Goal: Contribute content: Contribute content

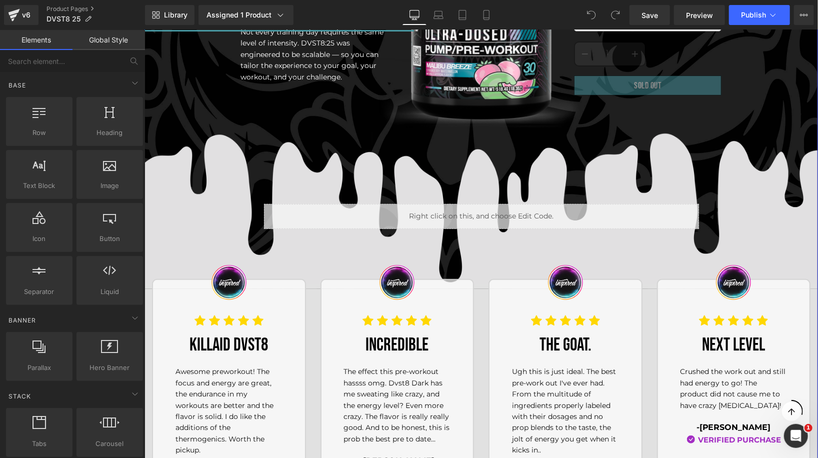
scroll to position [292, 0]
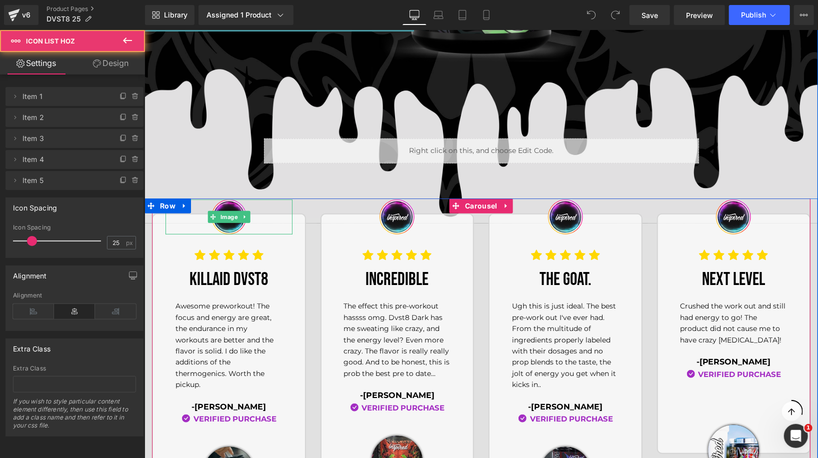
click at [176, 249] on ul "Icon Icon Icon Icon Icon" at bounding box center [228, 258] width 127 height 19
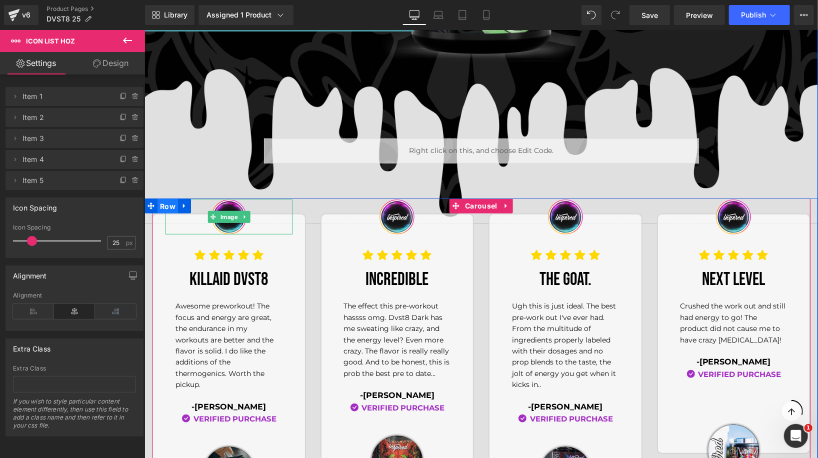
click at [167, 208] on span "Row" at bounding box center [167, 205] width 20 height 15
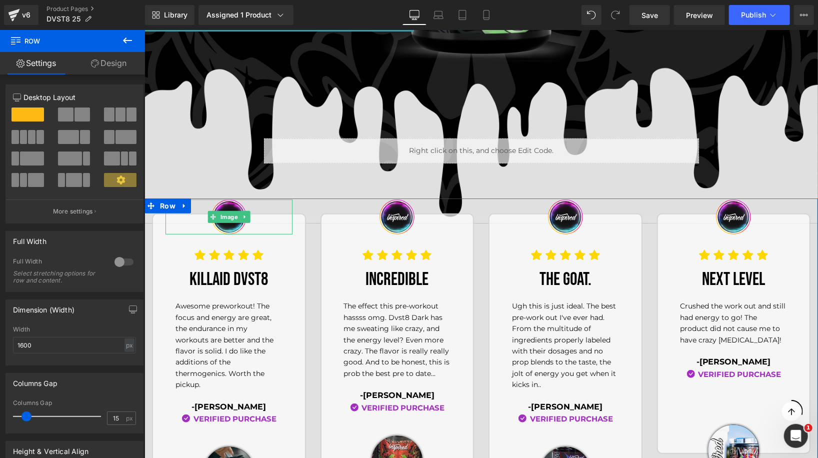
click at [112, 63] on link "Design" at bounding box center [108, 63] width 72 height 22
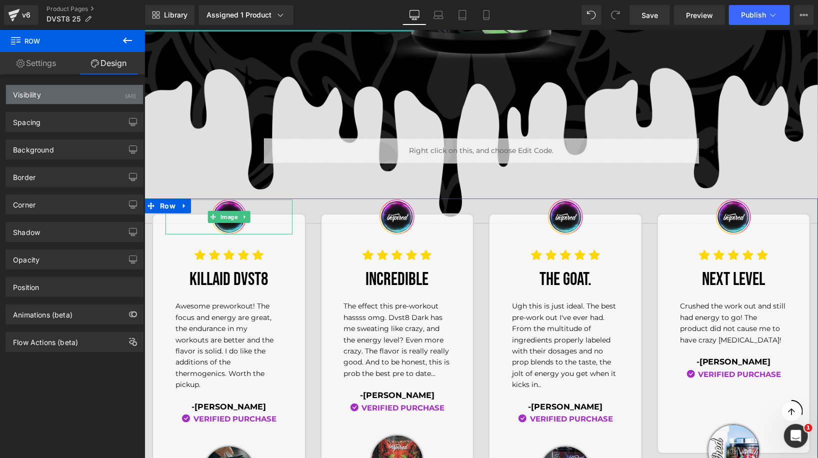
click at [87, 99] on div "Visibility (All)" at bounding box center [74, 94] width 137 height 19
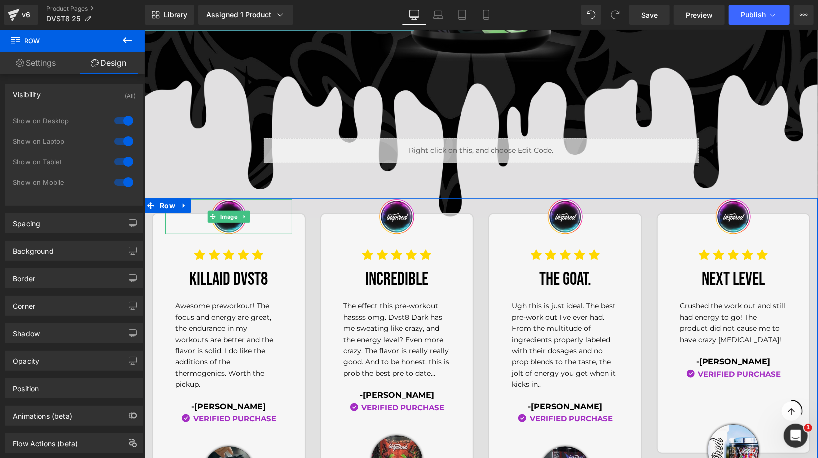
click at [112, 120] on div at bounding box center [124, 121] width 24 height 16
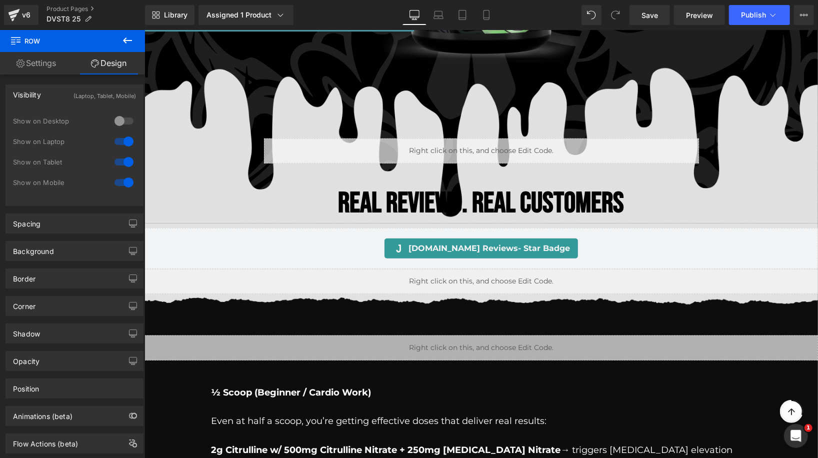
click at [120, 141] on div at bounding box center [124, 141] width 24 height 16
click at [118, 183] on div at bounding box center [124, 182] width 24 height 16
click at [32, 64] on link "Settings" at bounding box center [36, 63] width 72 height 22
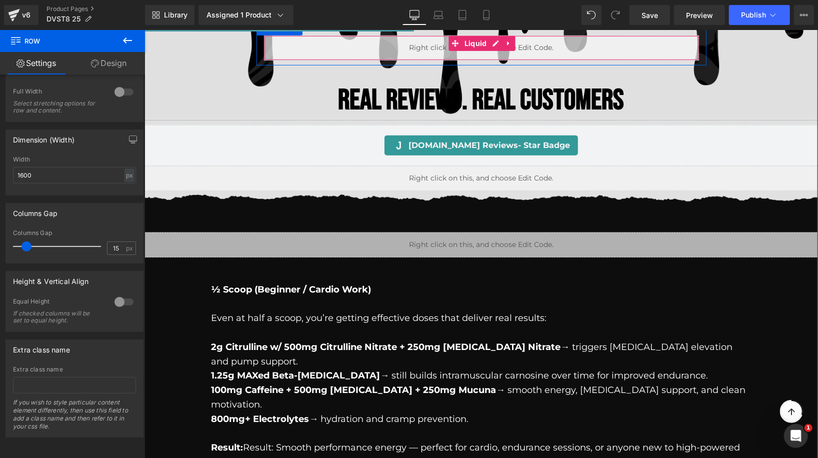
scroll to position [405, 0]
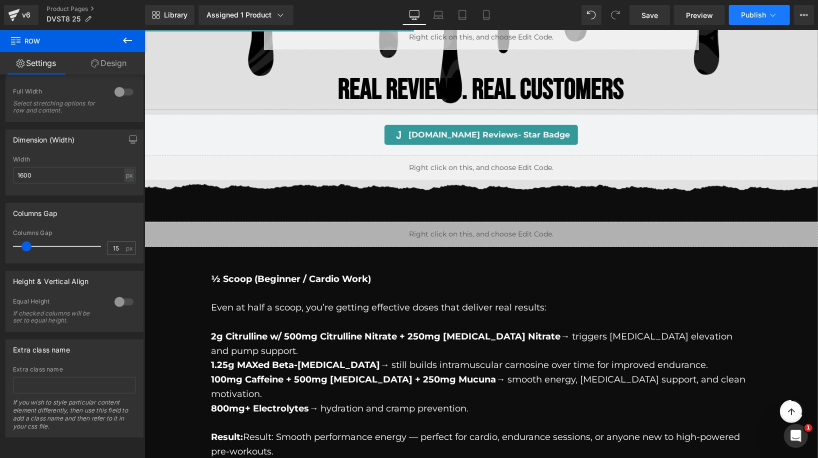
click at [740, 18] on button "Publish" at bounding box center [759, 15] width 61 height 20
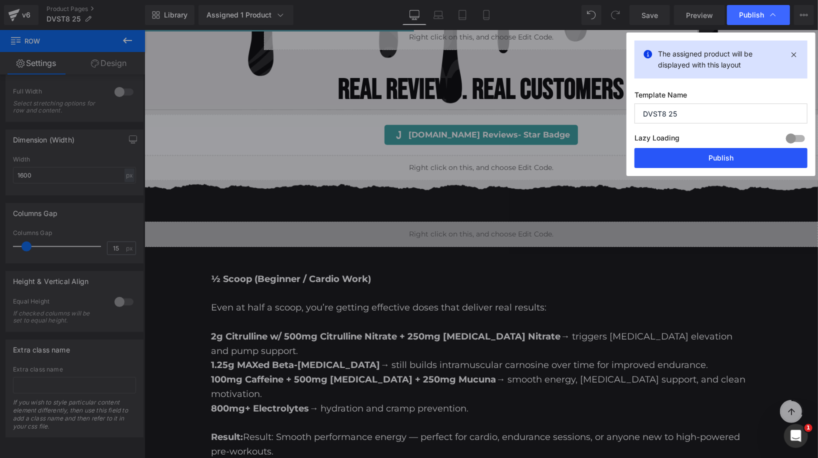
click at [716, 148] on button "Publish" at bounding box center [720, 158] width 173 height 20
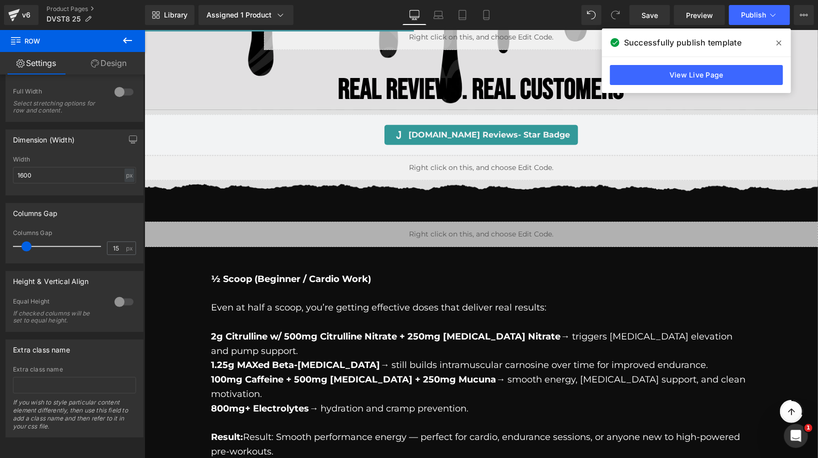
click at [526, 12] on div "Library Assigned 1 Product Product Preview DVST8 25 Manage assigned products De…" at bounding box center [481, 15] width 673 height 20
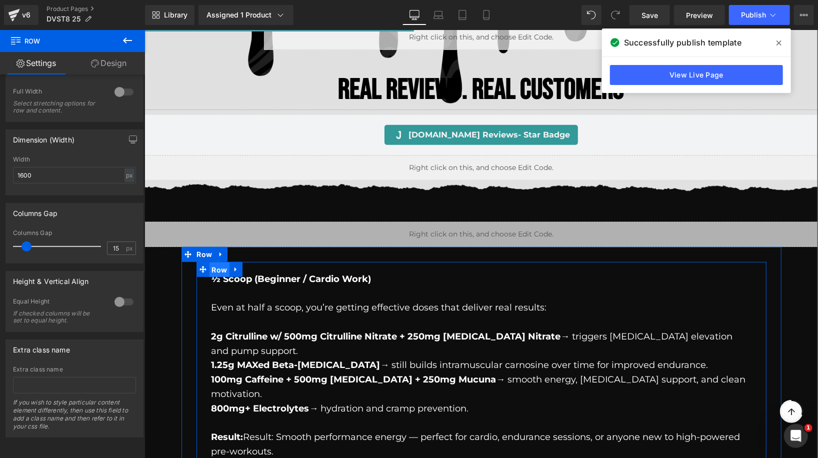
click at [218, 264] on span "Row" at bounding box center [219, 269] width 20 height 15
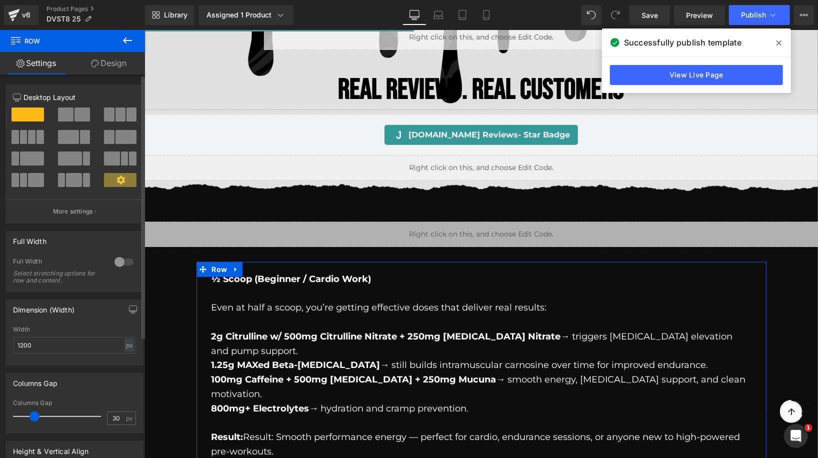
click at [77, 118] on span at bounding box center [81, 114] width 15 height 14
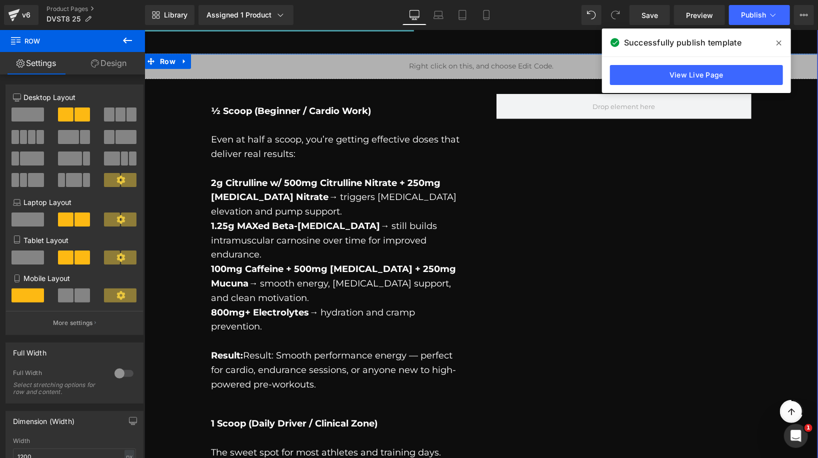
scroll to position [553, 0]
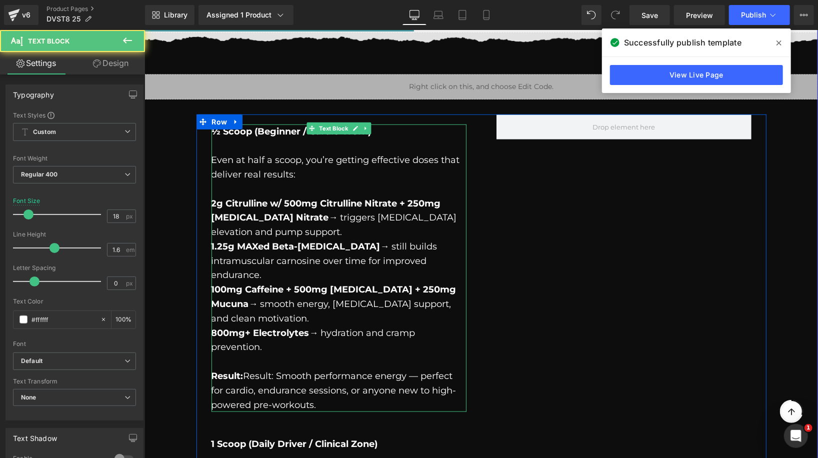
click at [424, 283] on p "100mg Caffeine + 500mg [MEDICAL_DATA] + 250mg Mucuna → smooth energy, [MEDICAL_…" at bounding box center [338, 303] width 255 height 43
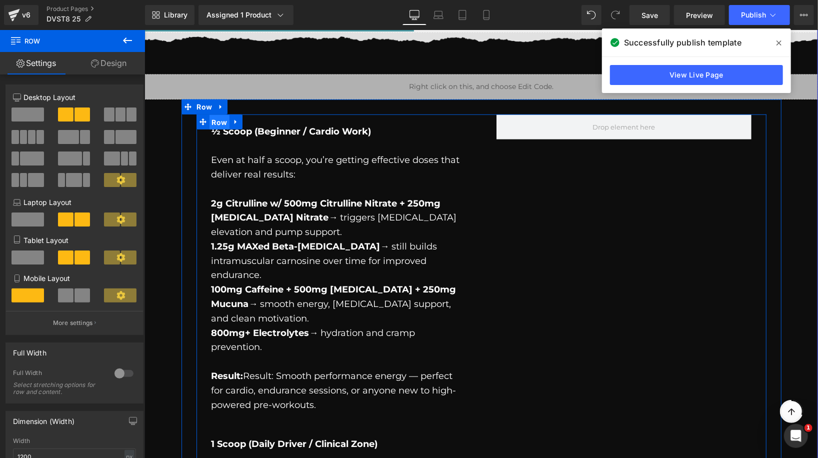
click at [217, 120] on span "Row" at bounding box center [219, 121] width 20 height 15
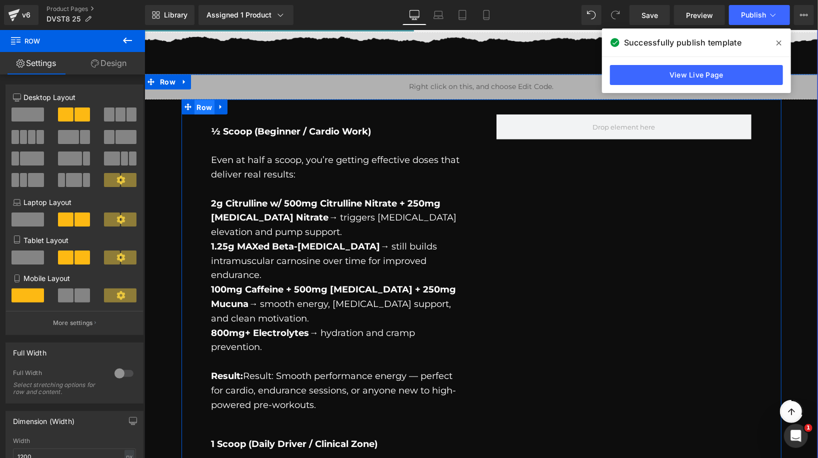
click at [202, 106] on span "Row" at bounding box center [204, 106] width 20 height 15
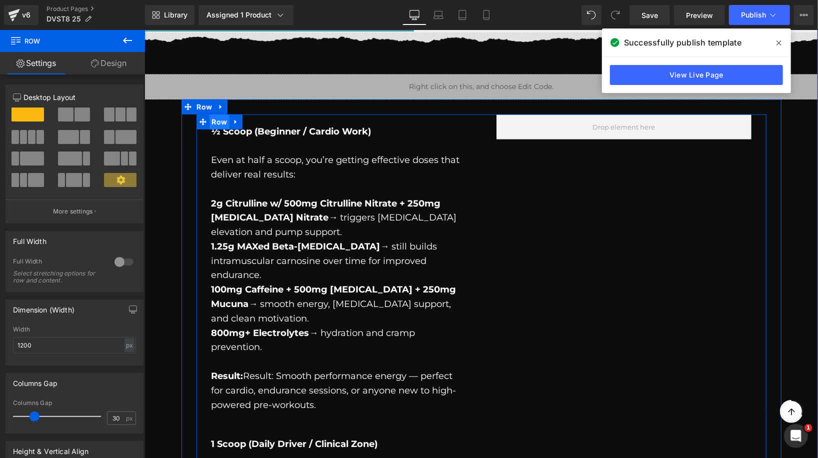
click at [220, 119] on span "Row" at bounding box center [219, 121] width 20 height 15
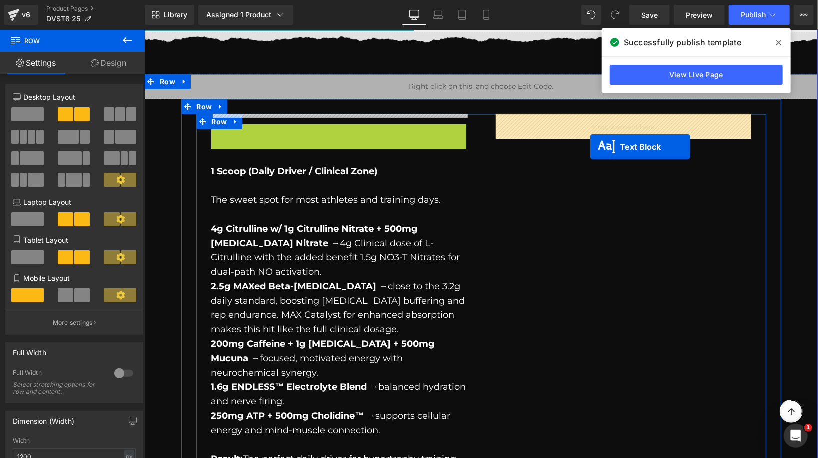
drag, startPoint x: 334, startPoint y: 125, endPoint x: 590, endPoint y: 146, distance: 256.3
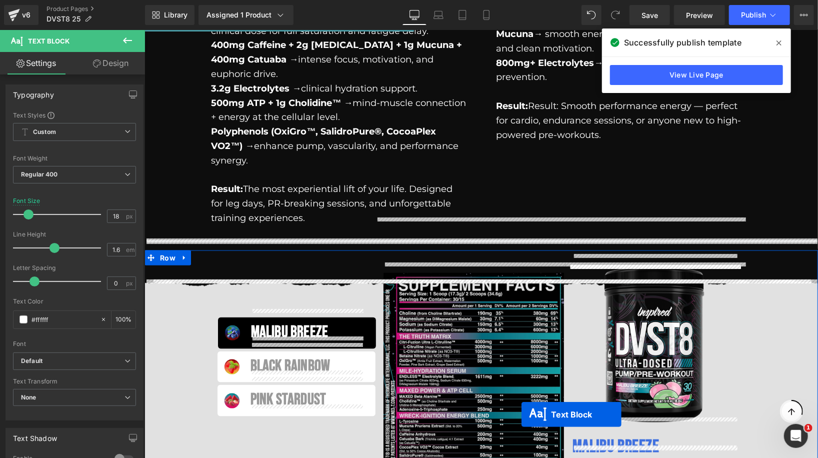
scroll to position [863, 0]
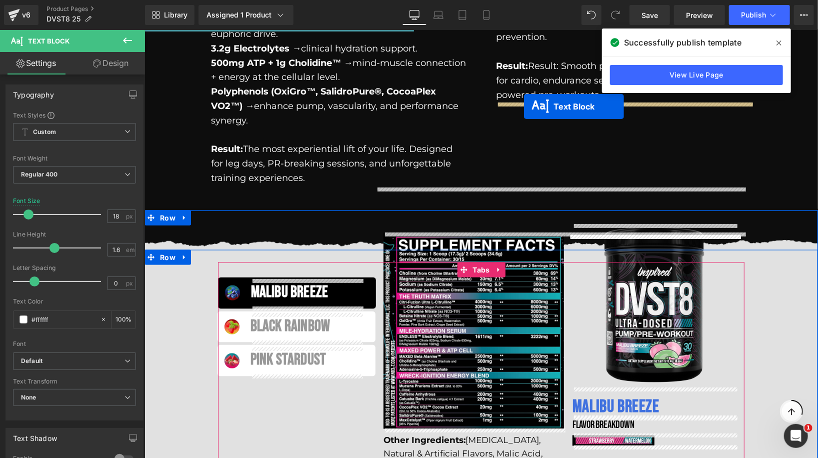
drag, startPoint x: 328, startPoint y: 128, endPoint x: 523, endPoint y: 106, distance: 196.1
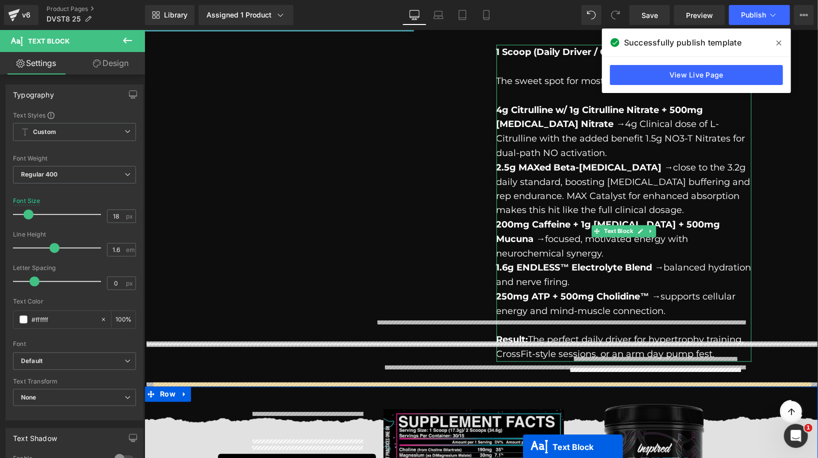
scroll to position [1074, 0]
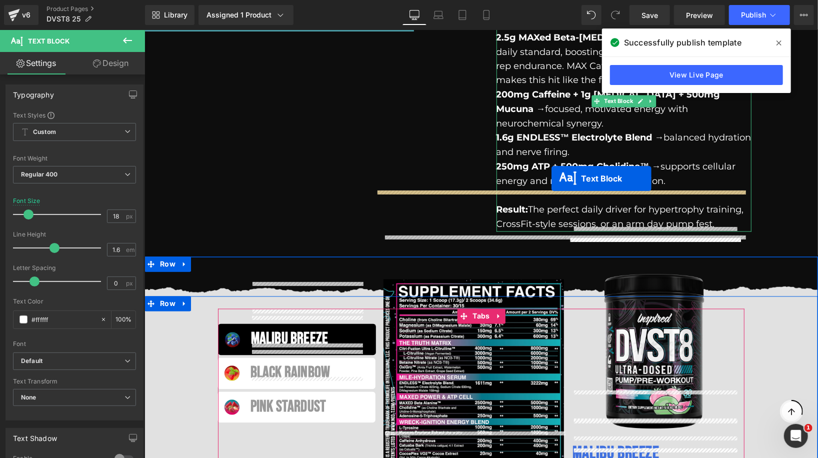
drag, startPoint x: 340, startPoint y: 51, endPoint x: 551, endPoint y: 178, distance: 246.1
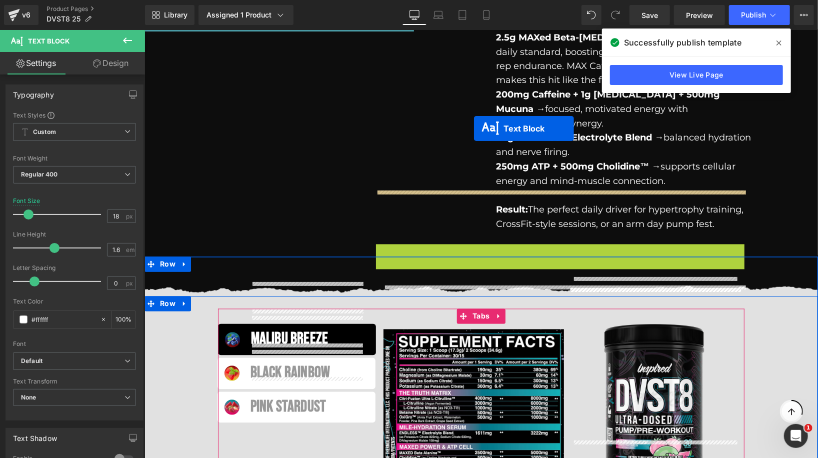
drag, startPoint x: 557, startPoint y: 205, endPoint x: 474, endPoint y: 128, distance: 113.5
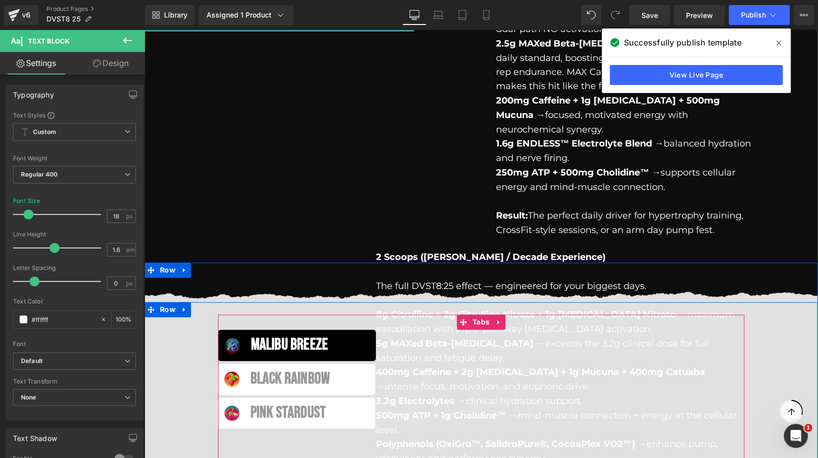
scroll to position [907, 0]
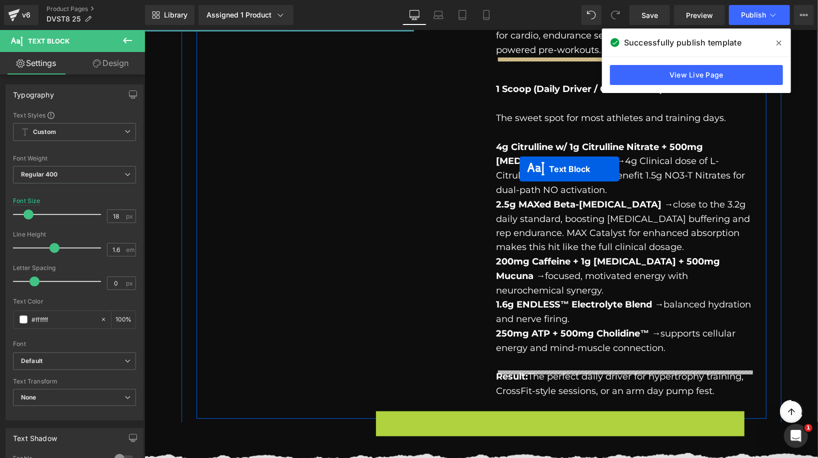
drag, startPoint x: 553, startPoint y: 370, endPoint x: 519, endPoint y: 167, distance: 206.1
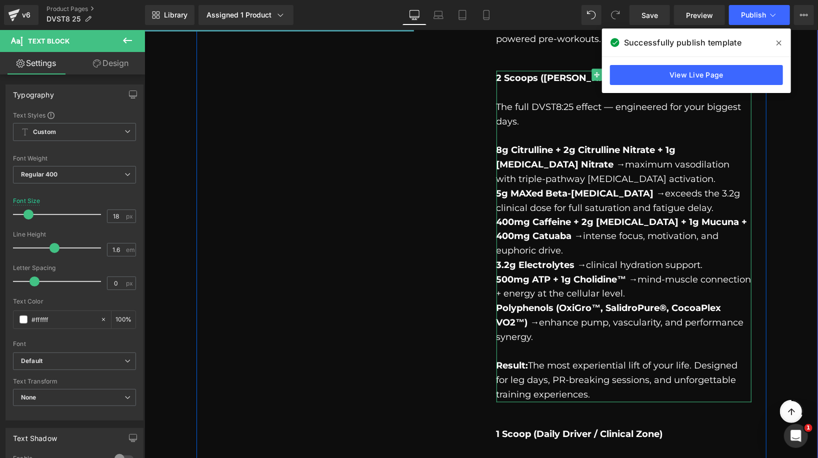
scroll to position [917, 0]
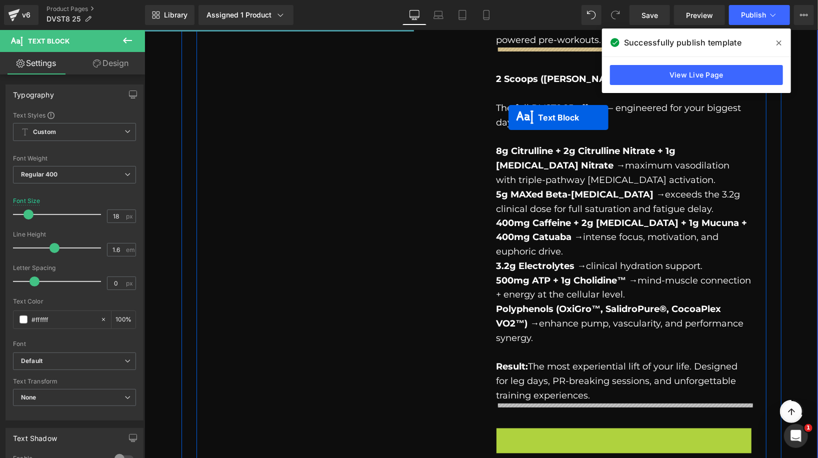
drag, startPoint x: 620, startPoint y: 418, endPoint x: 508, endPoint y: 116, distance: 321.9
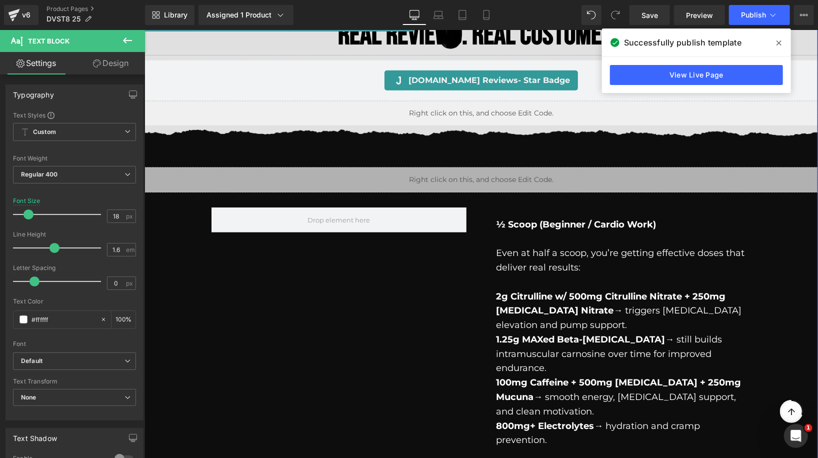
scroll to position [506, 0]
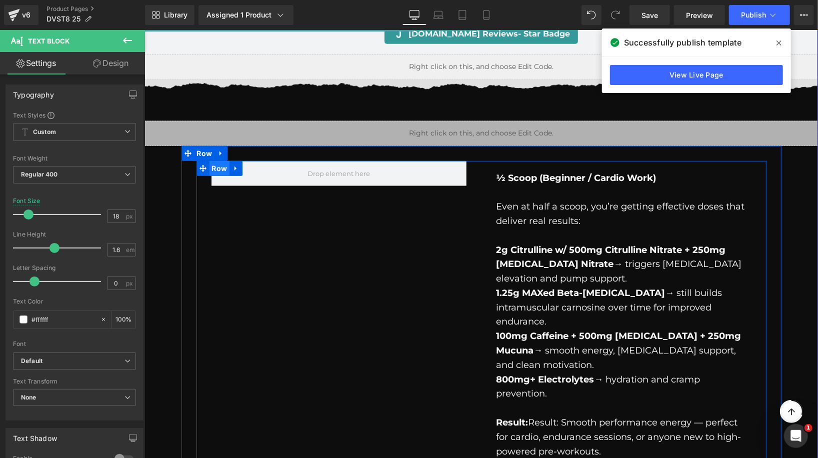
click at [220, 169] on span "Row" at bounding box center [219, 167] width 20 height 15
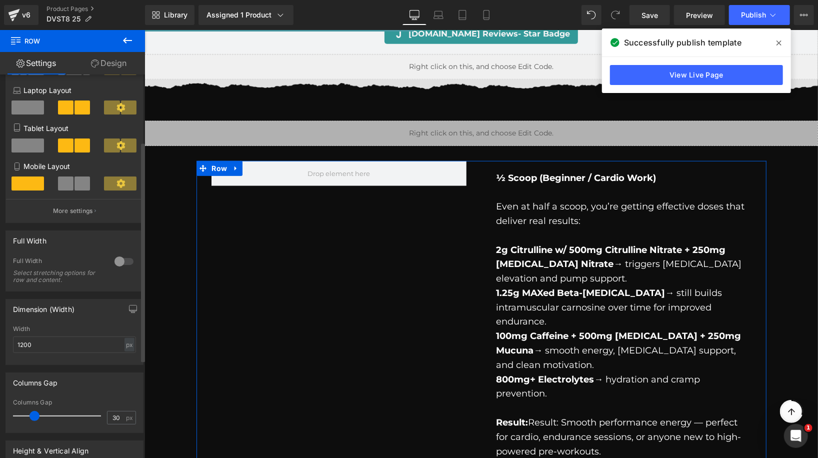
scroll to position [117, 0]
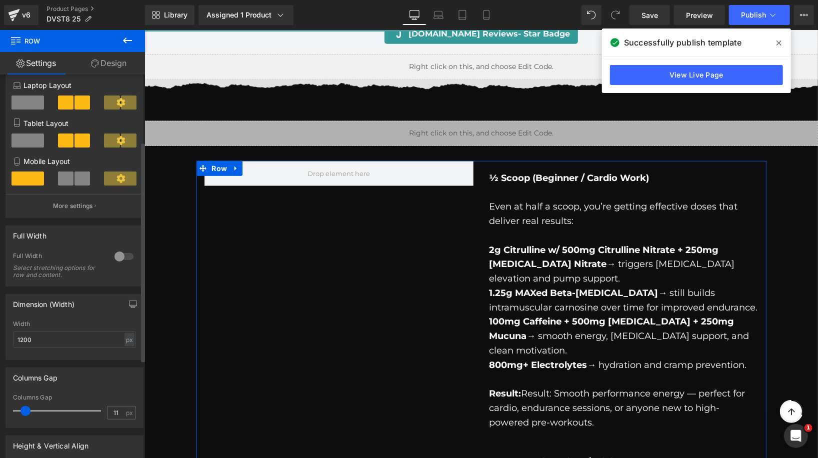
type input "10"
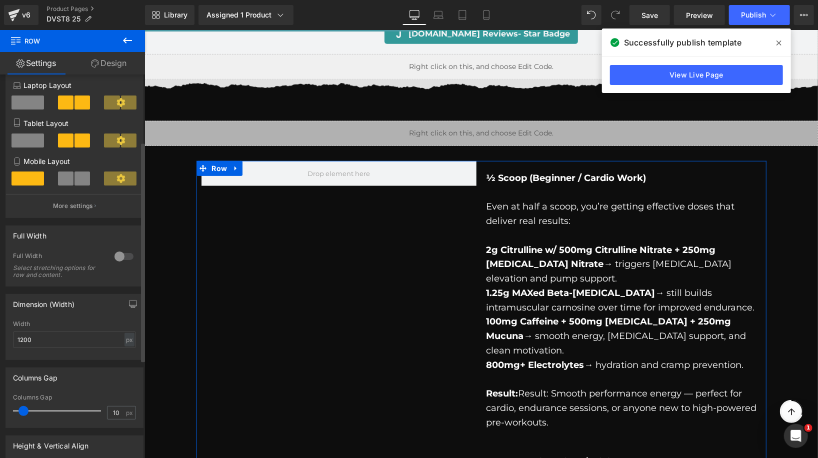
drag, startPoint x: 34, startPoint y: 413, endPoint x: 23, endPoint y: 405, distance: 13.2
click at [23, 405] on div at bounding box center [59, 411] width 83 height 20
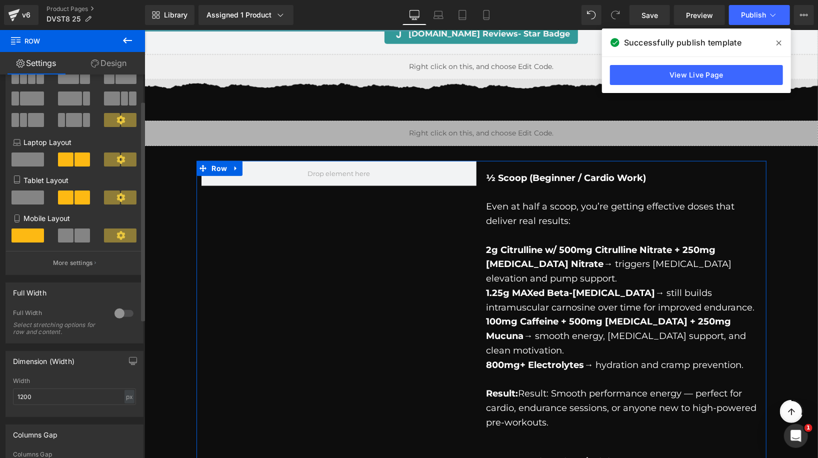
scroll to position [0, 0]
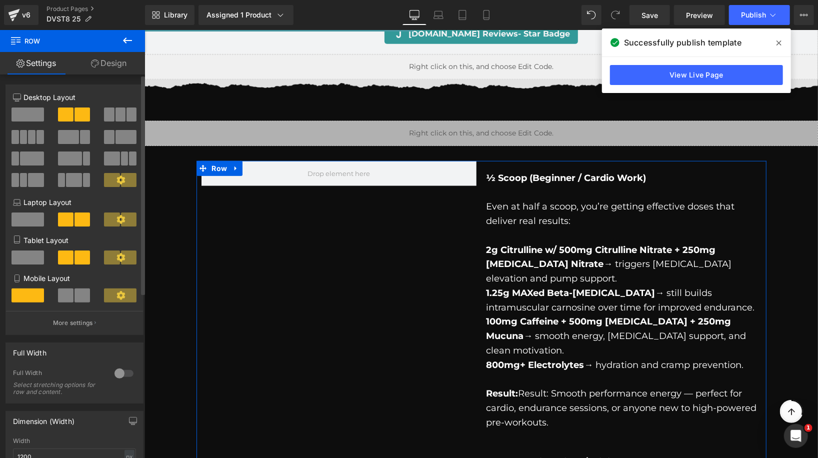
click at [34, 156] on span at bounding box center [32, 158] width 24 height 14
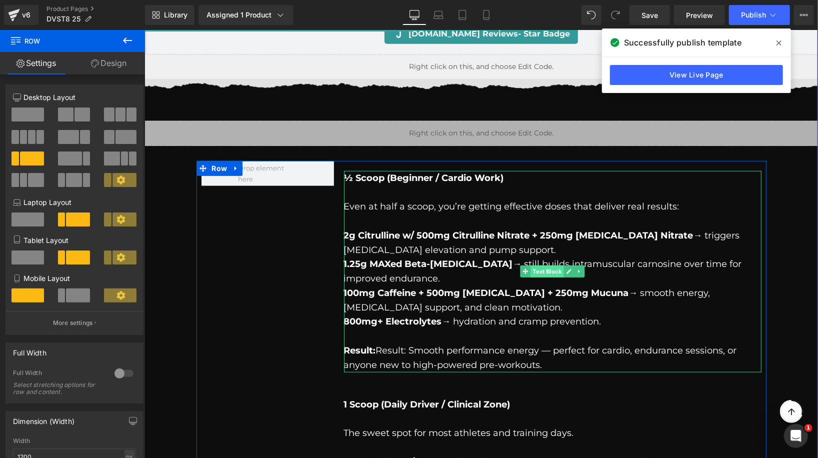
click at [548, 271] on link "Text Block" at bounding box center [541, 271] width 43 height 12
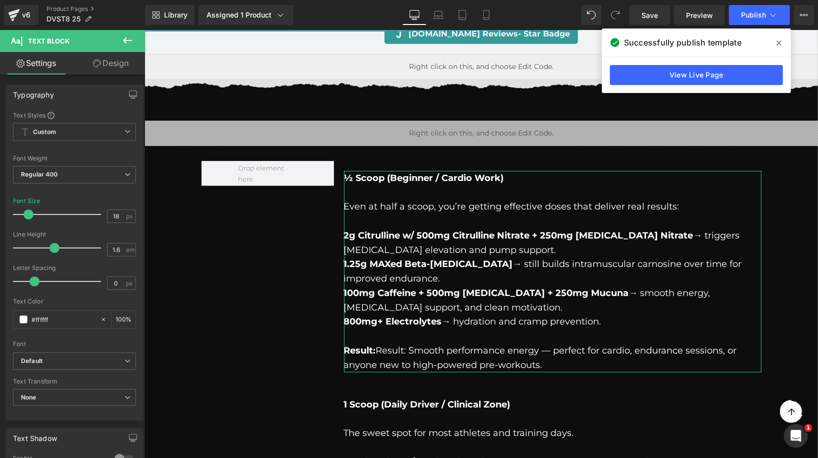
click at [115, 65] on link "Design" at bounding box center [110, 63] width 72 height 22
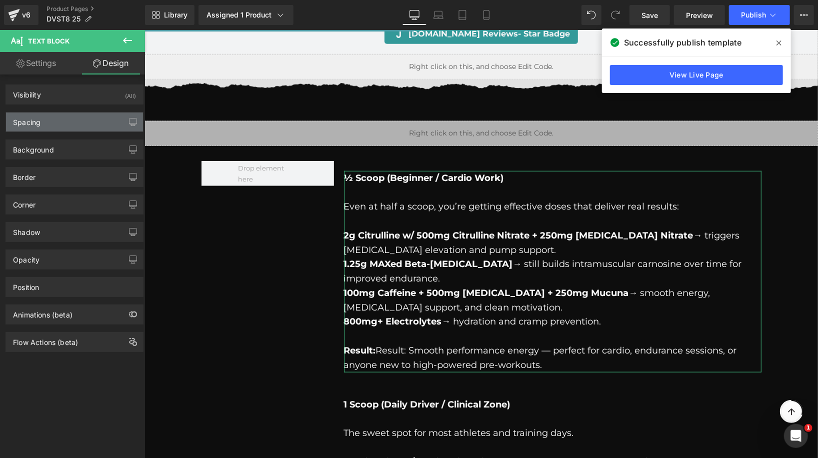
click at [80, 125] on div "Spacing" at bounding box center [74, 121] width 137 height 19
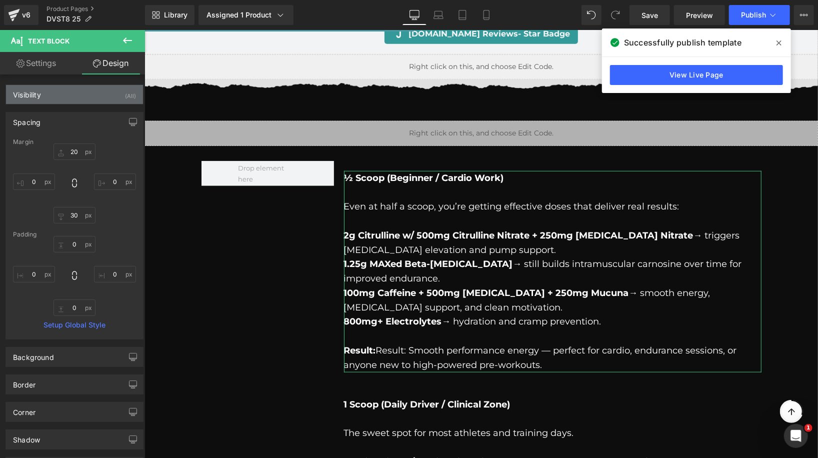
click at [80, 96] on div "Visibility (All)" at bounding box center [74, 94] width 137 height 19
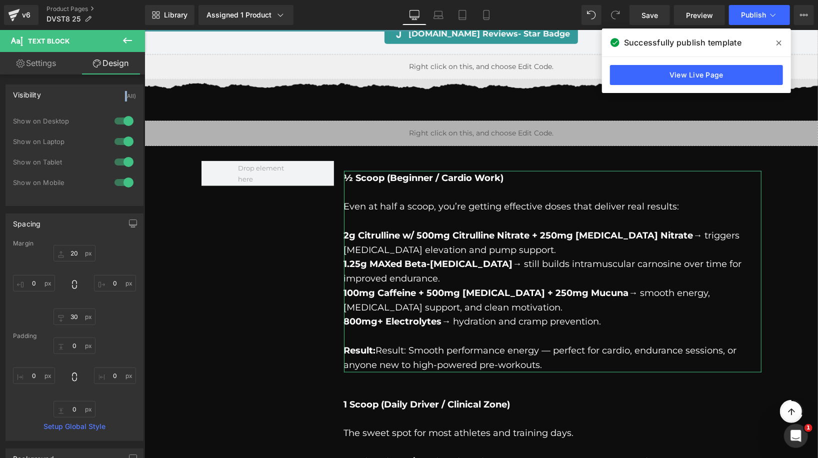
click at [80, 96] on div "Visibility (All)" at bounding box center [74, 94] width 137 height 19
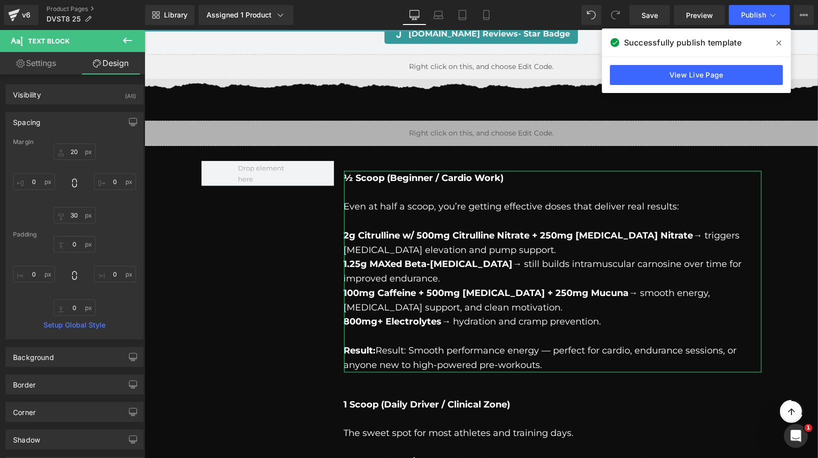
click at [76, 119] on div "Spacing" at bounding box center [74, 121] width 137 height 19
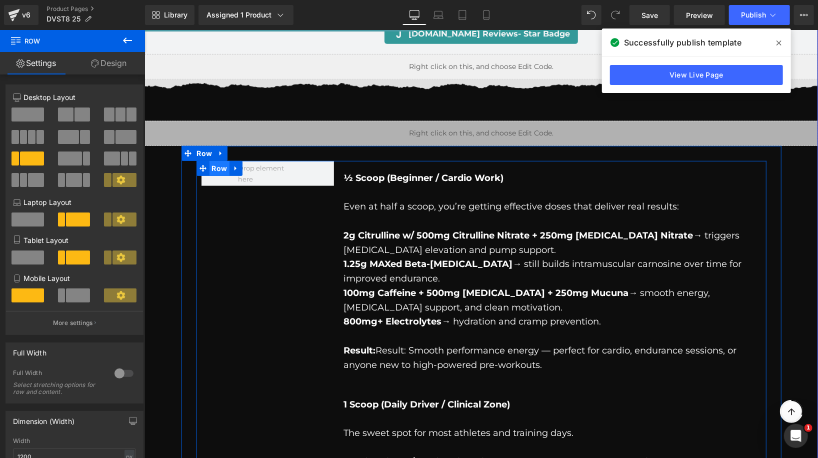
click at [213, 165] on span "Row" at bounding box center [219, 167] width 20 height 15
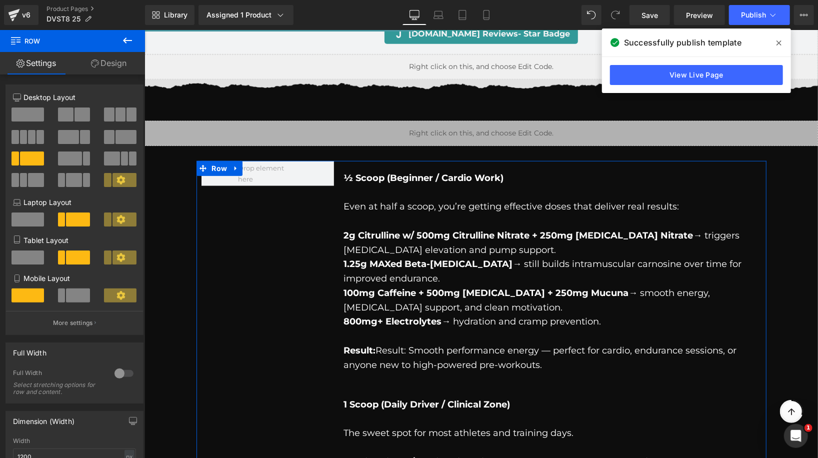
click at [125, 176] on span at bounding box center [124, 180] width 24 height 14
click at [117, 181] on icon at bounding box center [120, 179] width 9 height 9
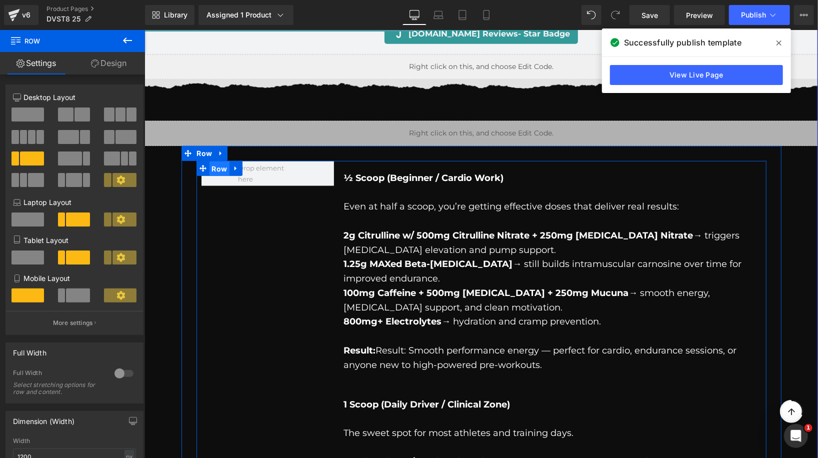
click at [221, 167] on span "Row" at bounding box center [219, 168] width 20 height 15
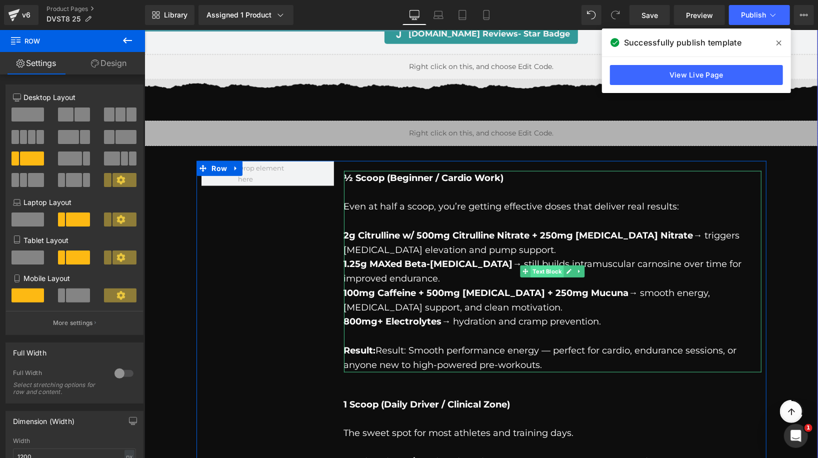
click at [551, 269] on div "½ Scoop (Beginner / Cardio Work) Even at half a scoop, you’re getting effective…" at bounding box center [551, 270] width 417 height 201
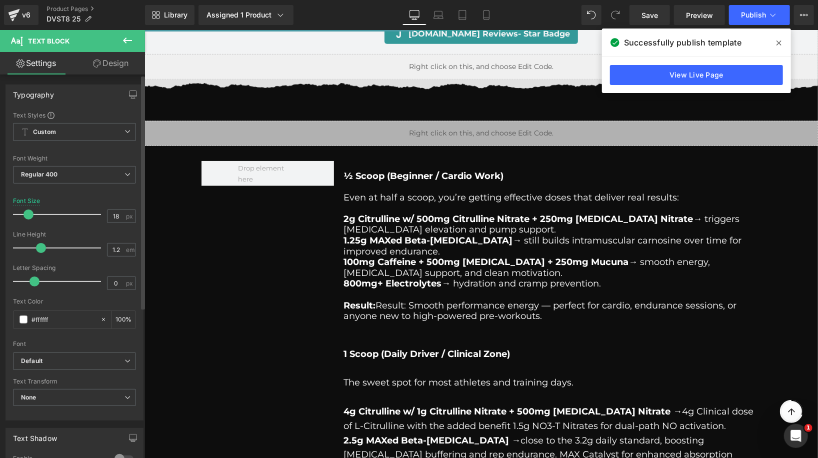
type input "1.3"
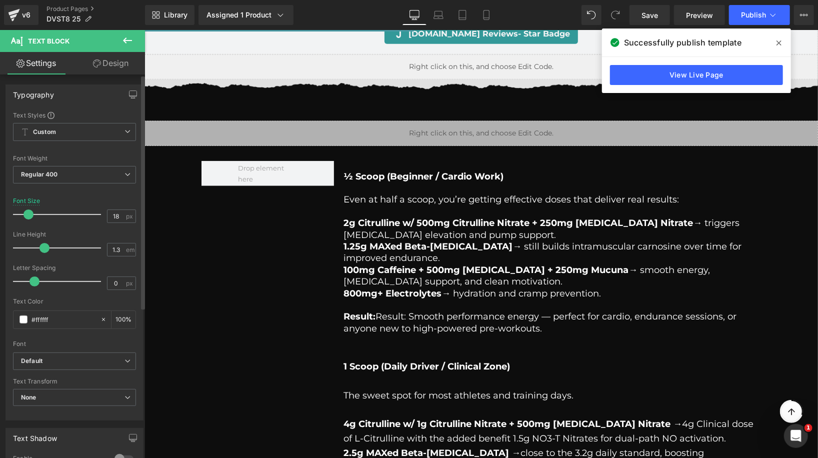
drag, startPoint x: 53, startPoint y: 247, endPoint x: 43, endPoint y: 247, distance: 10.0
click at [43, 247] on span at bounding box center [44, 248] width 10 height 10
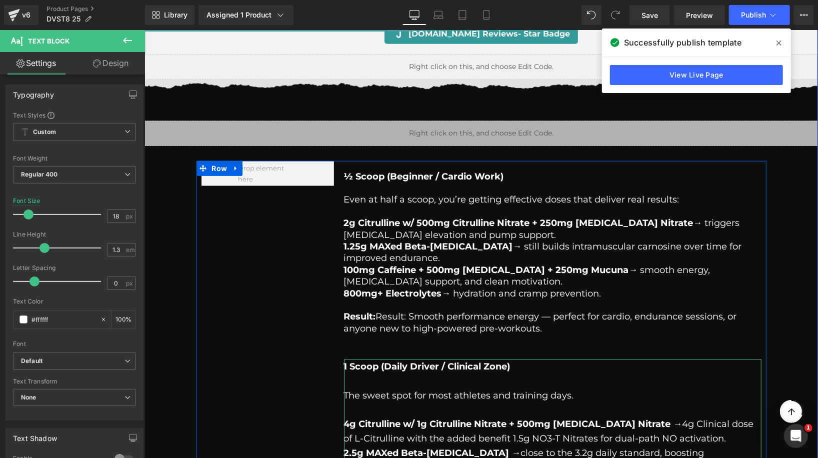
scroll to position [534, 0]
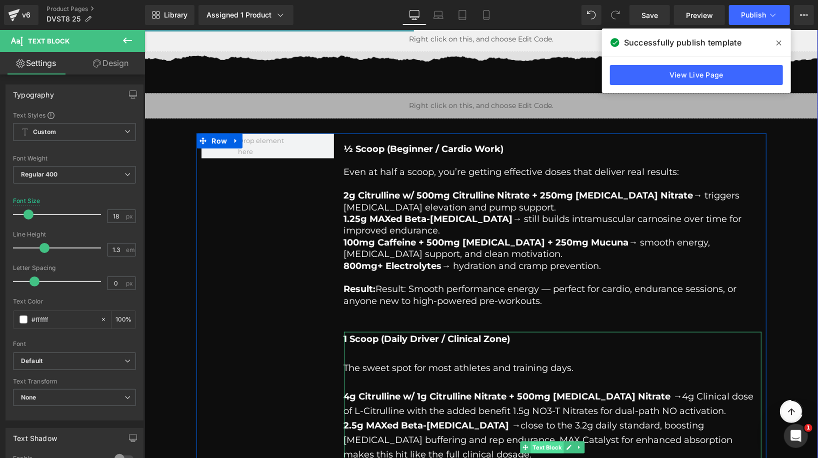
click at [552, 448] on link "Text Block" at bounding box center [541, 447] width 43 height 12
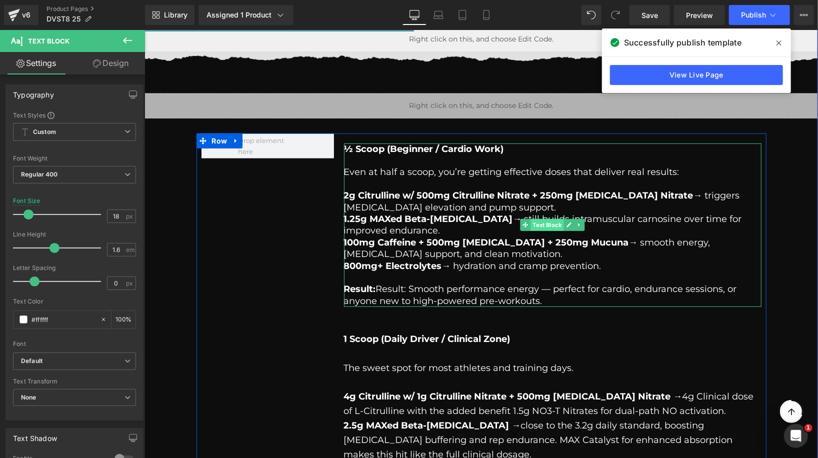
click at [541, 224] on link "Text Block" at bounding box center [541, 224] width 43 height 12
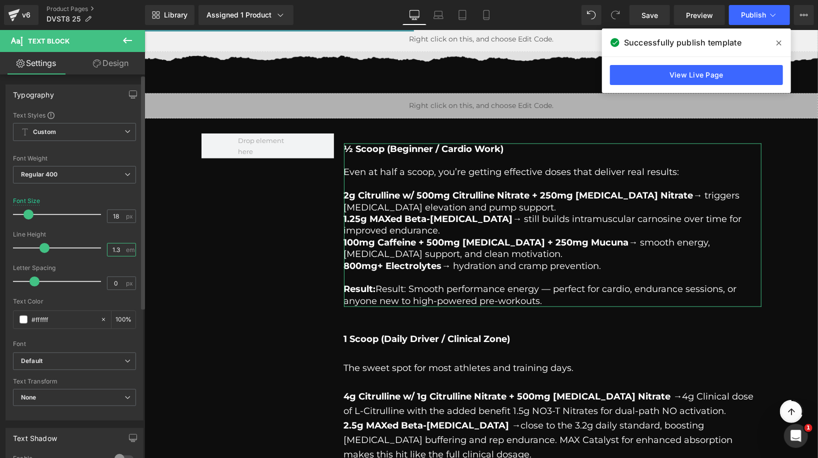
click at [115, 246] on input "1.3" at bounding box center [115, 249] width 17 height 12
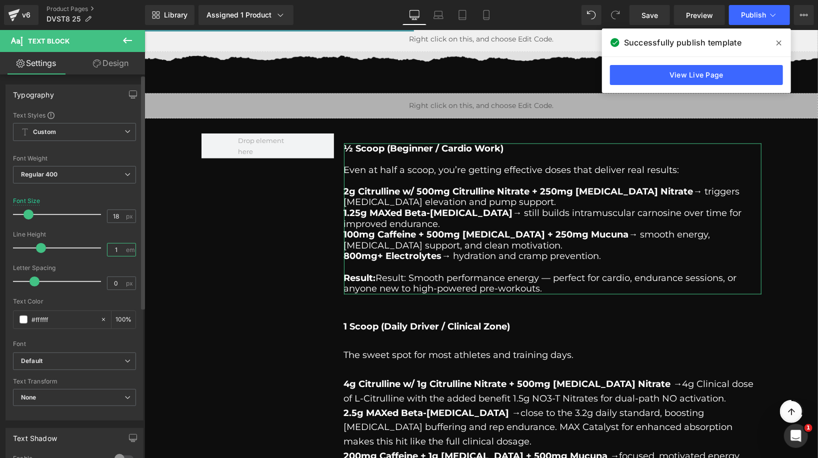
type input "1.4"
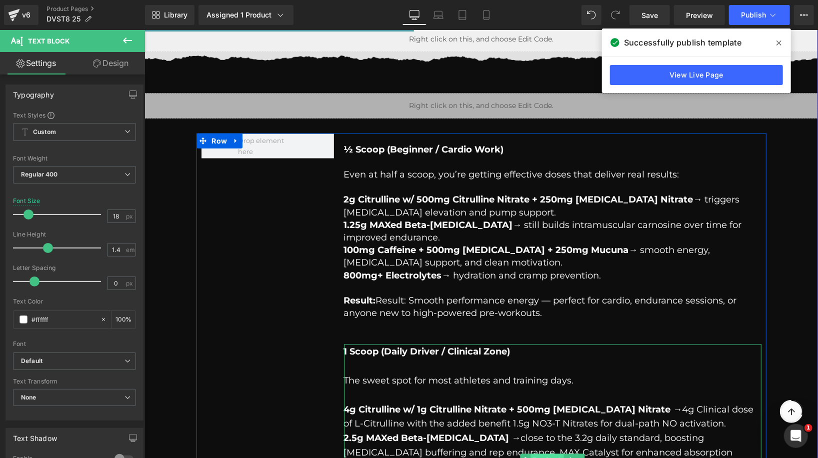
click at [547, 456] on div "1 Scoop (Daily Driver / Clinical Zone) The sweet spot for most athletes and tra…" at bounding box center [551, 459] width 417 height 230
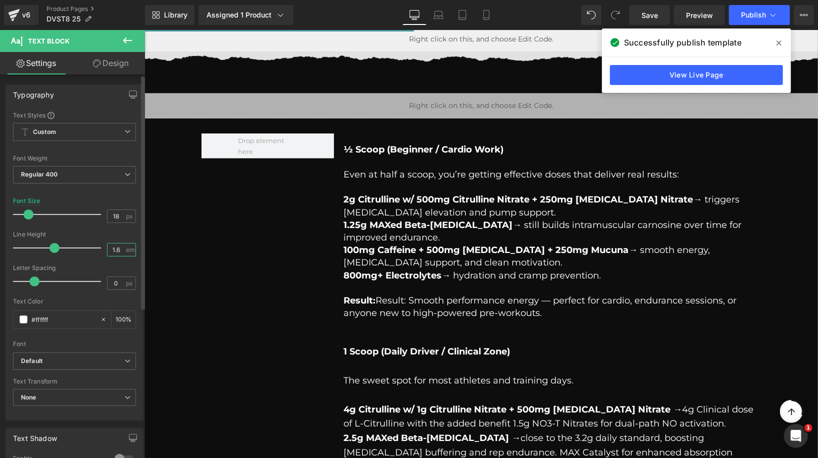
click at [120, 250] on input "1.6" at bounding box center [115, 249] width 17 height 12
type input "1.4"
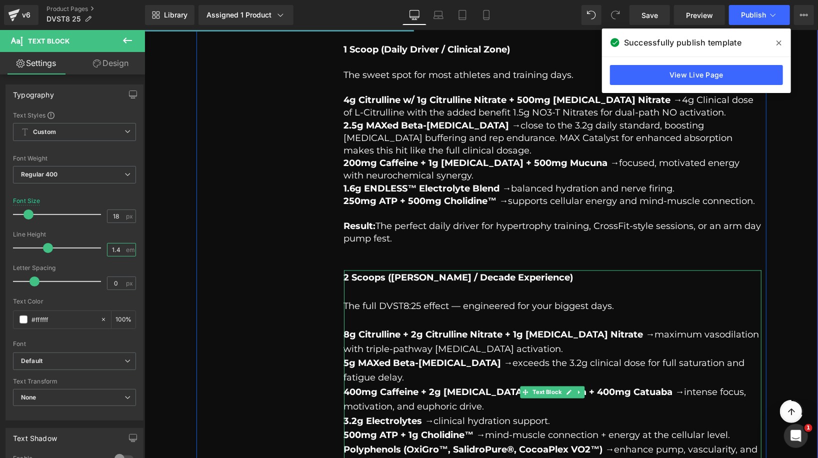
scroll to position [842, 0]
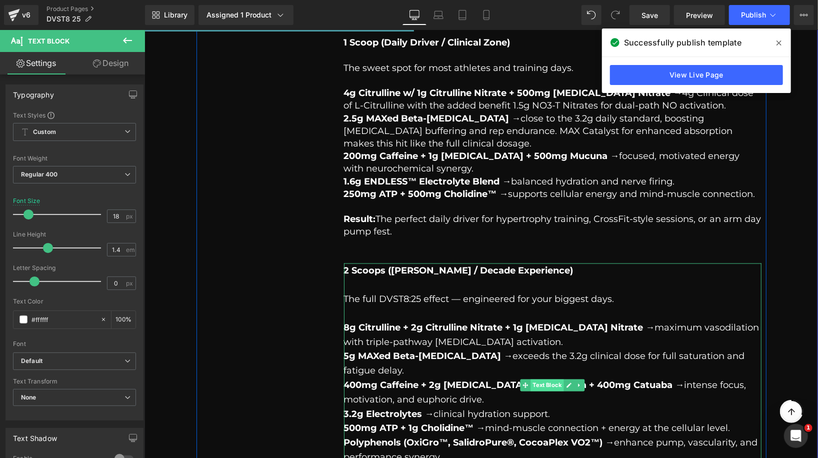
click at [547, 383] on div "2 Scoops ([PERSON_NAME] / Decade Experience) The full DVST8:25 effect — enginee…" at bounding box center [551, 385] width 417 height 245
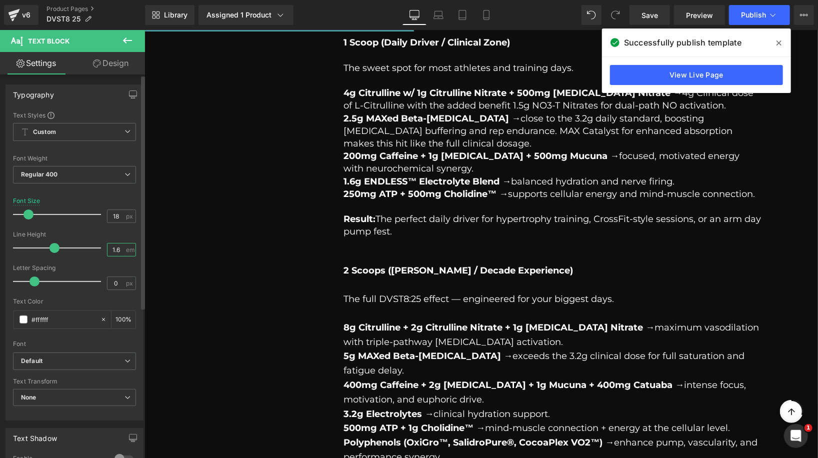
click at [120, 251] on input "1.6" at bounding box center [115, 249] width 17 height 12
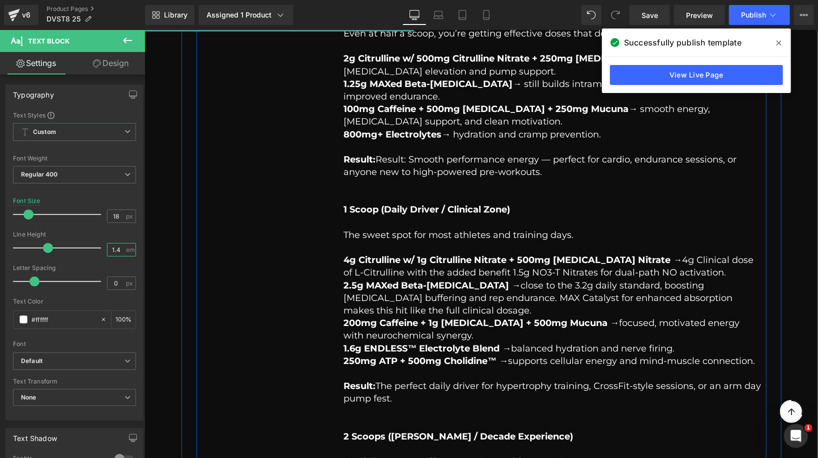
scroll to position [515, 0]
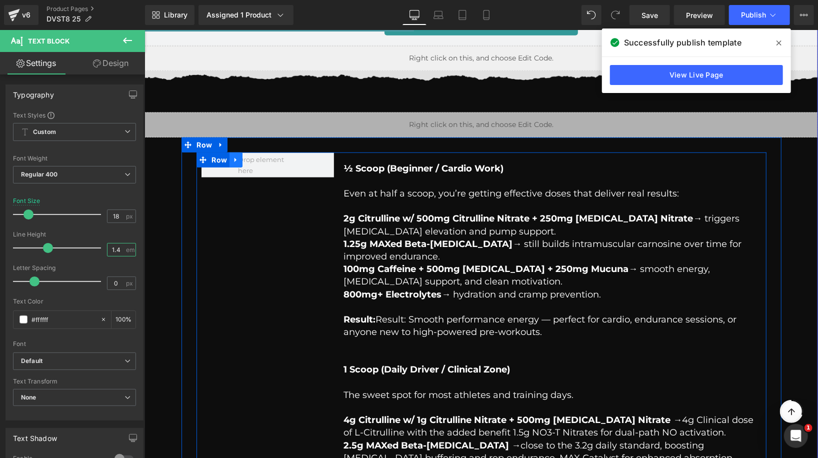
type input "1.4"
click at [234, 158] on icon at bounding box center [235, 159] width 2 height 4
click at [250, 159] on icon at bounding box center [248, 159] width 7 height 7
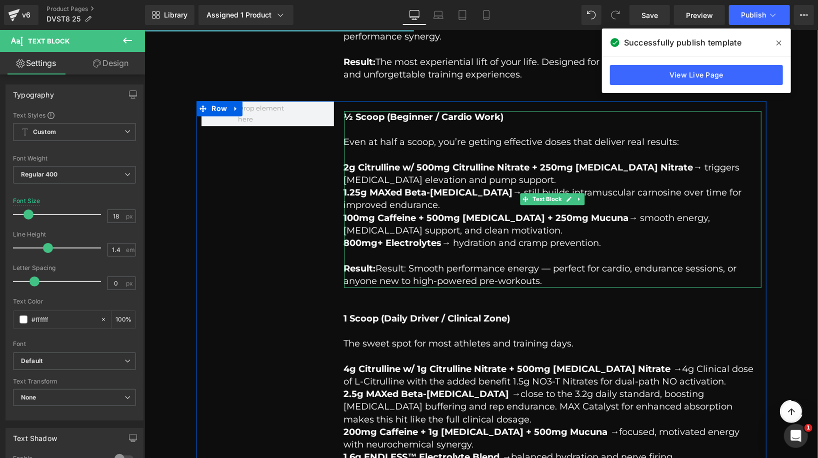
scroll to position [1237, 0]
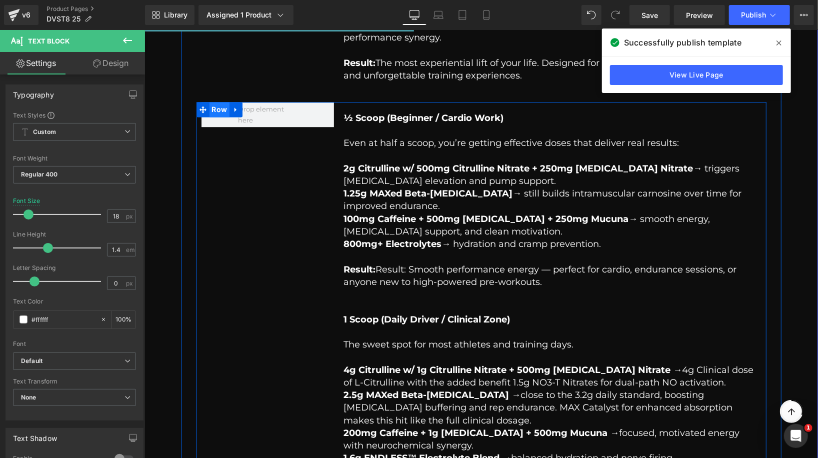
click at [222, 108] on span "Row" at bounding box center [219, 108] width 20 height 15
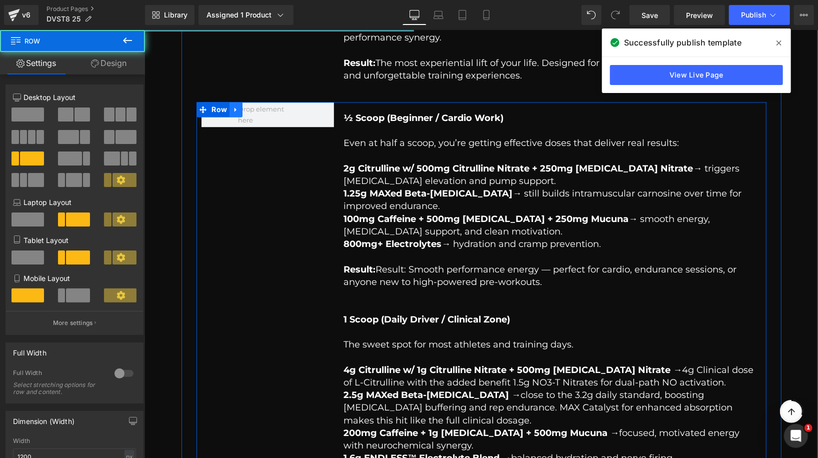
click at [233, 111] on icon at bounding box center [235, 108] width 7 height 7
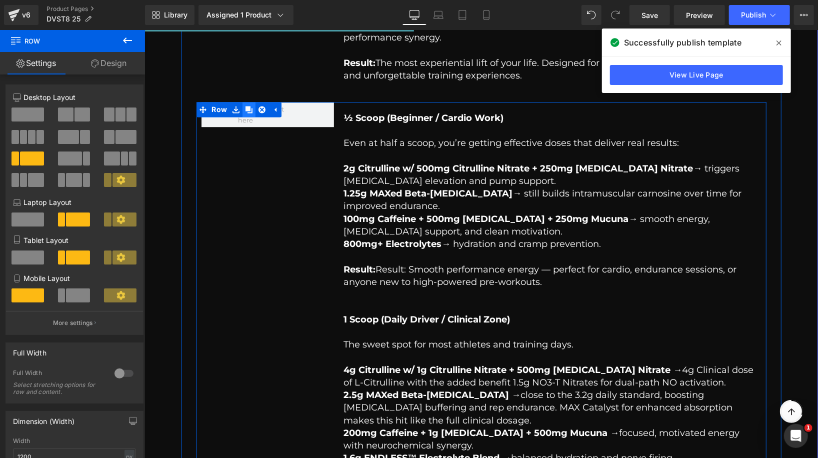
click at [247, 110] on icon at bounding box center [248, 108] width 7 height 7
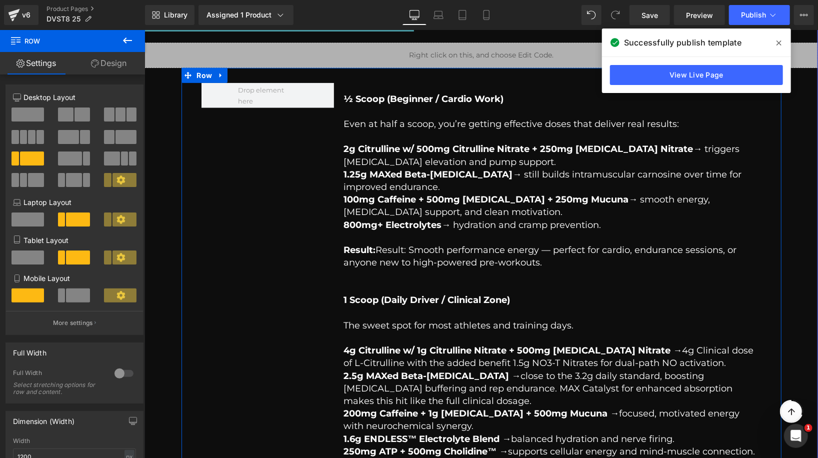
scroll to position [561, 0]
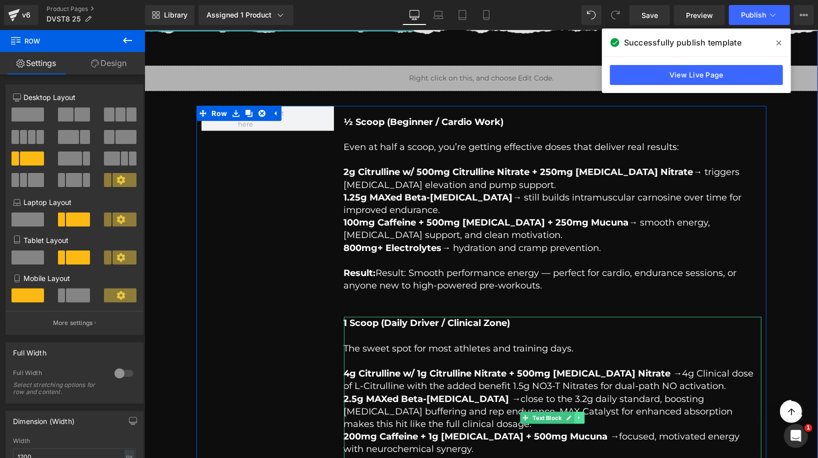
click at [580, 417] on icon at bounding box center [578, 417] width 5 height 6
click at [585, 416] on icon at bounding box center [583, 417] width 5 height 6
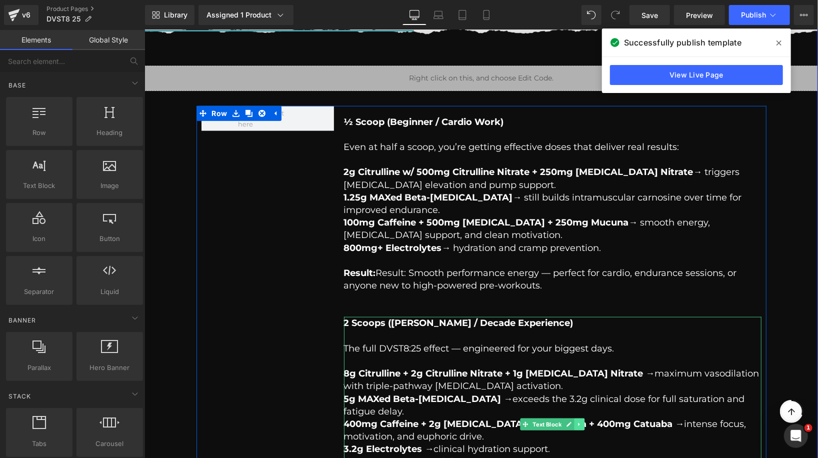
click at [578, 421] on icon at bounding box center [578, 424] width 5 height 6
click at [585, 420] on link at bounding box center [584, 424] width 10 height 12
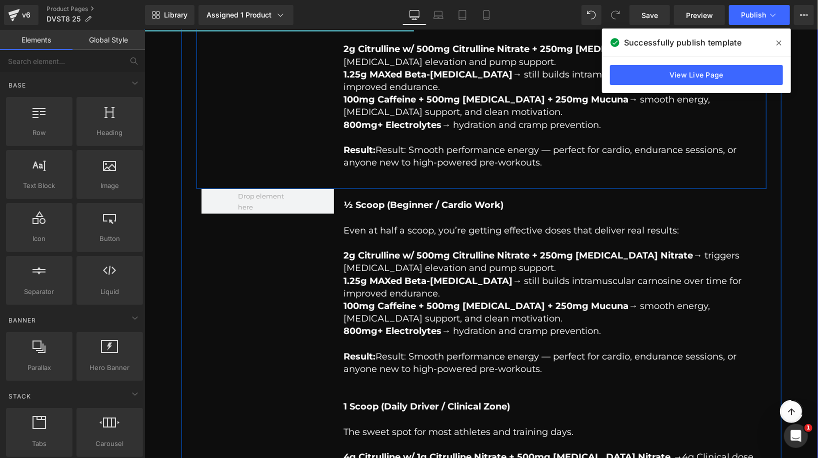
scroll to position [708, 0]
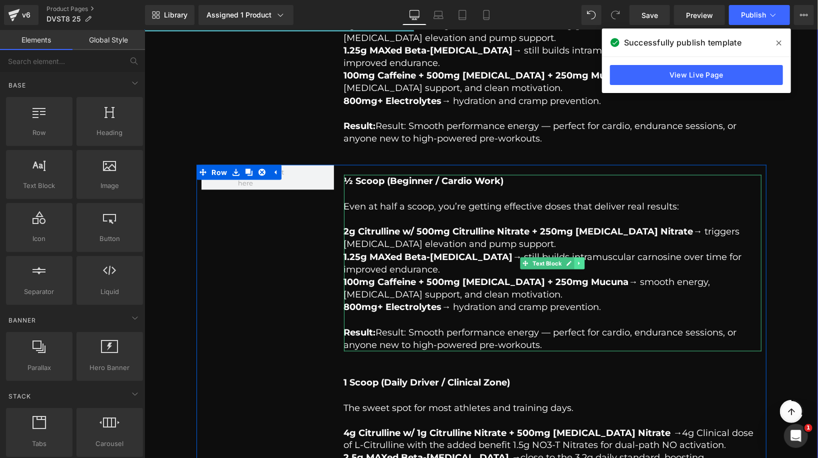
click at [583, 261] on link at bounding box center [579, 263] width 10 height 12
click at [584, 261] on icon at bounding box center [583, 262] width 5 height 5
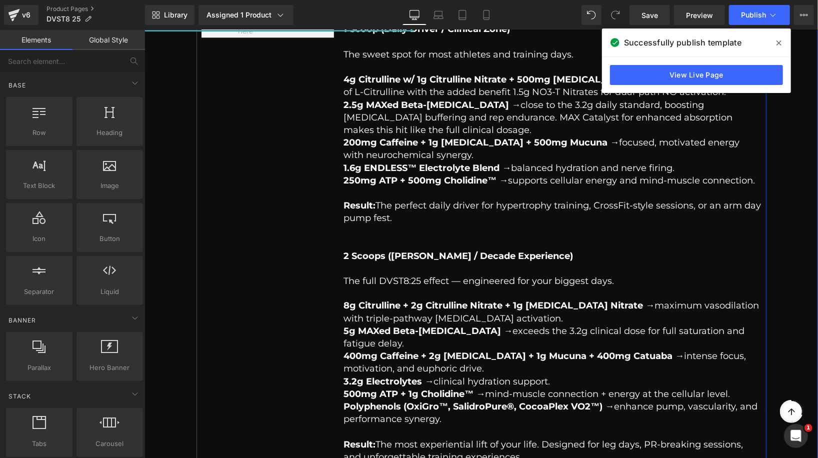
scroll to position [861, 0]
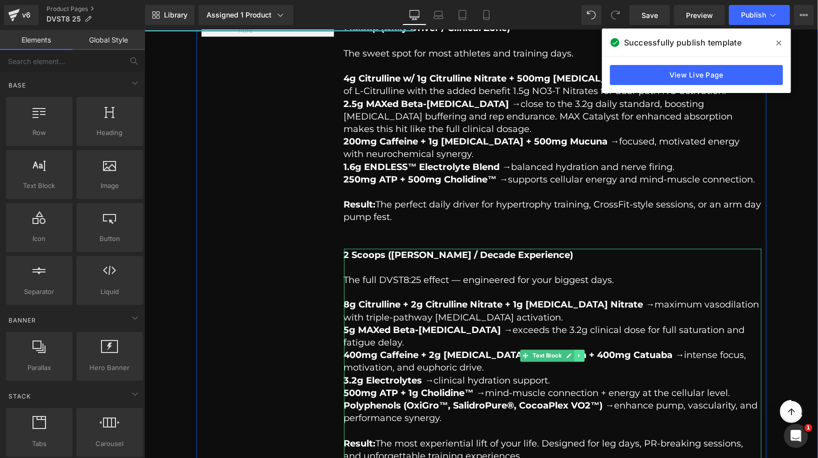
click at [578, 353] on icon at bounding box center [578, 355] width 5 height 6
click at [582, 352] on icon at bounding box center [583, 354] width 5 height 5
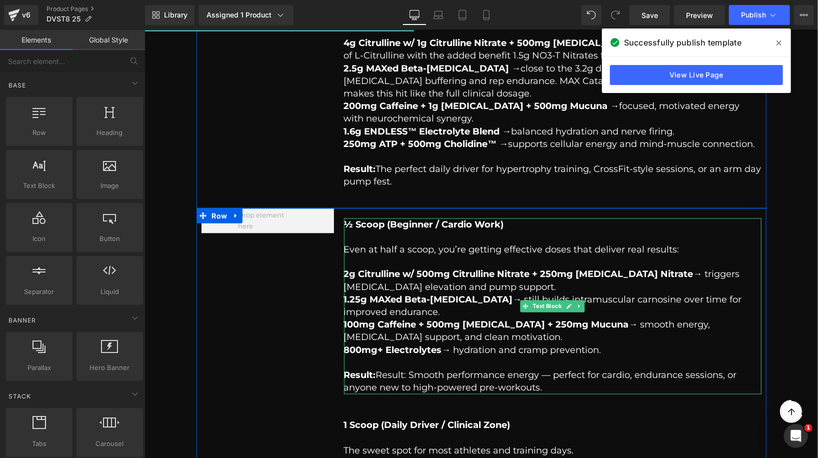
scroll to position [938, 0]
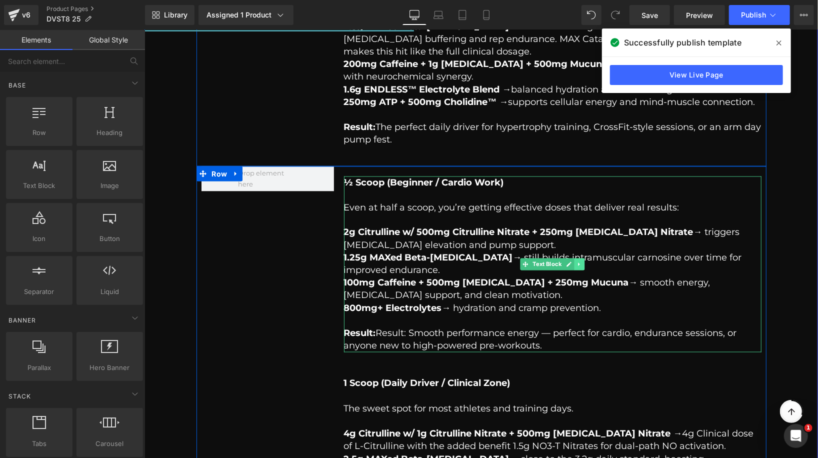
click at [578, 259] on link at bounding box center [579, 264] width 10 height 12
click at [582, 261] on icon at bounding box center [583, 263] width 5 height 5
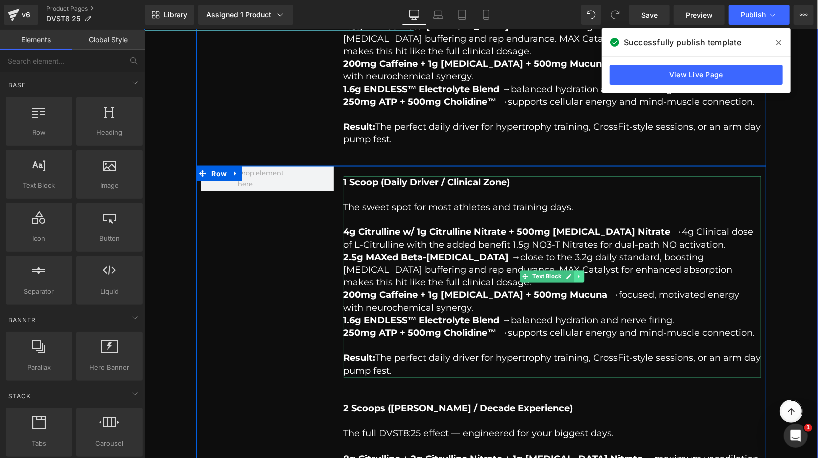
click at [581, 277] on icon at bounding box center [578, 276] width 5 height 6
click at [586, 275] on icon at bounding box center [583, 276] width 5 height 5
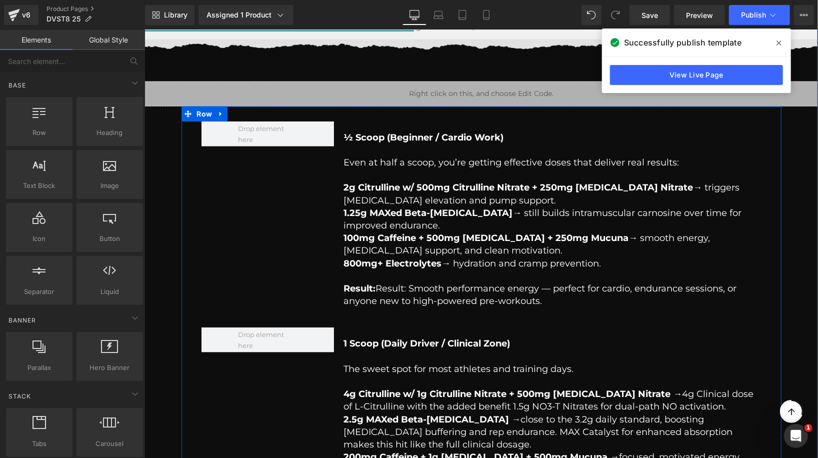
scroll to position [509, 0]
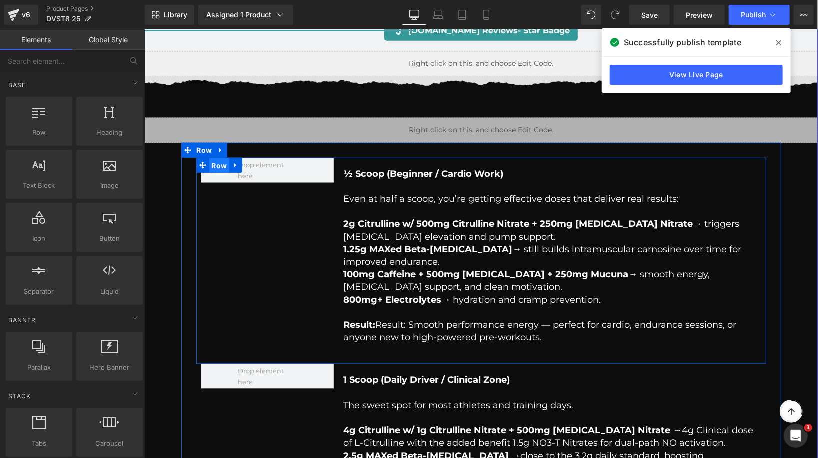
click at [219, 162] on span "Row" at bounding box center [219, 165] width 20 height 15
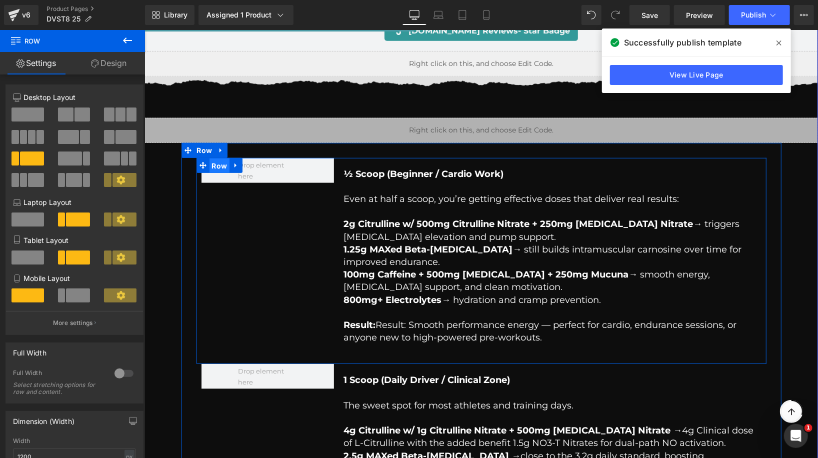
click at [214, 160] on span "Row" at bounding box center [219, 165] width 20 height 15
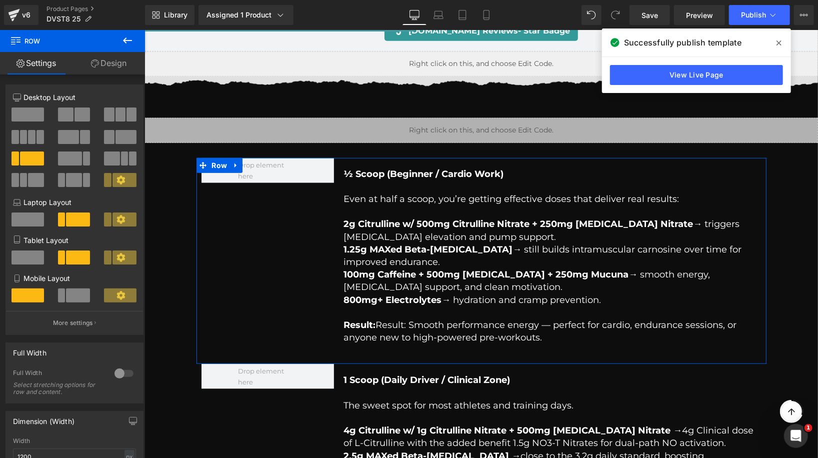
click at [107, 69] on link "Design" at bounding box center [108, 63] width 72 height 22
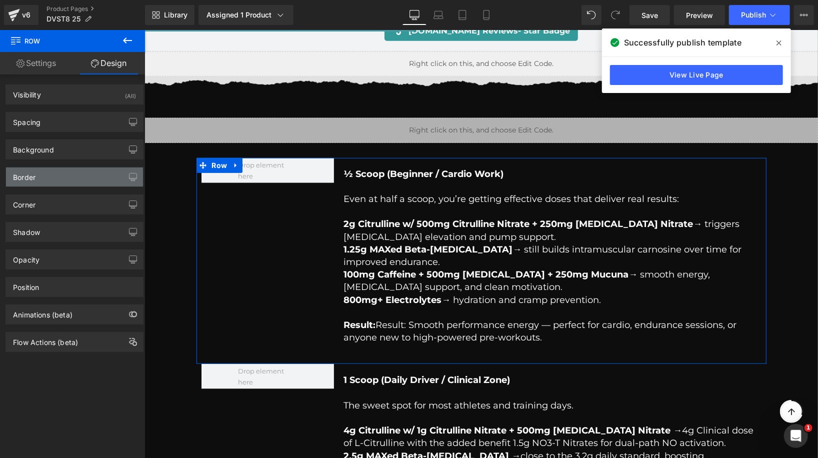
click at [59, 178] on div "Border" at bounding box center [74, 176] width 137 height 19
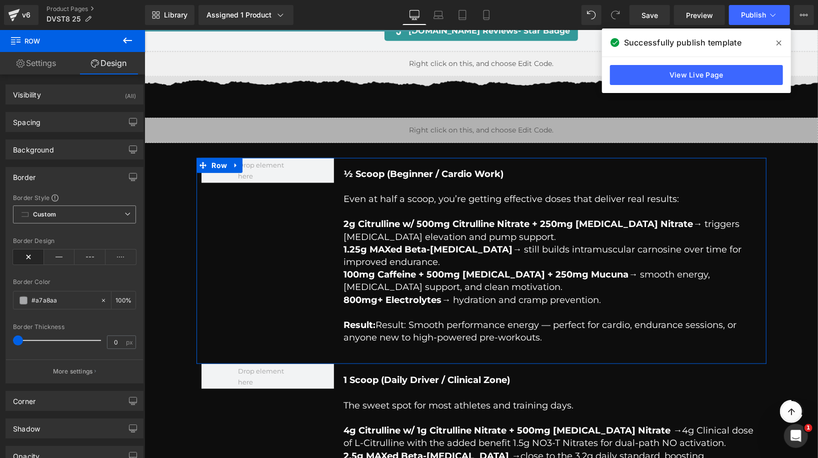
click at [90, 214] on span "Custom Setup Global Style" at bounding box center [74, 214] width 123 height 18
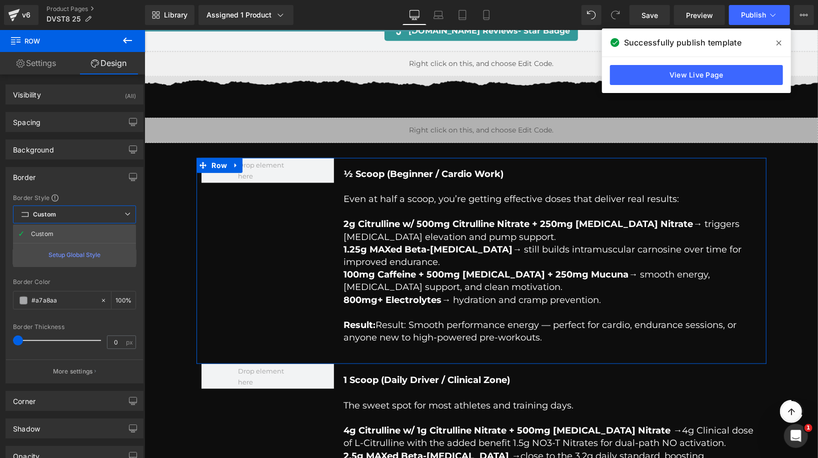
click at [90, 197] on div "Border Style" at bounding box center [74, 197] width 123 height 8
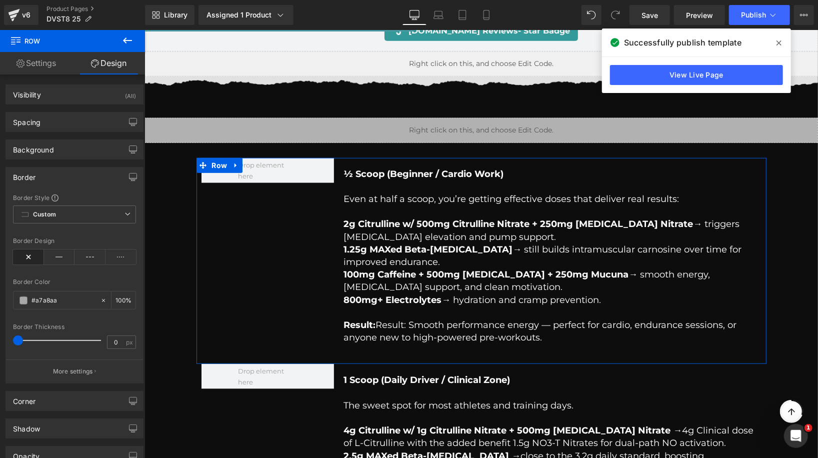
click at [50, 66] on link "Settings" at bounding box center [36, 63] width 72 height 22
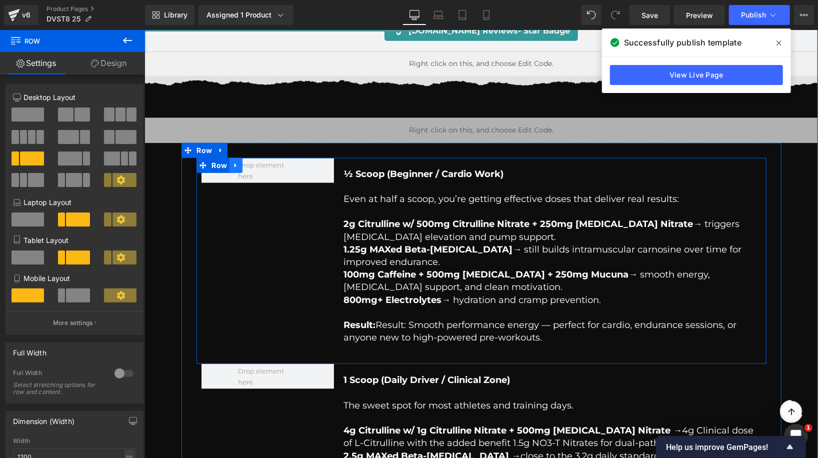
click at [236, 162] on icon at bounding box center [235, 164] width 7 height 7
click at [260, 161] on icon at bounding box center [261, 164] width 7 height 7
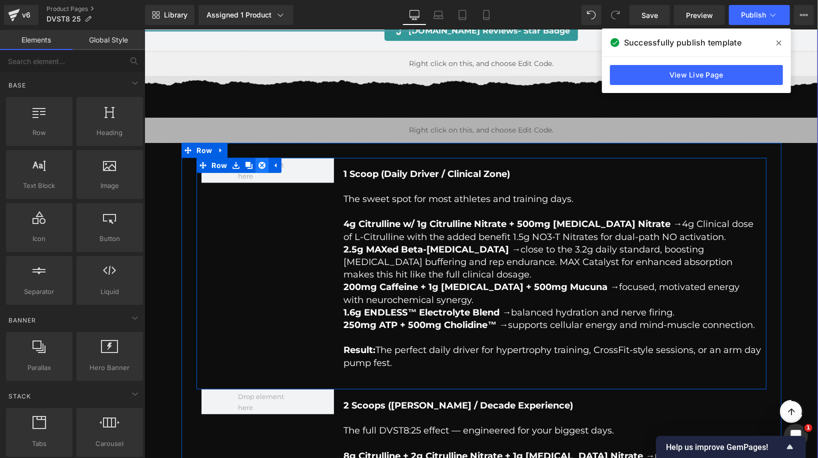
click at [264, 164] on icon at bounding box center [261, 164] width 7 height 7
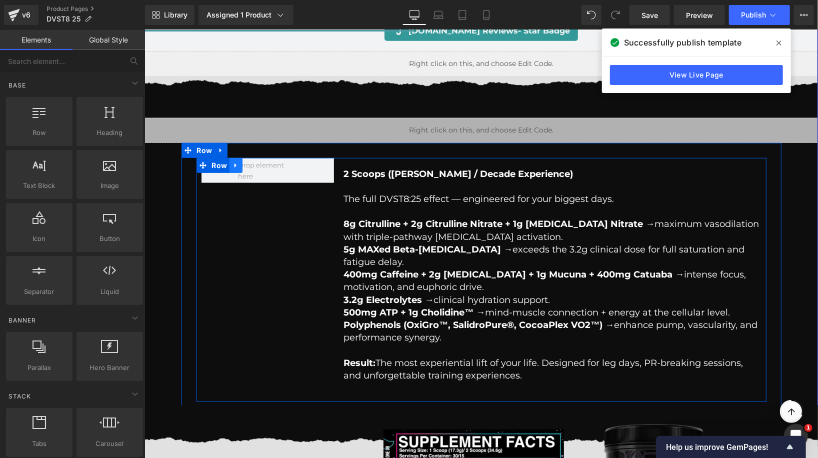
click at [235, 159] on link at bounding box center [235, 164] width 13 height 15
click at [260, 161] on icon at bounding box center [261, 164] width 7 height 7
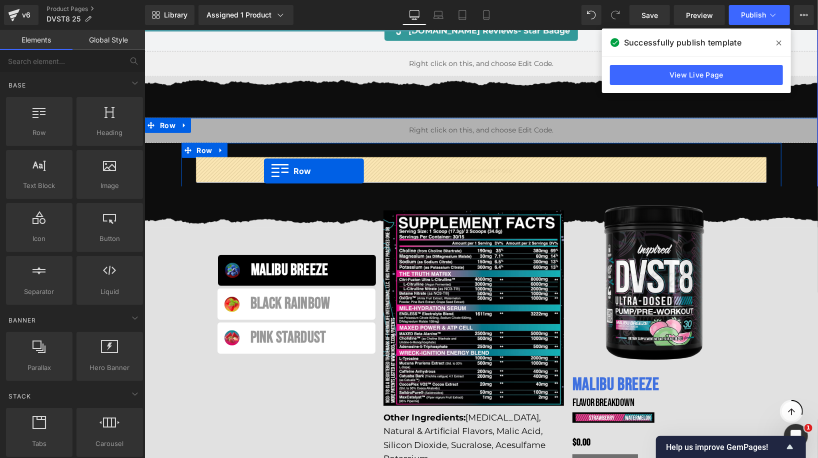
drag, startPoint x: 168, startPoint y: 146, endPoint x: 263, endPoint y: 171, distance: 98.5
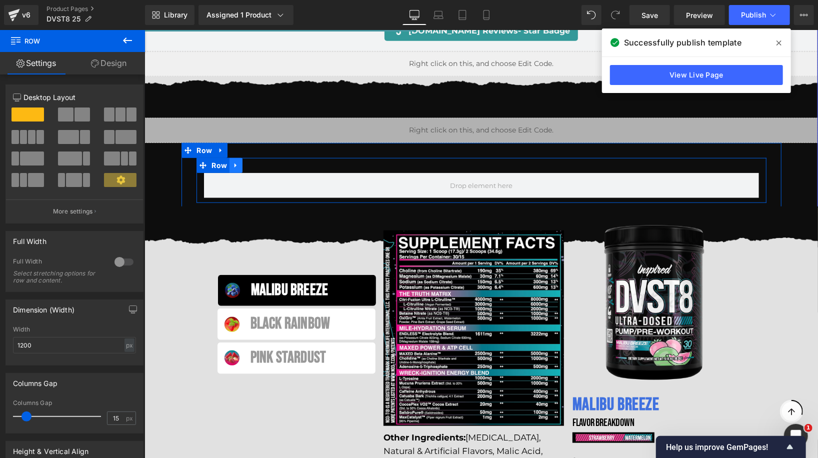
click at [237, 164] on icon at bounding box center [235, 164] width 7 height 7
click at [261, 164] on icon at bounding box center [261, 164] width 7 height 7
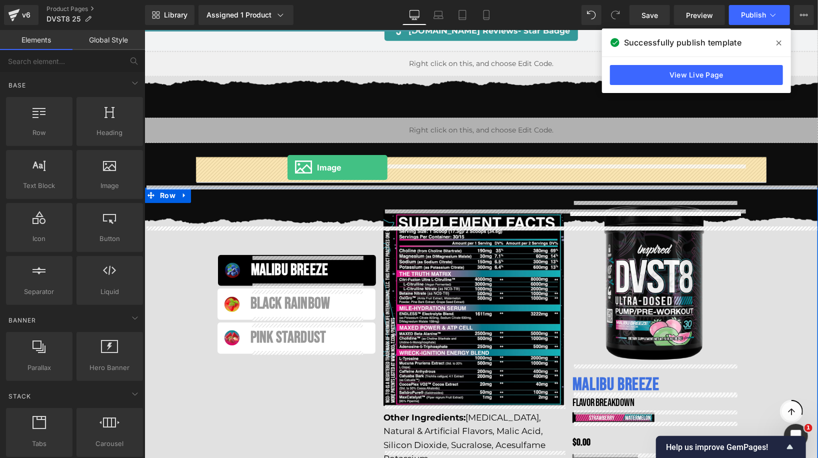
drag, startPoint x: 254, startPoint y: 218, endPoint x: 287, endPoint y: 167, distance: 60.9
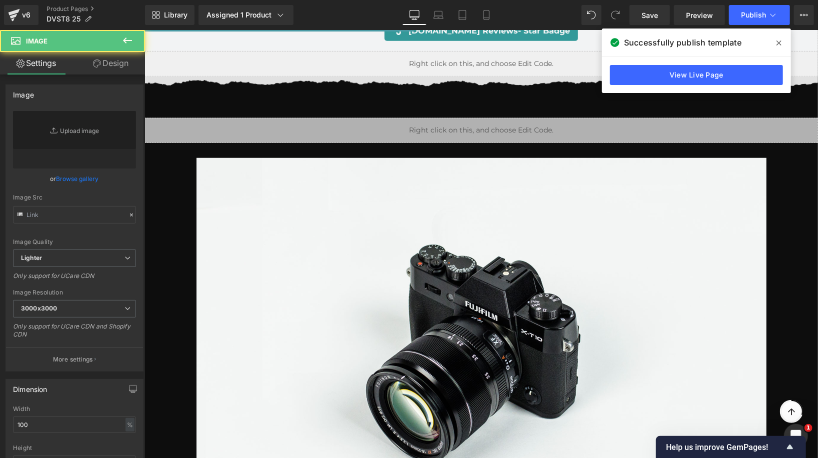
type input "//[DOMAIN_NAME][URL]"
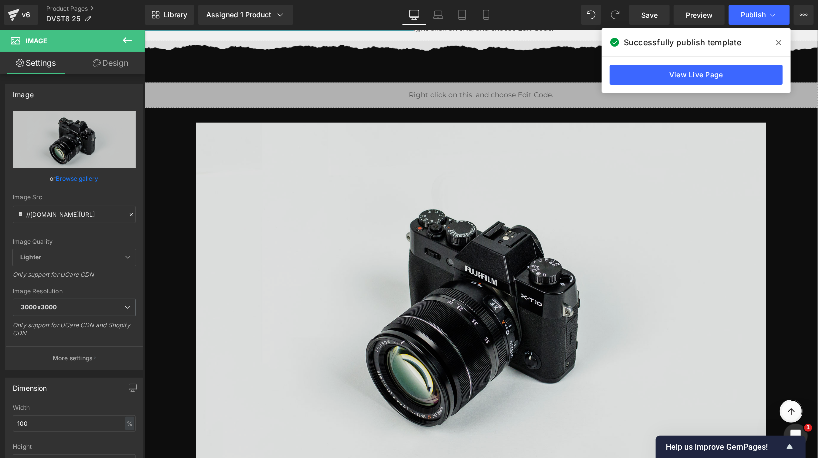
scroll to position [535, 0]
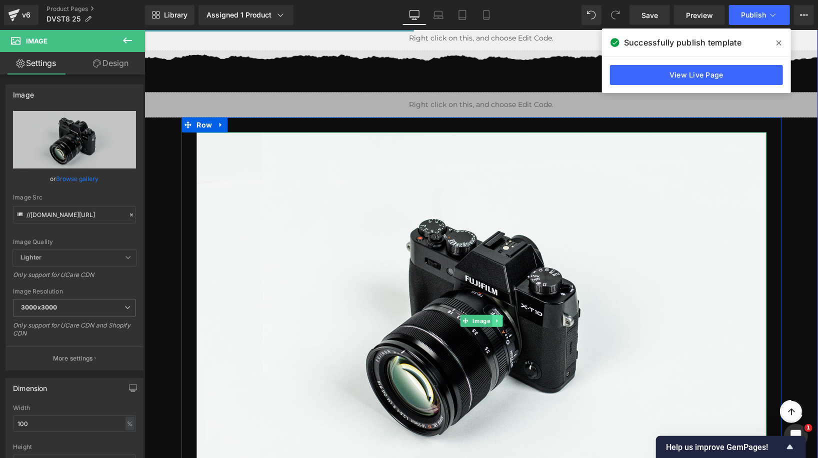
click at [496, 319] on icon at bounding box center [495, 320] width 1 height 3
click at [491, 320] on icon at bounding box center [490, 320] width 5 height 5
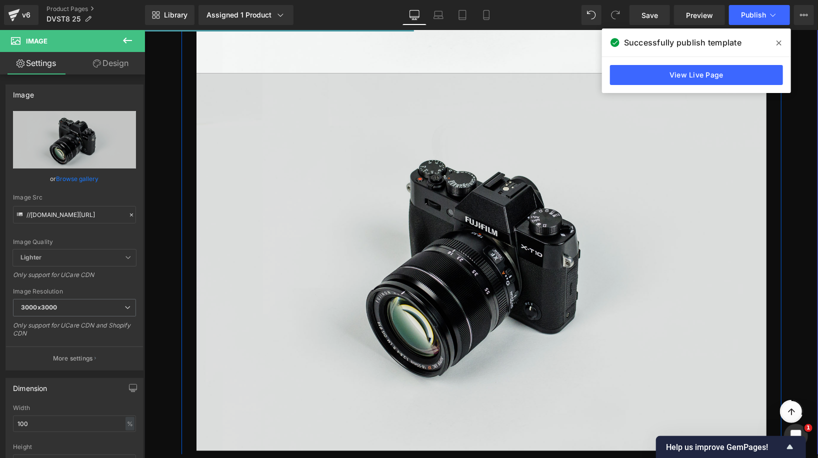
scroll to position [974, 0]
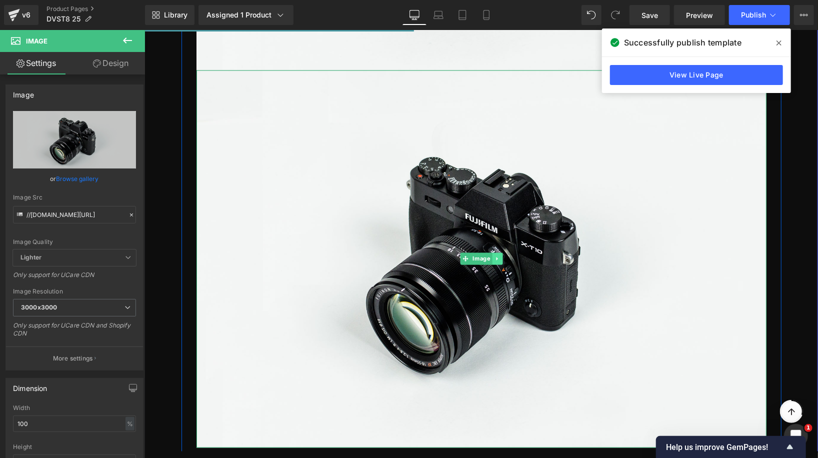
click at [499, 258] on icon at bounding box center [496, 258] width 5 height 6
click at [493, 257] on icon at bounding box center [490, 258] width 5 height 5
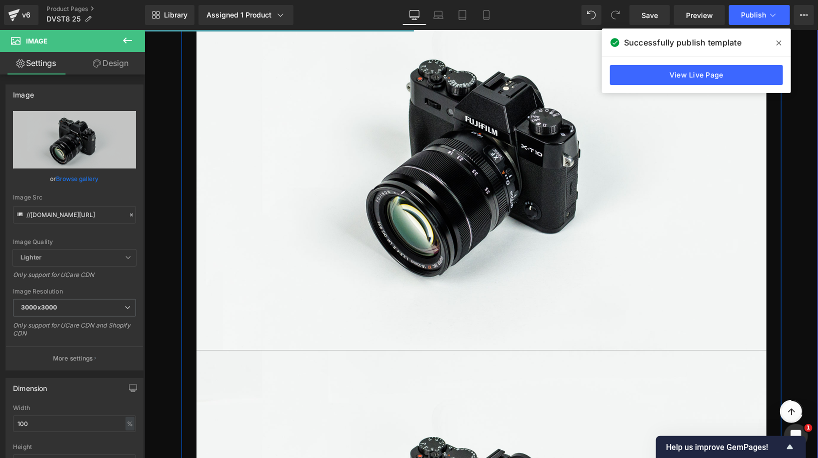
scroll to position [559, 0]
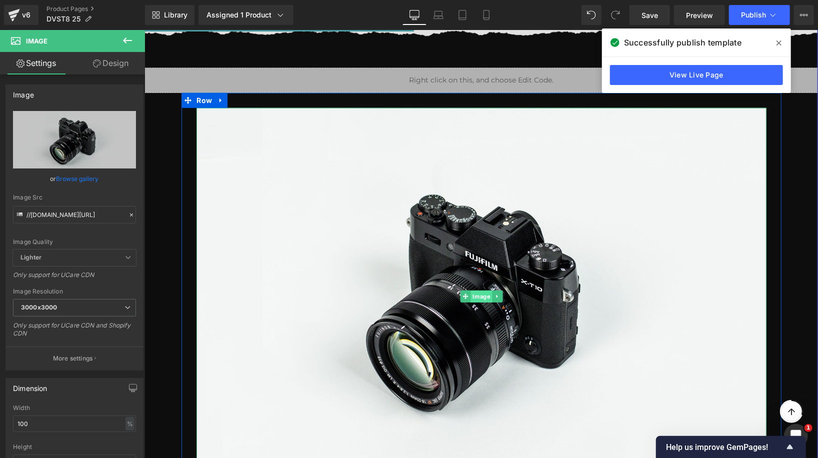
click at [463, 294] on div "Image" at bounding box center [481, 295] width 570 height 377
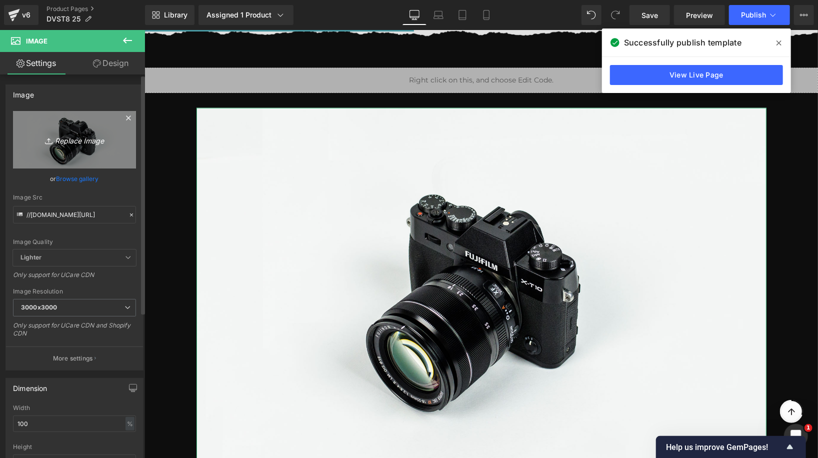
click at [95, 138] on icon "Replace Image" at bounding box center [74, 139] width 80 height 12
type input "C:\fakepath\Frame 427321078.png"
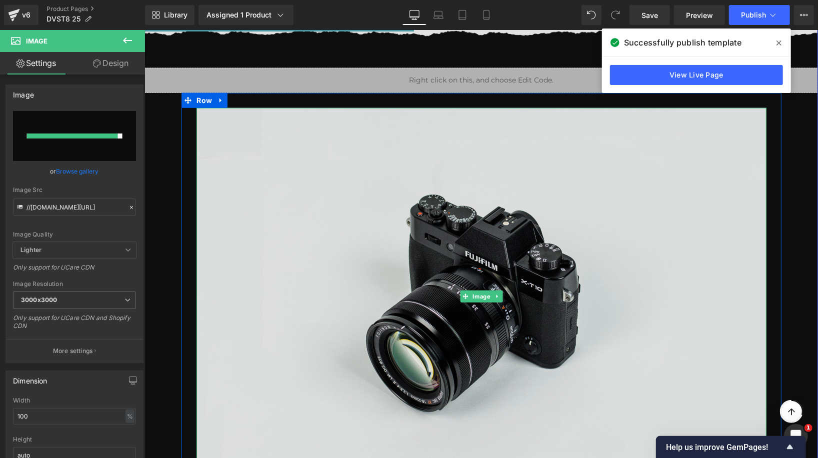
type input "[URL][DOMAIN_NAME]"
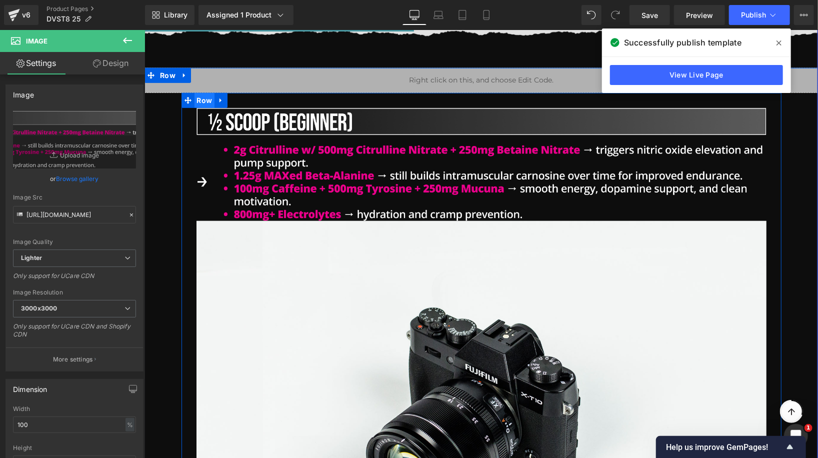
click at [197, 100] on span "Row" at bounding box center [204, 99] width 20 height 15
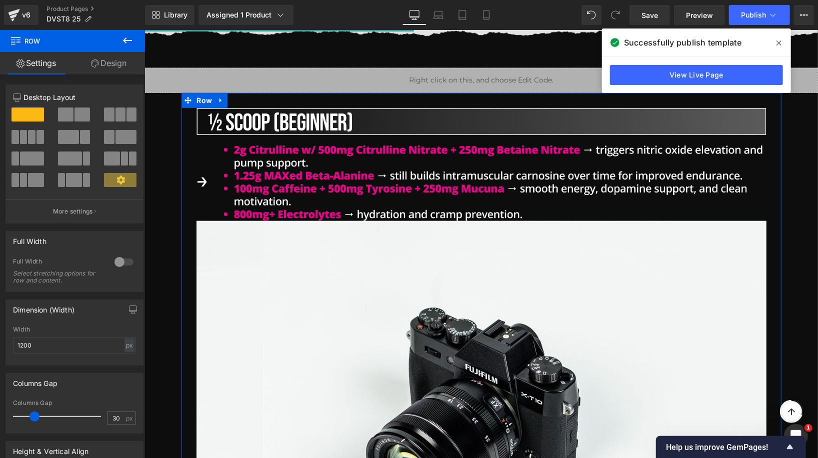
click at [20, 166] on div at bounding box center [28, 161] width 46 height 21
click at [23, 164] on span at bounding box center [32, 158] width 24 height 14
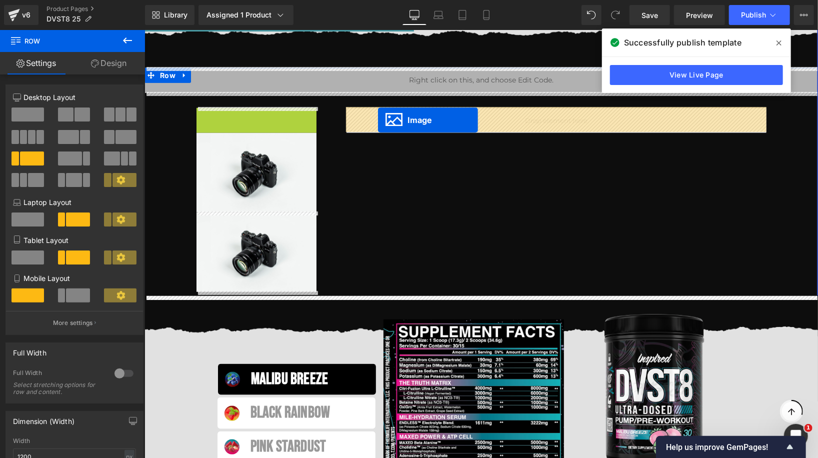
drag, startPoint x: 256, startPoint y: 119, endPoint x: 377, endPoint y: 119, distance: 121.4
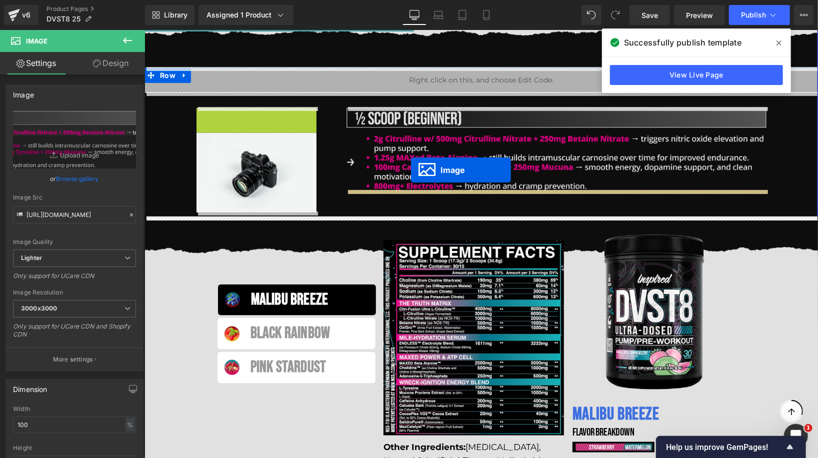
drag, startPoint x: 243, startPoint y: 145, endPoint x: 410, endPoint y: 169, distance: 169.2
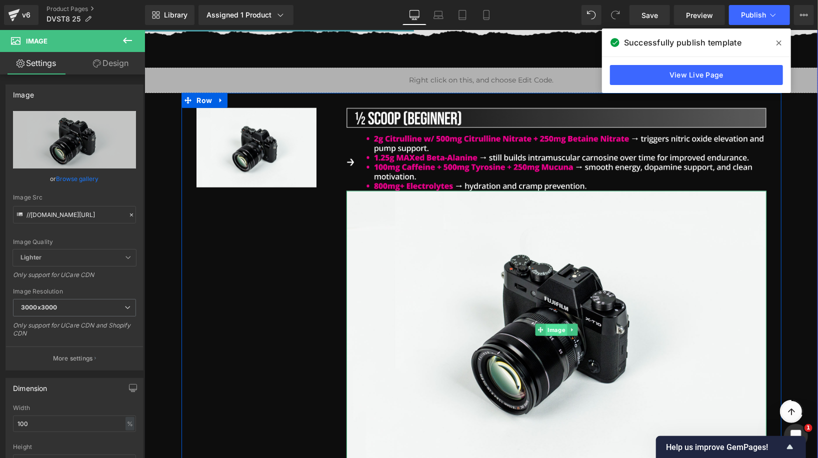
click at [555, 329] on link "Image" at bounding box center [550, 329] width 32 height 12
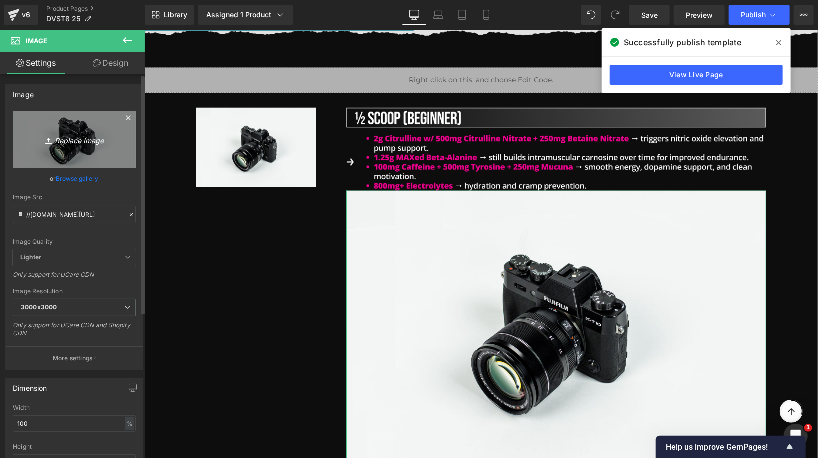
click at [64, 138] on icon "Replace Image" at bounding box center [74, 139] width 80 height 12
type input "C:\fakepath\Frame 427321076.png"
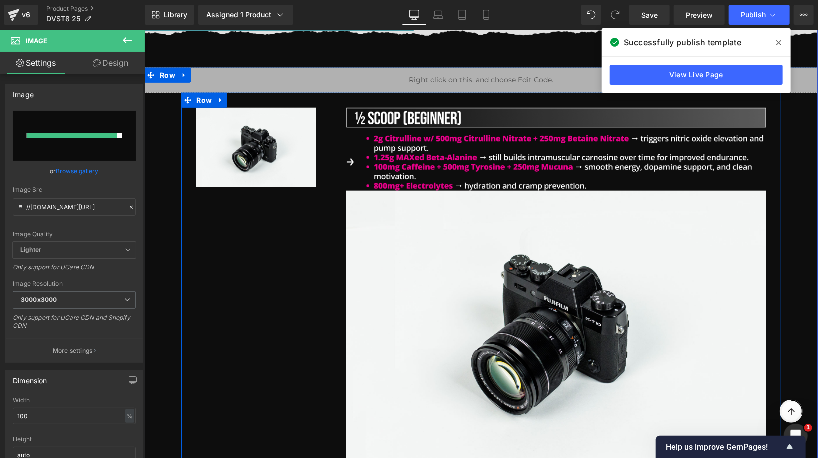
type input "[URL][DOMAIN_NAME]"
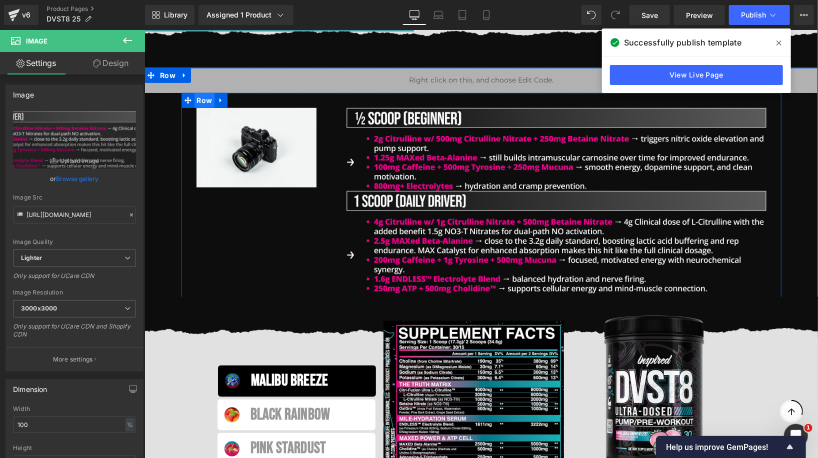
click at [200, 99] on span "Row" at bounding box center [204, 99] width 20 height 15
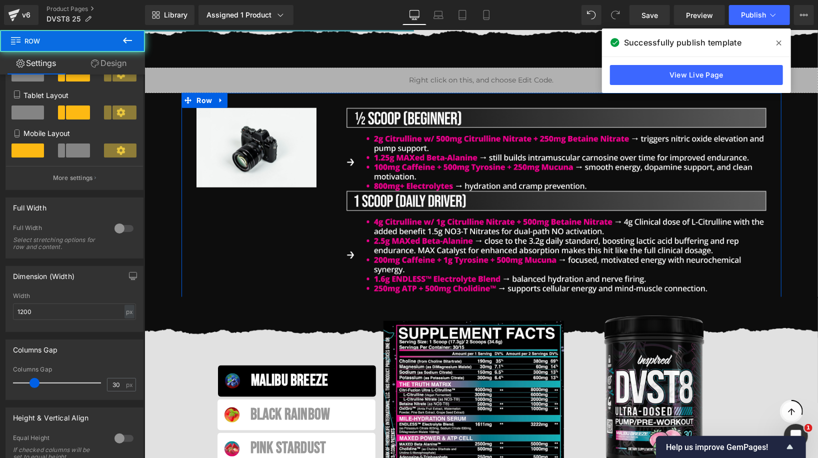
scroll to position [170, 0]
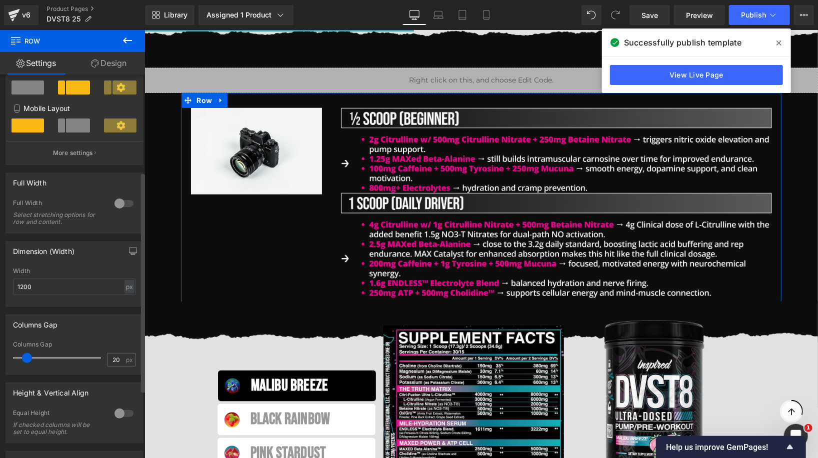
type input "21"
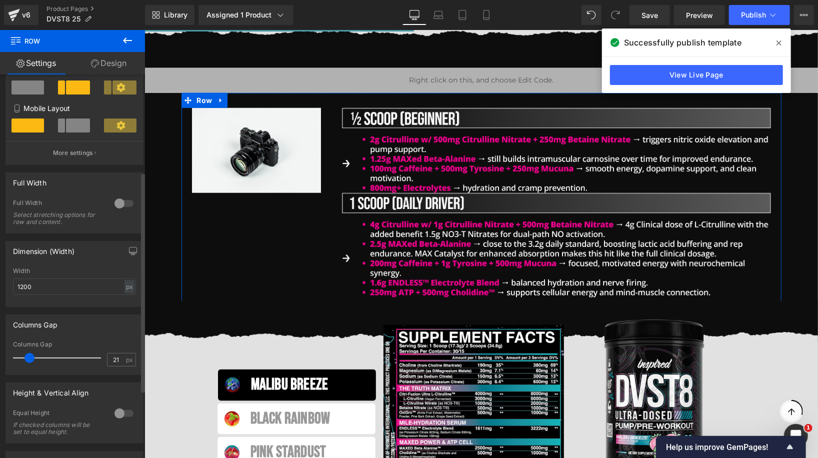
click at [31, 357] on span at bounding box center [29, 358] width 10 height 10
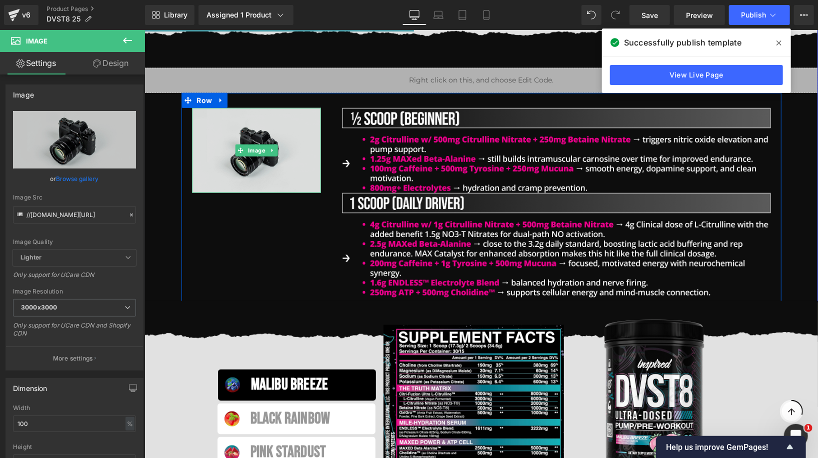
drag, startPoint x: 244, startPoint y: 167, endPoint x: 266, endPoint y: 153, distance: 26.3
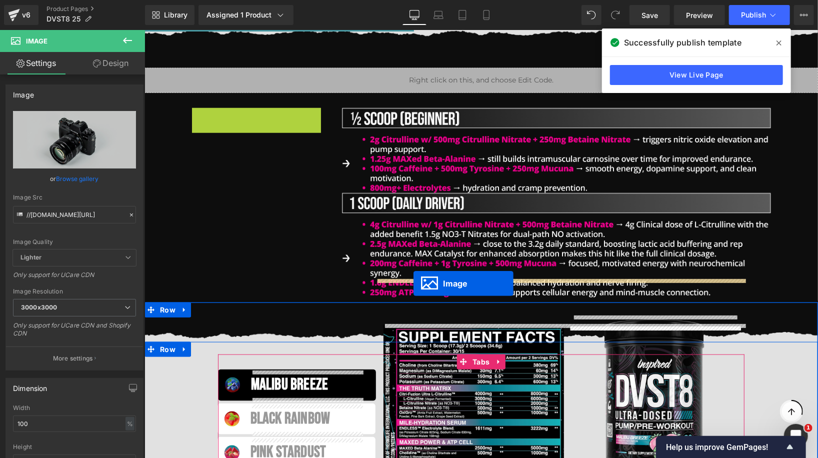
drag, startPoint x: 259, startPoint y: 151, endPoint x: 413, endPoint y: 282, distance: 202.0
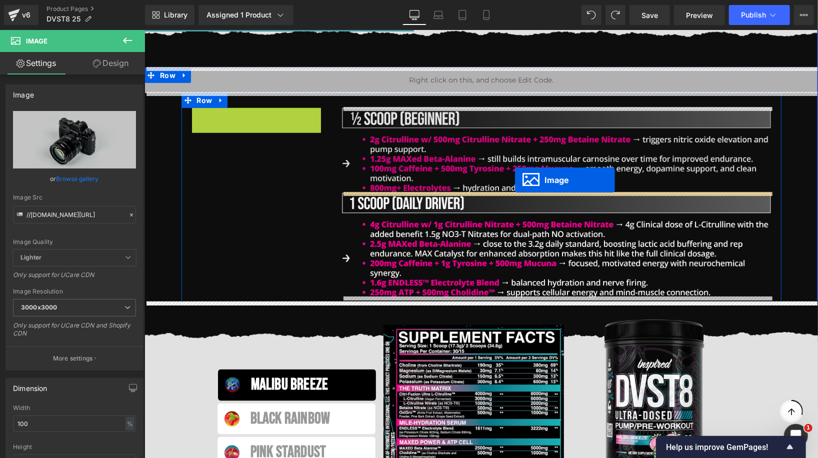
drag, startPoint x: 250, startPoint y: 146, endPoint x: 513, endPoint y: 188, distance: 266.3
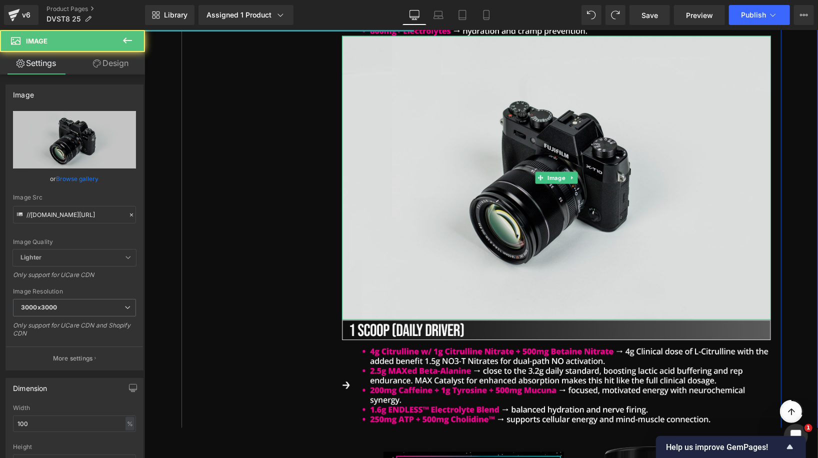
scroll to position [842, 0]
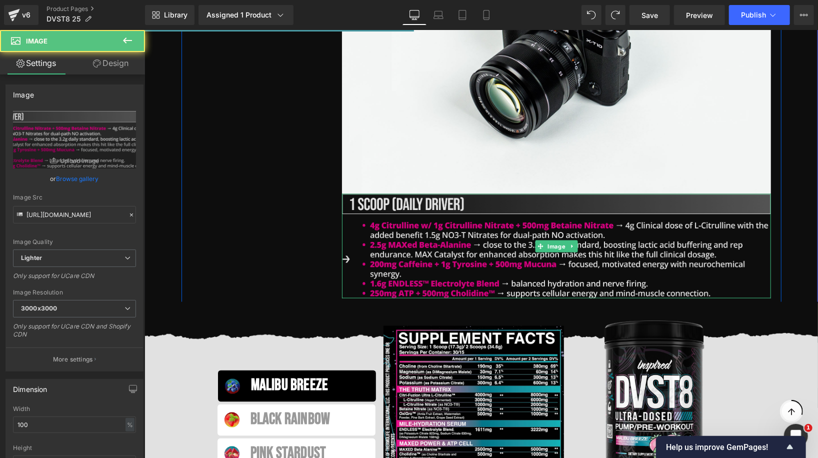
click at [514, 206] on img at bounding box center [555, 245] width 429 height 104
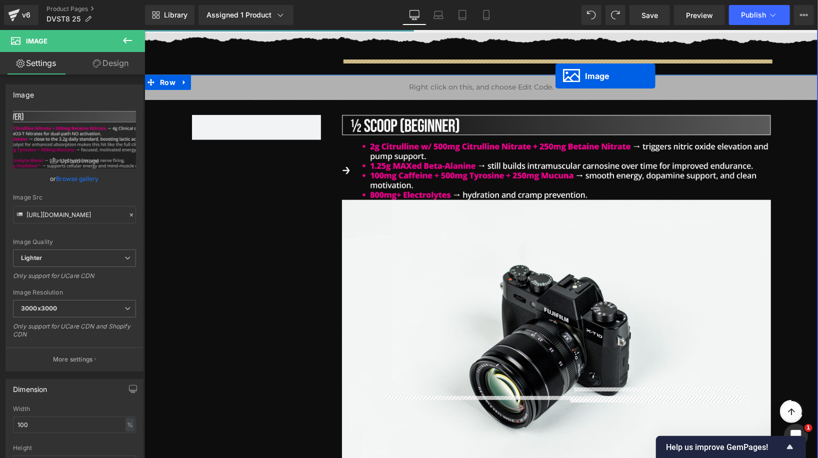
scroll to position [462, 0]
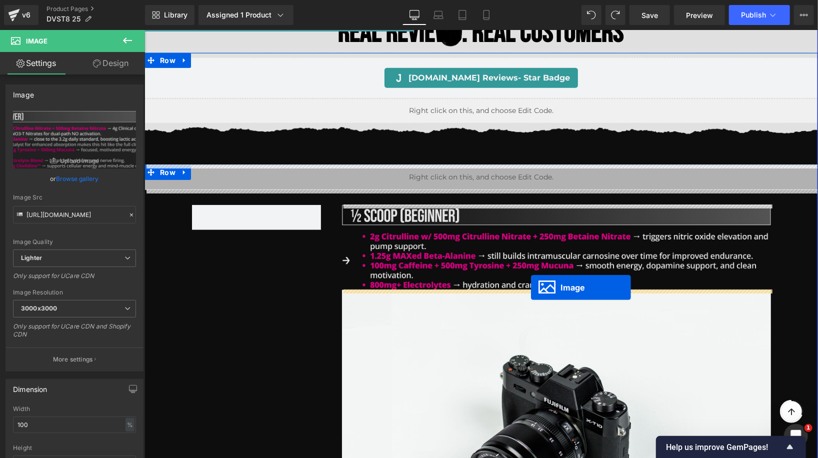
drag, startPoint x: 552, startPoint y: 244, endPoint x: 530, endPoint y: 287, distance: 47.8
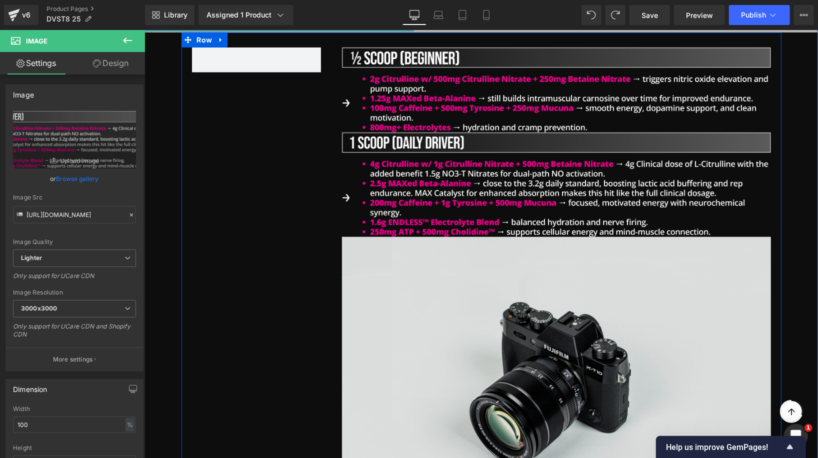
scroll to position [627, 0]
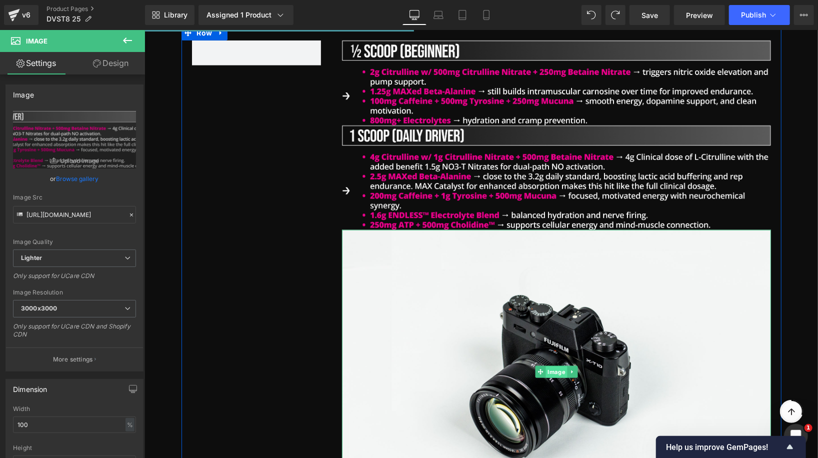
click at [549, 370] on div "Image" at bounding box center [555, 371] width 429 height 284
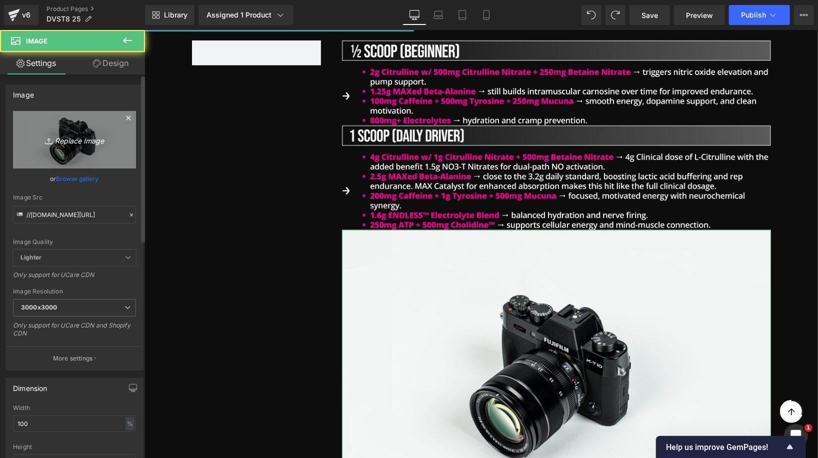
click at [76, 151] on link "Replace Image" at bounding box center [74, 139] width 123 height 57
type input "C:\fakepath\Frame 427321079.png"
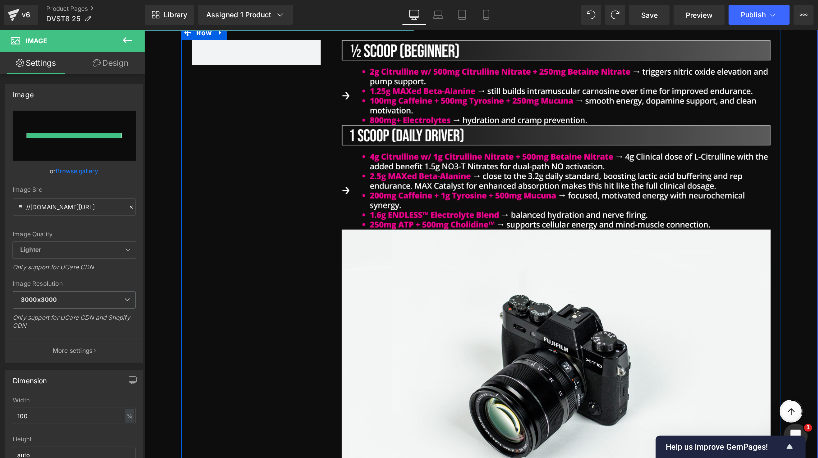
type input "[URL][DOMAIN_NAME]"
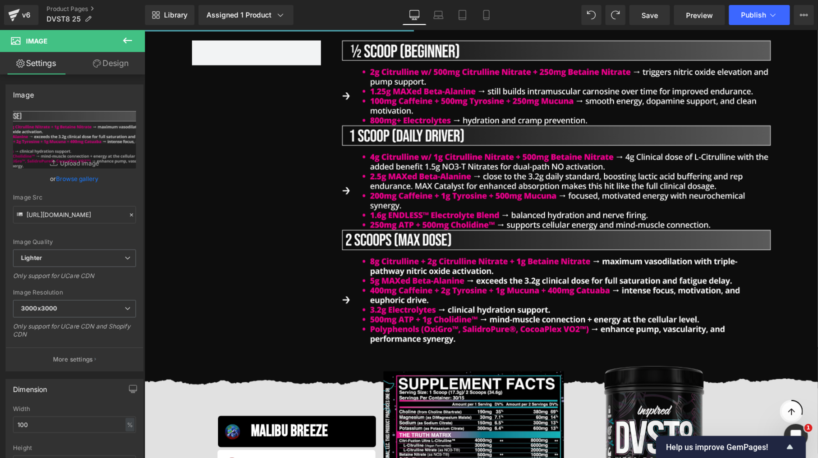
click at [131, 44] on icon at bounding box center [127, 40] width 12 height 12
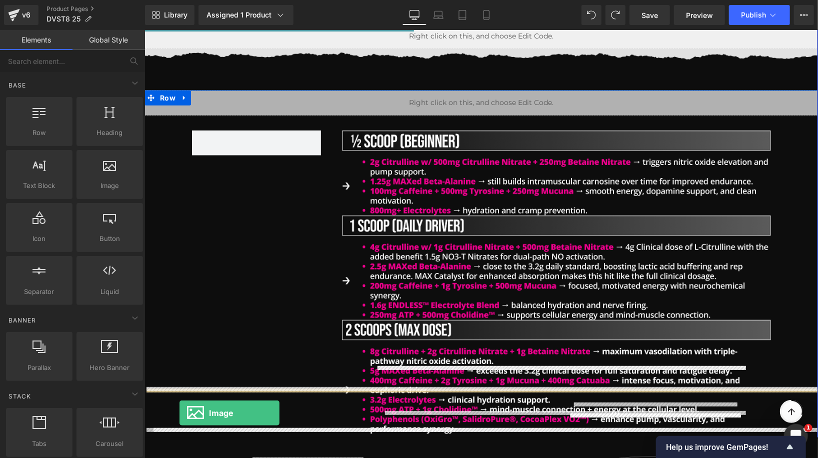
scroll to position [597, 0]
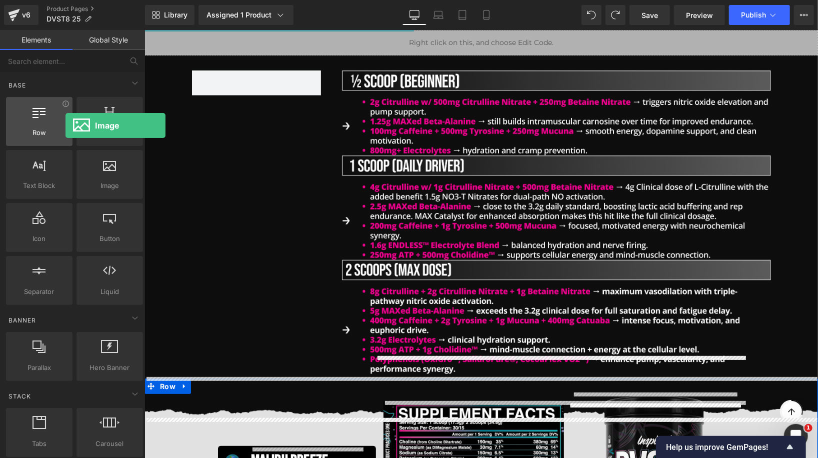
drag, startPoint x: 120, startPoint y: 165, endPoint x: 65, endPoint y: 125, distance: 67.6
click at [65, 125] on div "Row rows, columns, layouts, div Heading headings, titles, h1,h2,h3,h4,h5,h6 Tex…" at bounding box center [74, 201] width 141 height 212
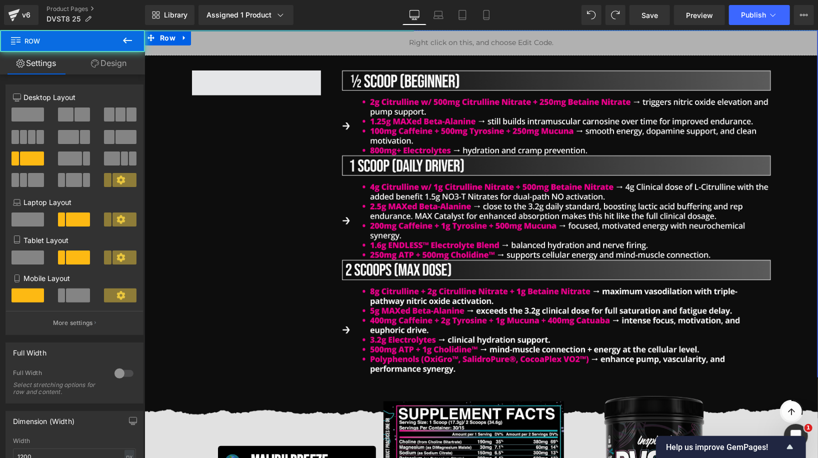
click at [221, 86] on span at bounding box center [255, 82] width 129 height 25
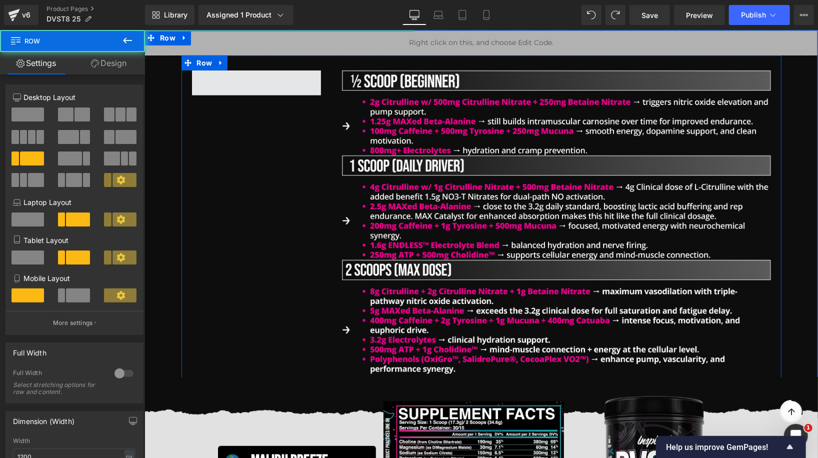
click at [257, 85] on span at bounding box center [255, 82] width 129 height 25
click at [276, 77] on span at bounding box center [255, 82] width 129 height 25
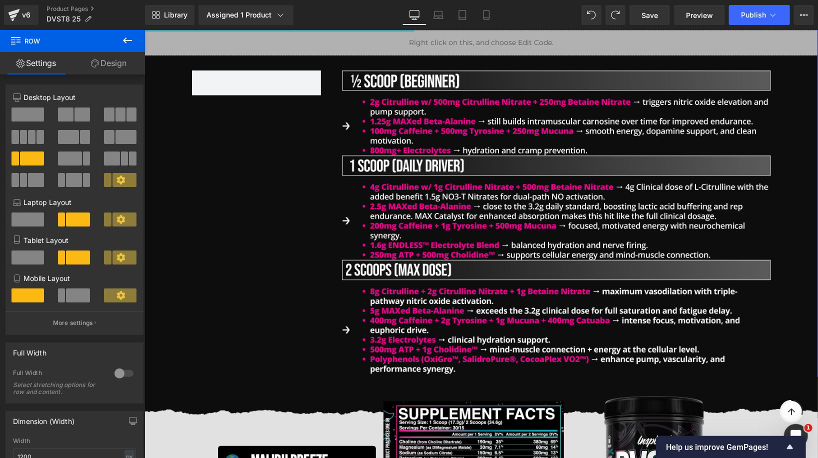
click at [127, 37] on icon at bounding box center [127, 40] width 12 height 12
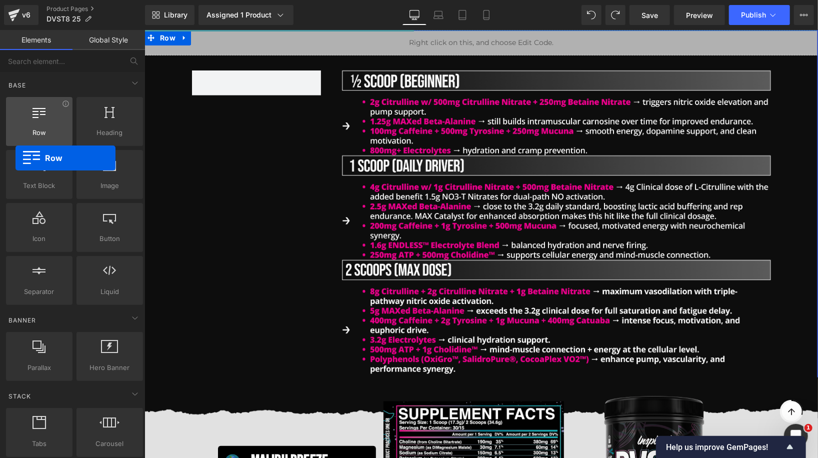
drag, startPoint x: 41, startPoint y: 125, endPoint x: 13, endPoint y: 141, distance: 31.5
click at [13, 141] on div "Row rows, columns, layouts, div" at bounding box center [39, 121] width 66 height 49
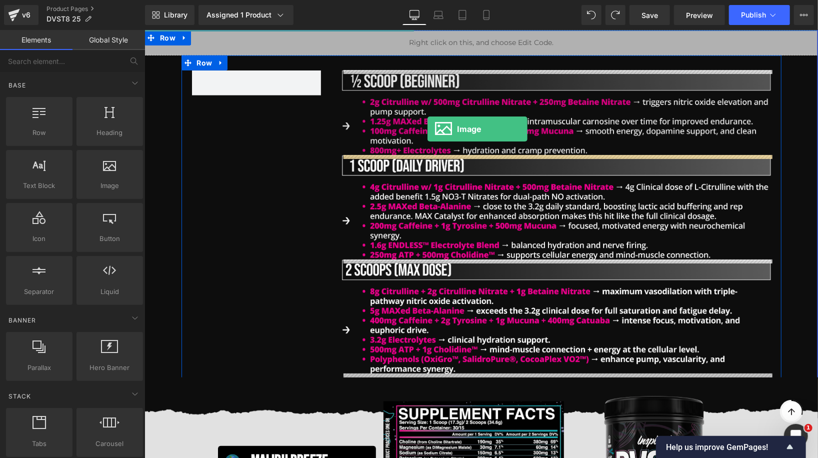
drag, startPoint x: 232, startPoint y: 201, endPoint x: 426, endPoint y: 135, distance: 204.3
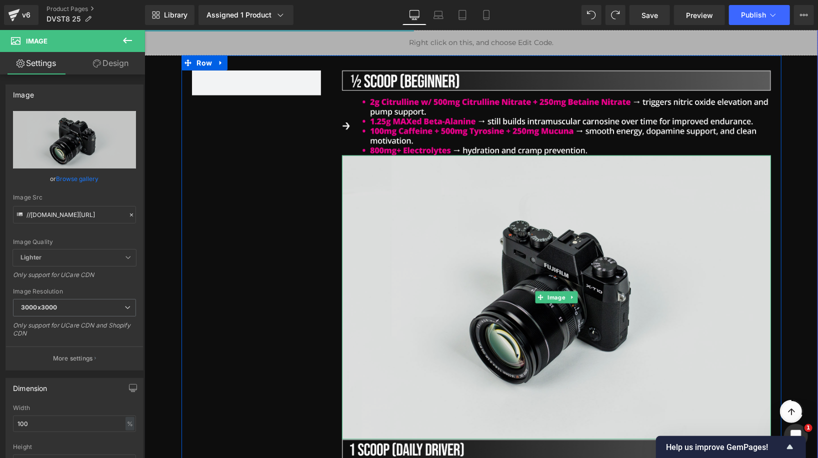
drag, startPoint x: 552, startPoint y: 289, endPoint x: 552, endPoint y: 296, distance: 6.5
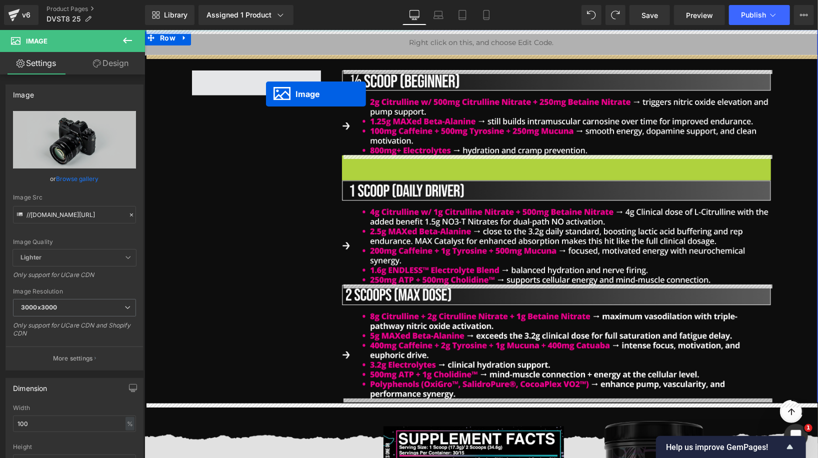
drag, startPoint x: 552, startPoint y: 296, endPoint x: 265, endPoint y: 93, distance: 351.0
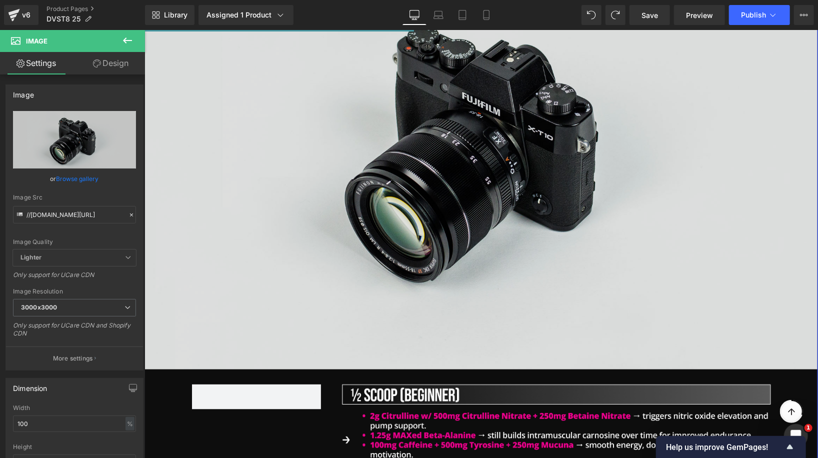
scroll to position [727, 0]
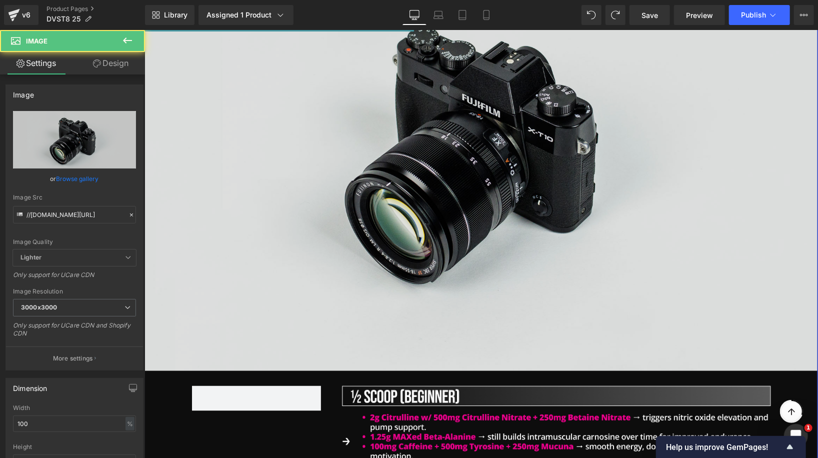
click at [477, 161] on img at bounding box center [480, 148] width 673 height 446
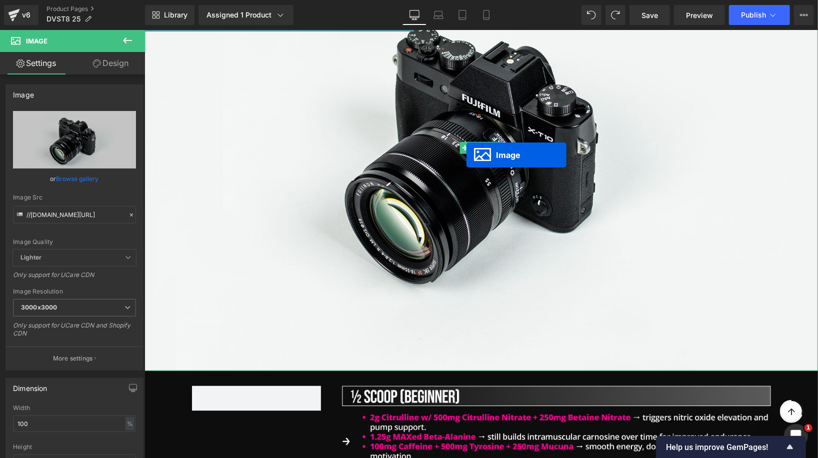
scroll to position [316, 0]
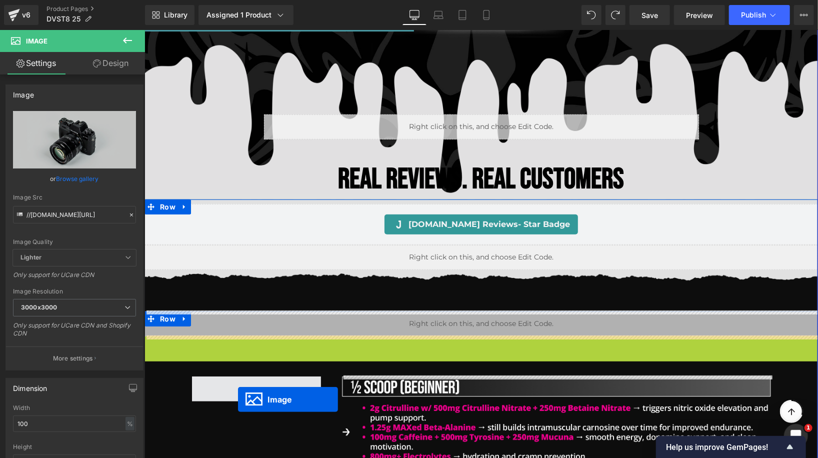
drag, startPoint x: 479, startPoint y: 147, endPoint x: 240, endPoint y: 391, distance: 341.4
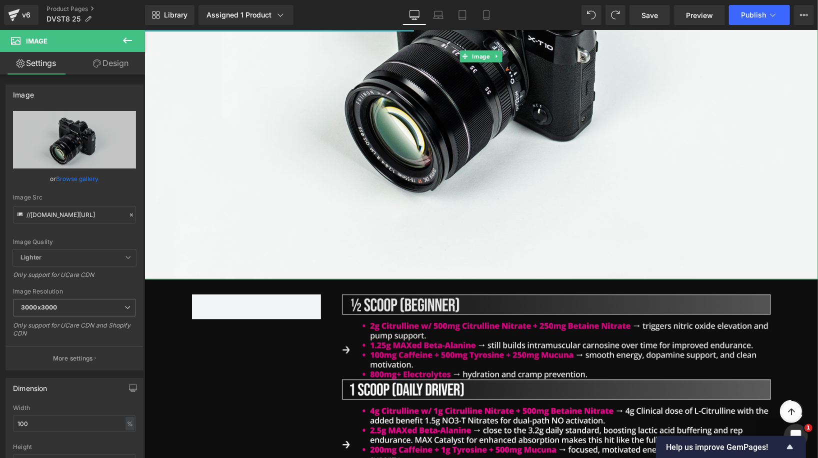
scroll to position [407, 0]
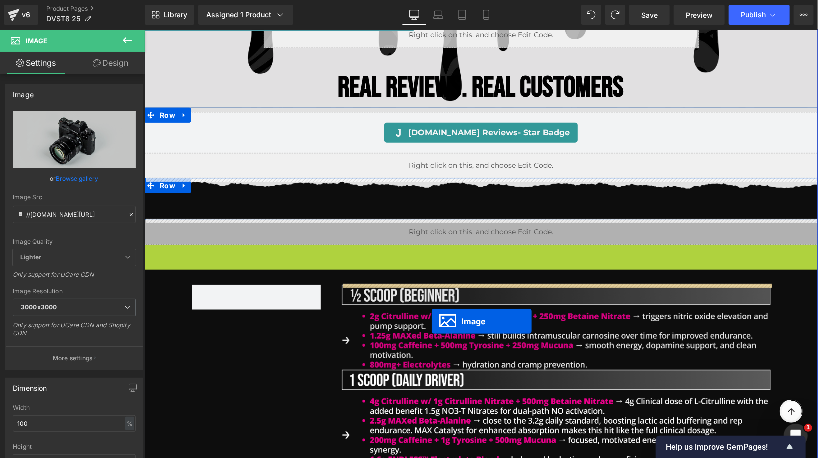
drag, startPoint x: 482, startPoint y: 59, endPoint x: 431, endPoint y: 321, distance: 266.8
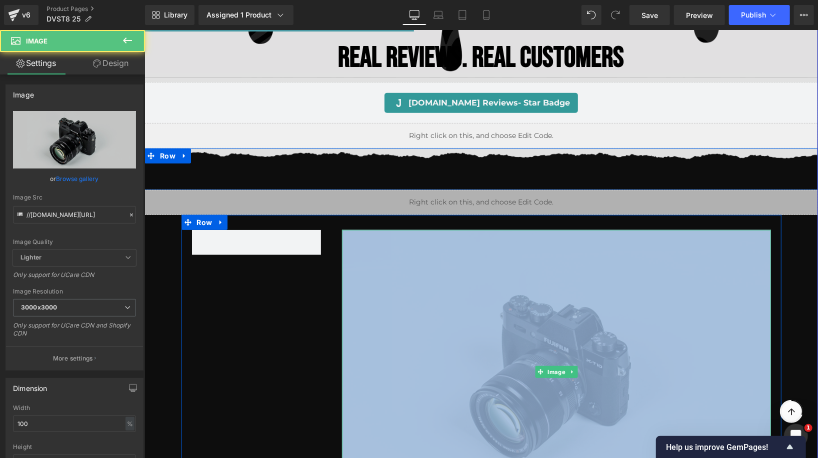
scroll to position [439, 0]
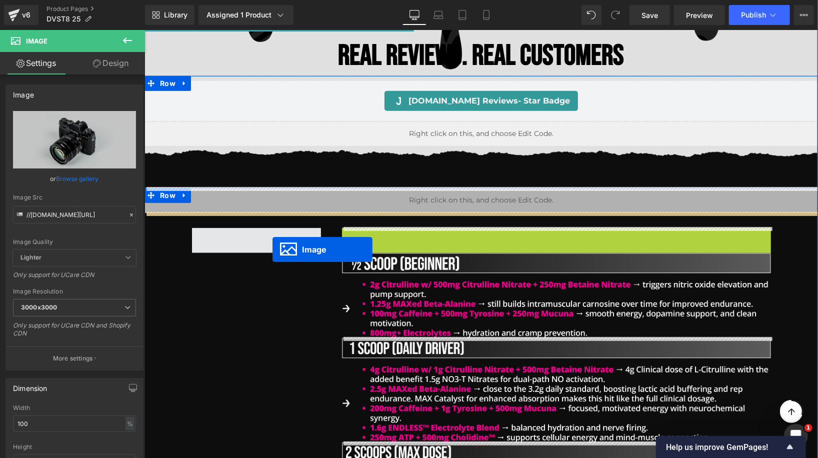
drag, startPoint x: 554, startPoint y: 364, endPoint x: 273, endPoint y: 249, distance: 303.6
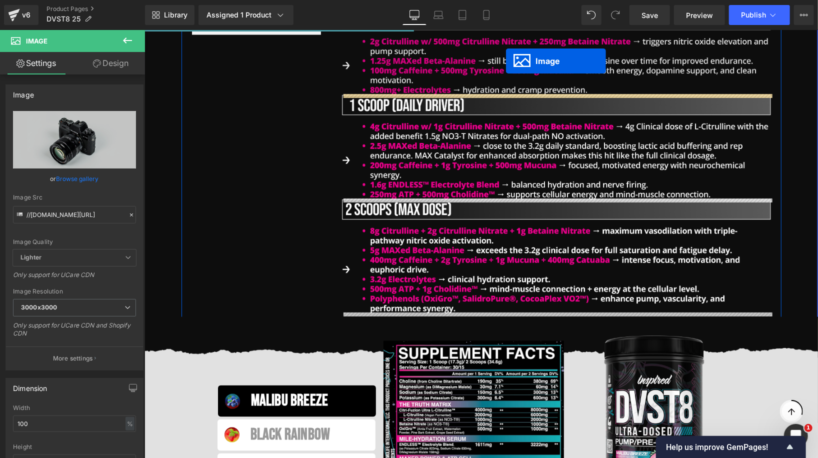
scroll to position [592, 0]
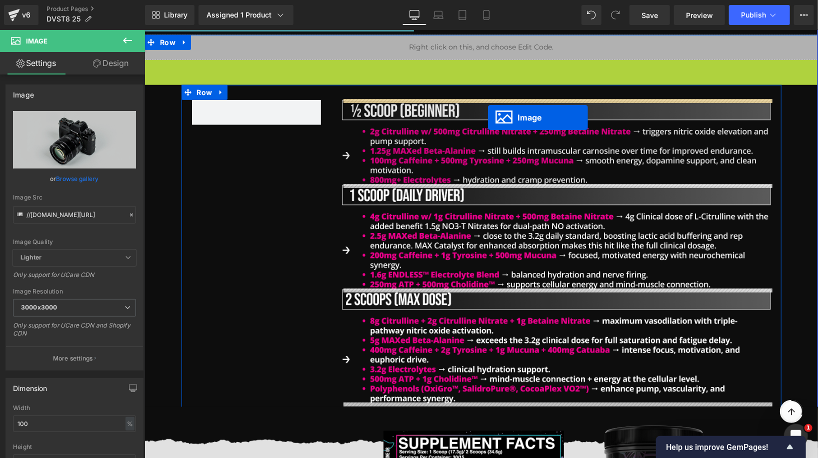
drag, startPoint x: 482, startPoint y: 298, endPoint x: 487, endPoint y: 117, distance: 180.5
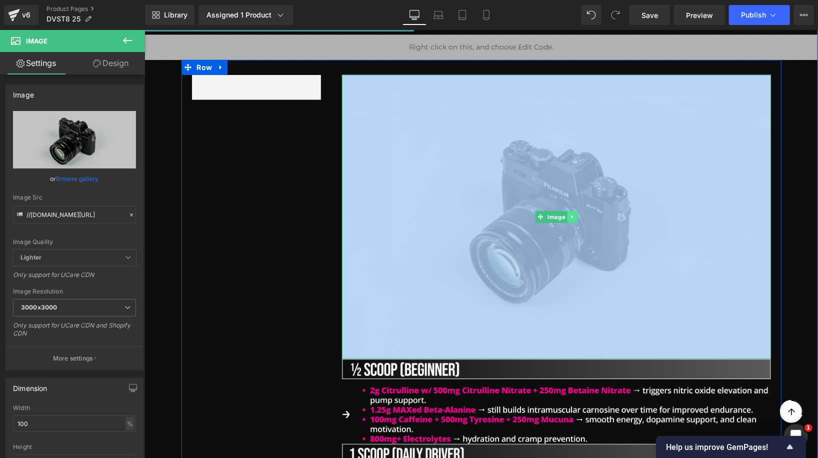
click at [571, 217] on icon at bounding box center [571, 216] width 5 height 6
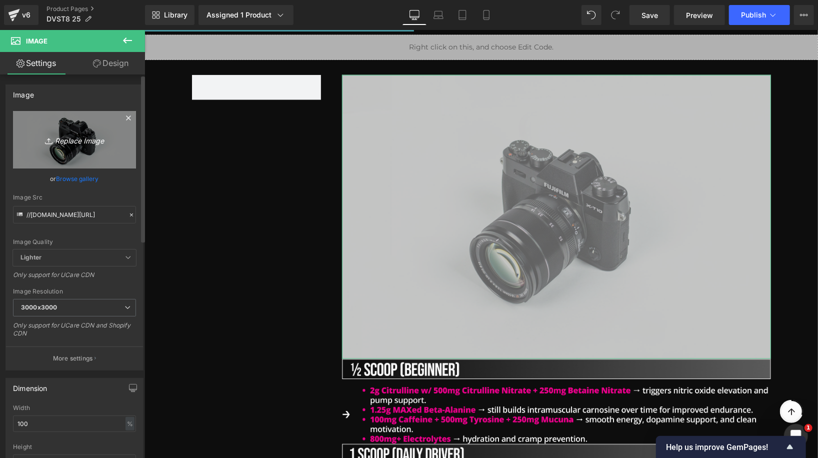
click at [88, 149] on link "Replace Image" at bounding box center [74, 139] width 123 height 57
type input "C:\fakepath\Group 1410136608.png"
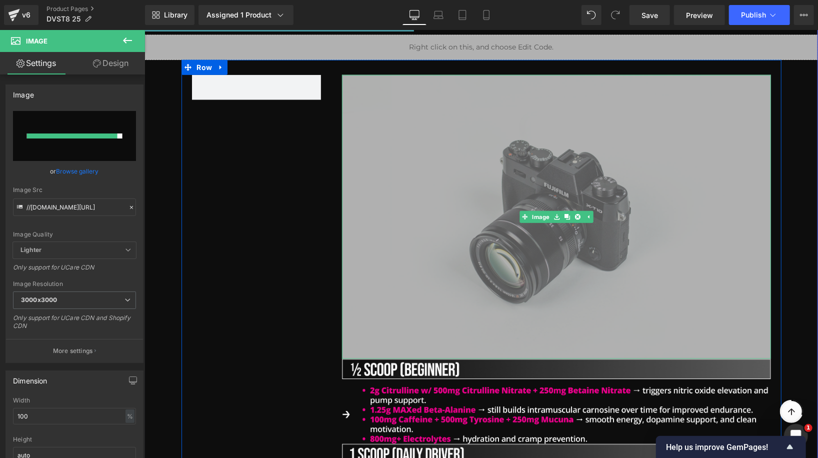
type input "[URL][DOMAIN_NAME]"
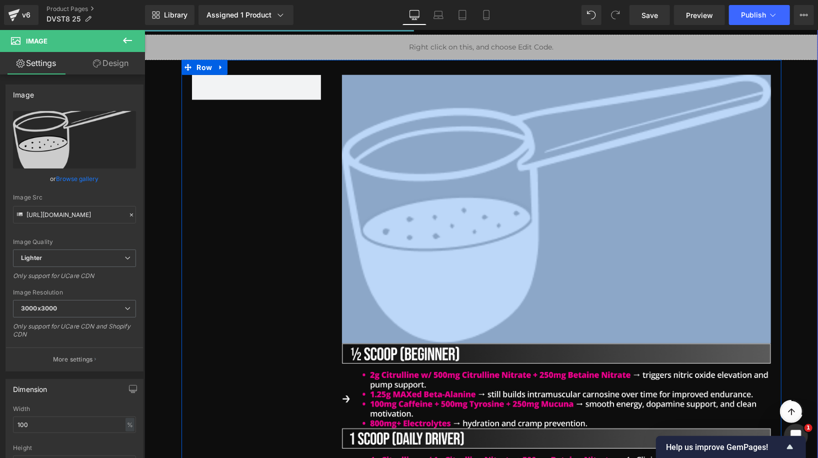
click at [317, 288] on div "Image Image Image Image Row" at bounding box center [481, 355] width 600 height 592
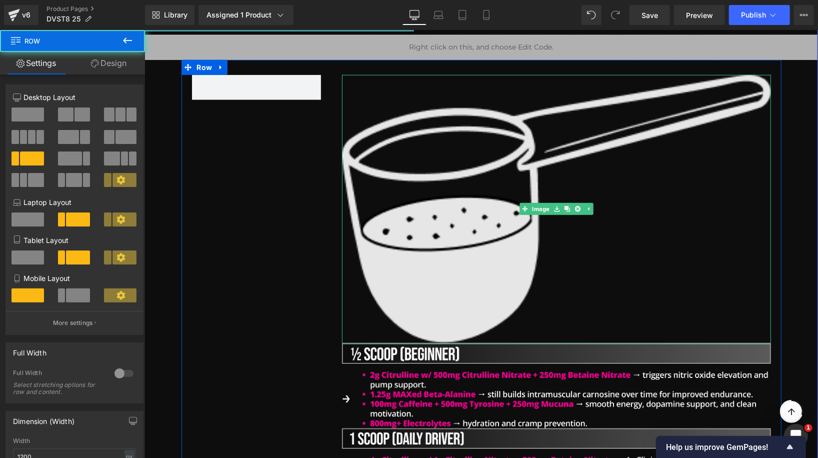
click at [582, 185] on img at bounding box center [555, 208] width 429 height 269
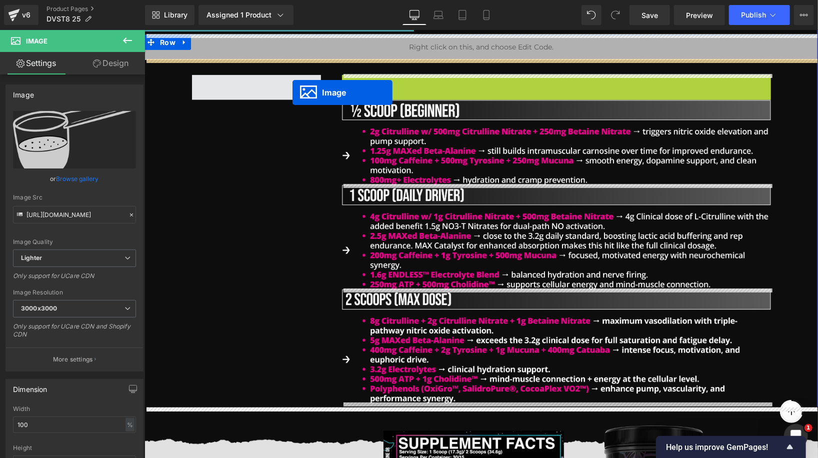
drag, startPoint x: 533, startPoint y: 208, endPoint x: 292, endPoint y: 92, distance: 267.3
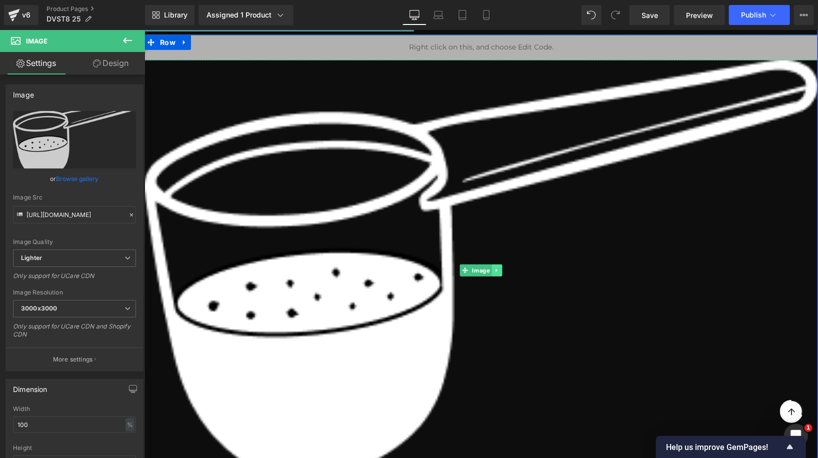
click at [497, 269] on icon at bounding box center [496, 270] width 5 height 6
click at [504, 269] on icon at bounding box center [501, 269] width 5 height 5
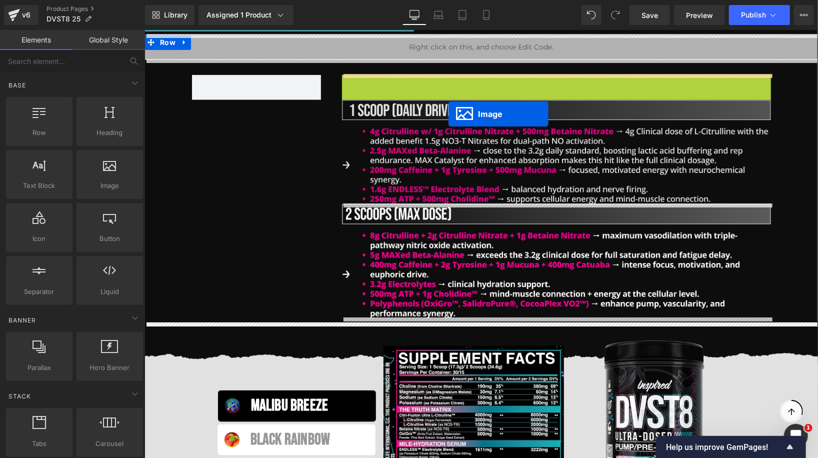
drag, startPoint x: 554, startPoint y: 114, endPoint x: 450, endPoint y: 115, distance: 103.9
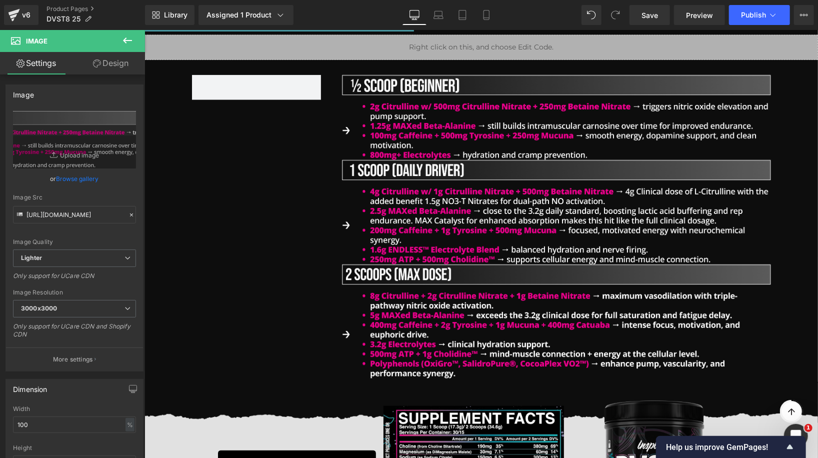
click at [122, 40] on icon at bounding box center [127, 40] width 12 height 12
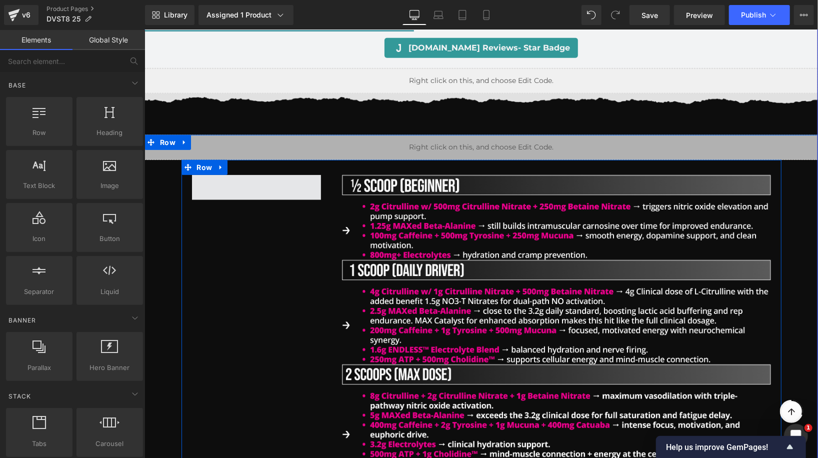
scroll to position [470, 0]
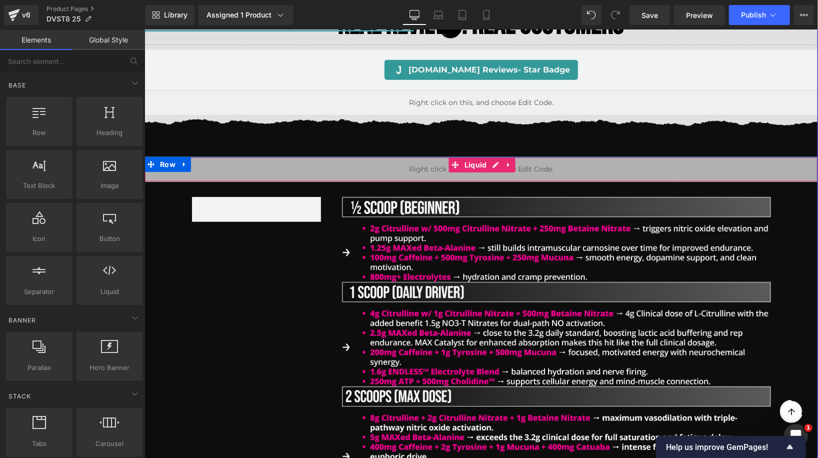
click at [326, 160] on div "Liquid" at bounding box center [480, 168] width 673 height 25
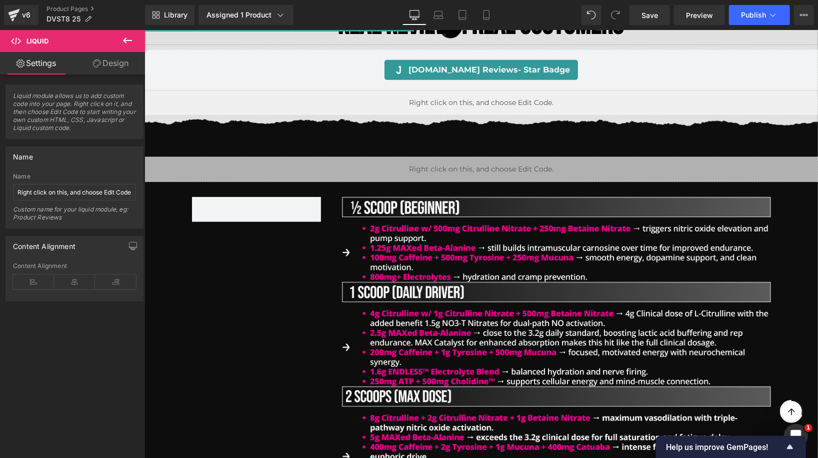
click at [130, 38] on icon at bounding box center [127, 40] width 12 height 12
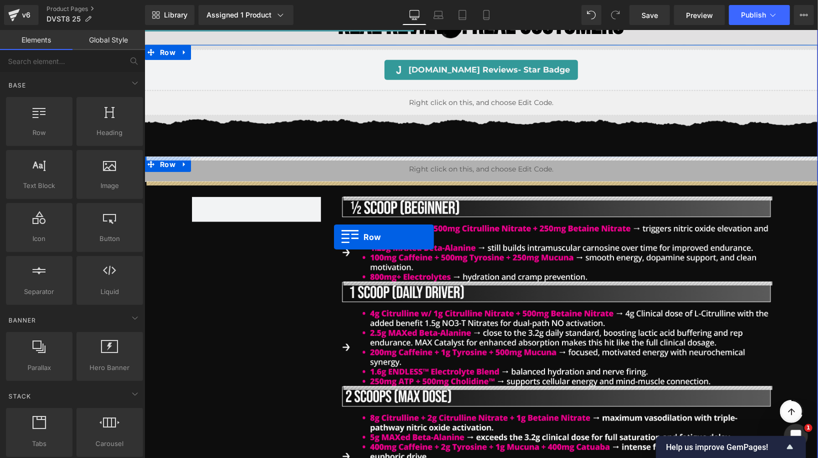
drag, startPoint x: 171, startPoint y: 137, endPoint x: 333, endPoint y: 236, distance: 190.2
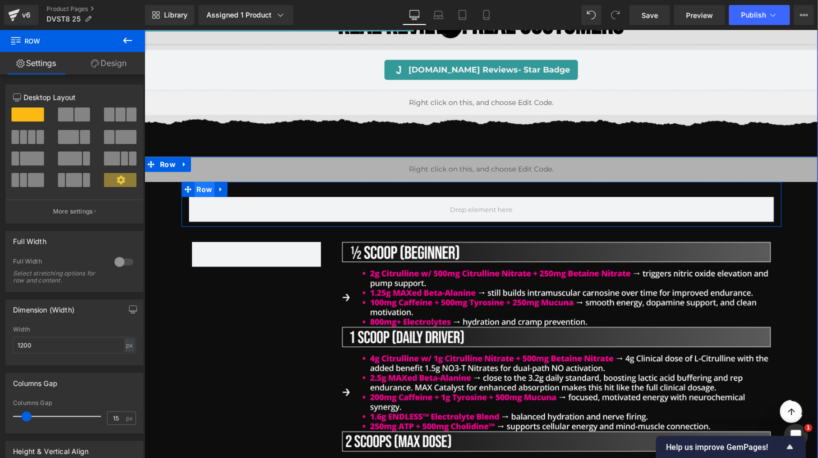
click at [203, 188] on span "Row" at bounding box center [204, 188] width 20 height 15
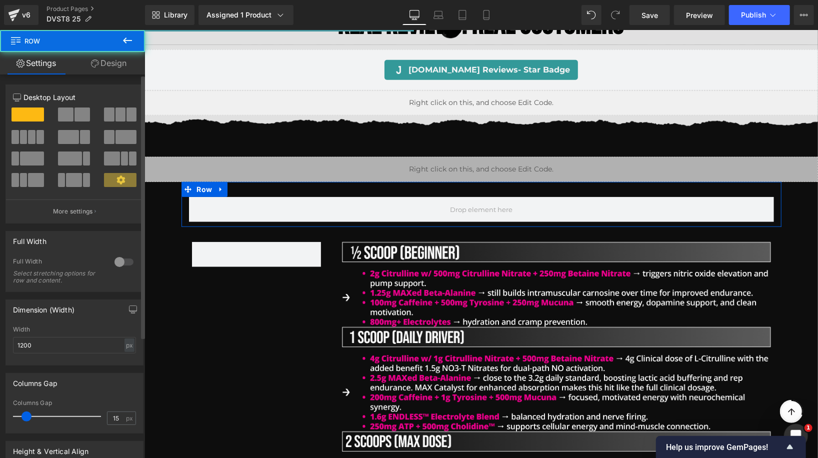
click at [20, 157] on span at bounding box center [32, 158] width 24 height 14
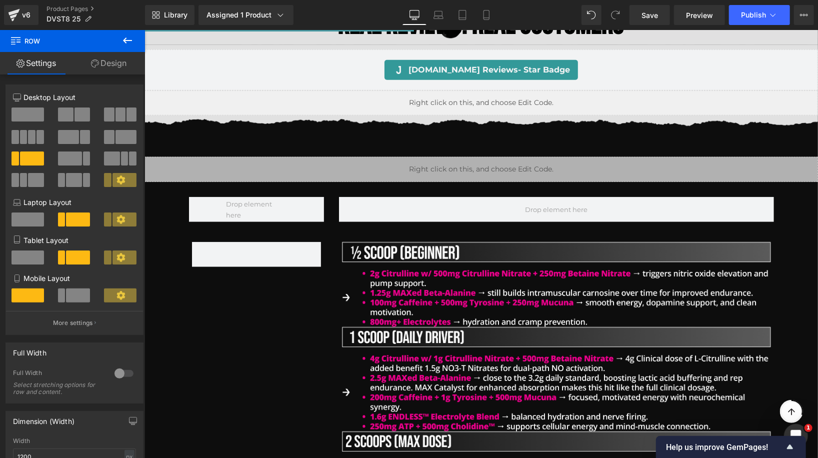
click at [128, 40] on icon at bounding box center [127, 40] width 9 height 6
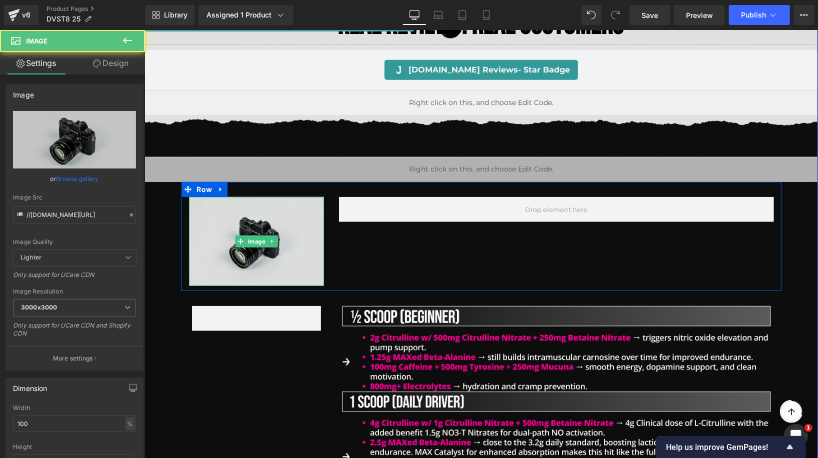
click at [284, 201] on img at bounding box center [255, 240] width 135 height 89
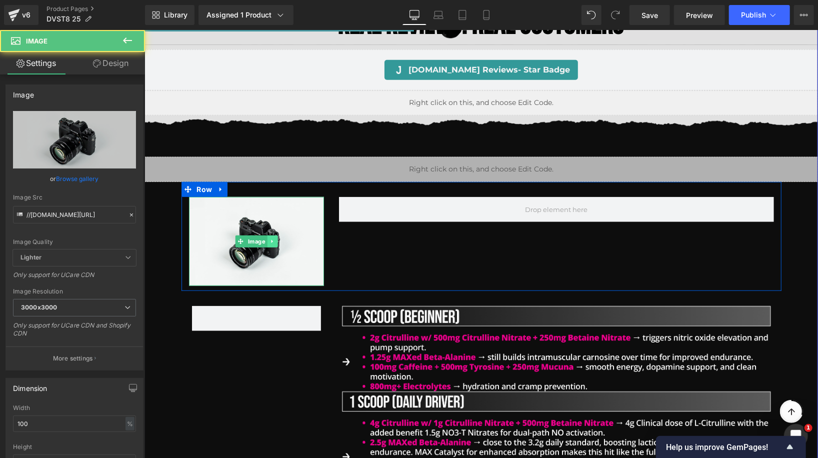
click at [271, 239] on icon at bounding box center [271, 241] width 5 height 6
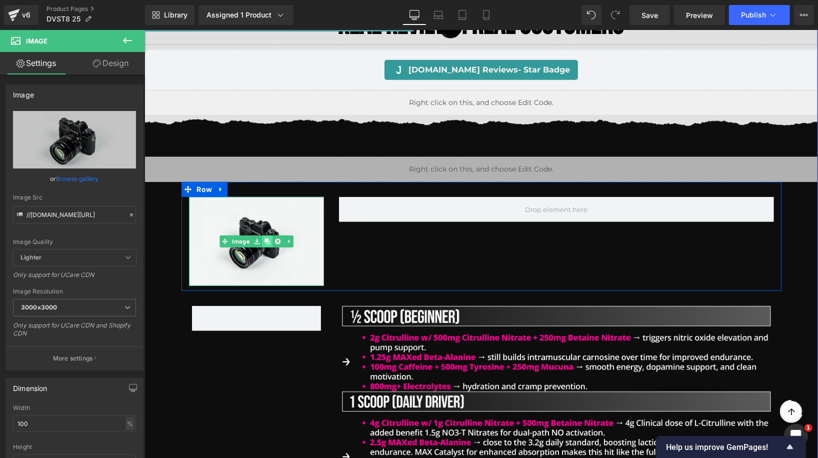
click at [266, 240] on icon at bounding box center [265, 240] width 5 height 5
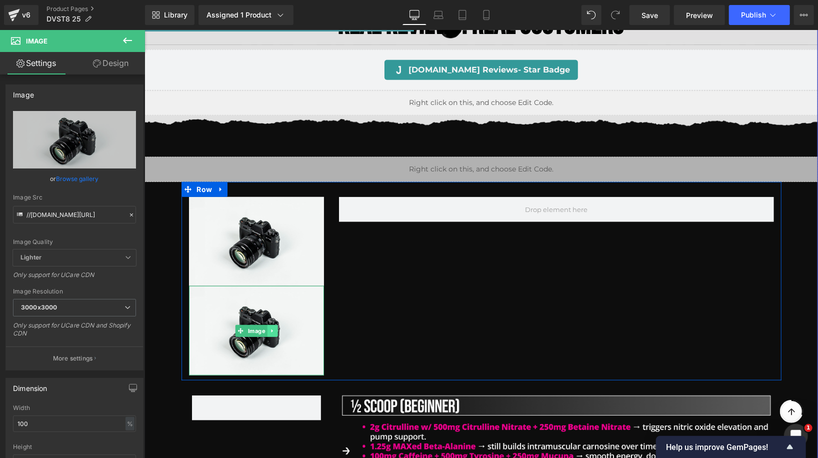
click at [272, 328] on icon at bounding box center [271, 330] width 5 height 6
click at [268, 327] on icon at bounding box center [265, 330] width 5 height 6
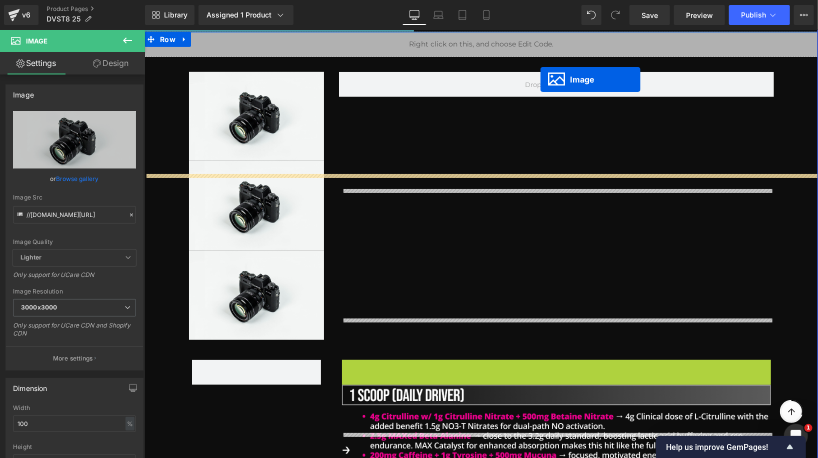
scroll to position [535, 0]
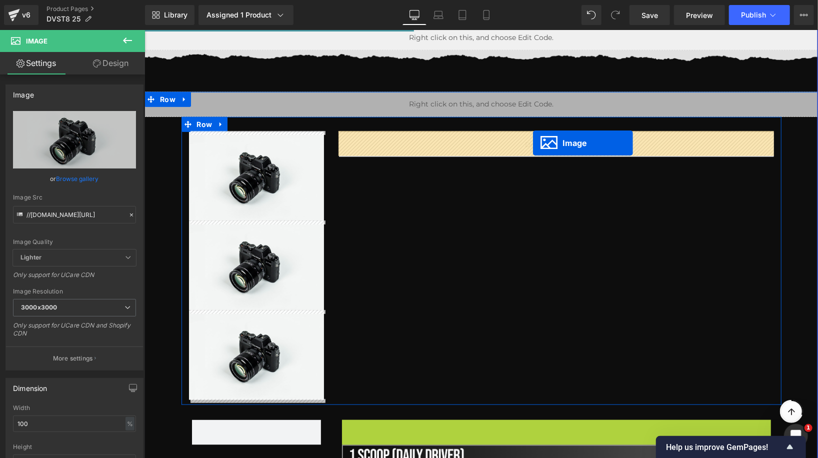
drag, startPoint x: 551, startPoint y: 222, endPoint x: 532, endPoint y: 142, distance: 81.6
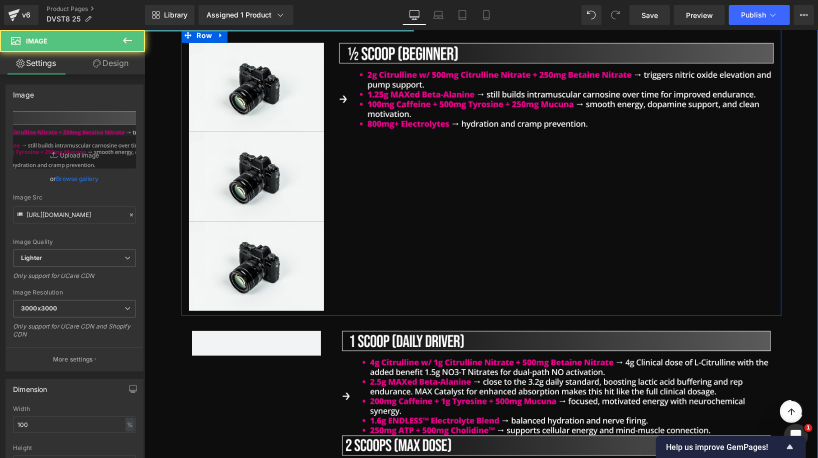
scroll to position [626, 0]
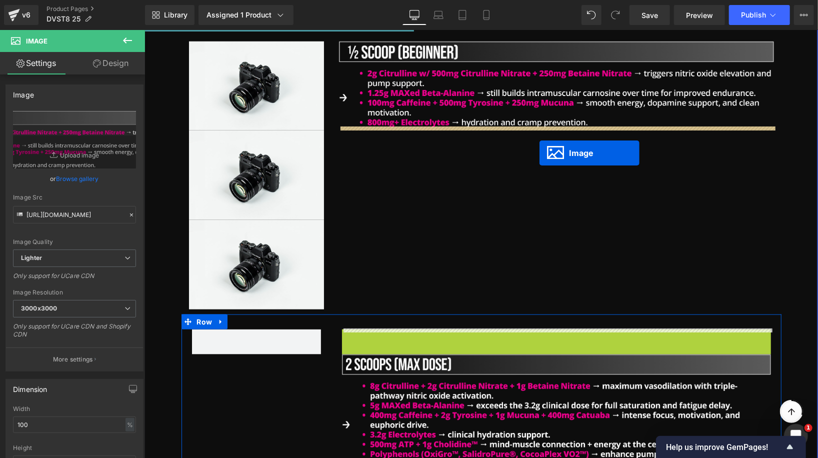
drag, startPoint x: 551, startPoint y: 382, endPoint x: 539, endPoint y: 152, distance: 230.7
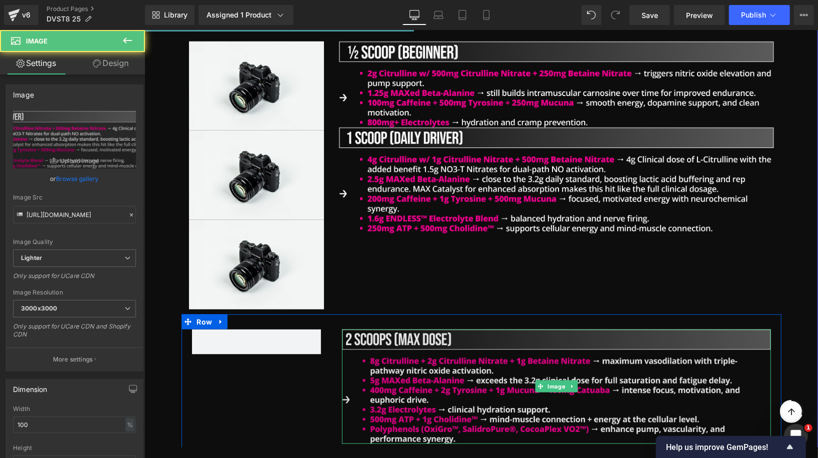
scroll to position [632, 0]
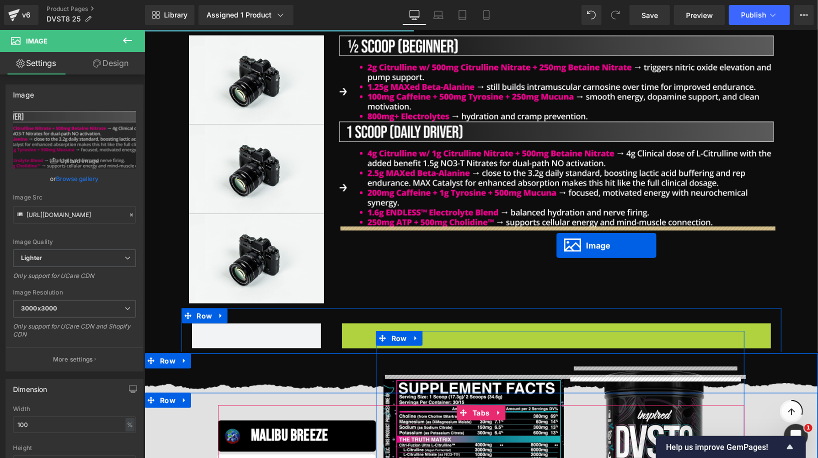
drag, startPoint x: 556, startPoint y: 379, endPoint x: 556, endPoint y: 245, distance: 133.9
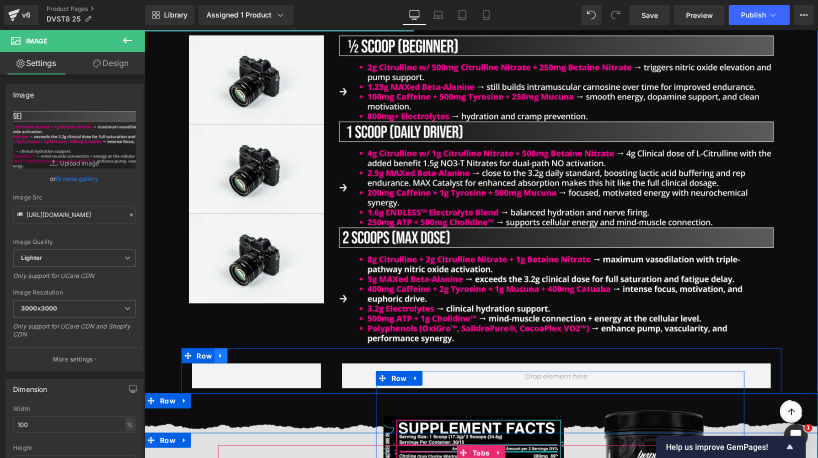
click at [219, 352] on icon at bounding box center [220, 354] width 7 height 7
click at [245, 352] on icon at bounding box center [246, 355] width 7 height 7
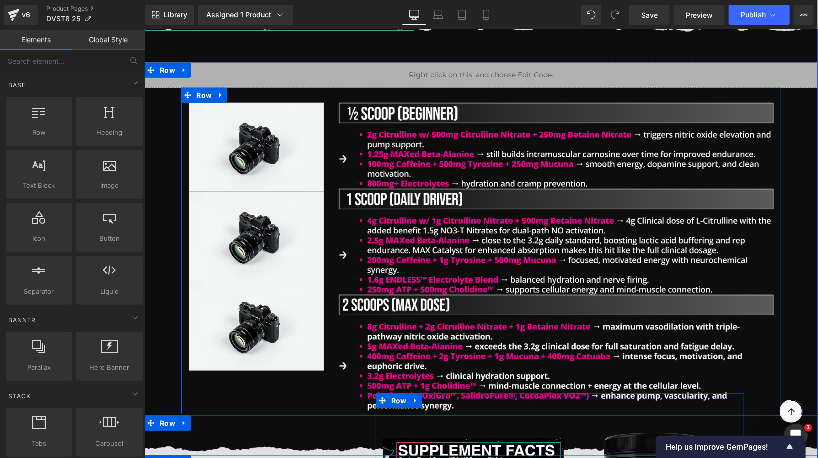
scroll to position [550, 0]
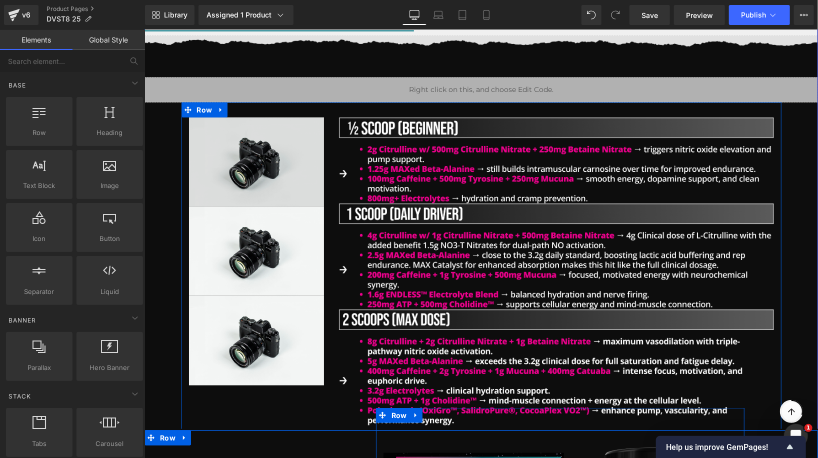
click at [276, 181] on img at bounding box center [255, 161] width 135 height 89
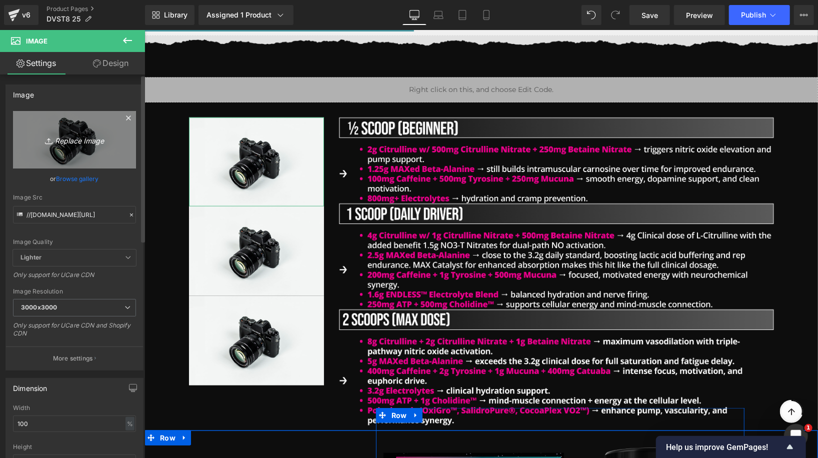
click at [79, 142] on icon "Replace Image" at bounding box center [74, 139] width 80 height 12
type input "C:\fakepath\Group 1410136608.png"
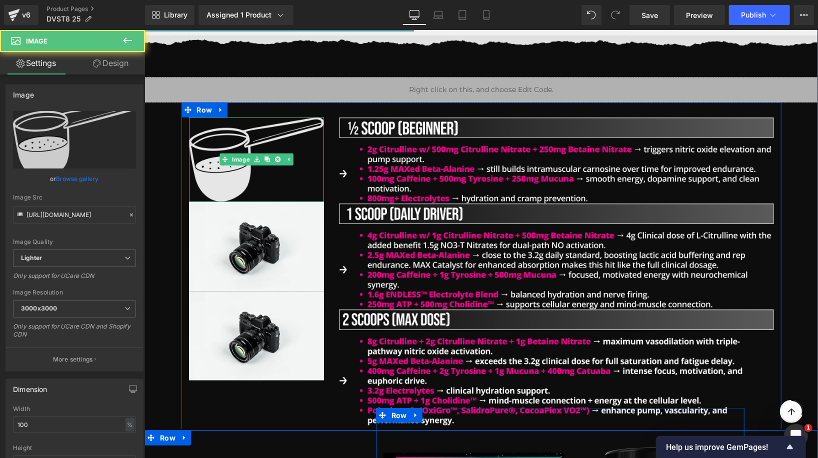
click at [272, 139] on img at bounding box center [255, 159] width 135 height 84
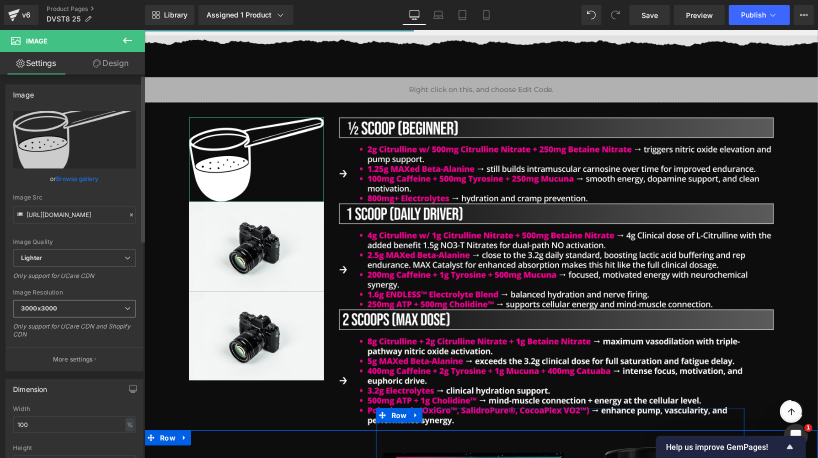
click at [70, 310] on span "3000x3000" at bounding box center [74, 308] width 123 height 17
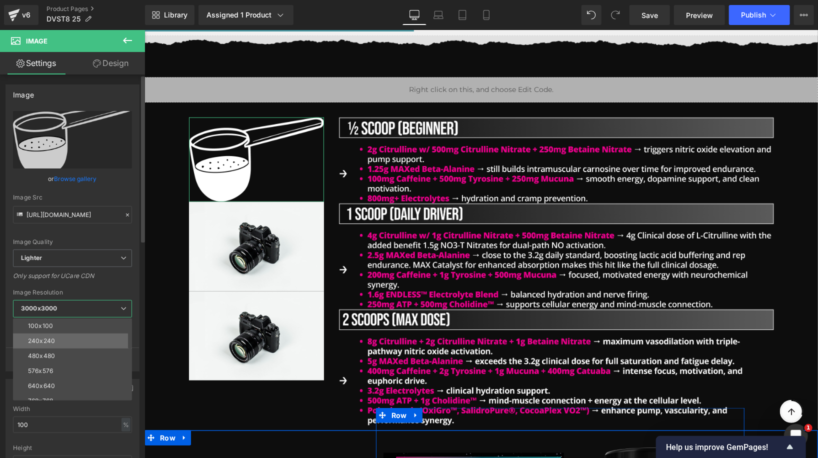
click at [61, 341] on li "240x240" at bounding box center [74, 340] width 123 height 15
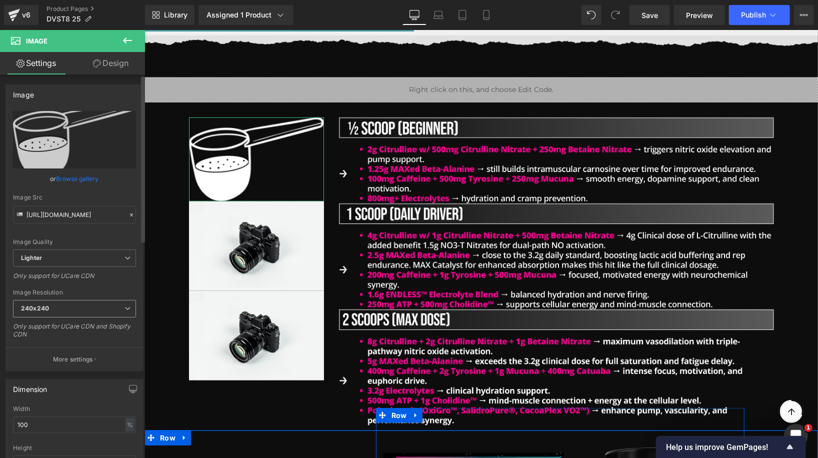
click at [65, 310] on span "240x240" at bounding box center [74, 308] width 123 height 17
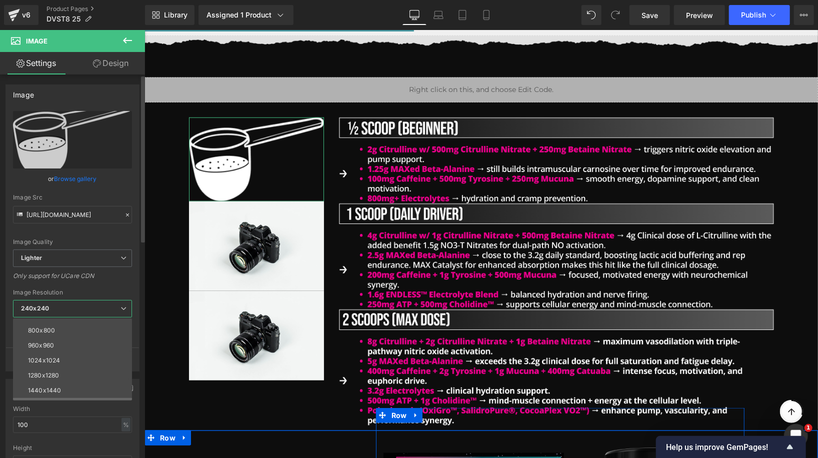
scroll to position [142, 0]
click at [51, 397] on li "3000x3000" at bounding box center [74, 393] width 123 height 15
type input "[URL][DOMAIN_NAME]"
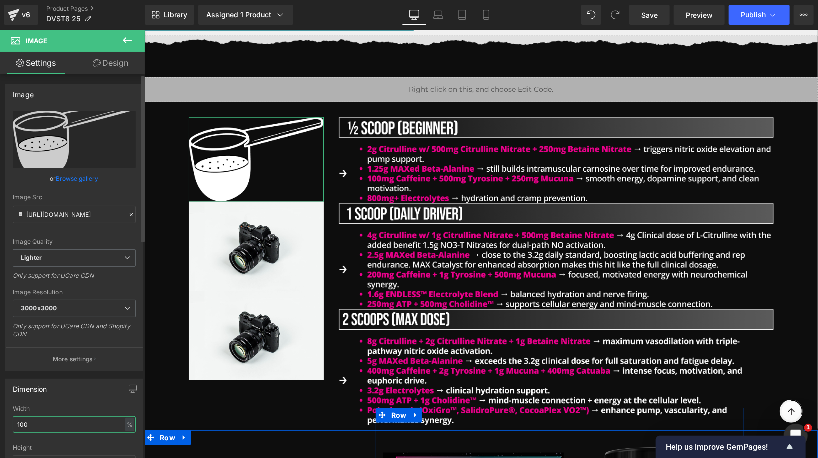
click at [58, 427] on input "100" at bounding box center [74, 424] width 123 height 16
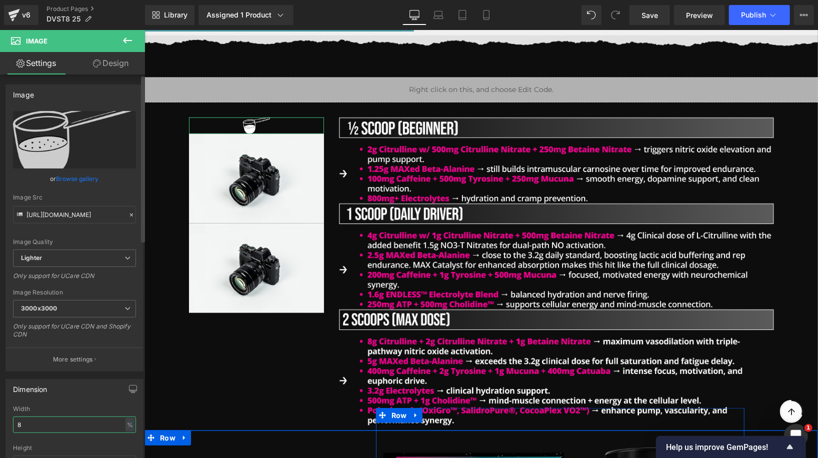
type input "80"
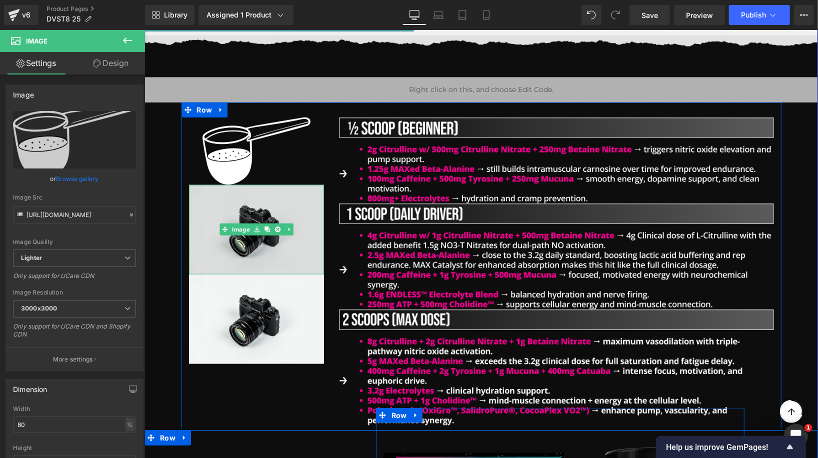
click at [243, 226] on div "Image" at bounding box center [255, 228] width 135 height 89
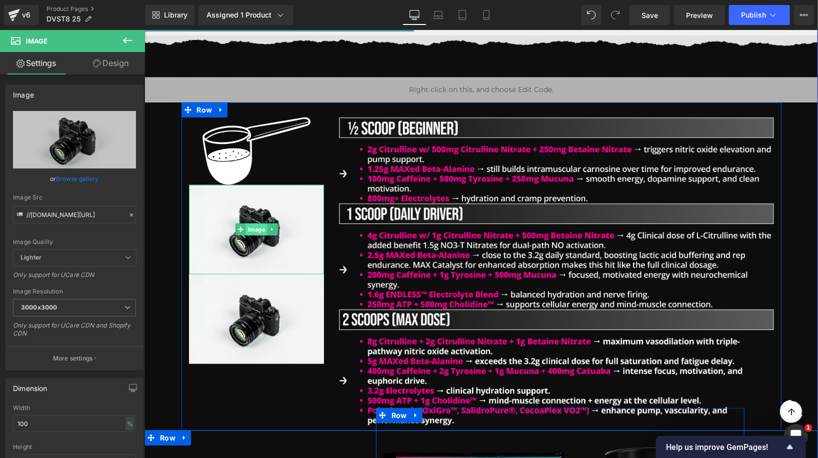
click at [253, 228] on link "Image" at bounding box center [250, 229] width 32 height 12
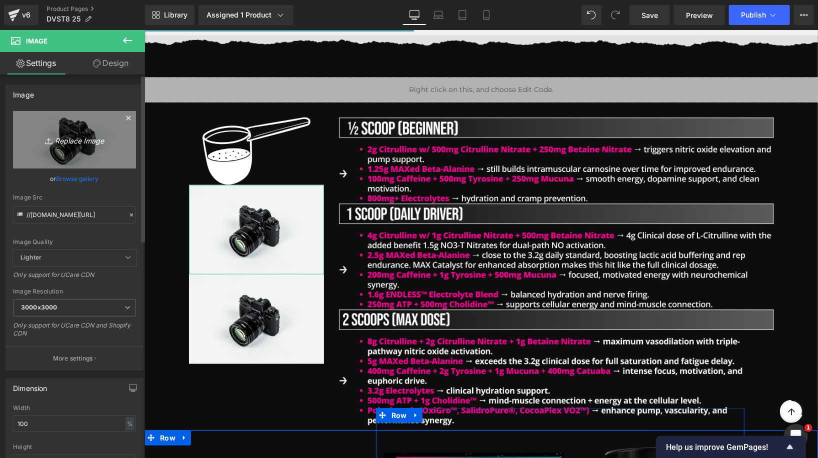
click at [83, 144] on icon "Replace Image" at bounding box center [74, 139] width 80 height 12
type input "C:\fakepath\Group 1410136609.png"
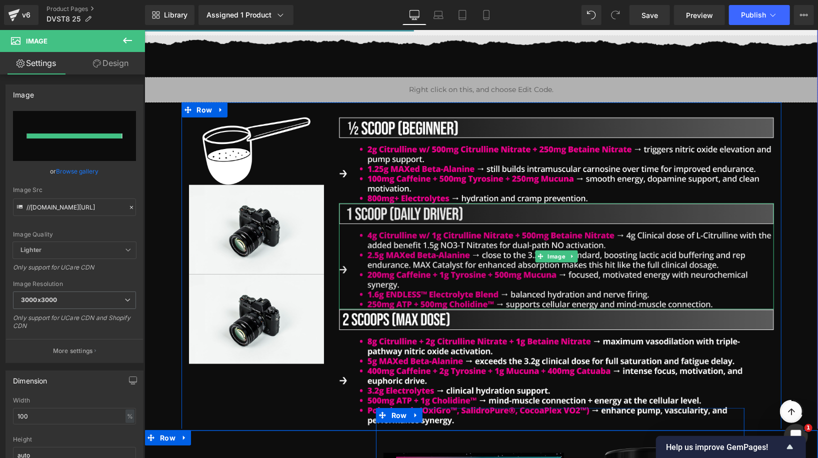
type input "[URL][DOMAIN_NAME]"
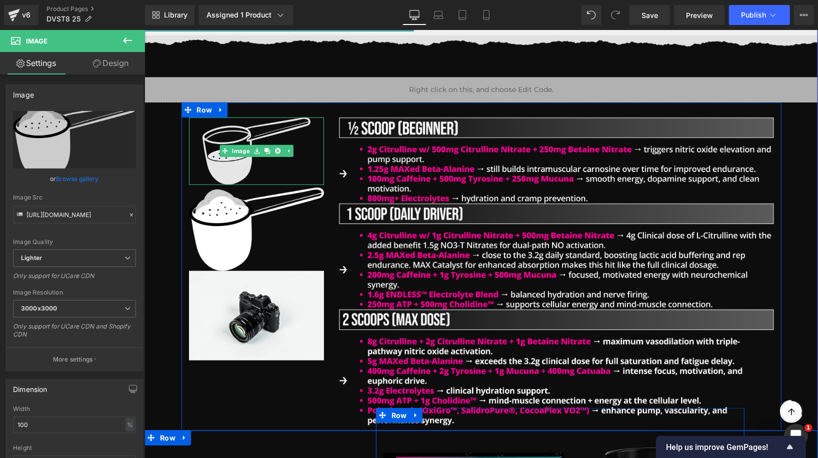
click at [268, 126] on img at bounding box center [256, 150] width 108 height 67
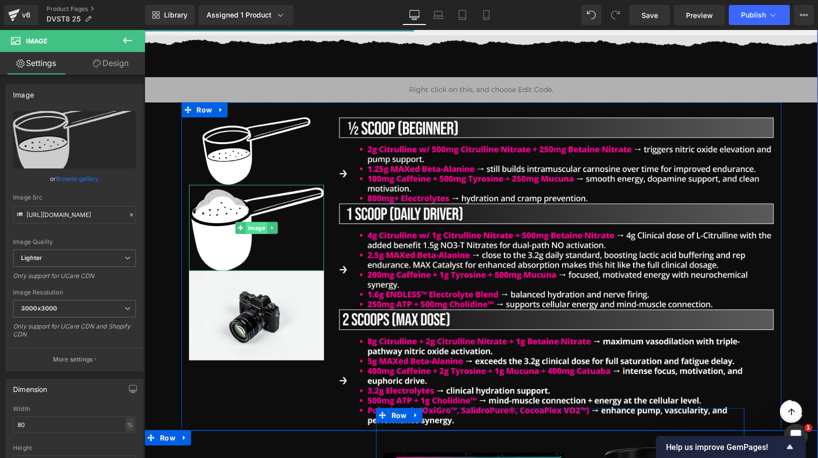
click at [246, 230] on div "Image" at bounding box center [255, 227] width 135 height 86
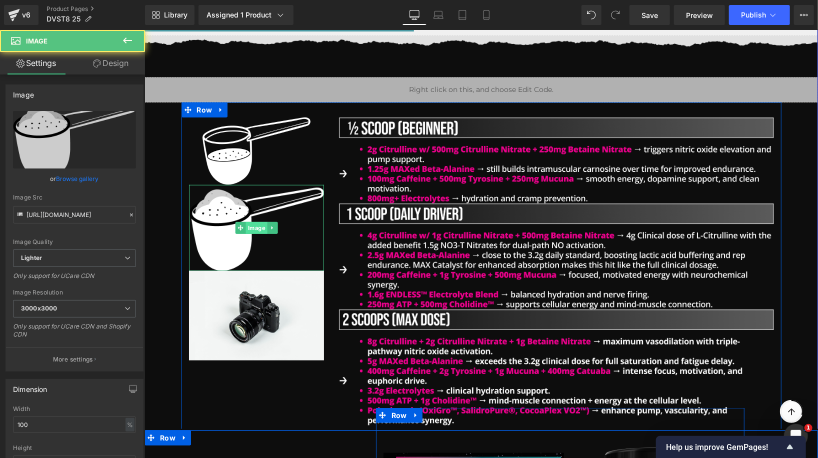
click at [254, 231] on link "Image" at bounding box center [250, 227] width 32 height 12
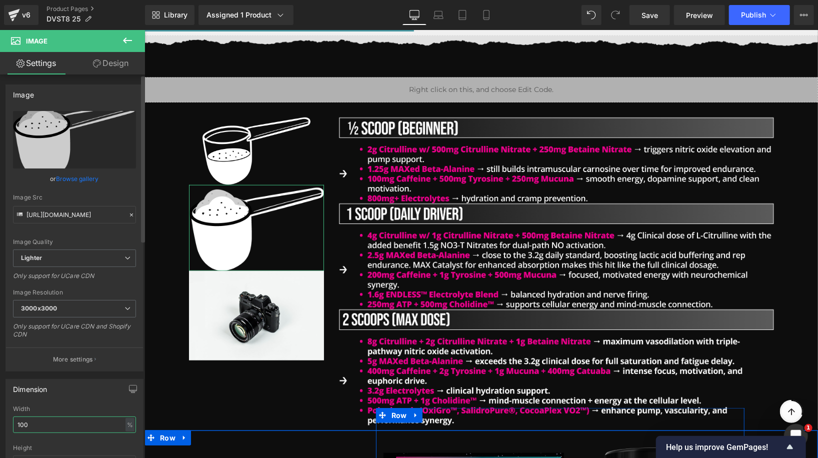
click at [33, 420] on input "100" at bounding box center [74, 424] width 123 height 16
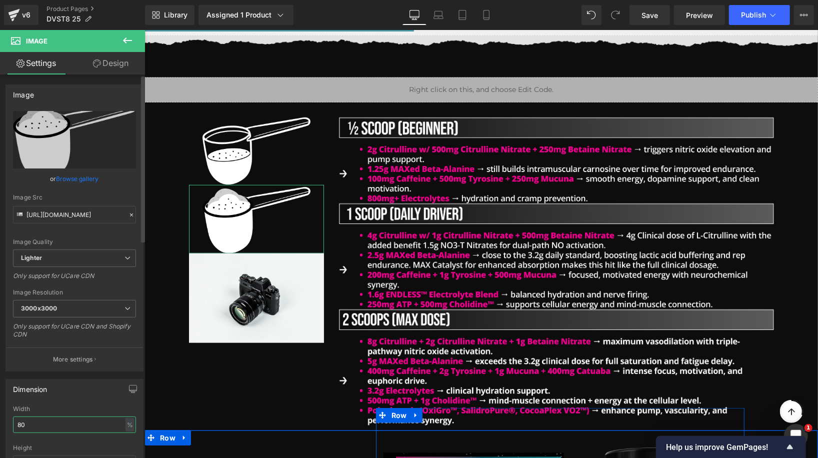
type input "80"
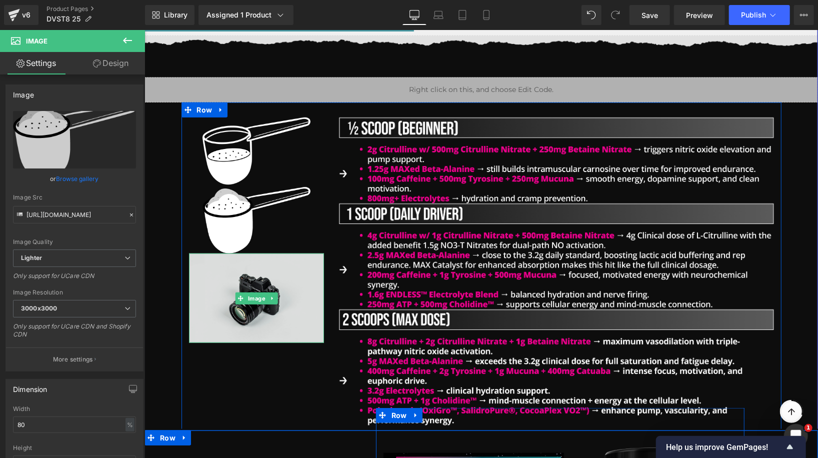
click at [257, 299] on link "Image" at bounding box center [250, 298] width 32 height 12
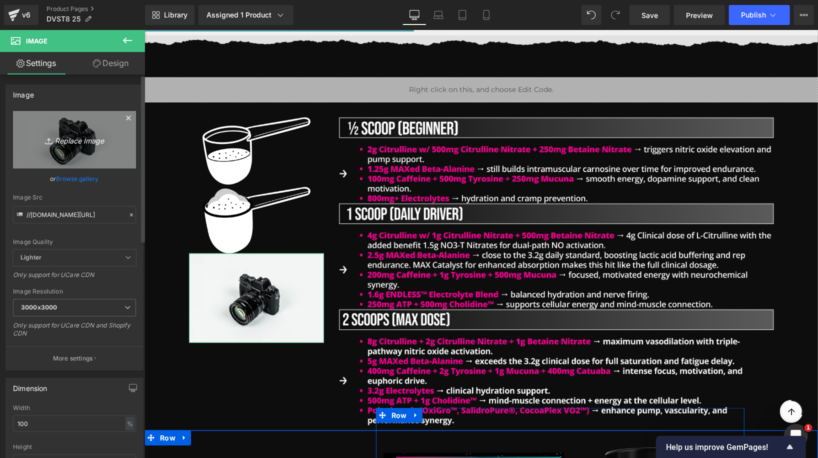
click at [112, 154] on link "Replace Image" at bounding box center [74, 139] width 123 height 57
type input "C:\fakepath\Group 1410136612.png"
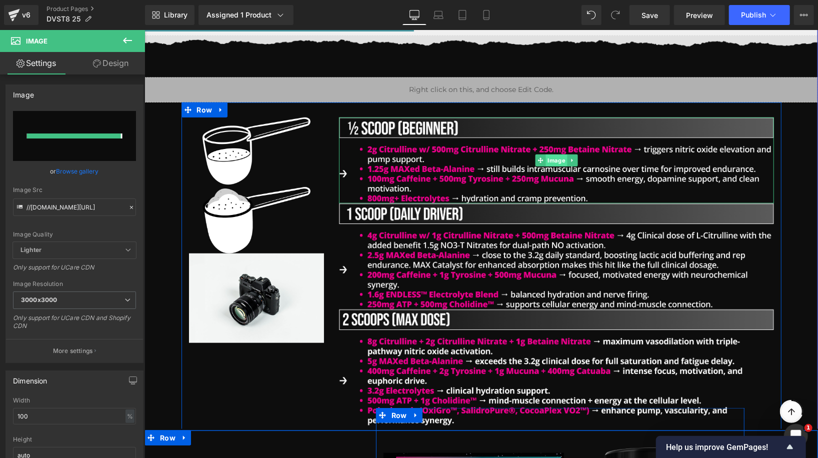
type input "[URL][DOMAIN_NAME]"
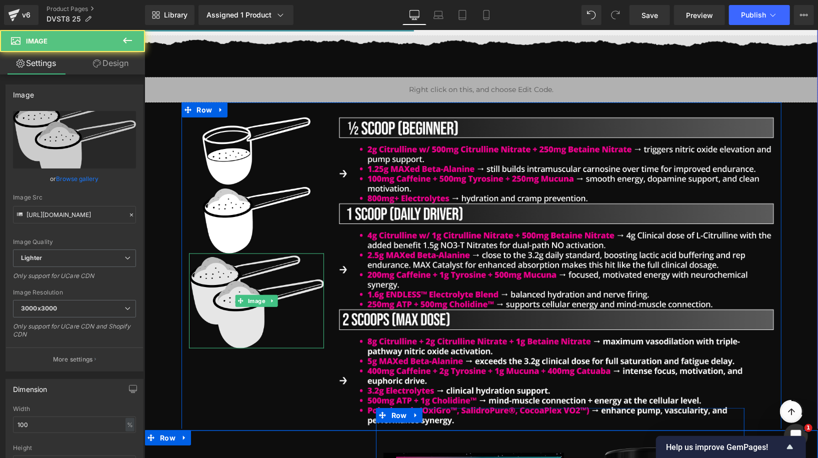
click at [241, 306] on img at bounding box center [255, 300] width 135 height 94
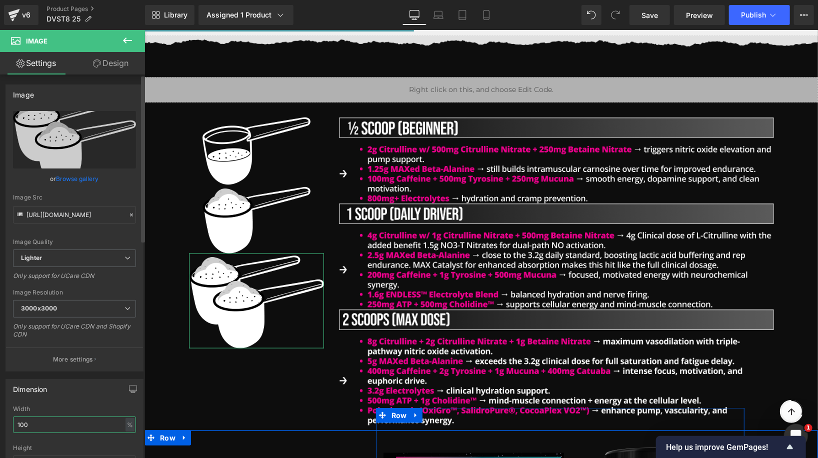
click at [64, 419] on input "100" at bounding box center [74, 424] width 123 height 16
type input "80"
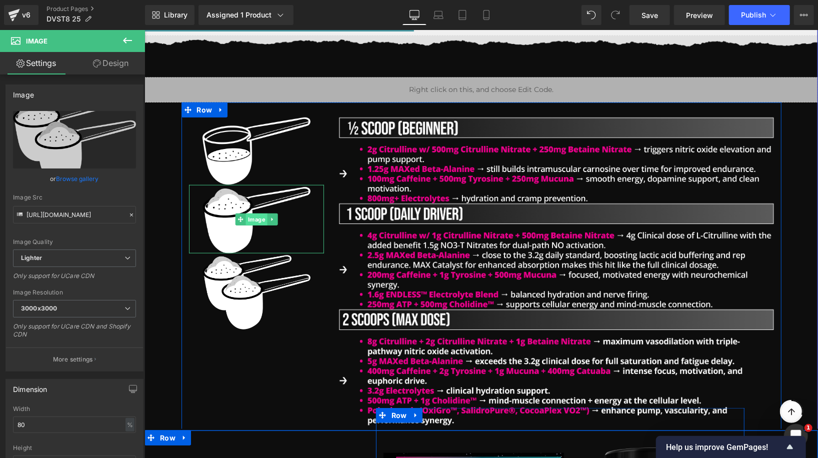
click at [262, 213] on div "Image" at bounding box center [255, 218] width 135 height 69
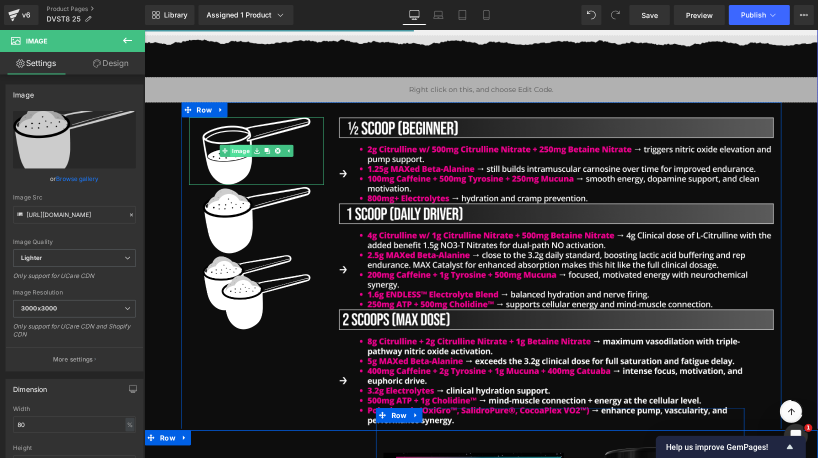
click at [239, 148] on div "Image" at bounding box center [255, 150] width 135 height 67
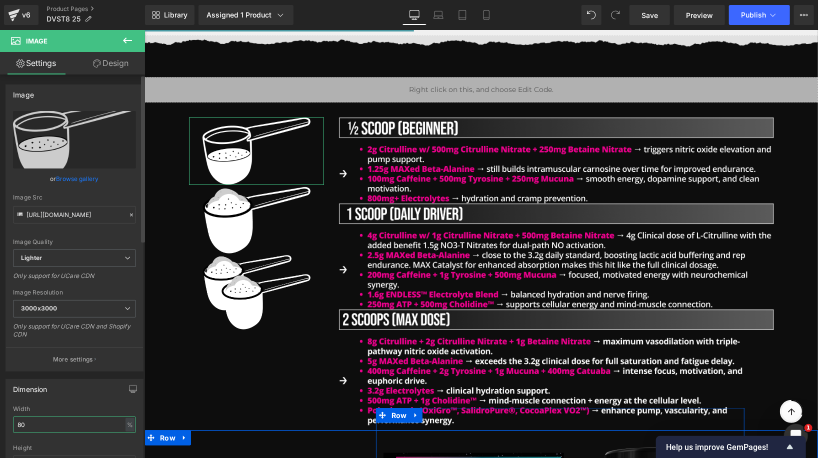
click at [44, 418] on input "80" at bounding box center [74, 424] width 123 height 16
type input "70"
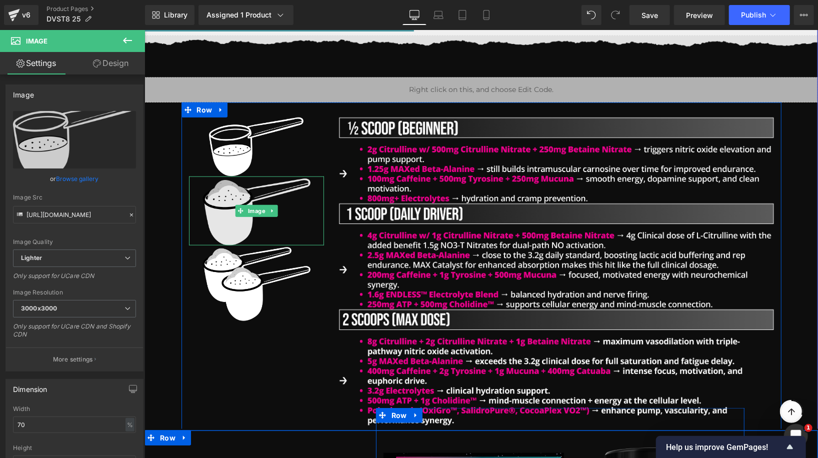
click at [255, 211] on link "Image" at bounding box center [250, 210] width 32 height 12
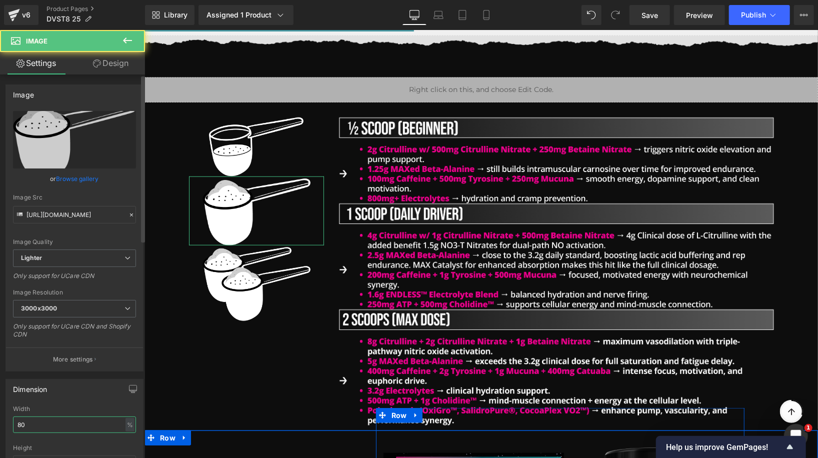
click at [77, 426] on input "80" at bounding box center [74, 424] width 123 height 16
type input "70"
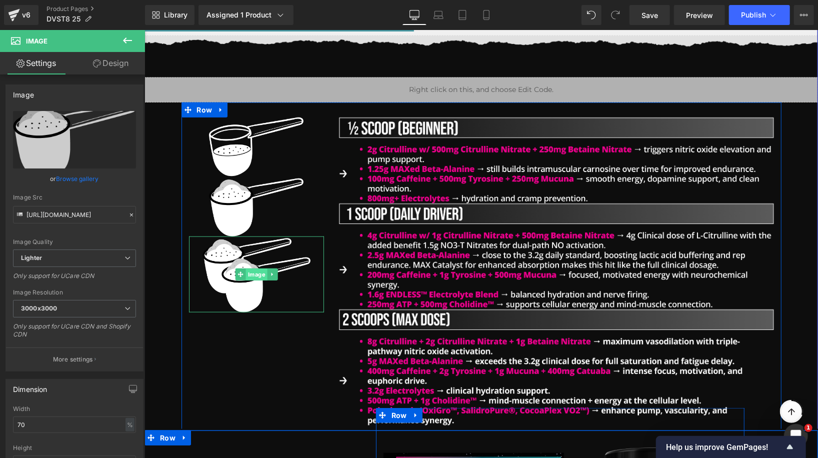
click at [246, 278] on div "Image" at bounding box center [255, 273] width 135 height 75
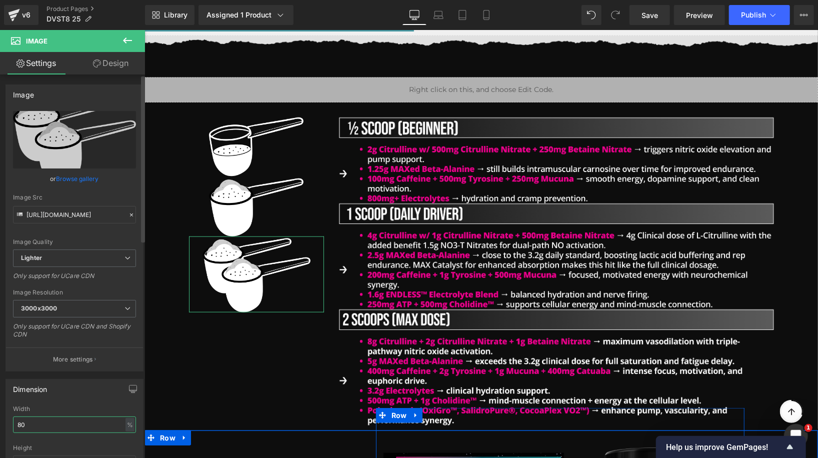
click at [39, 428] on input "80" at bounding box center [74, 424] width 123 height 16
type input "70"
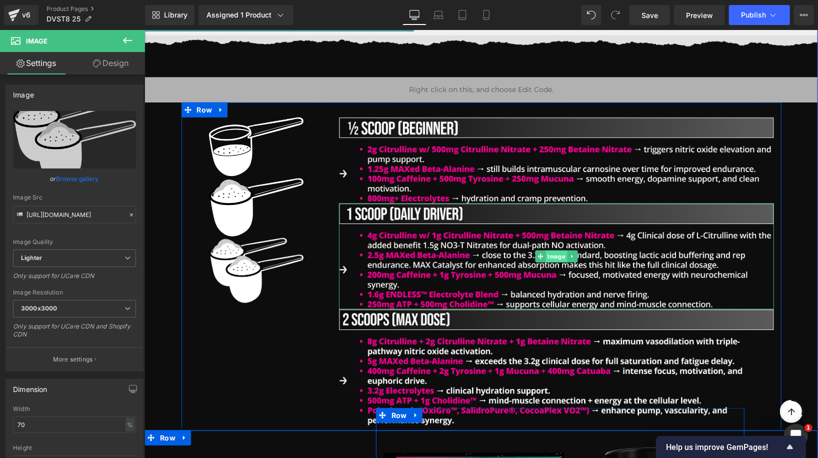
click at [556, 255] on link "Image" at bounding box center [550, 256] width 32 height 12
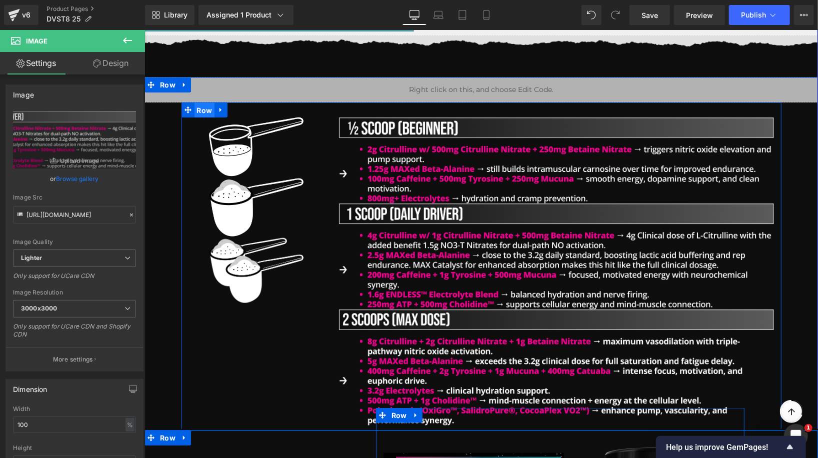
click at [205, 109] on span "Row" at bounding box center [204, 109] width 20 height 15
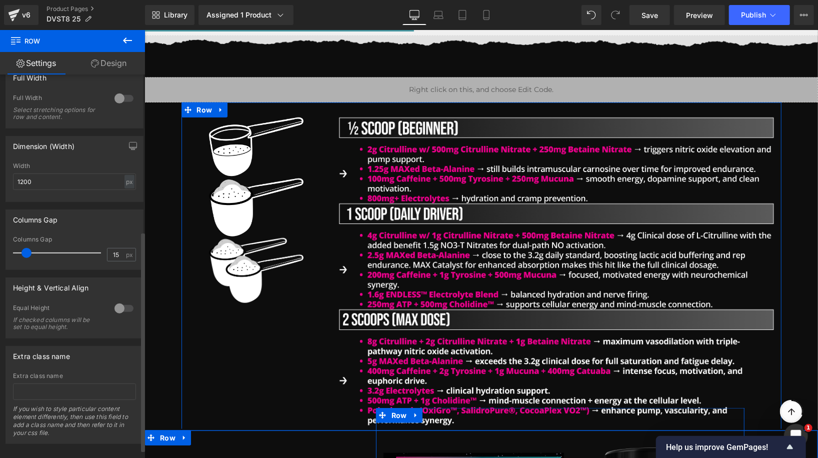
scroll to position [0, 0]
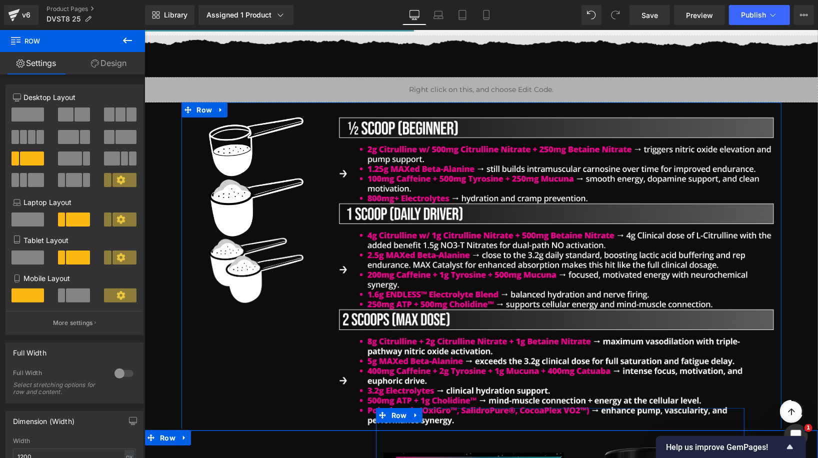
click at [126, 62] on link "Design" at bounding box center [108, 63] width 72 height 22
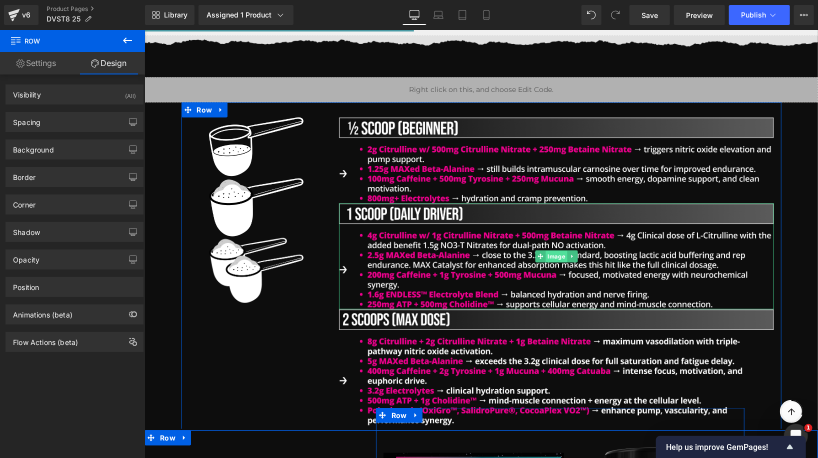
click at [552, 254] on link "Image" at bounding box center [550, 256] width 32 height 12
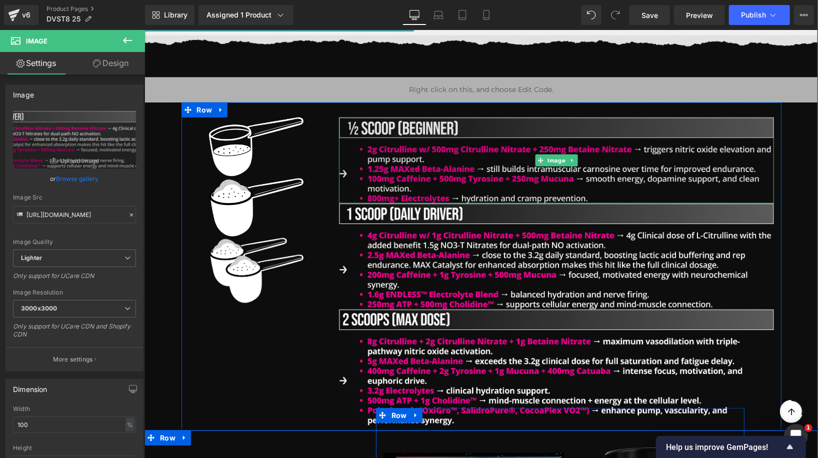
click at [553, 156] on div "Image" at bounding box center [555, 160] width 435 height 86
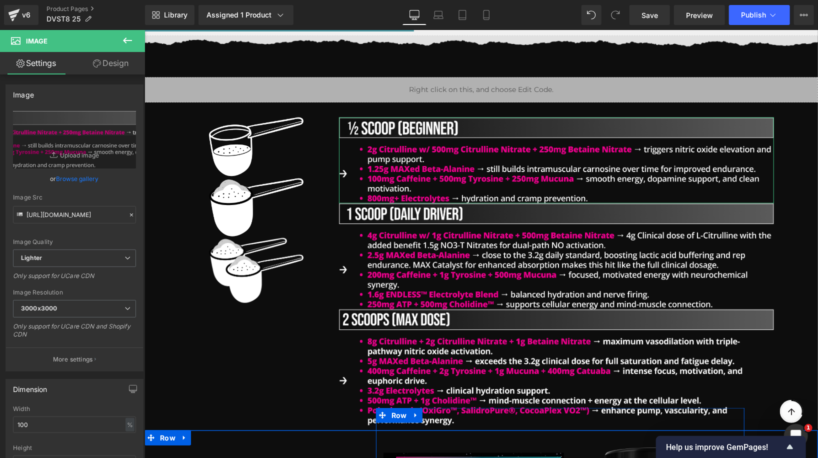
click at [106, 69] on link "Design" at bounding box center [110, 63] width 72 height 22
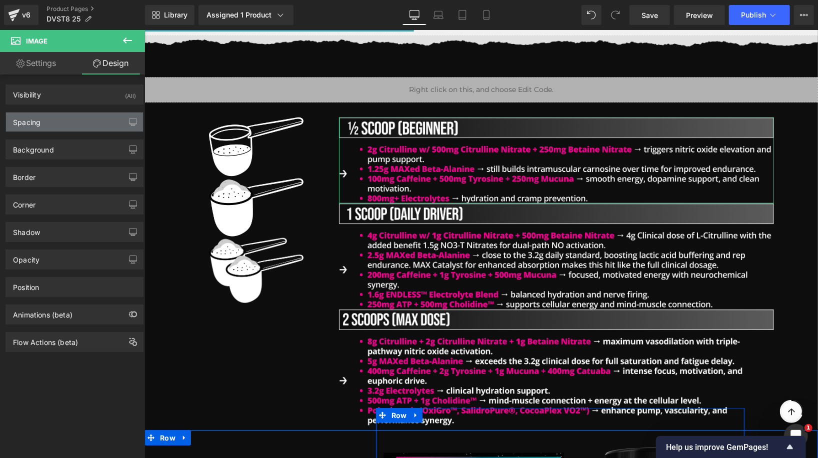
click at [76, 119] on div "Spacing" at bounding box center [74, 121] width 137 height 19
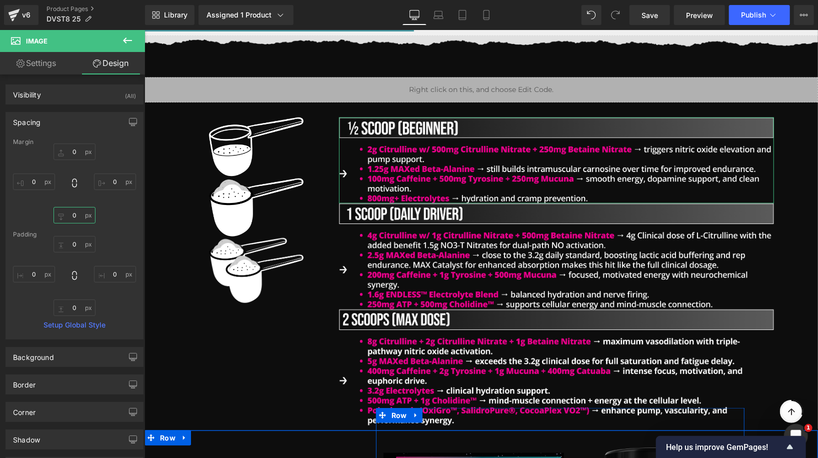
click at [78, 217] on input "0" at bounding box center [74, 215] width 42 height 16
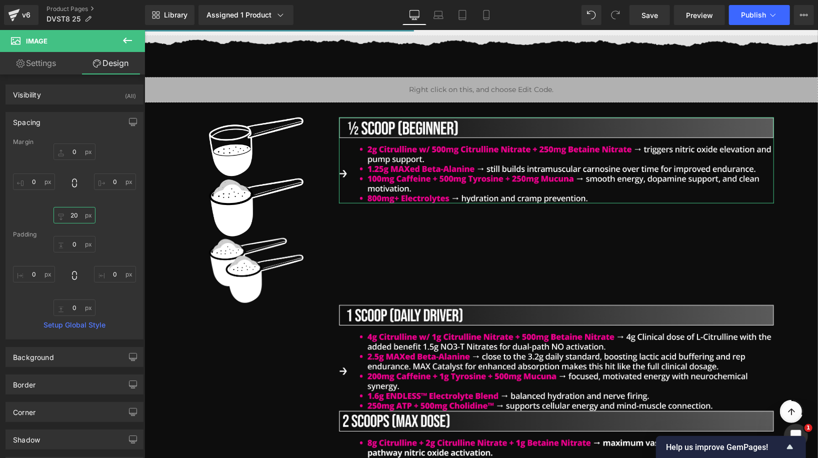
type input "2"
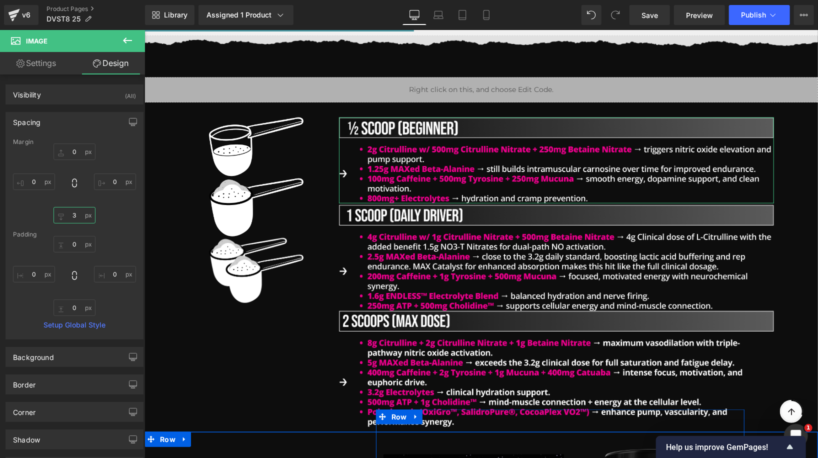
type input "30"
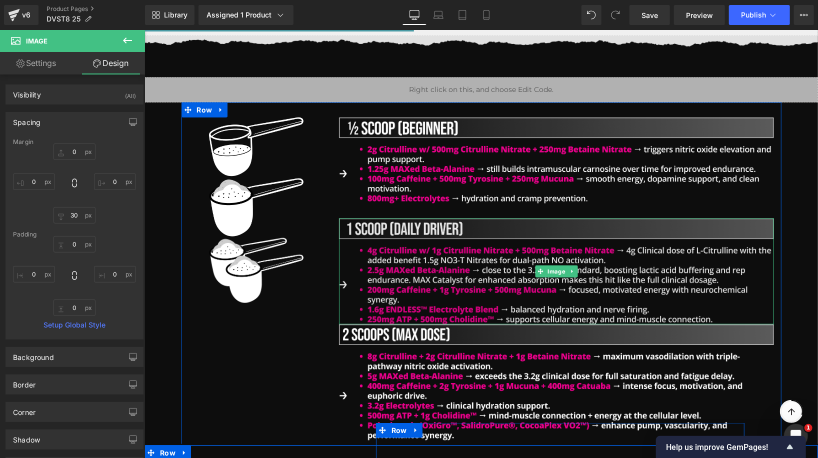
click at [556, 269] on link "Image" at bounding box center [550, 271] width 32 height 12
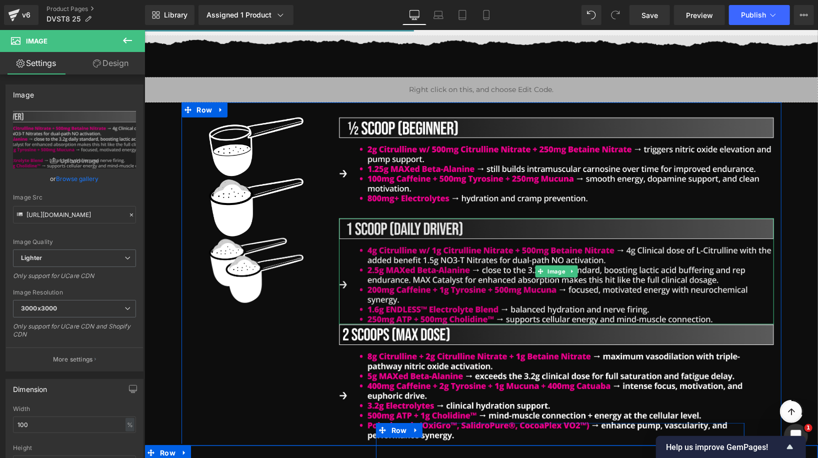
click at [556, 265] on div "Image" at bounding box center [555, 271] width 435 height 106
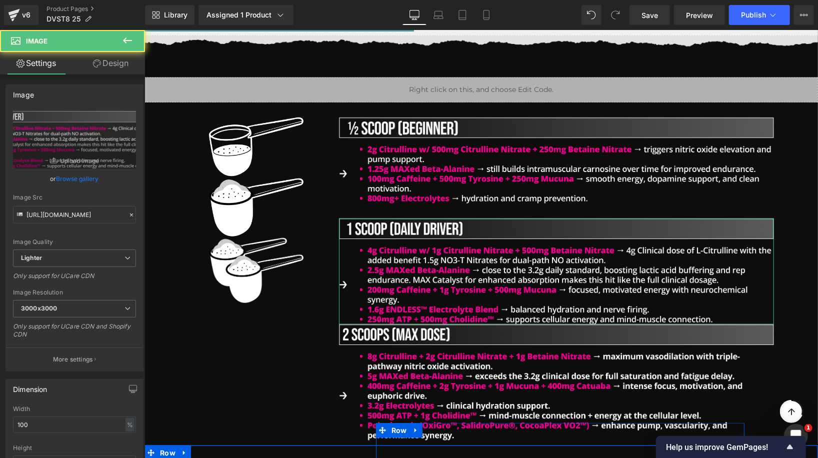
click at [121, 70] on link "Design" at bounding box center [110, 63] width 72 height 22
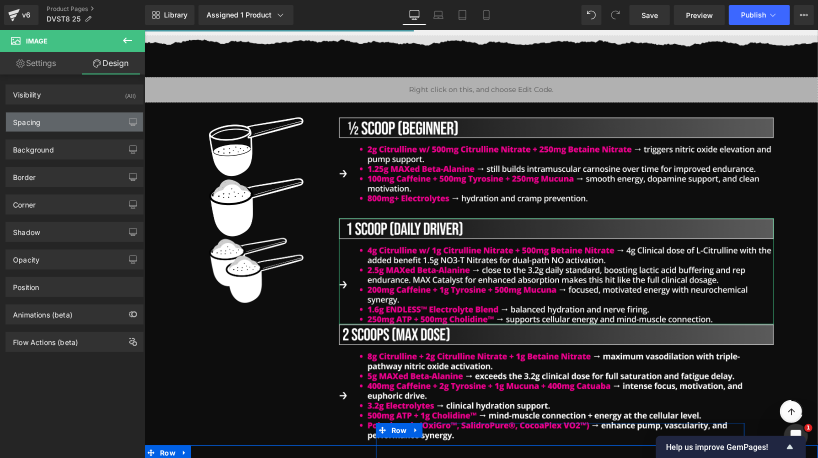
click at [84, 125] on div "Spacing" at bounding box center [74, 121] width 137 height 19
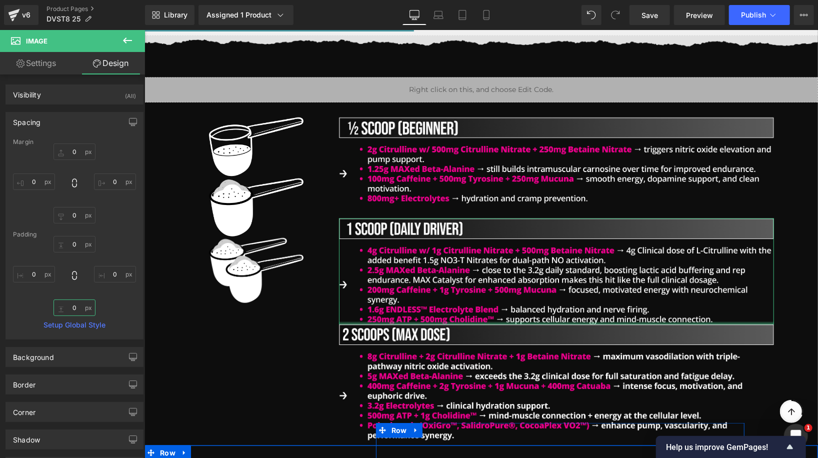
click at [72, 305] on input "0" at bounding box center [74, 307] width 42 height 16
type input "30"
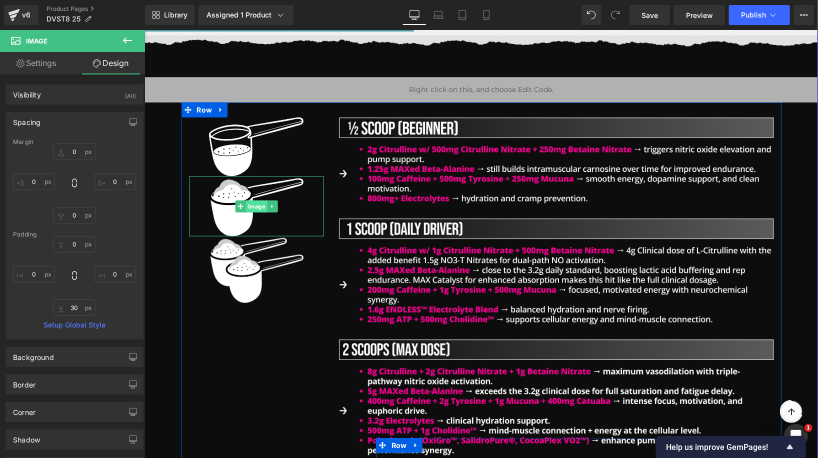
click at [257, 205] on link "Image" at bounding box center [250, 206] width 32 height 12
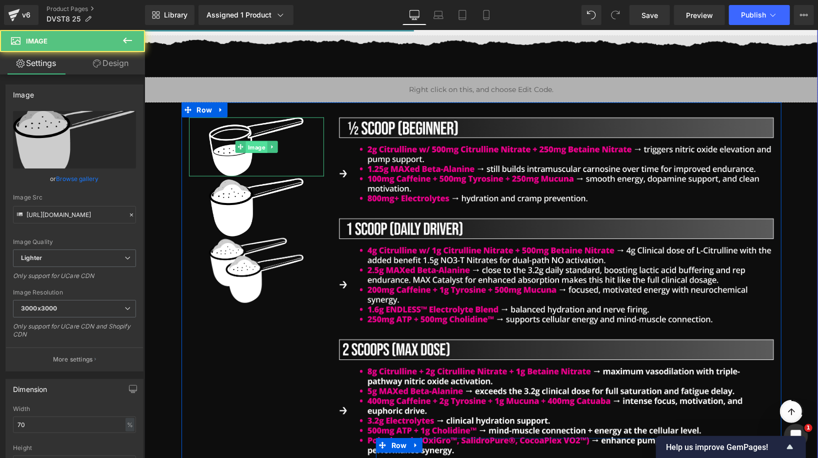
click at [259, 143] on div "Image" at bounding box center [255, 146] width 135 height 59
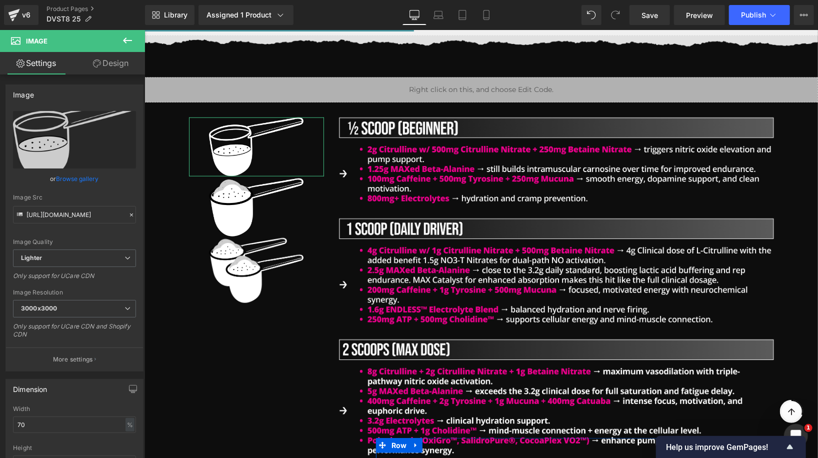
click at [121, 72] on link "Design" at bounding box center [110, 63] width 72 height 22
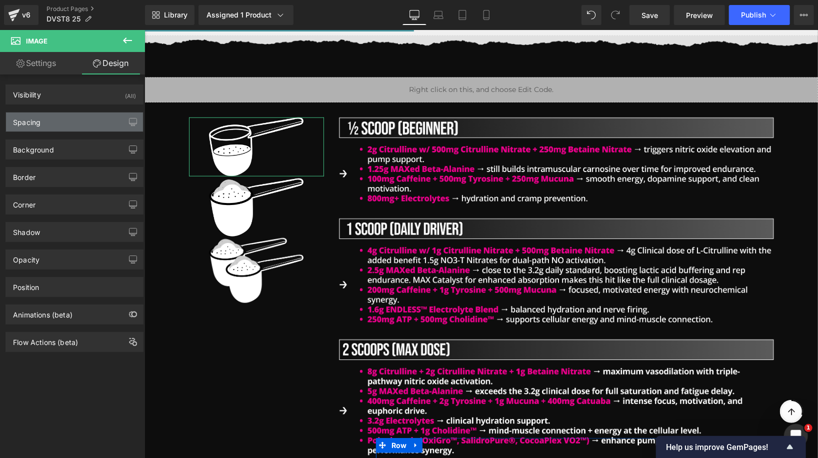
click at [72, 112] on div "Spacing" at bounding box center [74, 121] width 137 height 19
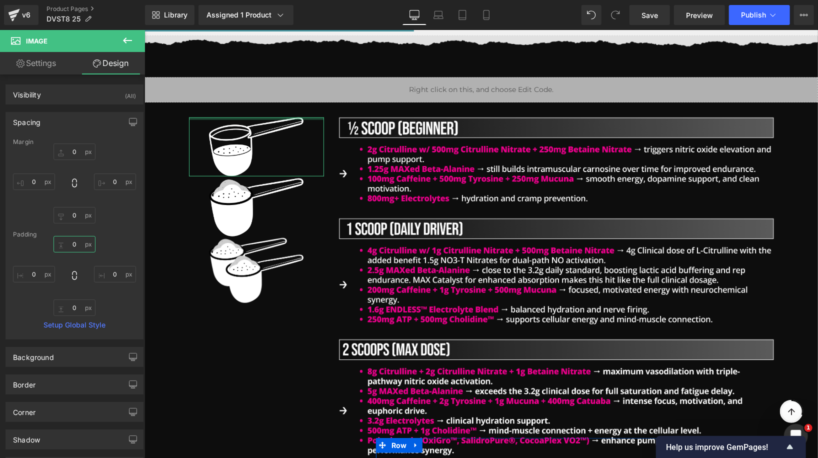
click at [72, 247] on input "0" at bounding box center [74, 244] width 42 height 16
type input "50"
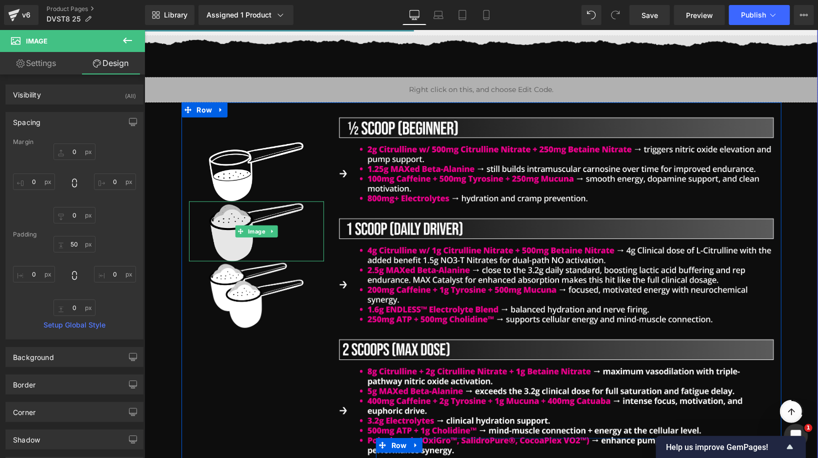
click at [257, 227] on div "Image" at bounding box center [255, 231] width 135 height 60
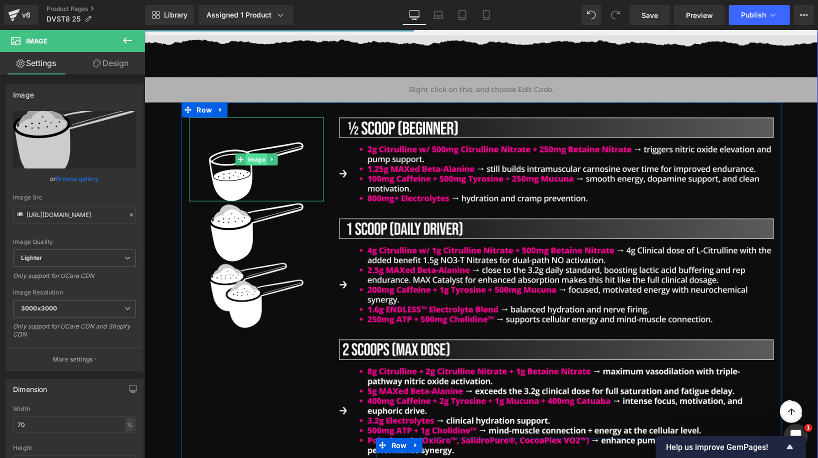
click at [256, 154] on div "Image 50px" at bounding box center [255, 159] width 135 height 84
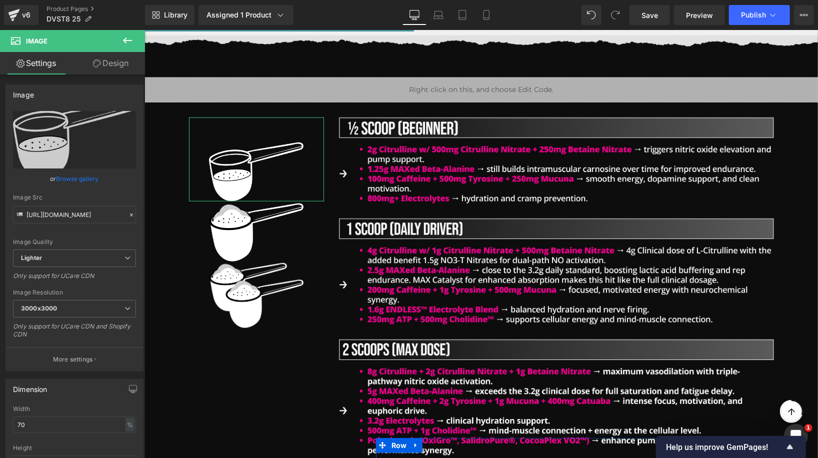
click at [120, 67] on link "Design" at bounding box center [110, 63] width 72 height 22
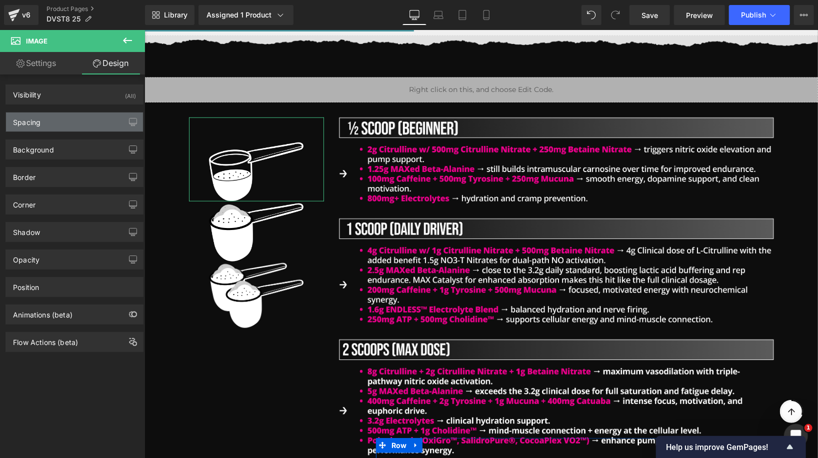
click at [64, 127] on div "Spacing" at bounding box center [74, 121] width 137 height 19
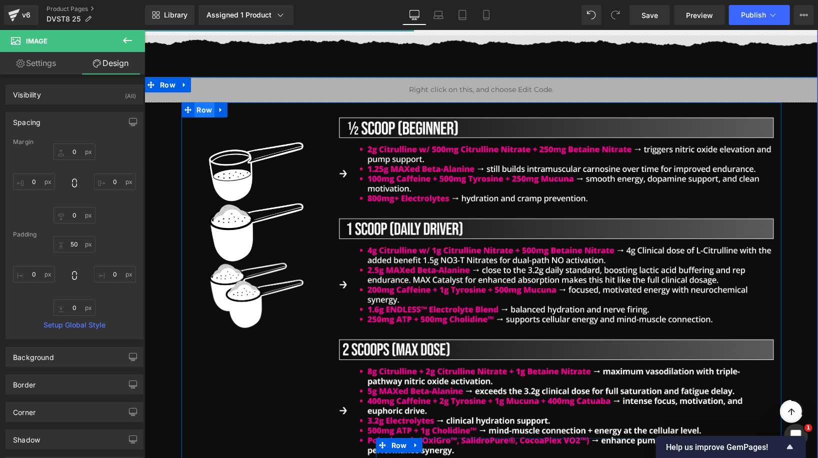
click at [210, 109] on span "Row" at bounding box center [204, 109] width 20 height 15
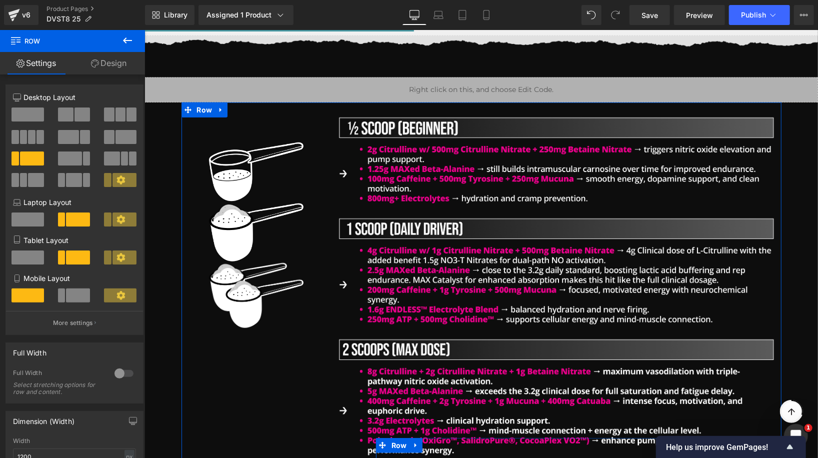
click at [109, 72] on link "Design" at bounding box center [108, 63] width 72 height 22
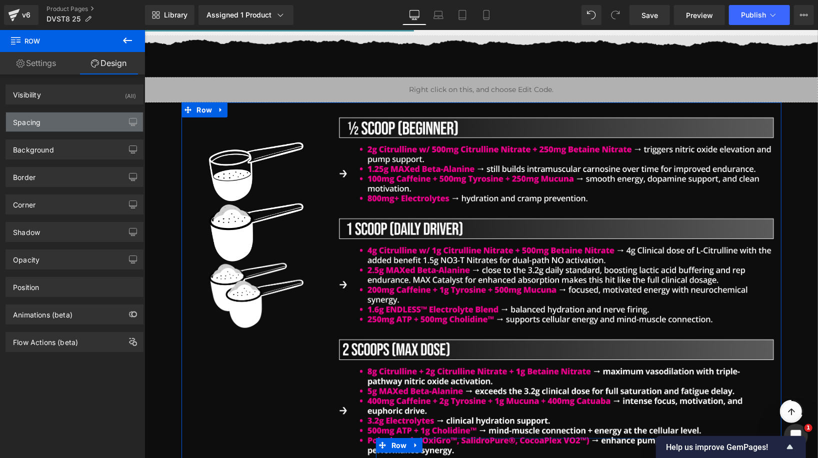
click at [81, 127] on div "Spacing" at bounding box center [74, 121] width 137 height 19
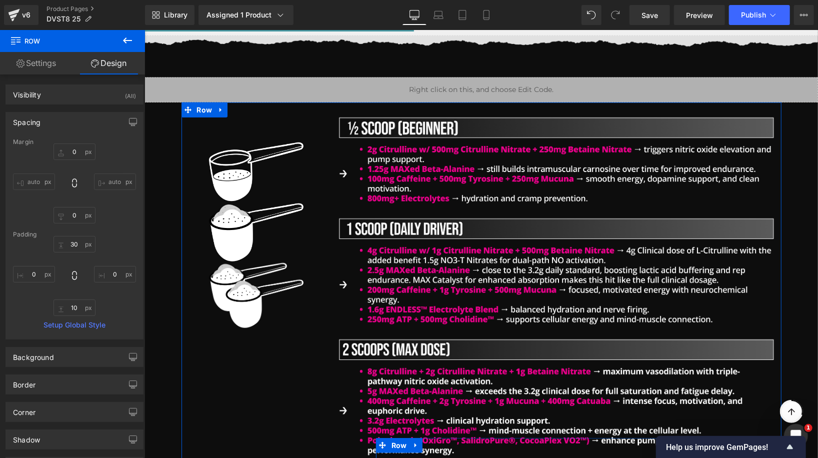
click at [81, 127] on div "Spacing" at bounding box center [74, 121] width 137 height 19
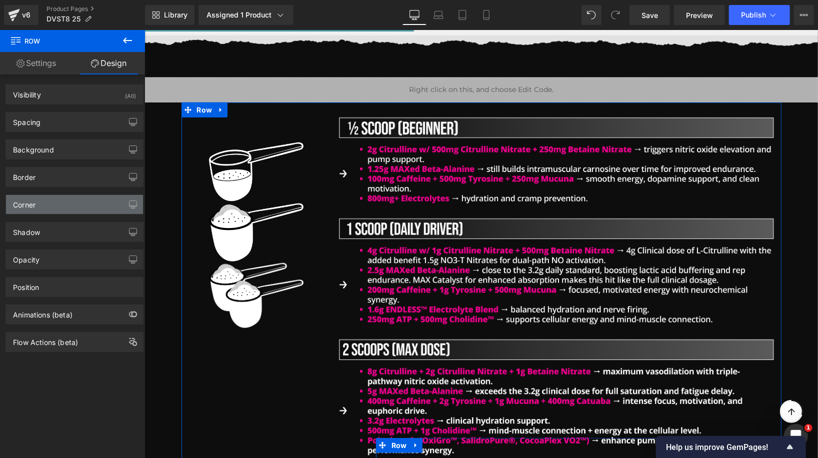
click at [73, 205] on div "Corner" at bounding box center [74, 204] width 137 height 19
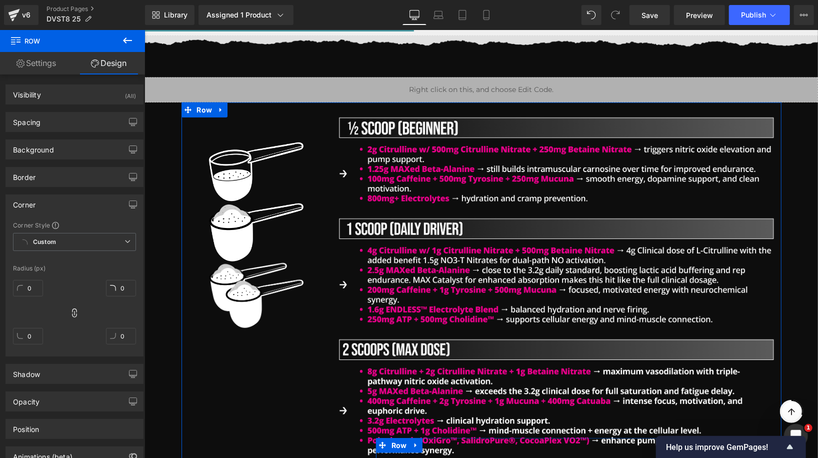
click at [73, 205] on div "Corner" at bounding box center [74, 204] width 137 height 19
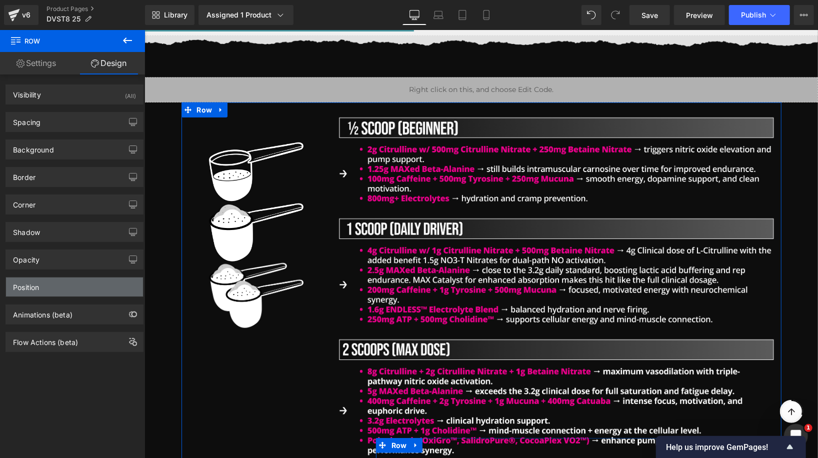
click at [62, 291] on div "Position" at bounding box center [74, 286] width 137 height 19
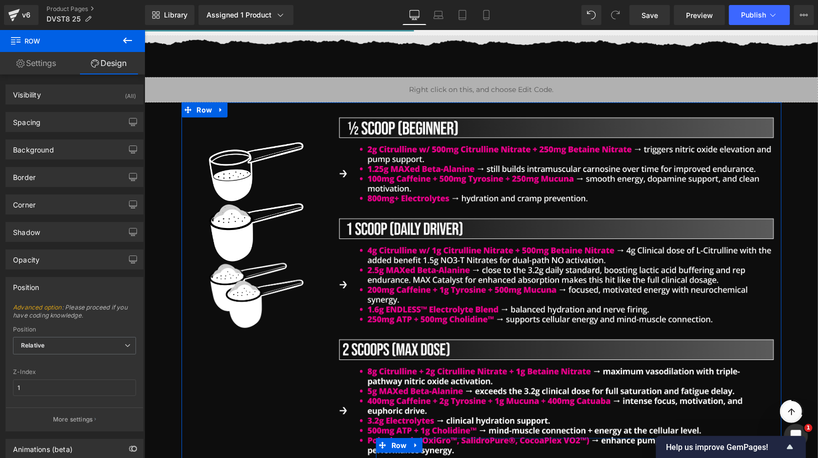
click at [29, 66] on link "Settings" at bounding box center [36, 63] width 72 height 22
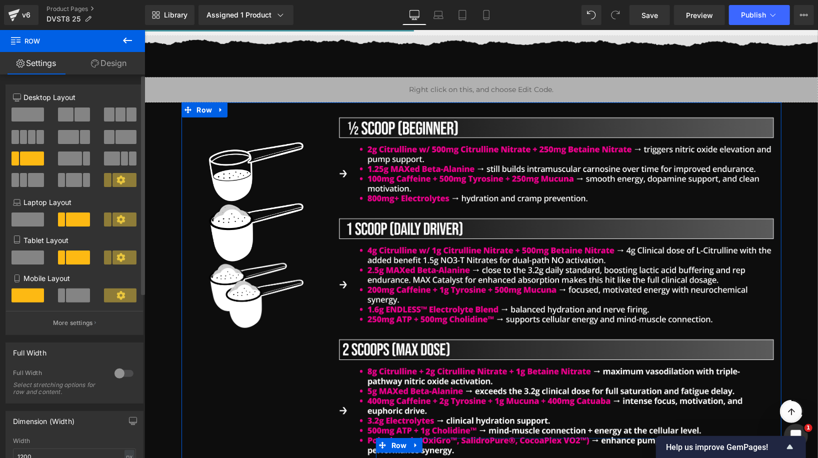
click at [116, 183] on icon at bounding box center [120, 179] width 9 height 9
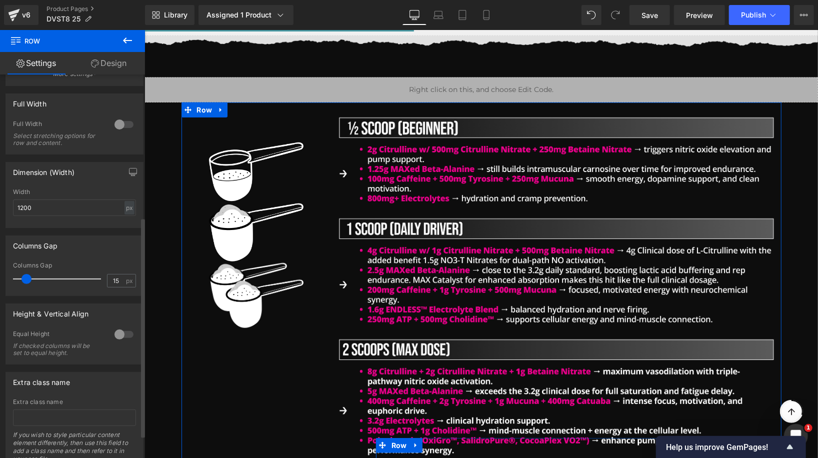
scroll to position [289, 0]
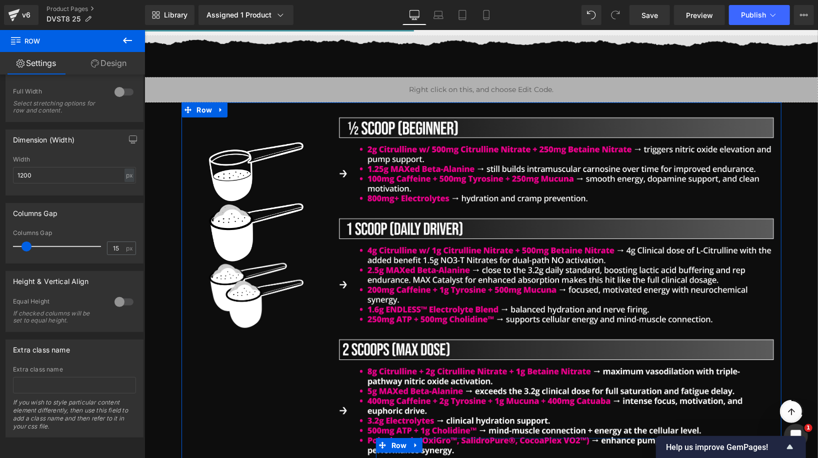
click at [107, 66] on link "Design" at bounding box center [108, 63] width 72 height 22
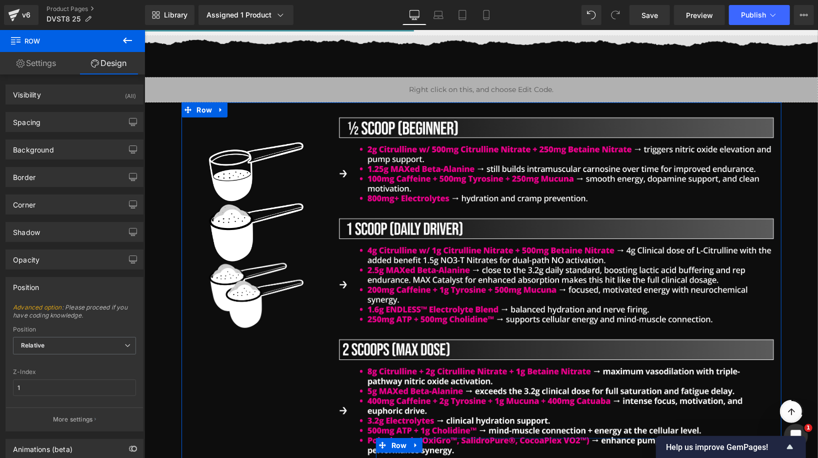
type input "0"
type input "30"
type input "0"
type input "10"
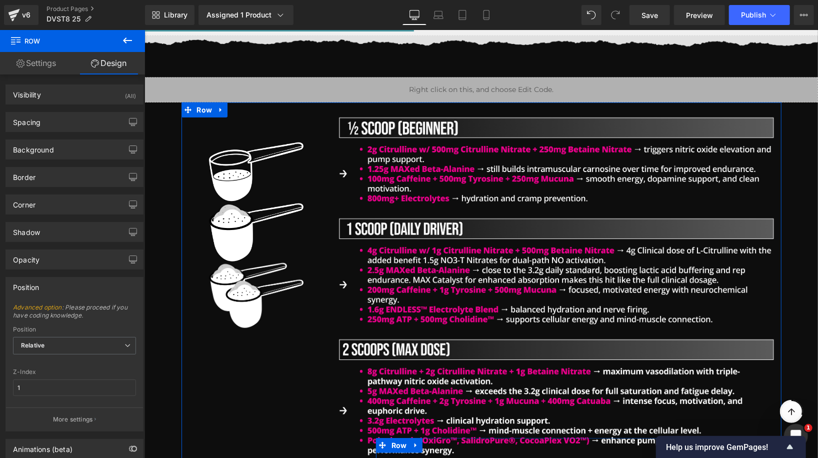
type input "0"
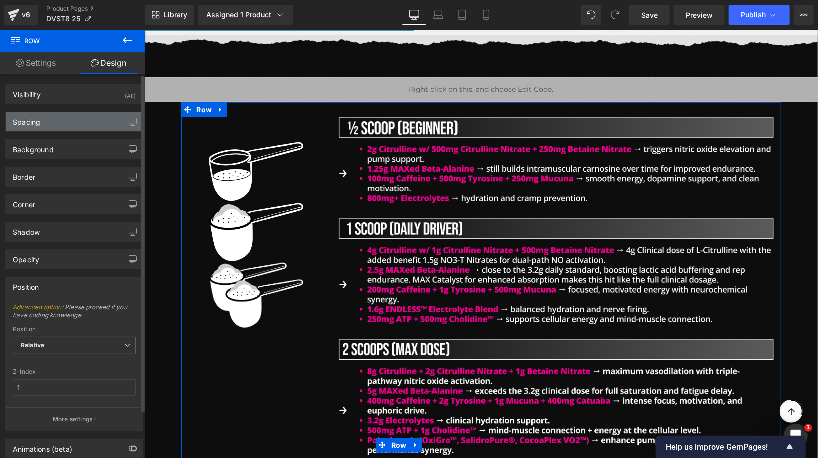
click at [87, 121] on div "Spacing" at bounding box center [74, 121] width 137 height 19
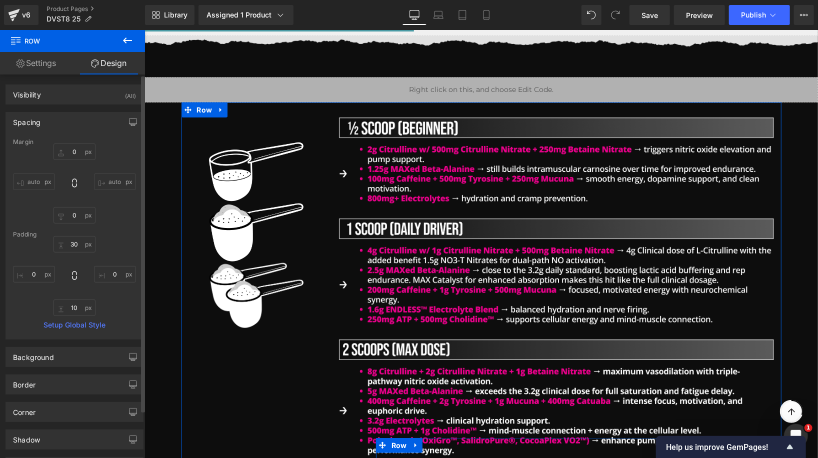
click at [58, 136] on div "Spacing [GEOGRAPHIC_DATA] 0px 0 auto auto 0px 0 auto auto [GEOGRAPHIC_DATA] 30p…" at bounding box center [74, 225] width 138 height 227
click at [66, 121] on div "Spacing" at bounding box center [74, 121] width 137 height 19
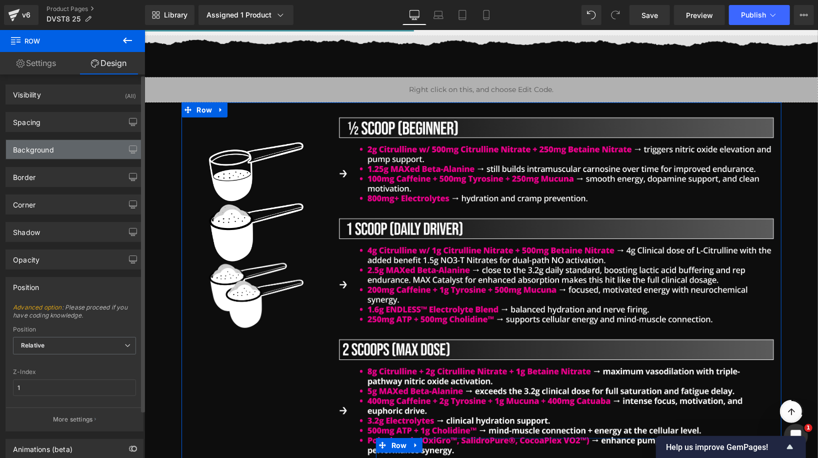
click at [64, 149] on div "Background" at bounding box center [74, 149] width 137 height 19
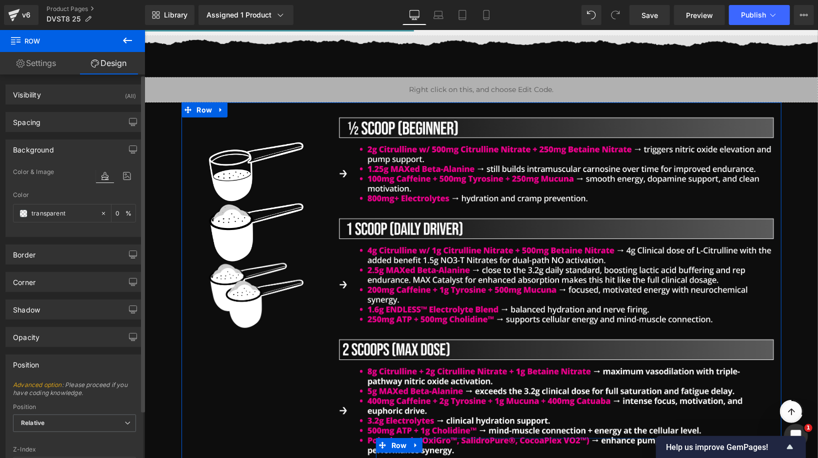
click at [80, 149] on div "Background" at bounding box center [74, 149] width 137 height 19
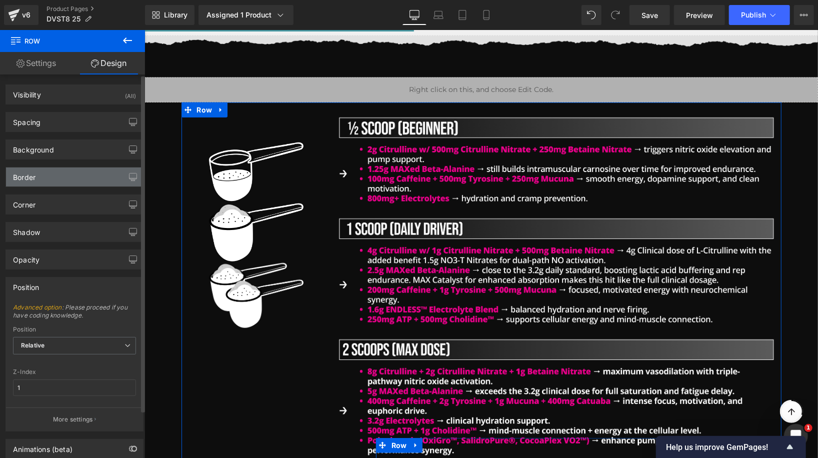
click at [70, 176] on div "Border" at bounding box center [74, 176] width 137 height 19
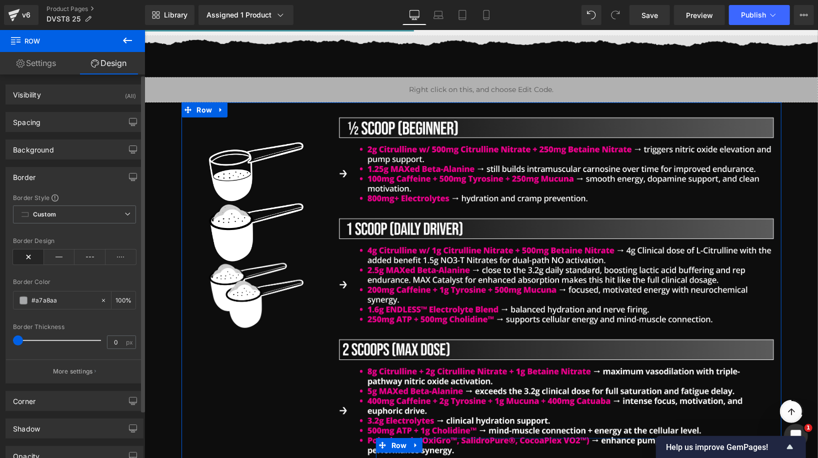
click at [70, 176] on div "Border" at bounding box center [74, 176] width 137 height 19
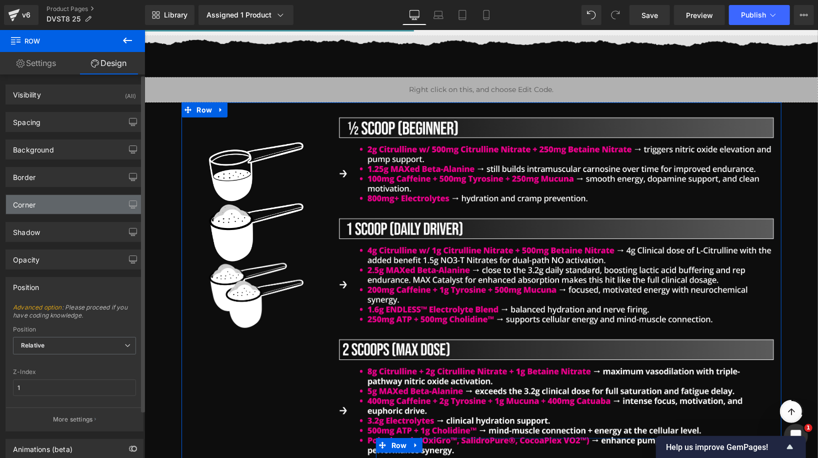
click at [64, 201] on div "Corner" at bounding box center [74, 204] width 137 height 19
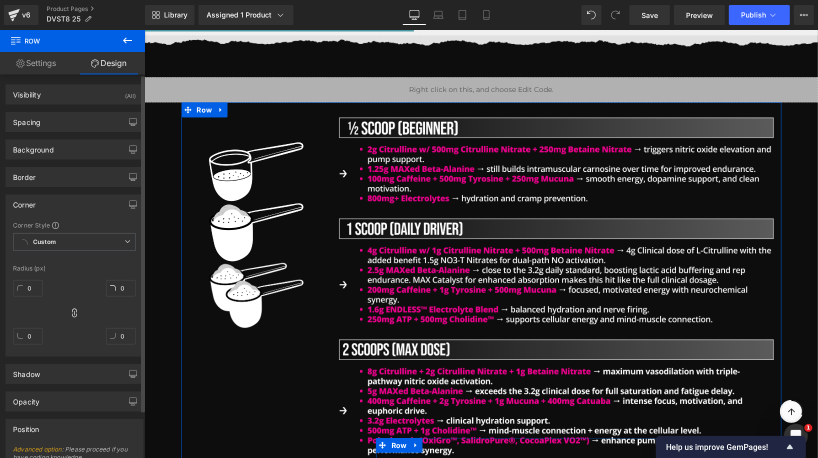
click at [64, 201] on div "Corner" at bounding box center [74, 204] width 137 height 19
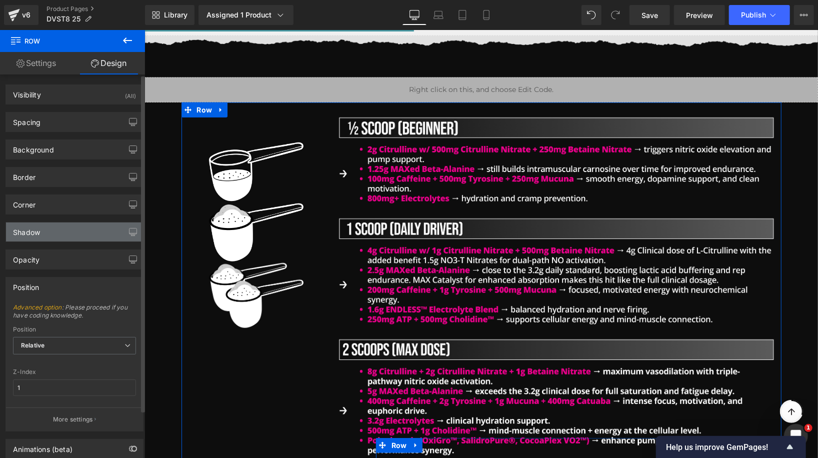
click at [61, 227] on div "Shadow" at bounding box center [74, 231] width 137 height 19
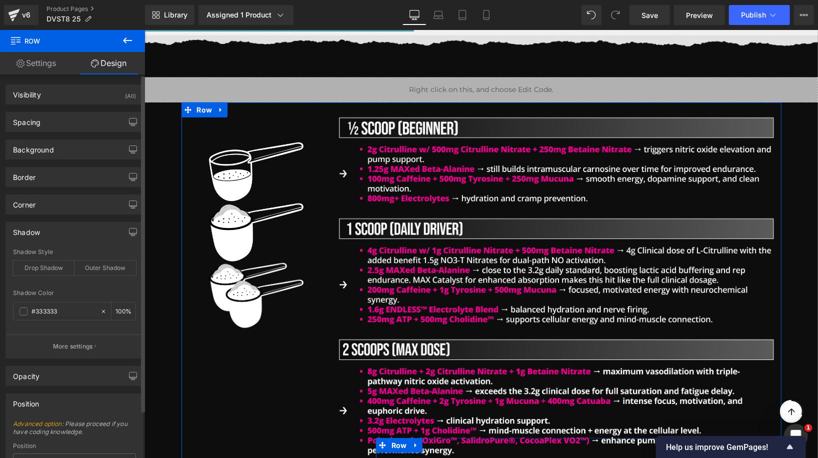
click at [65, 228] on div "Shadow" at bounding box center [74, 231] width 137 height 19
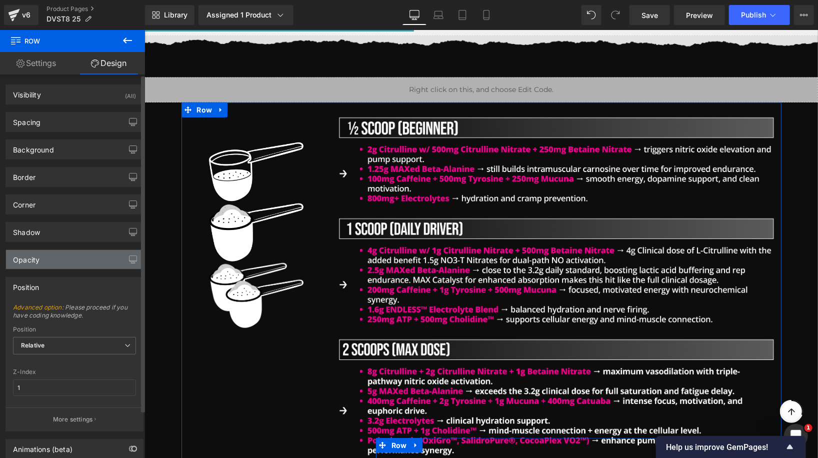
click at [55, 266] on div "Opacity" at bounding box center [74, 259] width 137 height 19
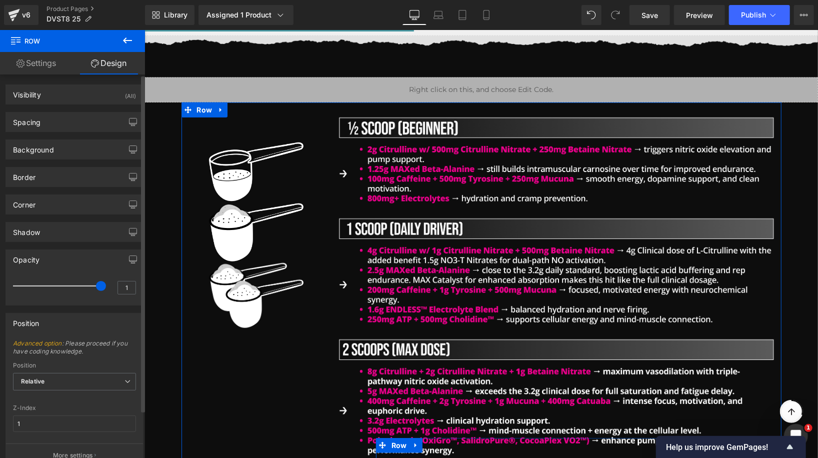
click at [55, 266] on div "Opacity" at bounding box center [74, 259] width 137 height 19
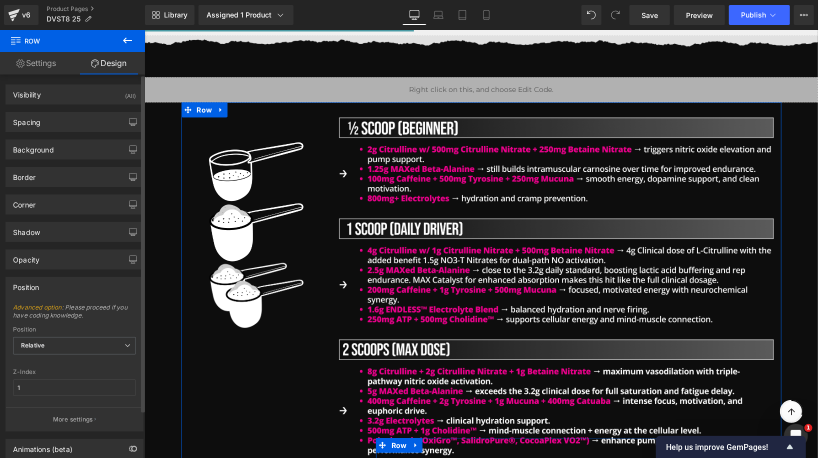
click at [69, 285] on div "Position" at bounding box center [74, 286] width 137 height 19
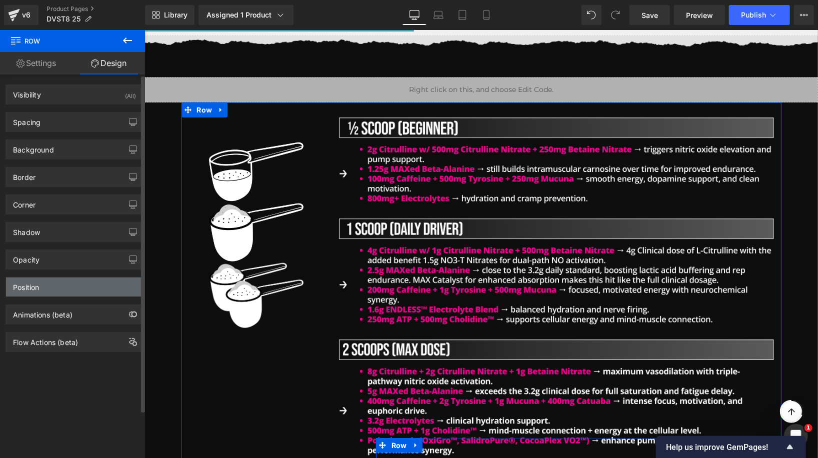
click at [69, 285] on div "Position" at bounding box center [74, 286] width 137 height 19
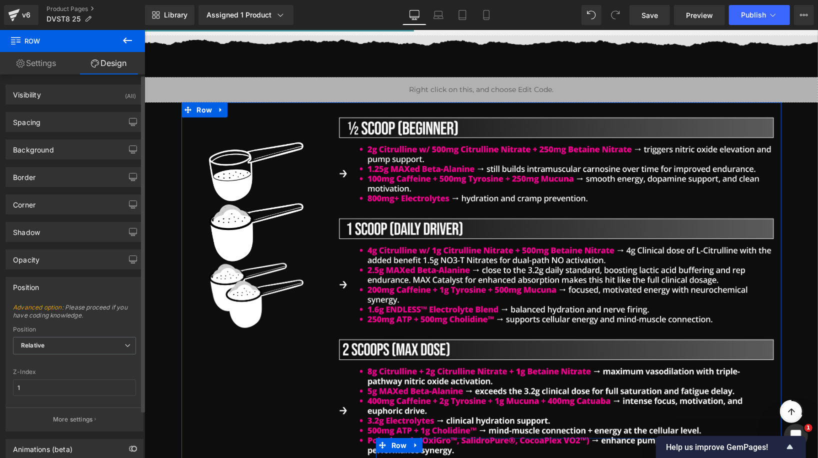
click at [70, 285] on div "Position" at bounding box center [74, 286] width 137 height 19
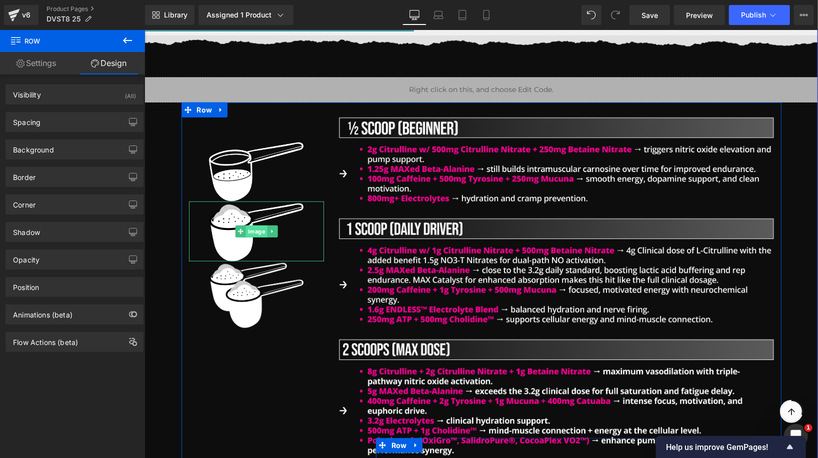
click at [253, 232] on link "Image" at bounding box center [250, 231] width 32 height 12
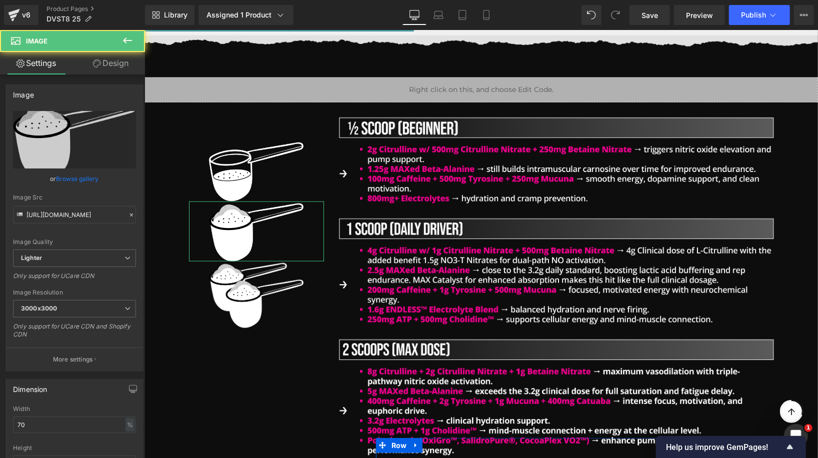
click at [109, 72] on link "Design" at bounding box center [110, 63] width 72 height 22
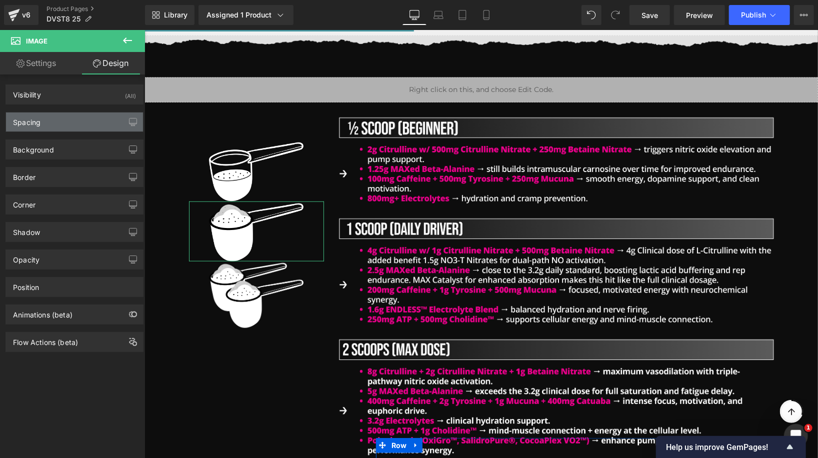
click at [74, 122] on div "Spacing" at bounding box center [74, 121] width 137 height 19
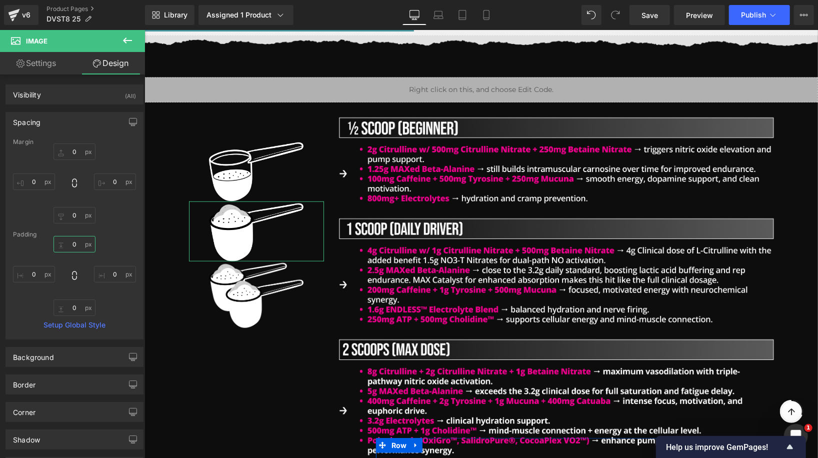
click at [70, 245] on input "0" at bounding box center [74, 244] width 42 height 16
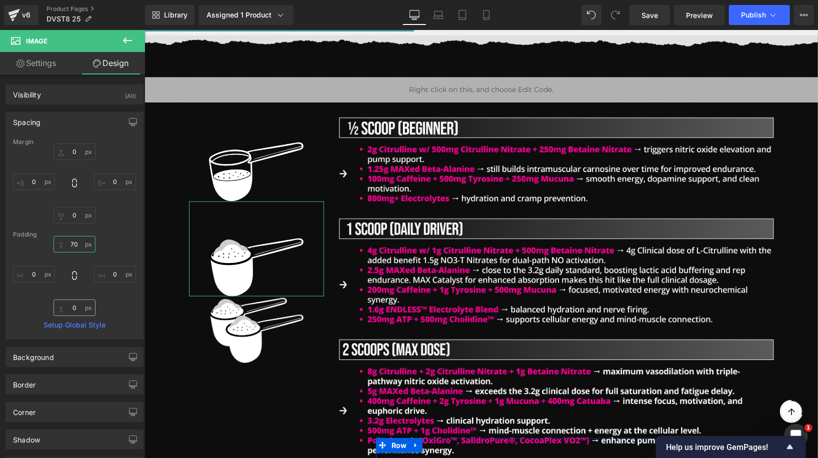
type input "70"
click at [71, 307] on input "0" at bounding box center [74, 307] width 42 height 16
type input "50"
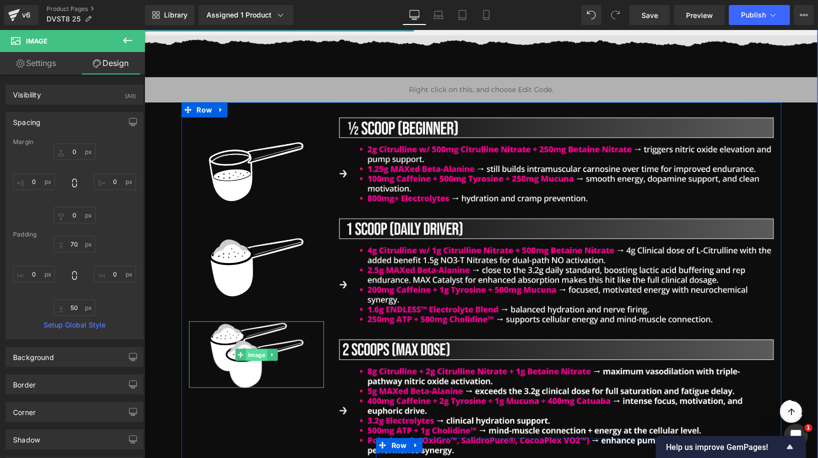
click at [256, 352] on div "Image" at bounding box center [255, 354] width 135 height 66
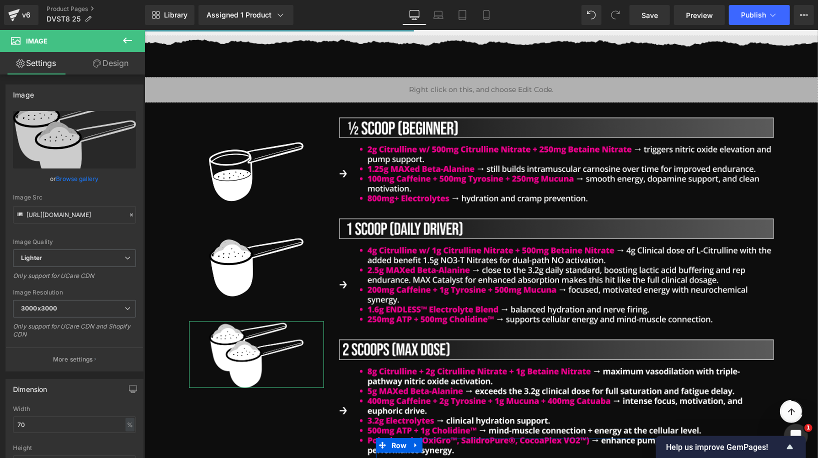
click at [136, 64] on link "Design" at bounding box center [110, 63] width 72 height 22
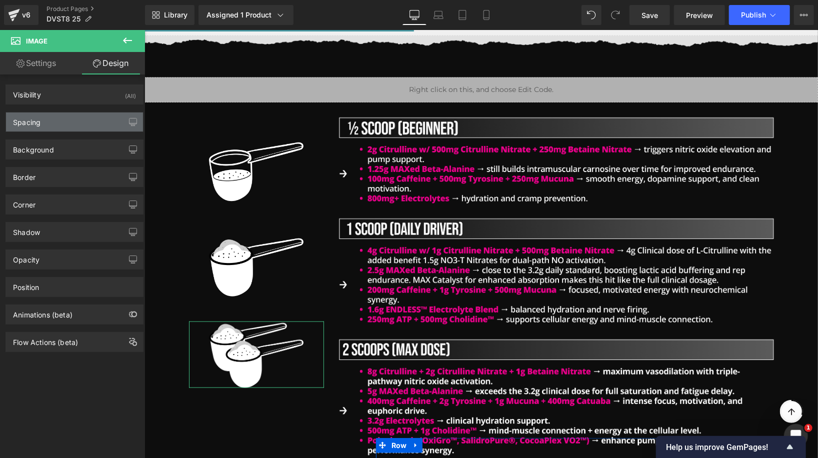
click at [80, 122] on div "Spacing" at bounding box center [74, 121] width 137 height 19
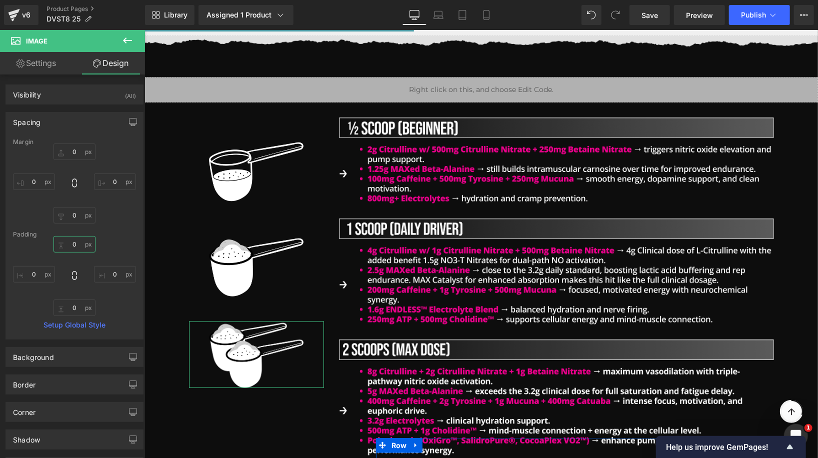
click at [69, 246] on input "0" at bounding box center [74, 244] width 42 height 16
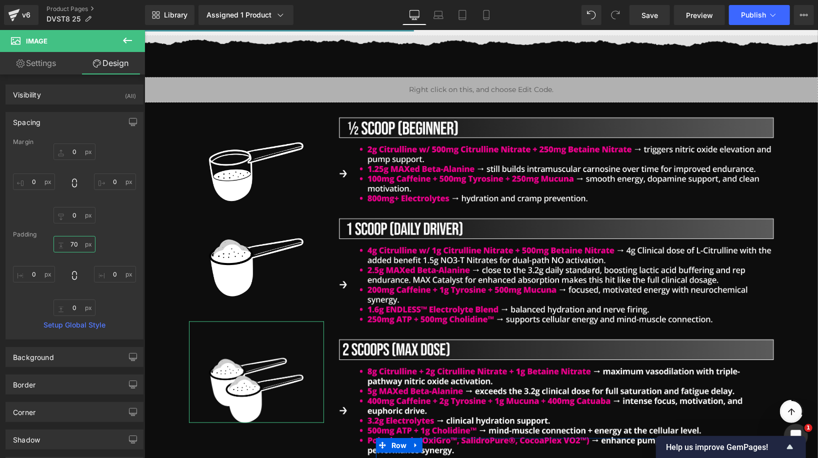
type input "7"
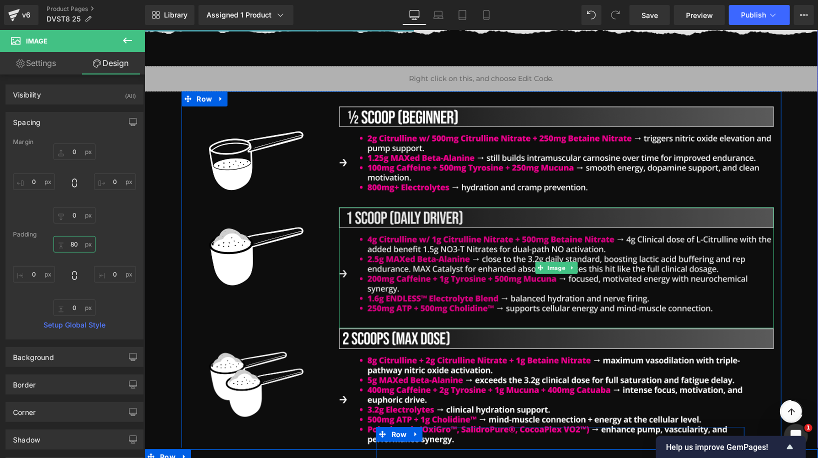
scroll to position [550, 0]
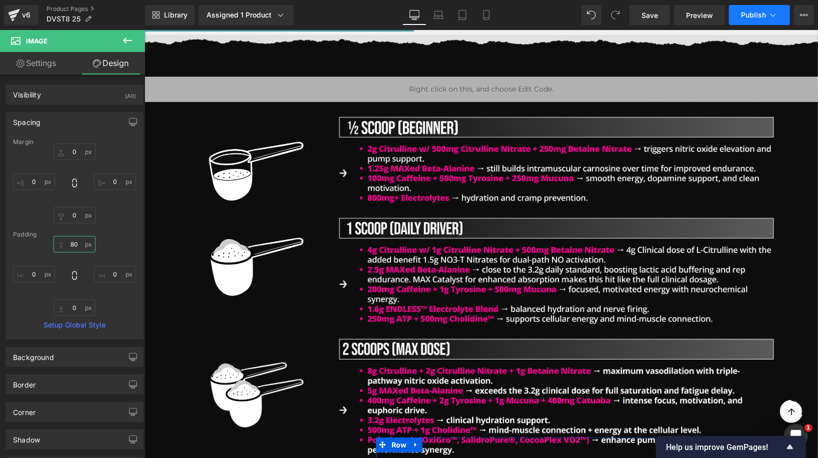
type input "80"
click at [740, 19] on button "Publish" at bounding box center [759, 15] width 61 height 20
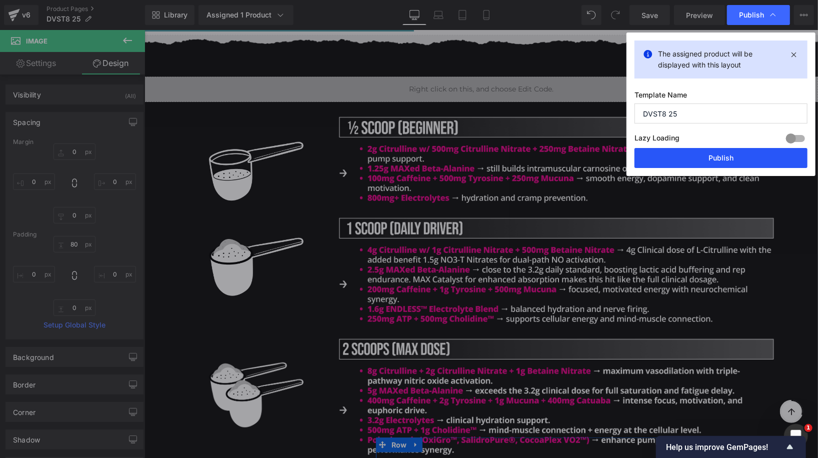
click at [708, 155] on button "Publish" at bounding box center [720, 158] width 173 height 20
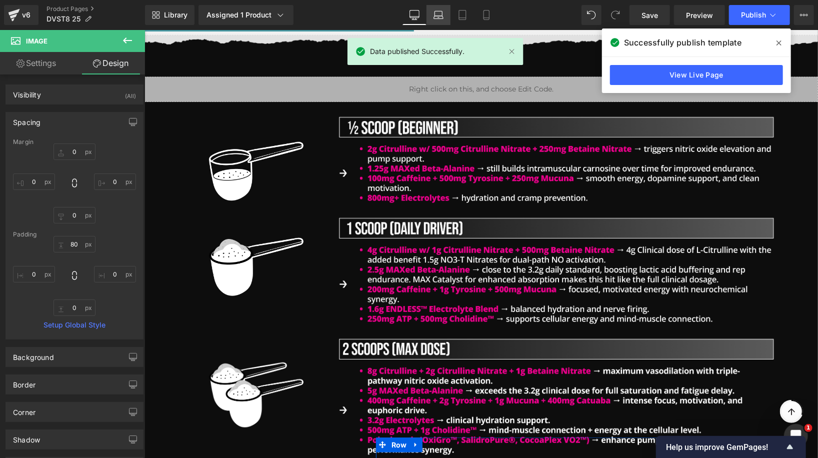
click at [434, 15] on icon at bounding box center [438, 15] width 10 height 10
type input "0"
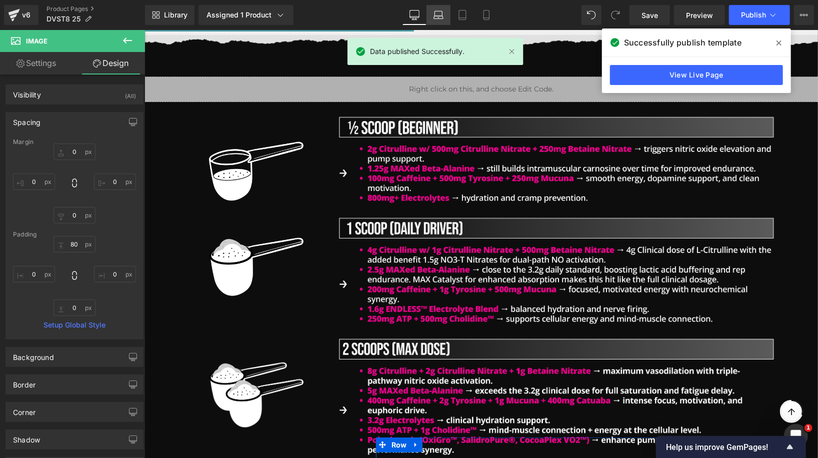
type input "80"
type input "0"
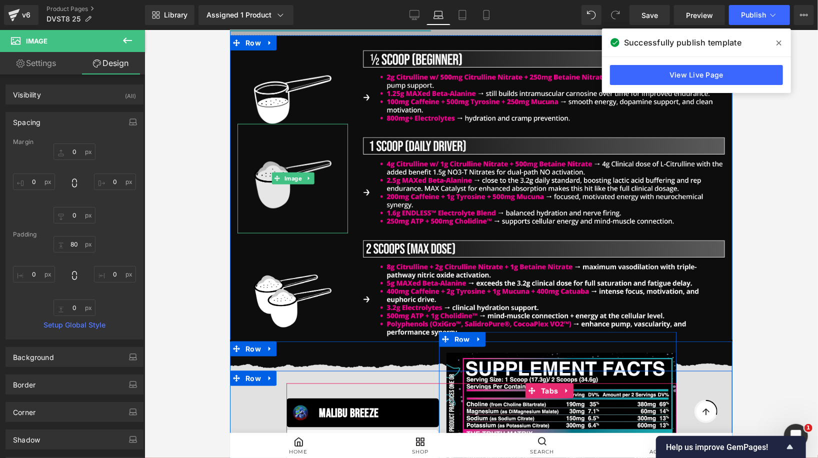
scroll to position [685, 0]
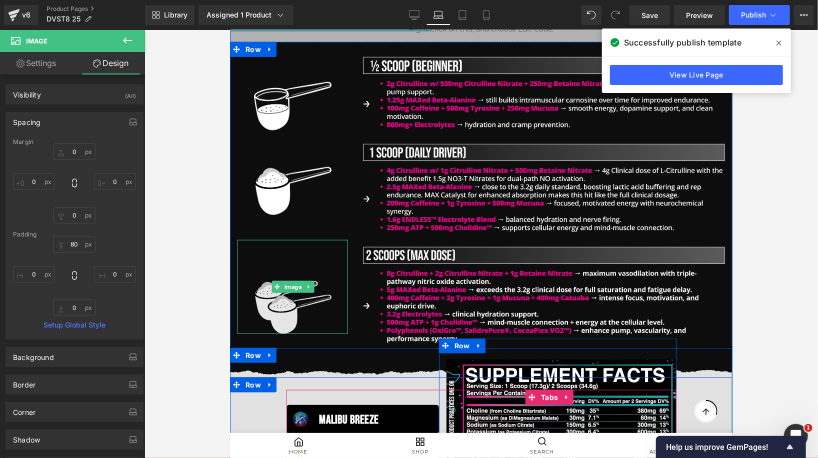
click at [277, 300] on img at bounding box center [291, 286] width 77 height 94
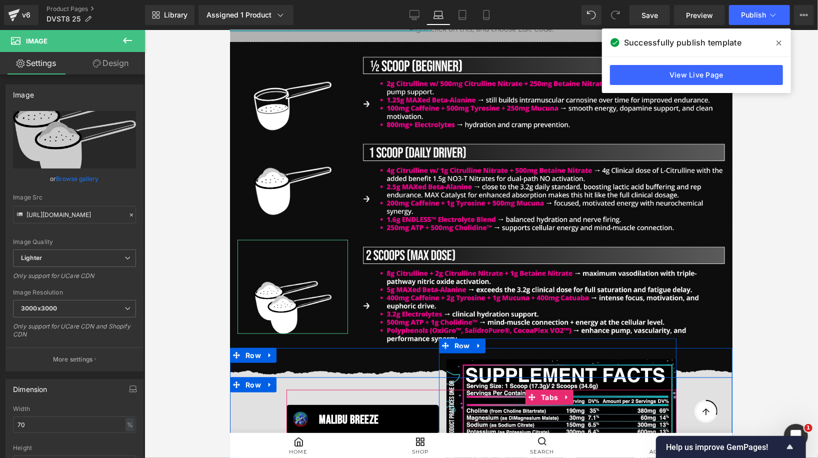
click at [119, 53] on link "Design" at bounding box center [110, 63] width 72 height 22
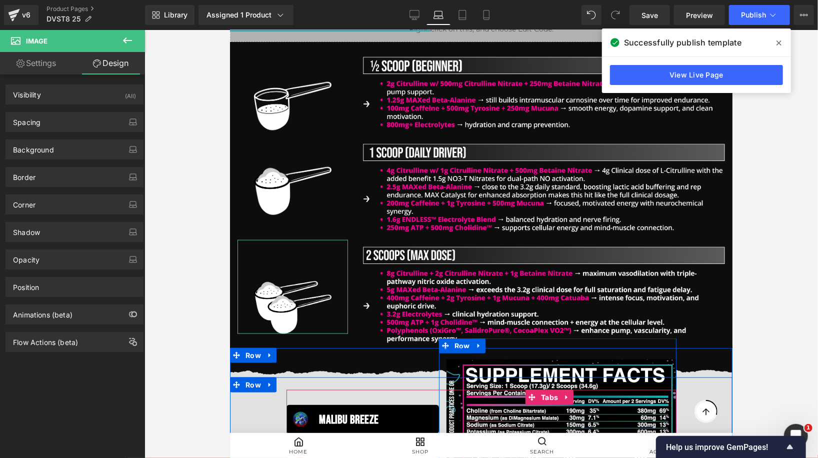
click at [119, 55] on link "Design" at bounding box center [110, 63] width 72 height 22
click at [68, 115] on div "Spacing" at bounding box center [74, 121] width 137 height 19
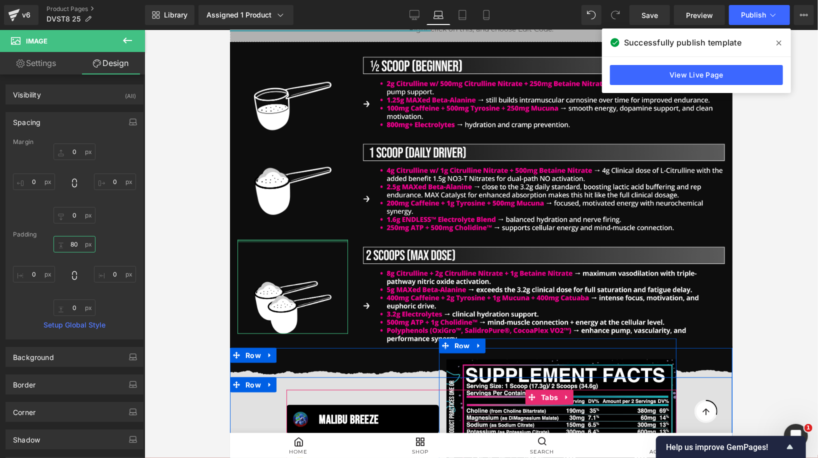
click at [69, 243] on input "80" at bounding box center [74, 244] width 42 height 16
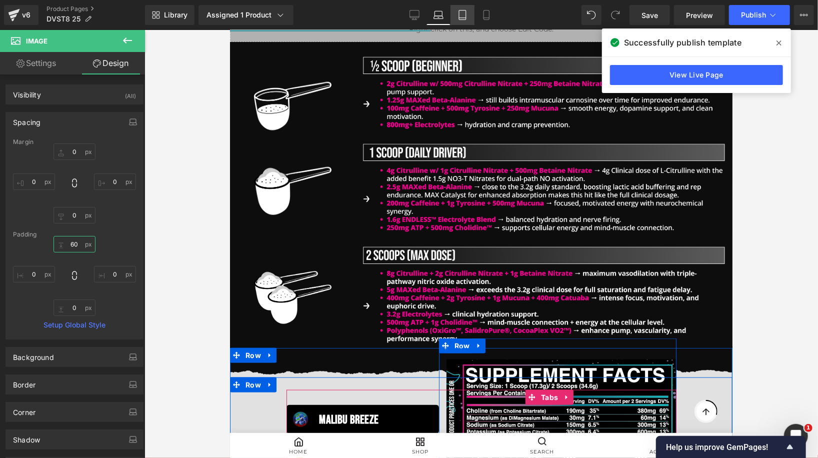
type input "60"
click at [460, 14] on icon at bounding box center [462, 15] width 10 height 10
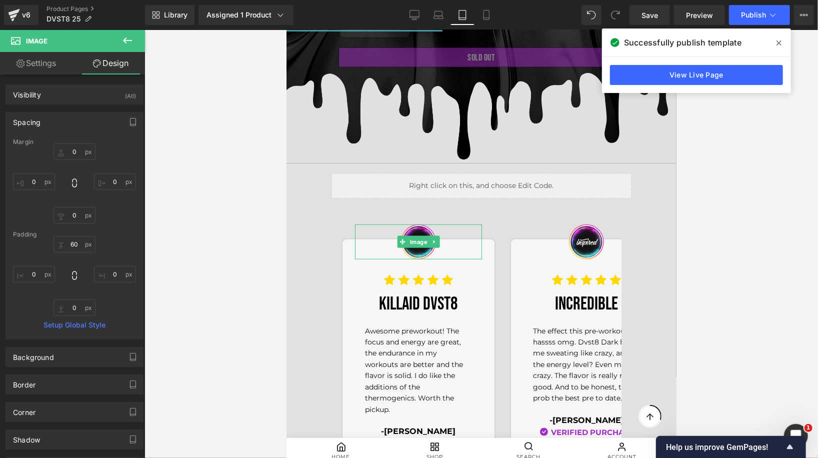
type input "0"
type input "65.6622"
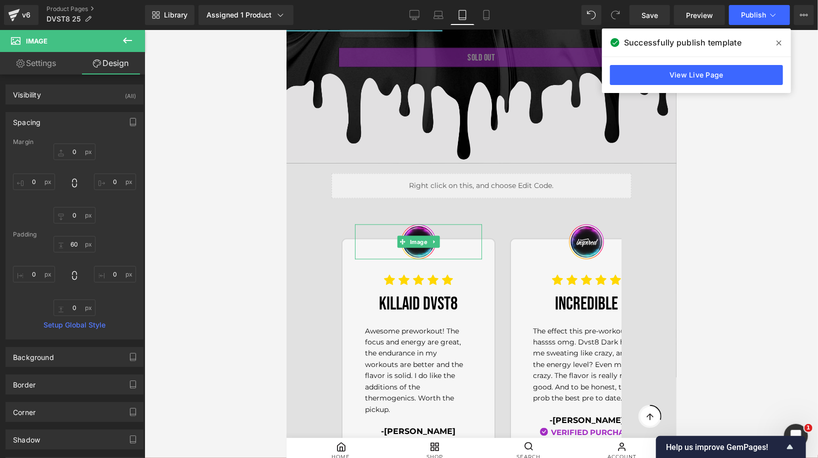
type input "0"
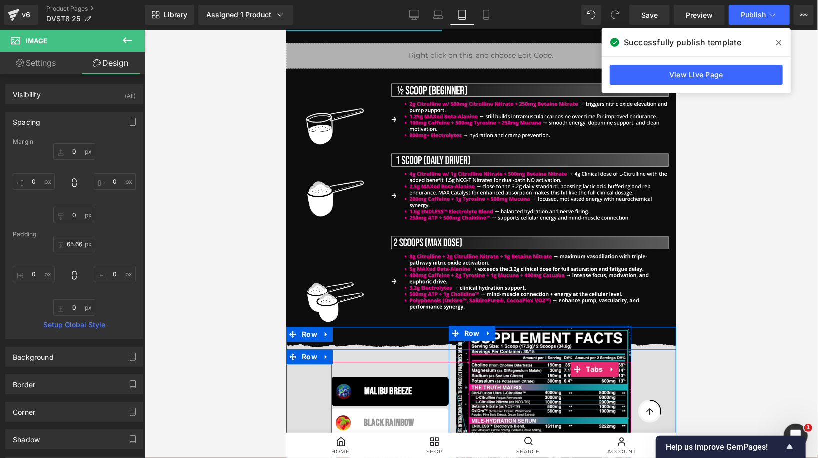
scroll to position [1287, 0]
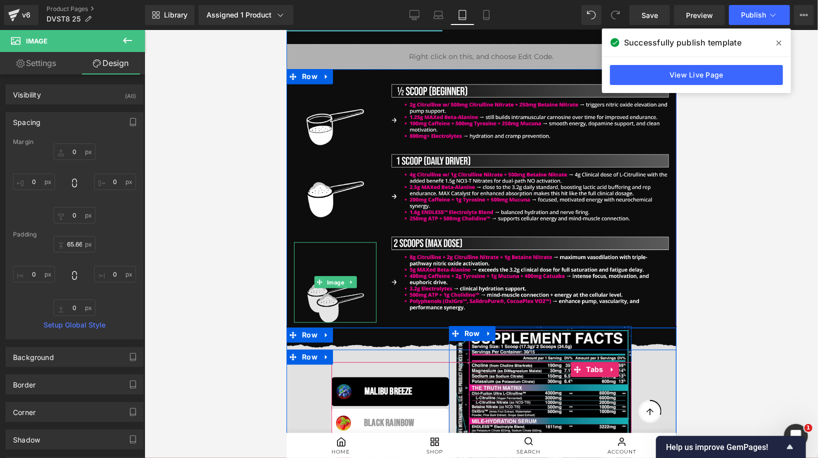
click at [335, 279] on link "Image" at bounding box center [329, 281] width 32 height 12
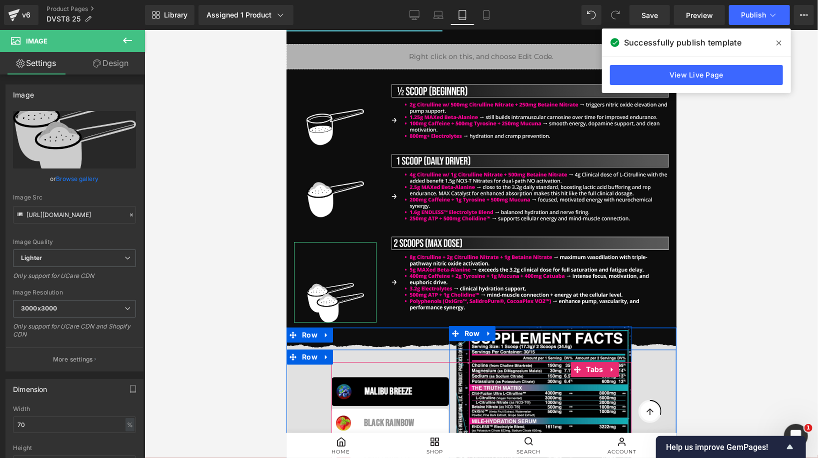
click at [113, 61] on link "Design" at bounding box center [110, 63] width 72 height 22
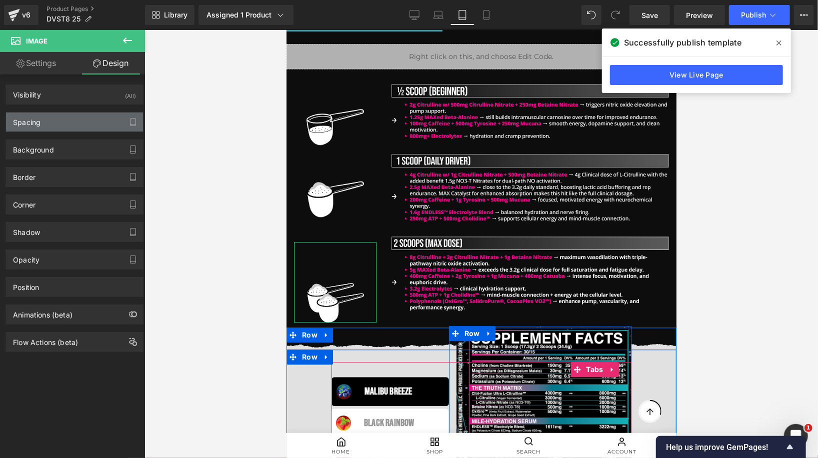
click at [71, 122] on div "Spacing" at bounding box center [74, 121] width 137 height 19
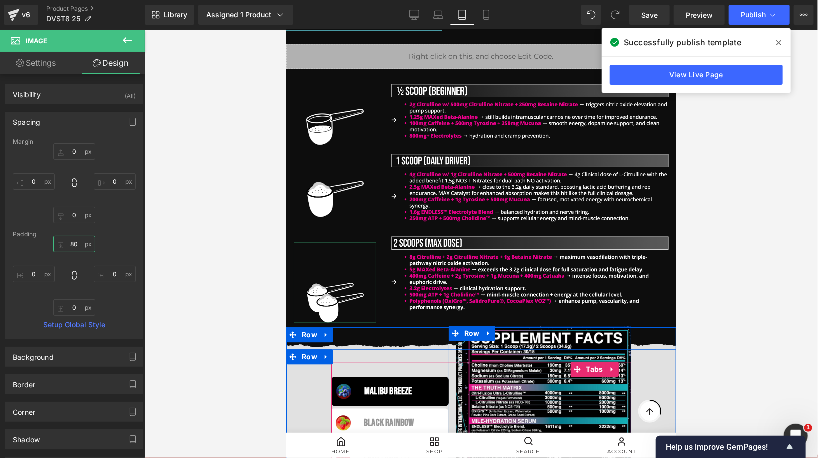
click at [69, 242] on input "80" at bounding box center [74, 244] width 42 height 16
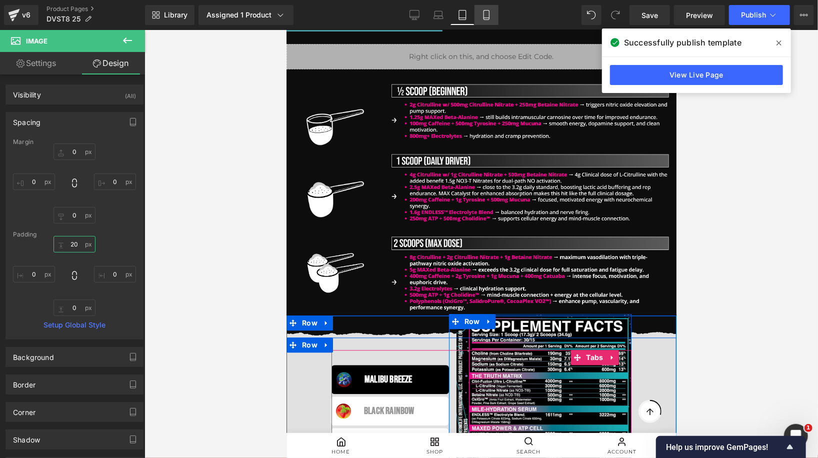
type input "20"
click at [482, 12] on icon at bounding box center [486, 15] width 10 height 10
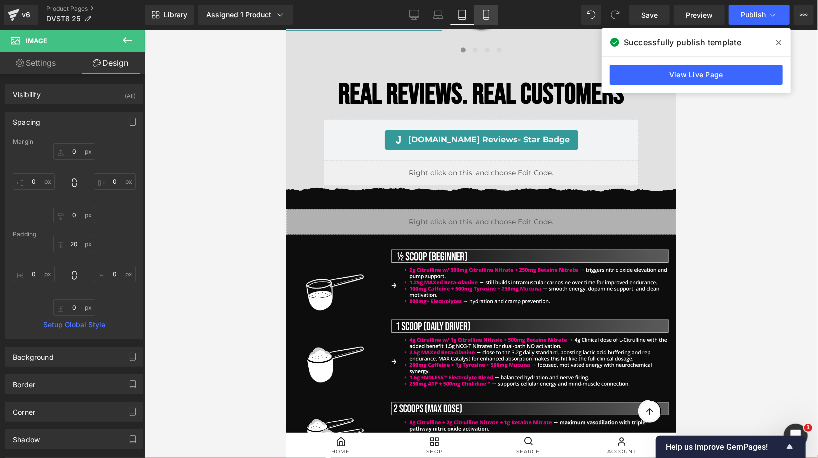
type input "0"
type input "40.7627"
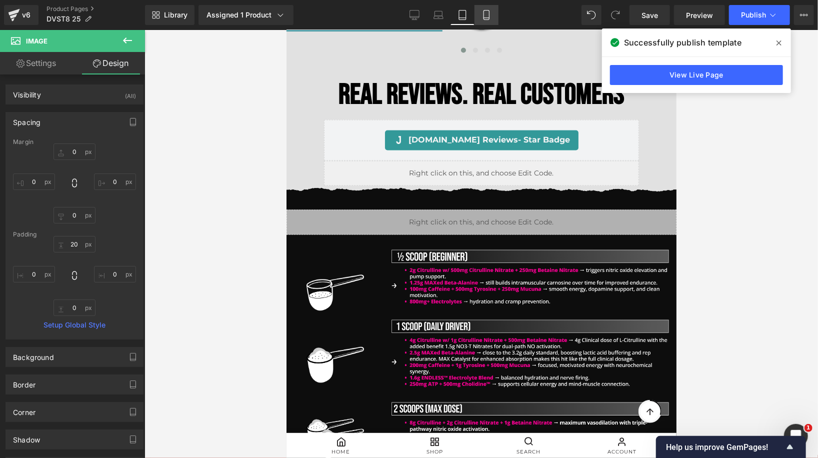
type input "0"
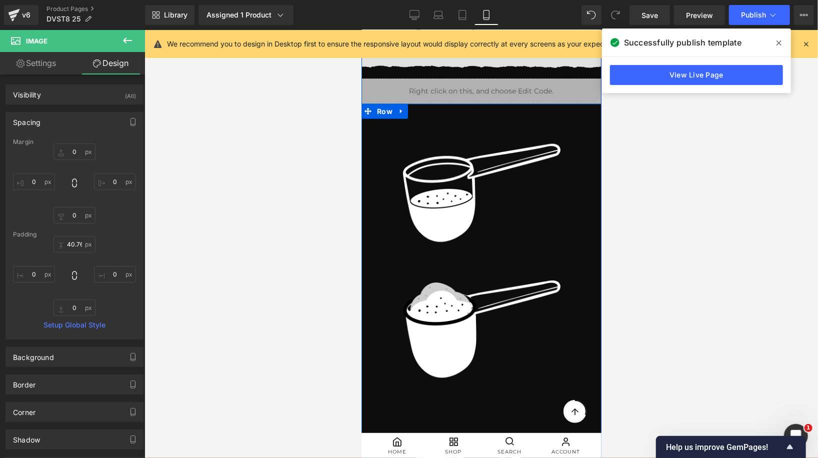
scroll to position [899, 0]
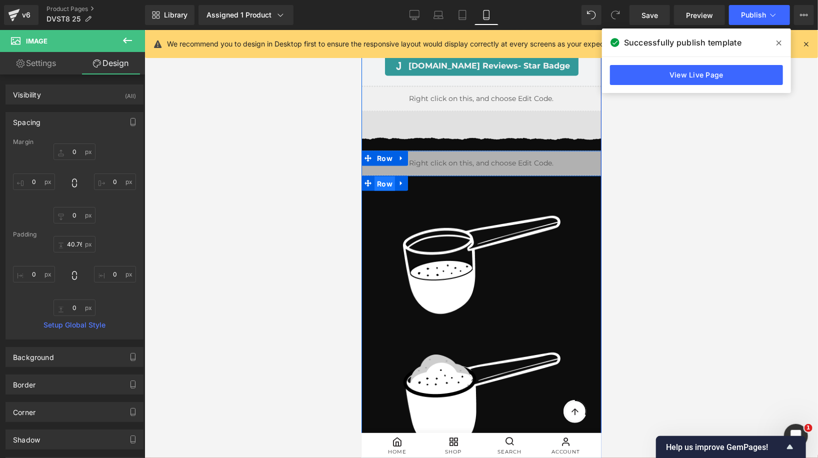
click at [385, 176] on span "Row" at bounding box center [384, 183] width 20 height 15
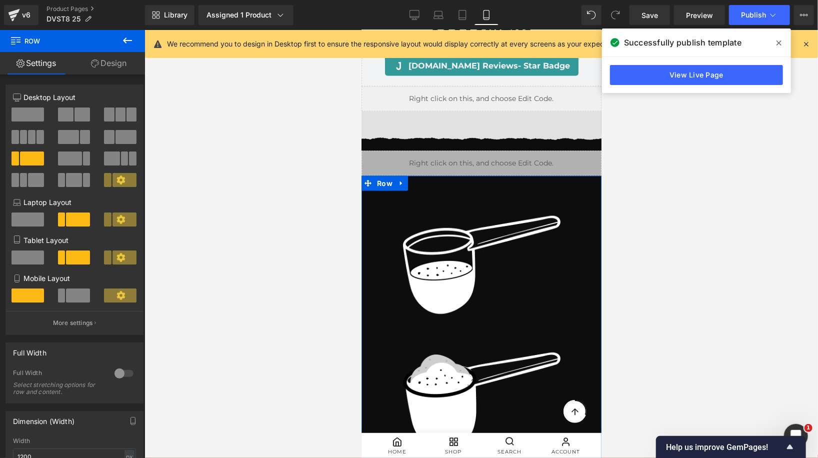
click at [80, 294] on span at bounding box center [78, 295] width 24 height 14
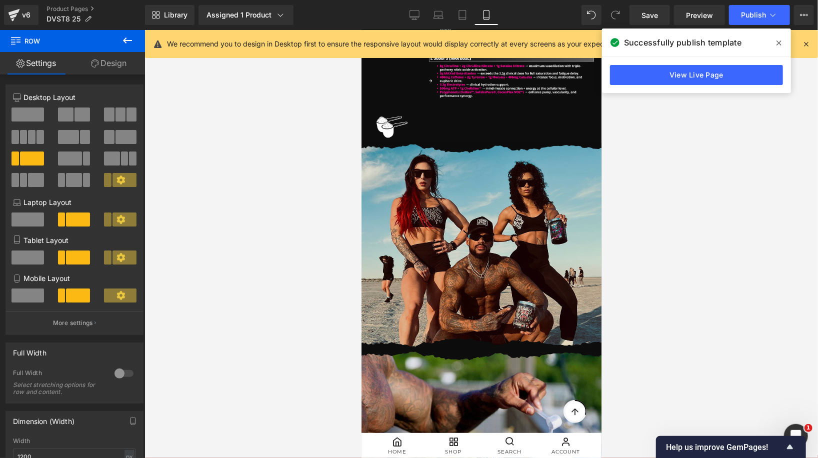
scroll to position [1118, 0]
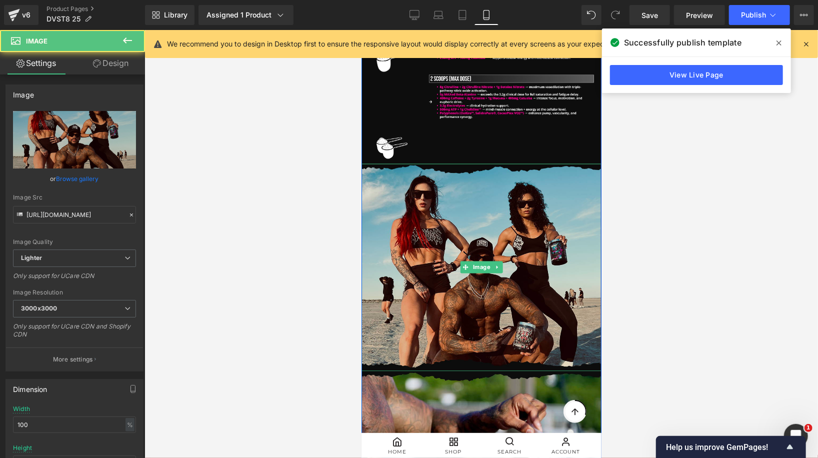
click at [487, 226] on img at bounding box center [481, 266] width 240 height 207
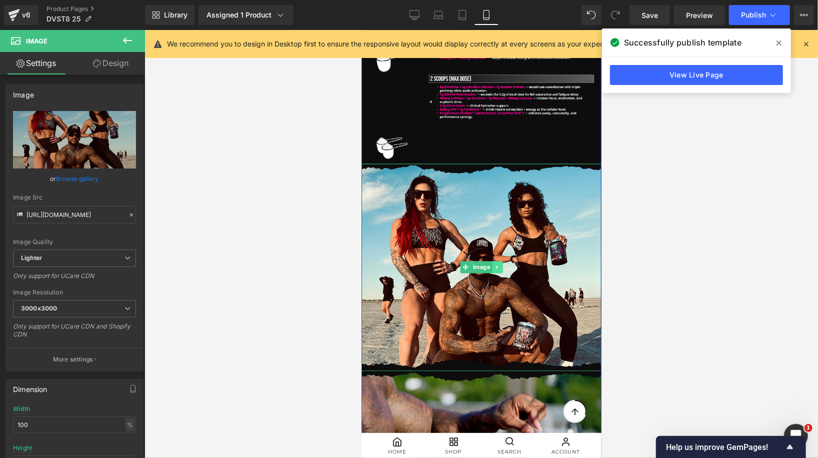
click at [495, 264] on icon at bounding box center [496, 267] width 5 height 6
click at [501, 264] on icon at bounding box center [501, 267] width 5 height 6
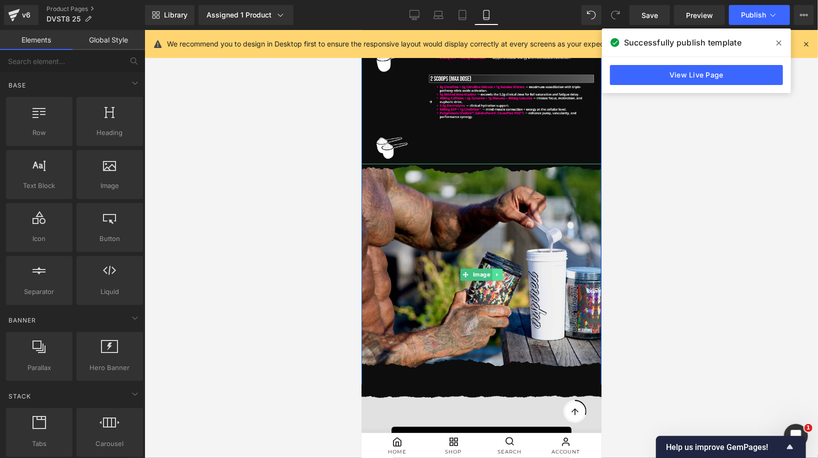
click at [496, 268] on link at bounding box center [496, 274] width 10 height 12
click at [501, 268] on link at bounding box center [502, 274] width 10 height 12
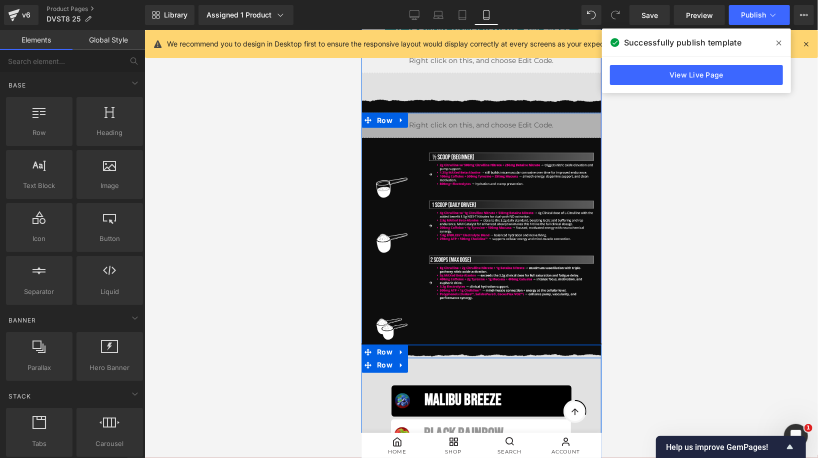
scroll to position [889, 0]
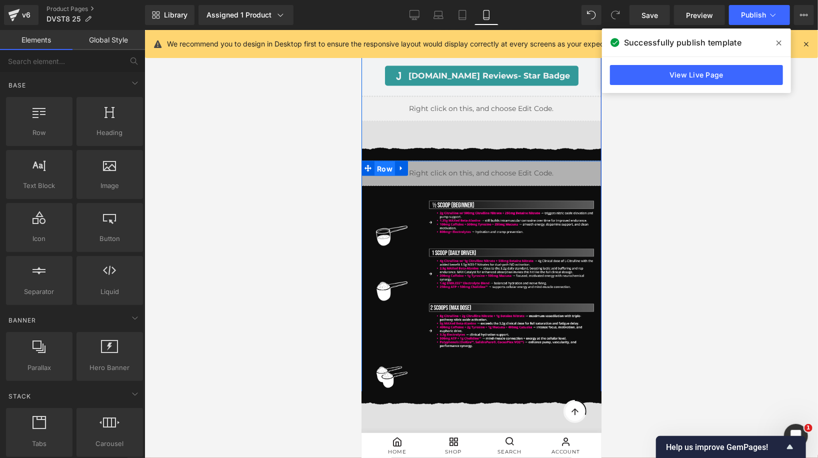
click at [389, 161] on span "Row" at bounding box center [384, 168] width 20 height 15
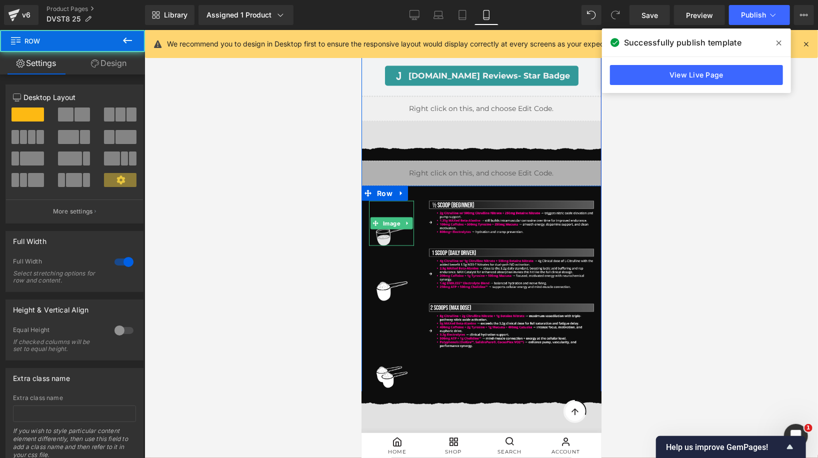
click at [394, 200] on img at bounding box center [390, 222] width 31 height 44
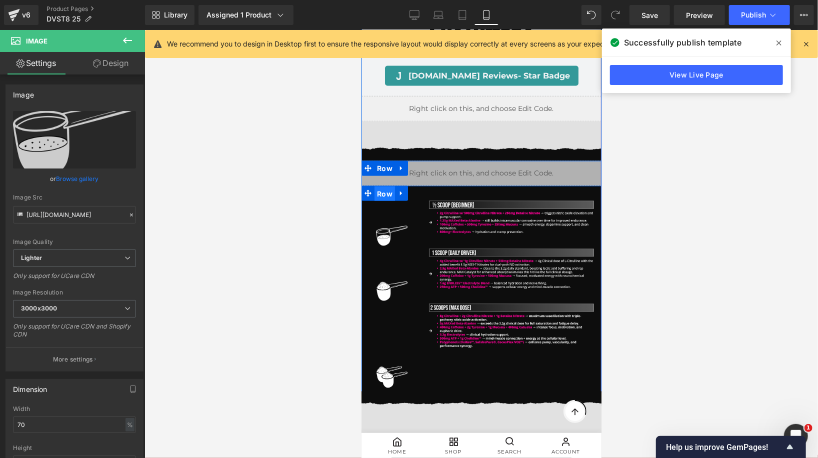
click at [390, 186] on span "Row" at bounding box center [384, 193] width 20 height 15
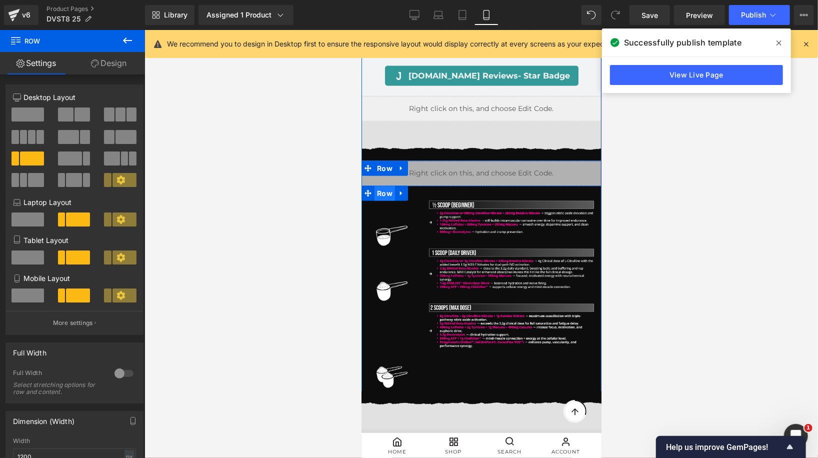
click at [381, 185] on span "Row" at bounding box center [384, 192] width 20 height 15
click at [23, 294] on span at bounding box center [27, 295] width 32 height 14
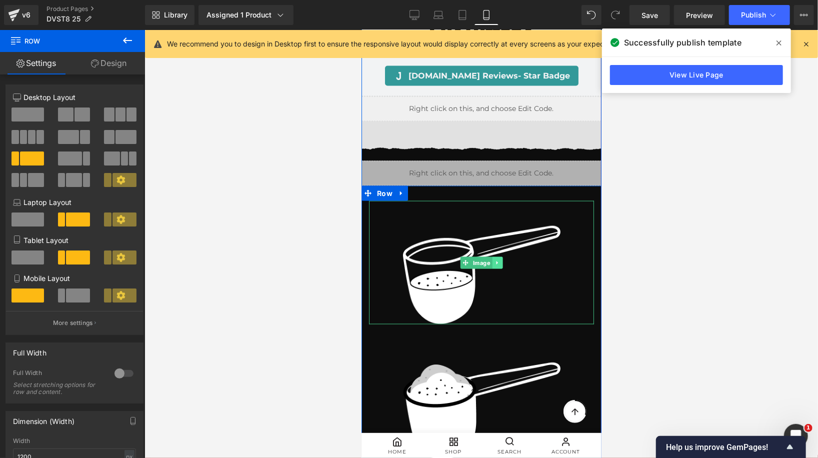
click at [501, 256] on link at bounding box center [496, 262] width 10 height 12
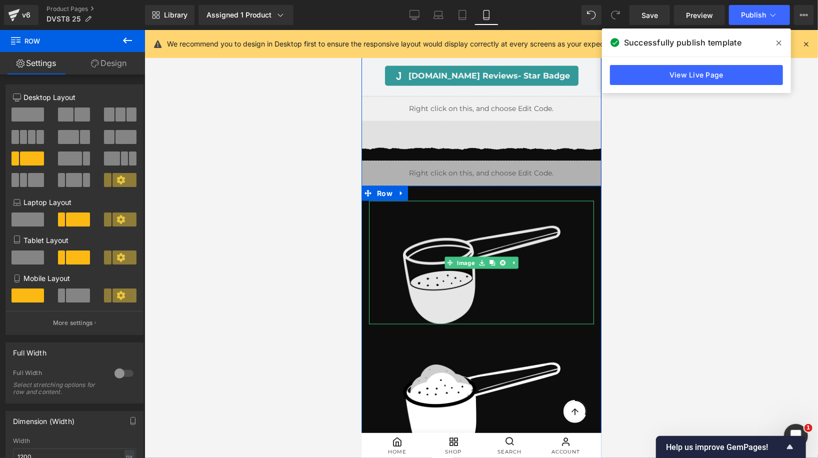
click at [464, 248] on div "Image" at bounding box center [480, 261] width 225 height 123
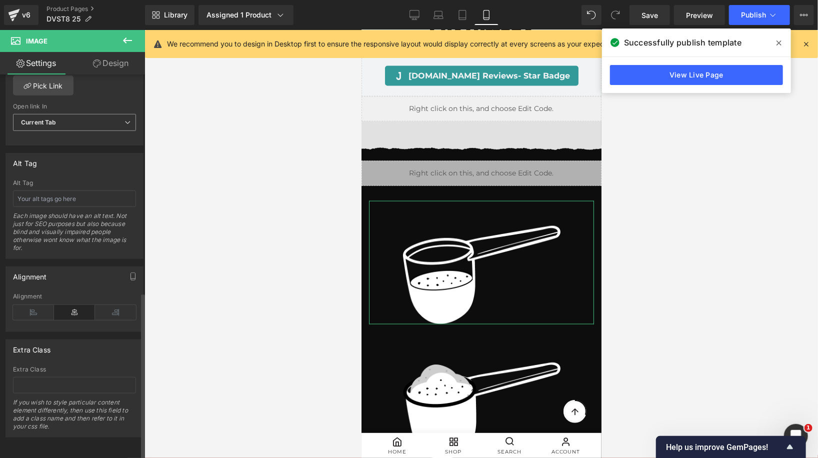
scroll to position [0, 0]
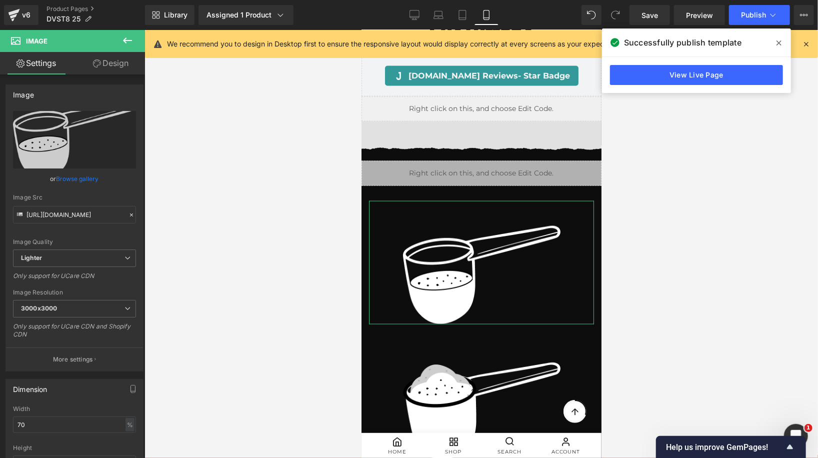
click at [112, 62] on link "Design" at bounding box center [110, 63] width 72 height 22
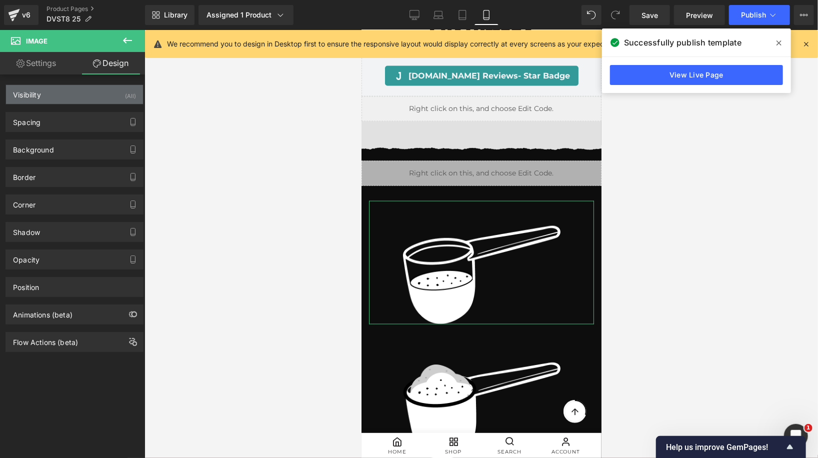
click at [85, 93] on div "Visibility (All)" at bounding box center [74, 94] width 137 height 19
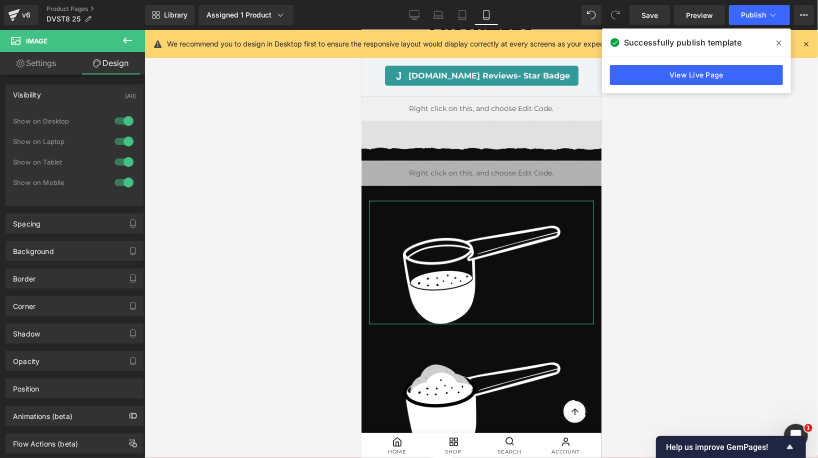
click at [120, 183] on div at bounding box center [124, 182] width 24 height 16
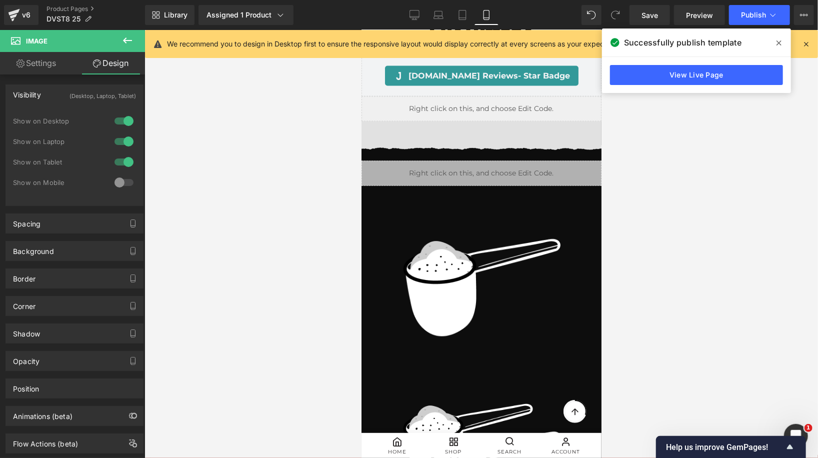
click at [123, 160] on div at bounding box center [124, 162] width 24 height 16
click at [121, 166] on div at bounding box center [124, 162] width 24 height 16
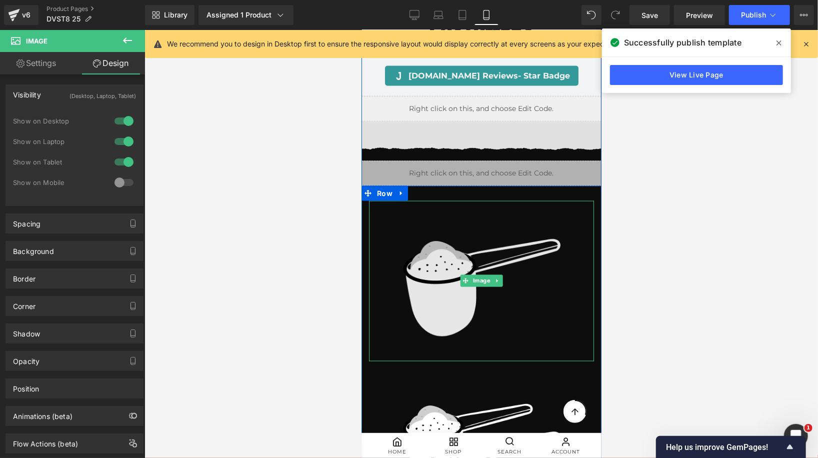
click at [479, 274] on link "Image" at bounding box center [476, 280] width 32 height 12
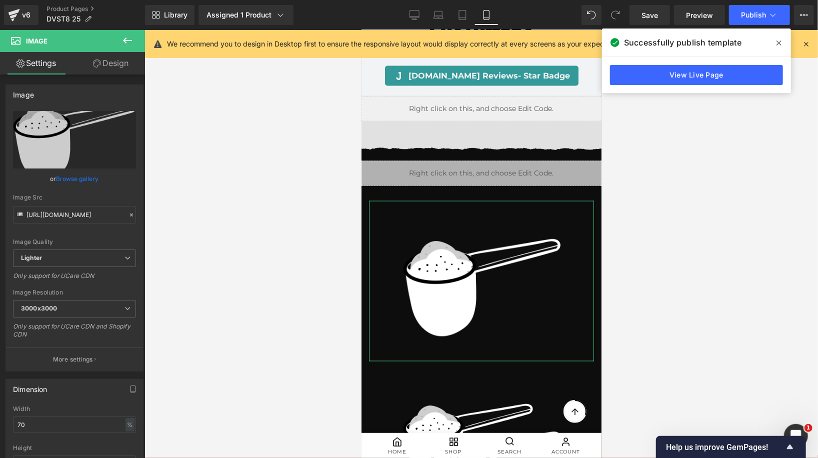
click at [123, 67] on link "Design" at bounding box center [110, 63] width 72 height 22
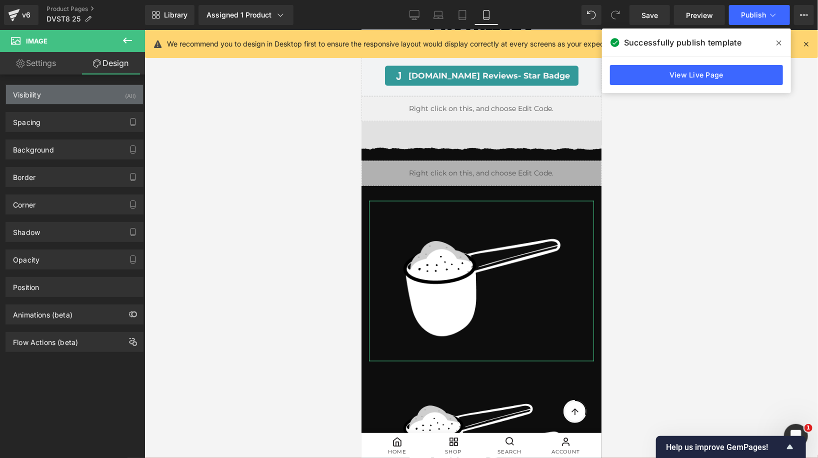
click at [107, 93] on div "Visibility (All)" at bounding box center [74, 94] width 137 height 19
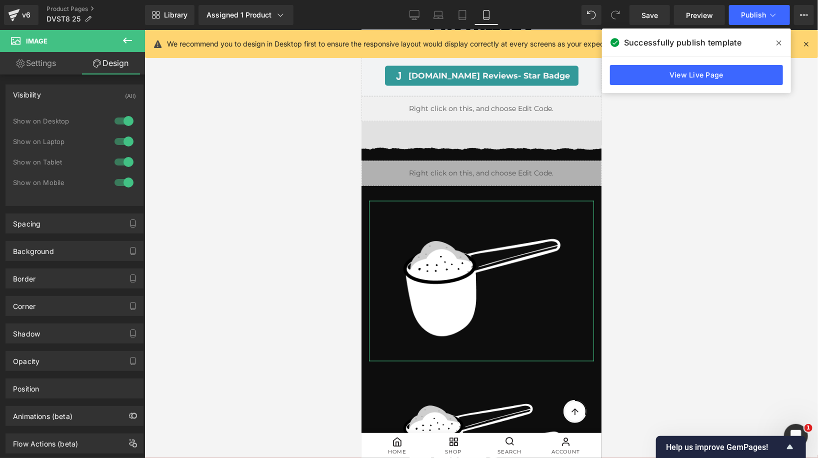
click at [118, 183] on div at bounding box center [124, 182] width 24 height 16
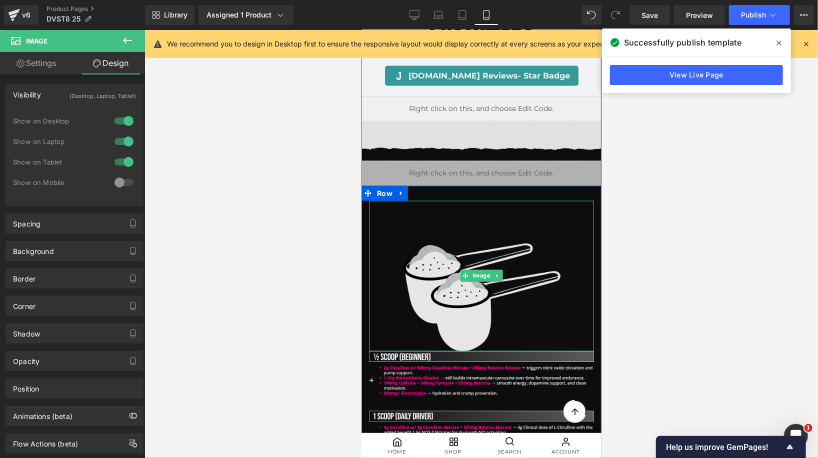
click at [481, 269] on link "Image" at bounding box center [476, 275] width 32 height 12
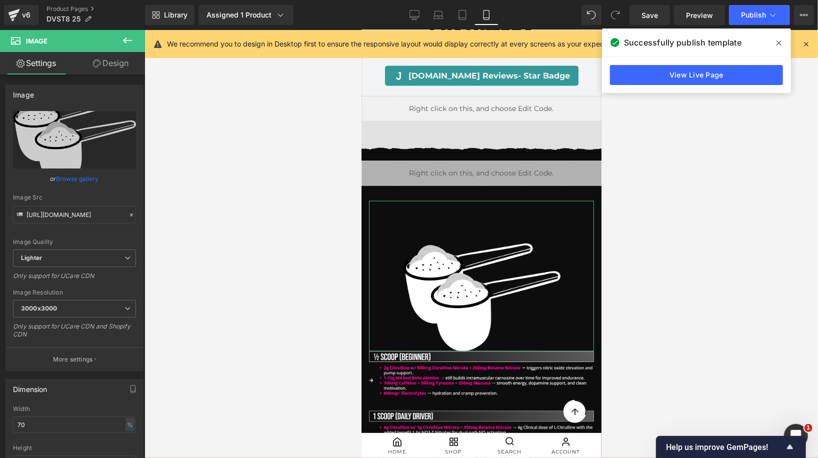
click at [119, 69] on link "Design" at bounding box center [110, 63] width 72 height 22
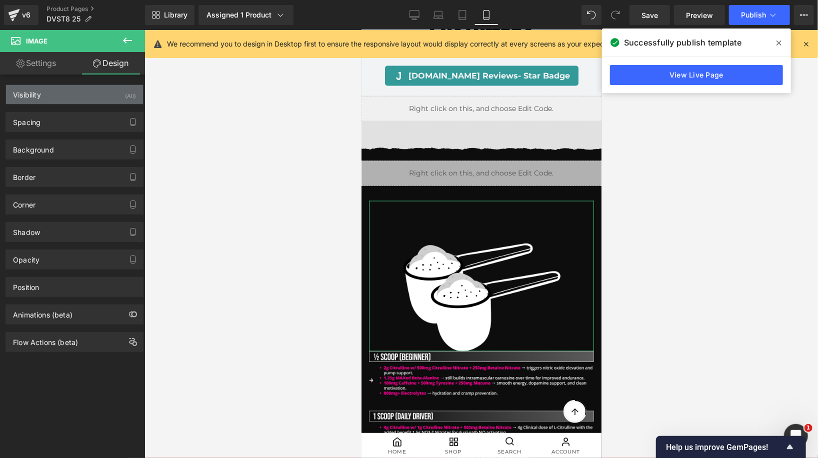
click at [117, 86] on div "Visibility (All)" at bounding box center [74, 94] width 137 height 19
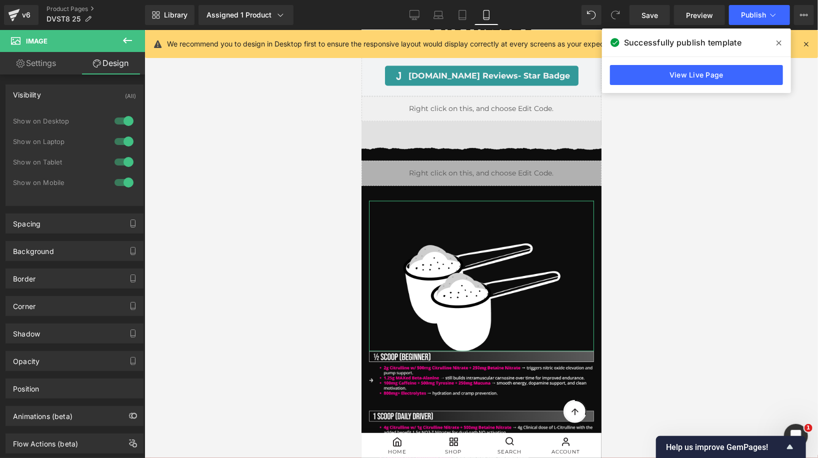
click at [118, 183] on div at bounding box center [124, 182] width 24 height 16
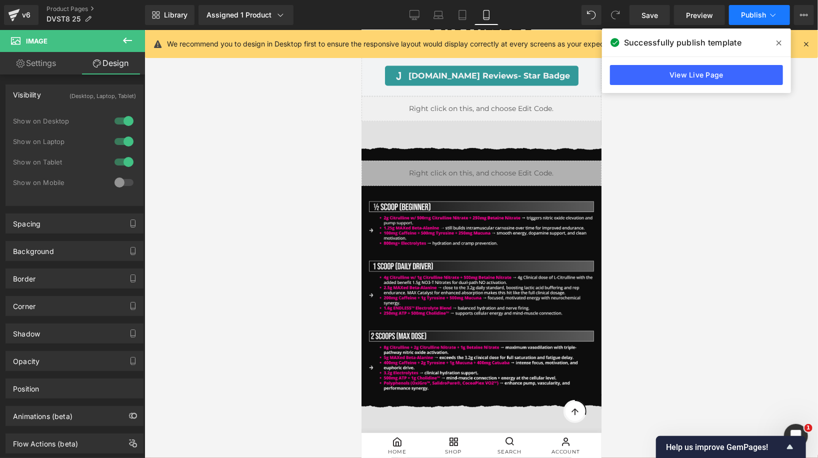
click at [753, 15] on span "Publish" at bounding box center [753, 15] width 25 height 8
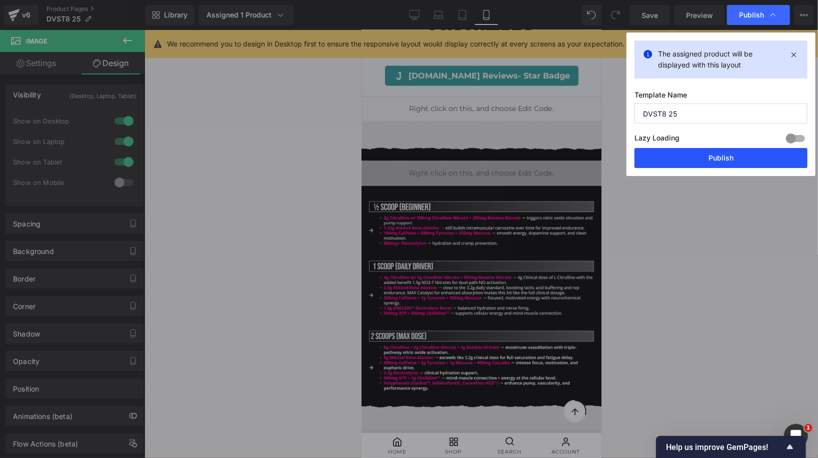
click at [711, 157] on button "Publish" at bounding box center [720, 158] width 173 height 20
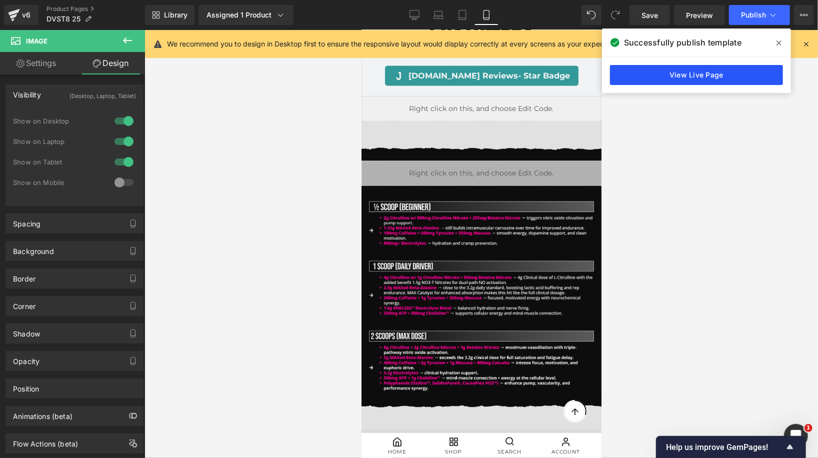
click at [693, 69] on link "View Live Page" at bounding box center [696, 75] width 173 height 20
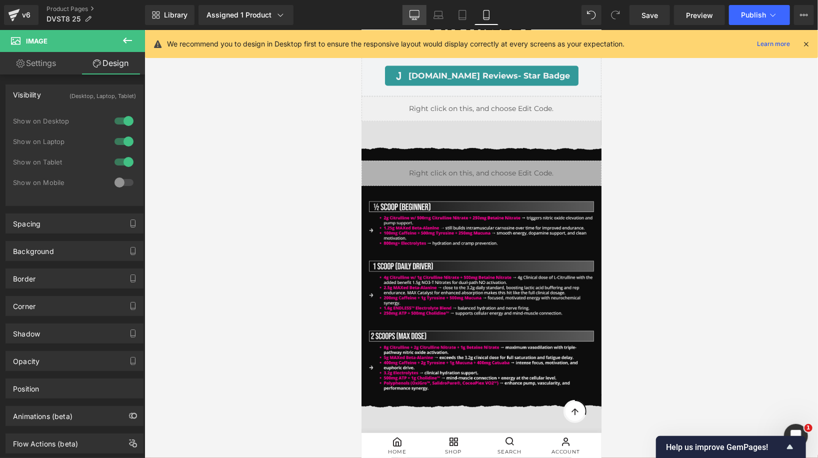
click at [415, 10] on icon at bounding box center [414, 15] width 10 height 10
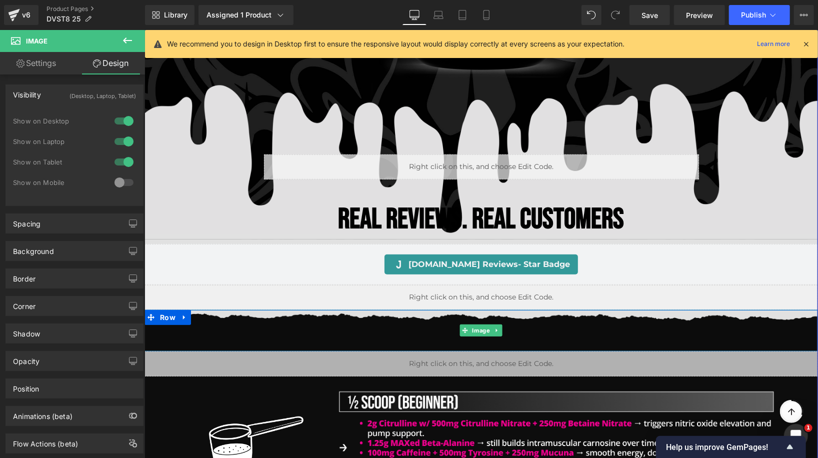
scroll to position [244, 0]
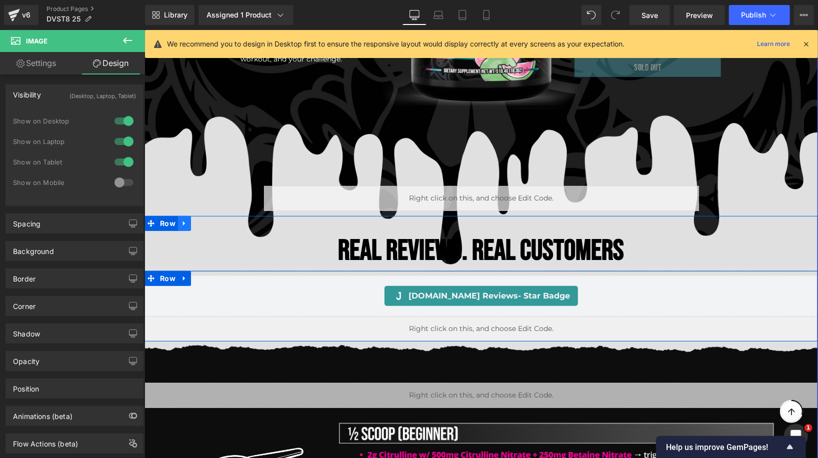
click at [182, 222] on icon at bounding box center [183, 223] width 2 height 4
click at [220, 220] on icon at bounding box center [222, 222] width 7 height 7
click at [182, 222] on icon at bounding box center [183, 223] width 2 height 4
click at [212, 223] on icon at bounding box center [209, 222] width 7 height 7
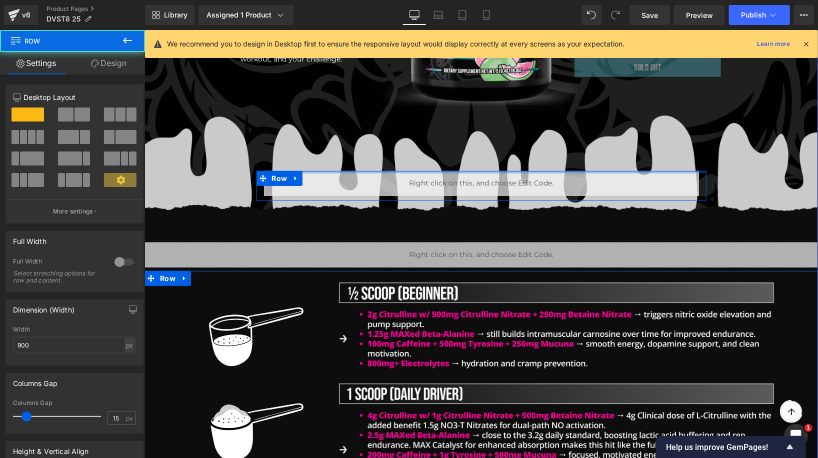
drag, startPoint x: 482, startPoint y: 180, endPoint x: 488, endPoint y: 143, distance: 37.9
click at [488, 143] on div "Image Sale Off (P) Image PRE-WORKOUT Heading Fully Customizable Pre-Workout Exp…" at bounding box center [480, 249] width 663 height 752
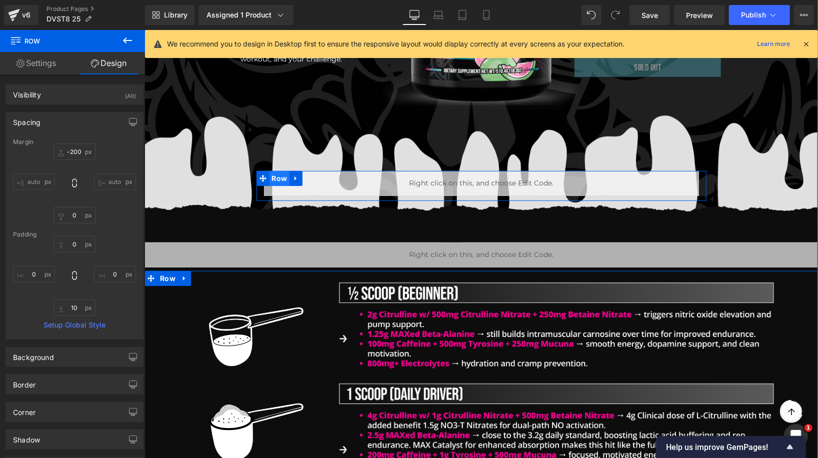
click at [280, 183] on span "Row" at bounding box center [279, 177] width 20 height 15
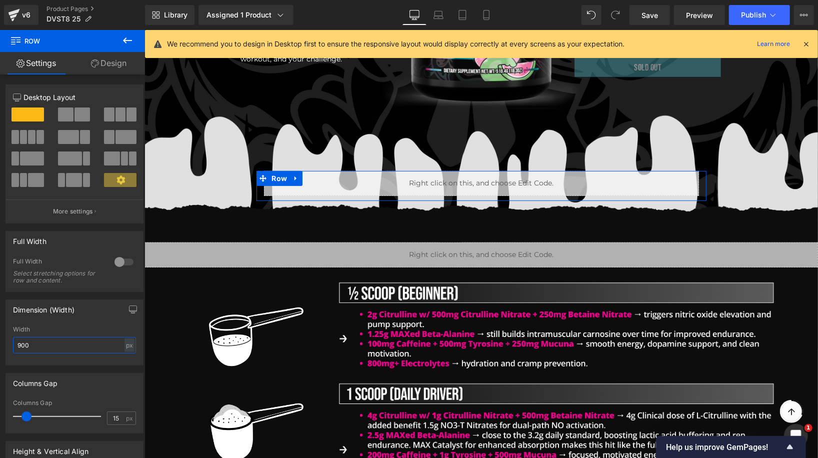
drag, startPoint x: 40, startPoint y: 344, endPoint x: 5, endPoint y: 340, distance: 35.3
click at [5, 340] on div "Dimension (Width) 900px Width 900 px % px" at bounding box center [74, 328] width 149 height 73
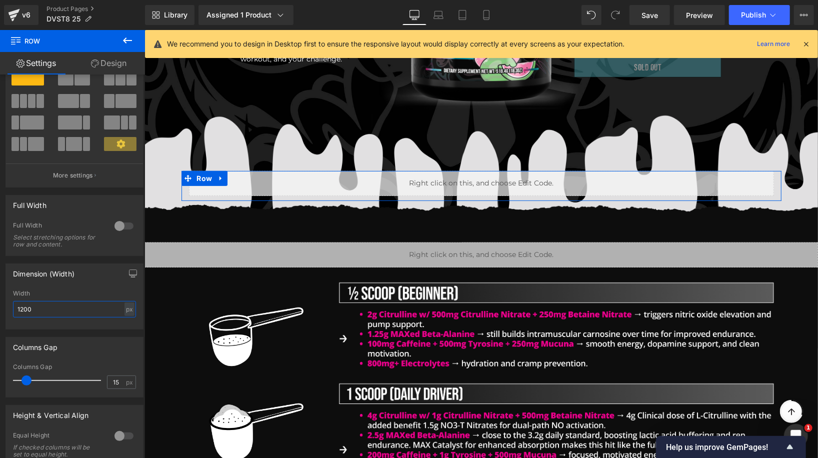
scroll to position [0, 0]
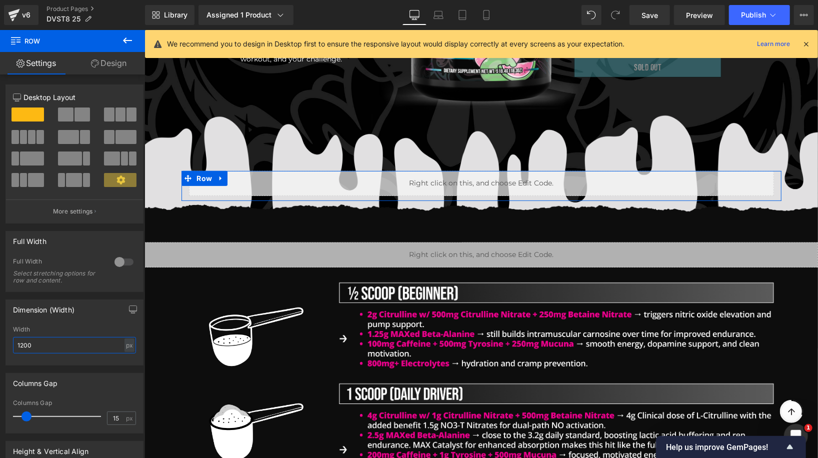
type input "1200"
click at [125, 62] on link "Design" at bounding box center [108, 63] width 72 height 22
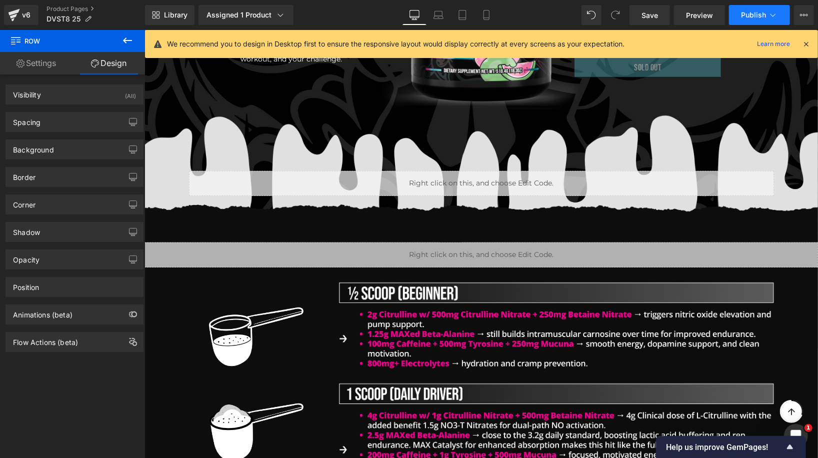
click at [750, 12] on span "Publish" at bounding box center [753, 15] width 25 height 8
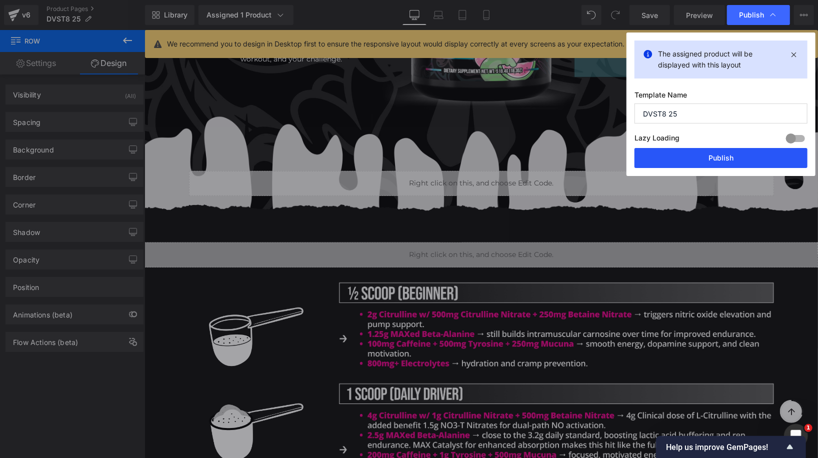
click at [715, 156] on button "Publish" at bounding box center [720, 158] width 173 height 20
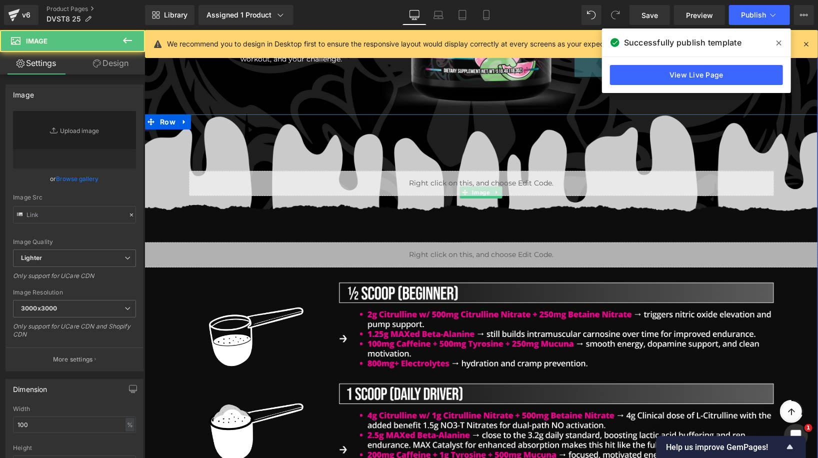
type input "[URL][DOMAIN_NAME]"
click at [472, 126] on img at bounding box center [480, 192] width 673 height 157
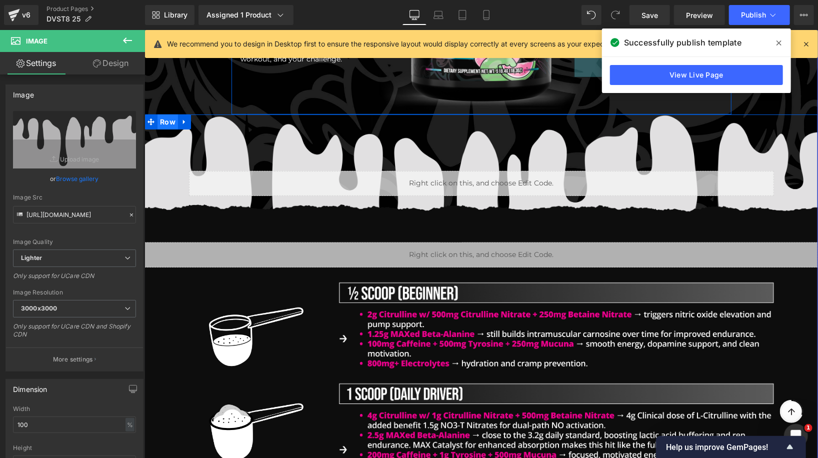
click at [164, 124] on span "Row" at bounding box center [167, 121] width 20 height 15
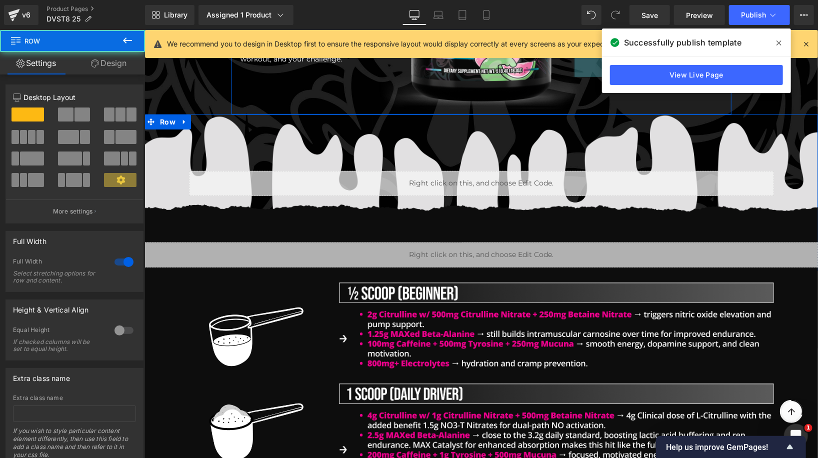
click at [118, 63] on link "Design" at bounding box center [108, 63] width 72 height 22
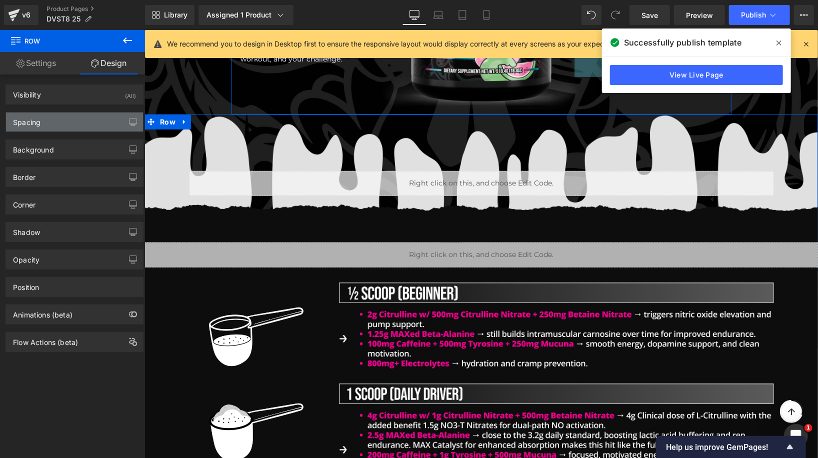
click at [63, 113] on div "Spacing" at bounding box center [74, 121] width 137 height 19
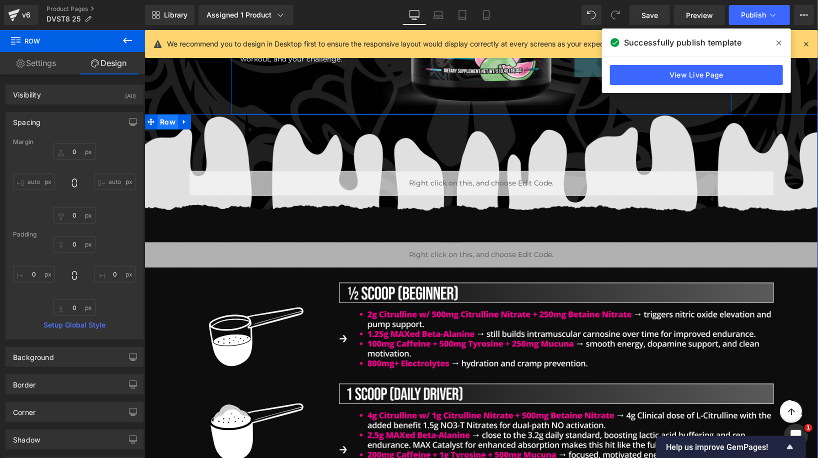
click at [167, 122] on span "Row" at bounding box center [167, 121] width 20 height 15
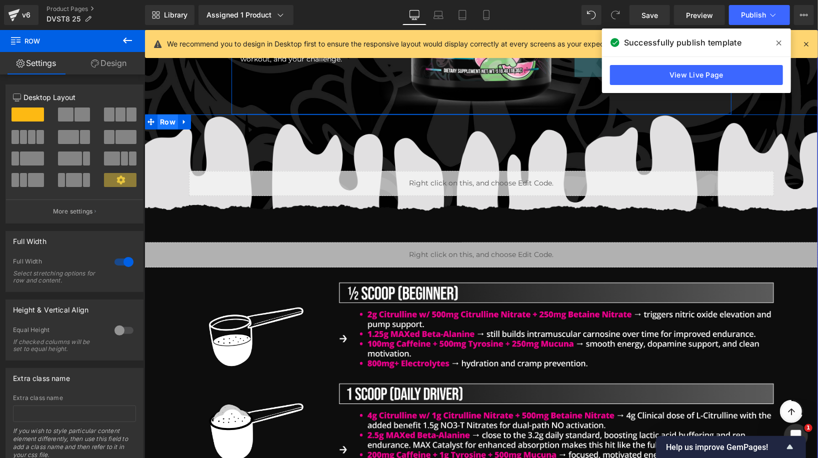
click at [166, 123] on span "Row" at bounding box center [167, 121] width 20 height 15
click at [128, 67] on link "Design" at bounding box center [108, 63] width 72 height 22
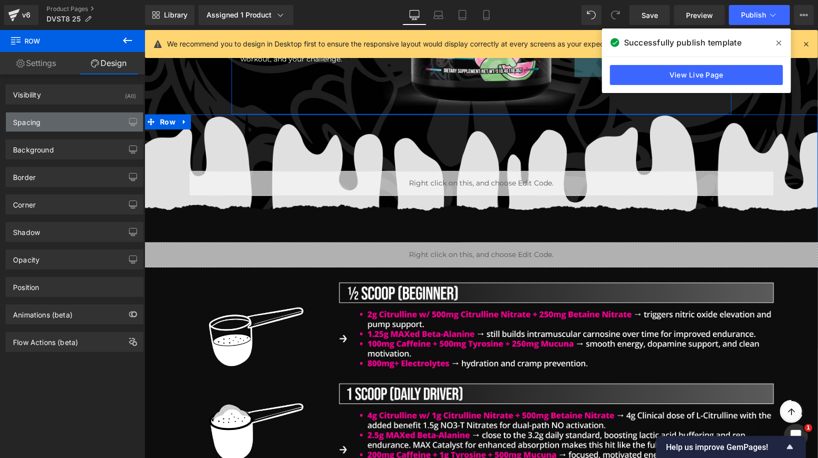
click at [79, 118] on div "Spacing" at bounding box center [74, 121] width 137 height 19
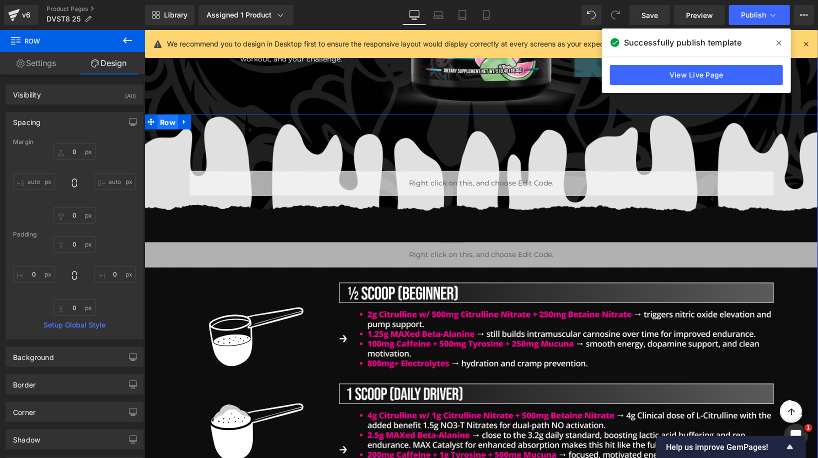
click at [164, 117] on span "Row" at bounding box center [167, 121] width 20 height 15
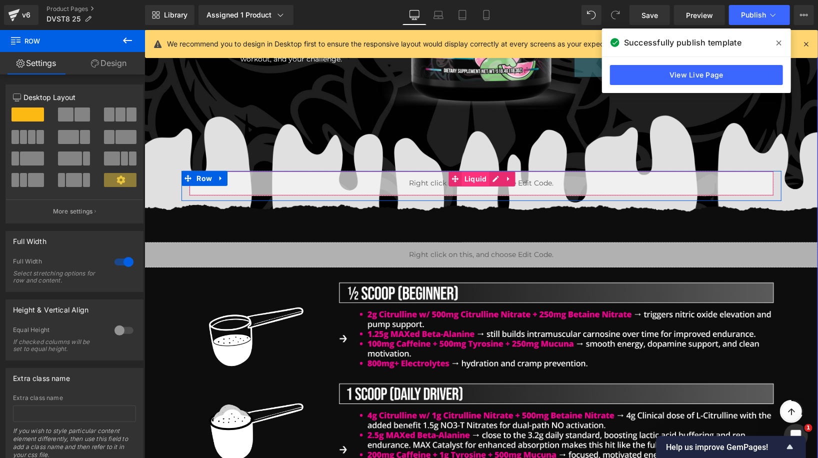
click at [473, 178] on div "Liquid" at bounding box center [480, 182] width 585 height 25
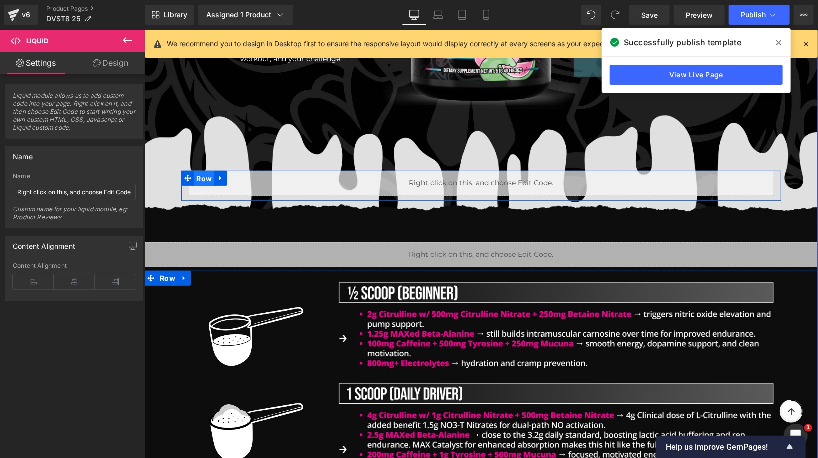
click at [209, 175] on span "Row" at bounding box center [204, 178] width 20 height 15
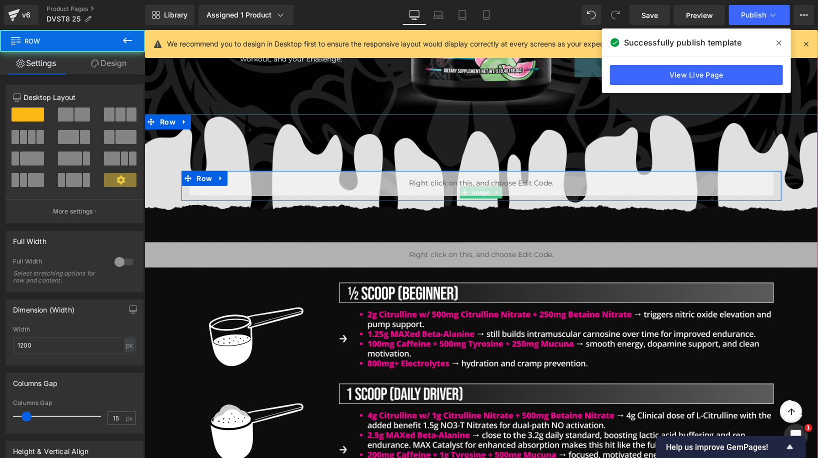
click at [126, 69] on link "Design" at bounding box center [108, 63] width 72 height 22
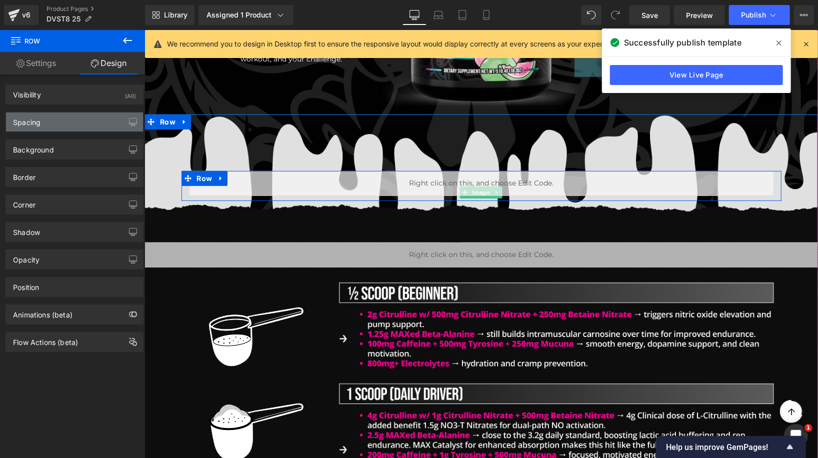
click at [96, 121] on div "Spacing" at bounding box center [74, 121] width 137 height 19
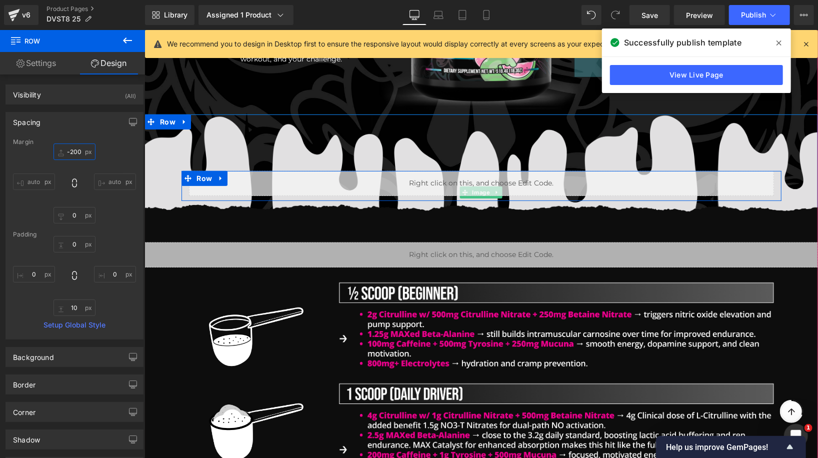
click at [70, 152] on input "-200" at bounding box center [74, 151] width 42 height 16
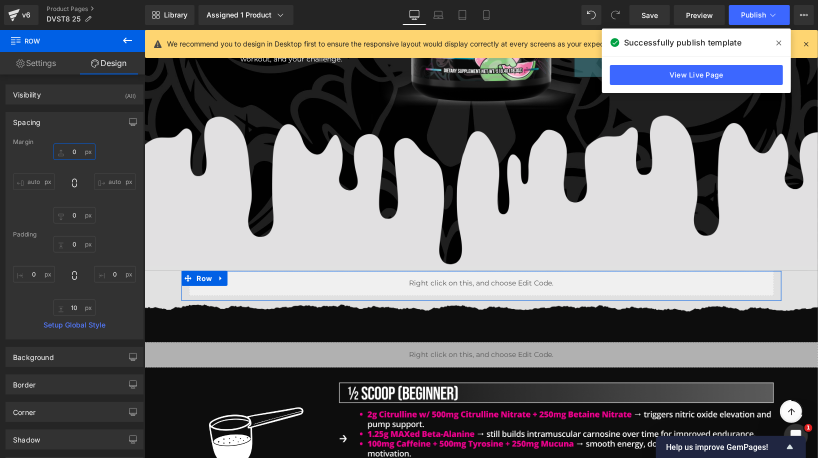
paste input "-200"
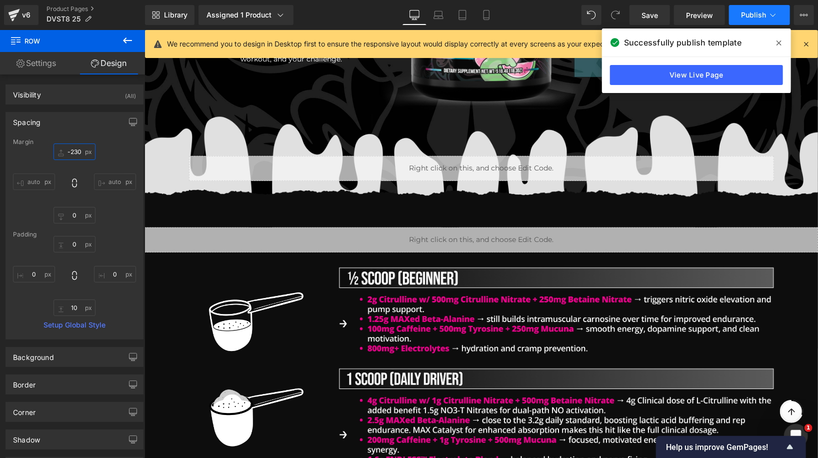
type input "-230"
click at [749, 22] on button "Publish" at bounding box center [759, 15] width 61 height 20
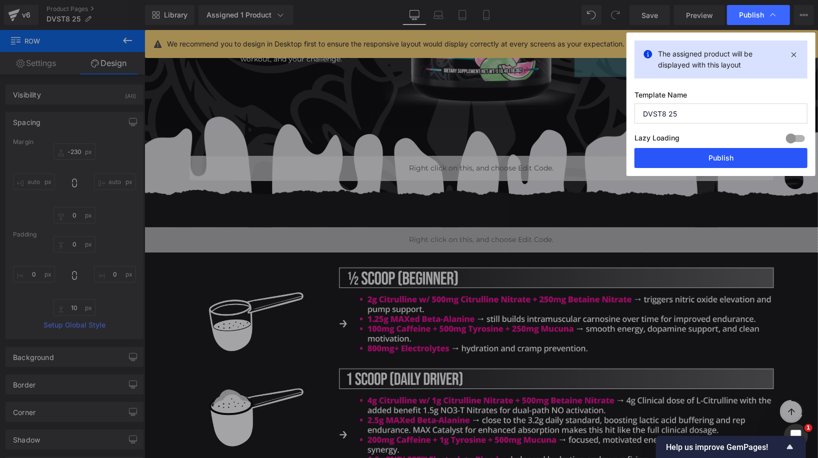
click at [724, 151] on button "Publish" at bounding box center [720, 158] width 173 height 20
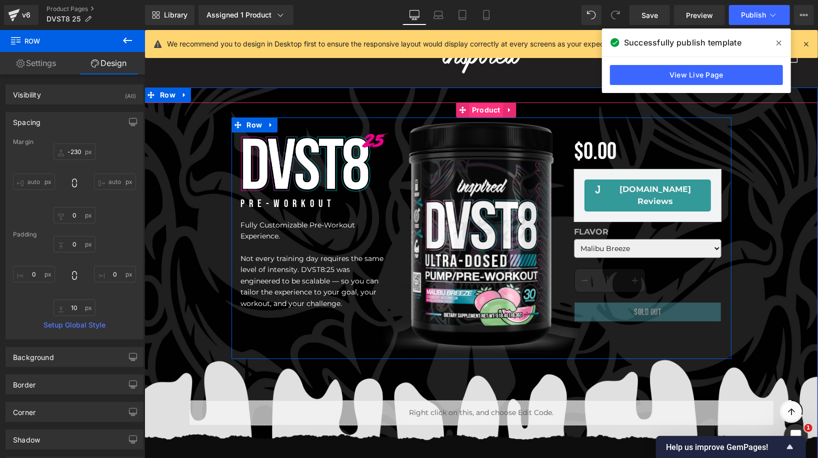
click at [484, 114] on link "Product" at bounding box center [479, 109] width 46 height 15
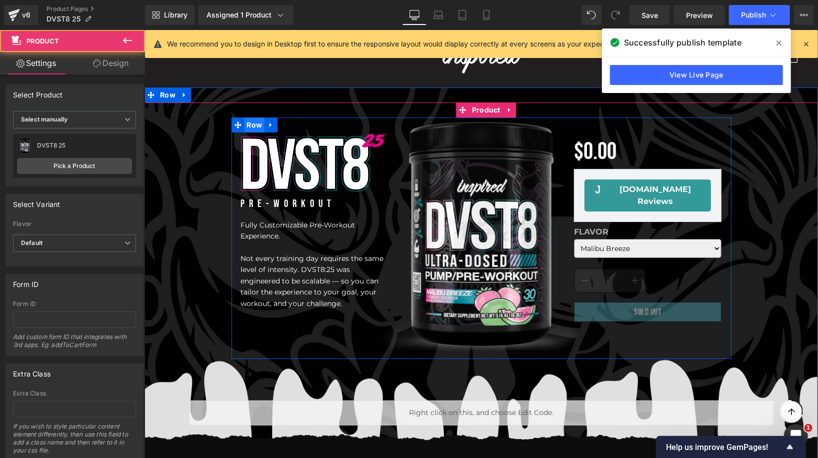
click at [255, 124] on span "Row" at bounding box center [254, 124] width 20 height 15
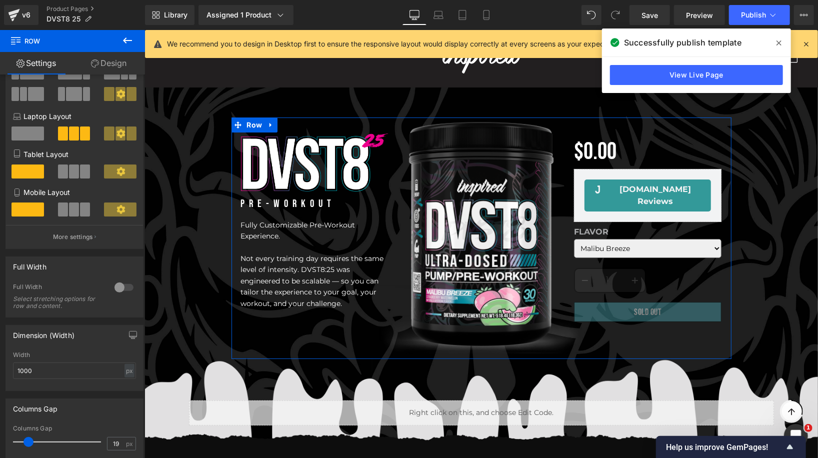
scroll to position [86, 0]
click at [119, 287] on div at bounding box center [124, 287] width 24 height 16
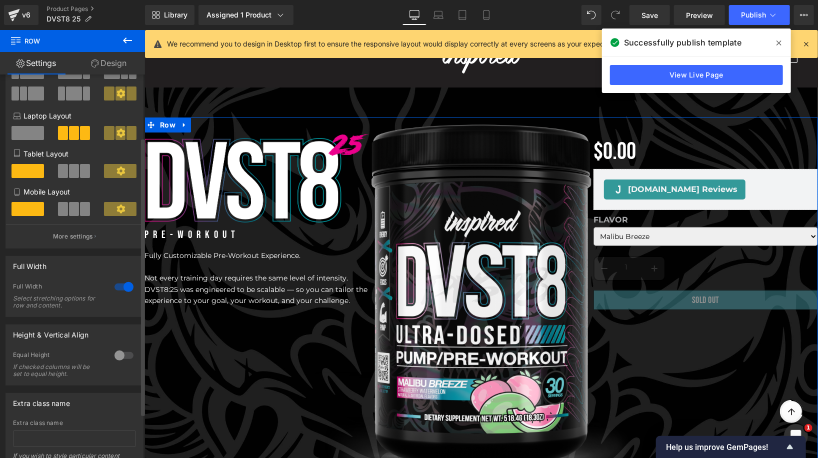
click at [119, 287] on div at bounding box center [124, 287] width 24 height 16
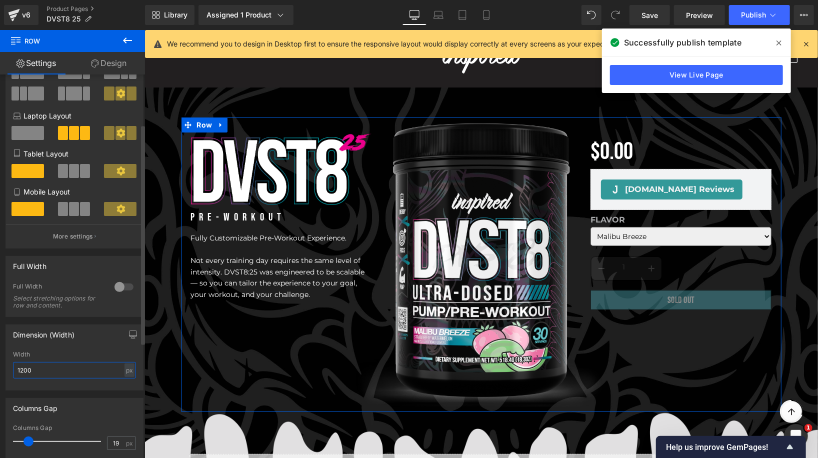
click at [50, 371] on input "1200" at bounding box center [74, 370] width 123 height 16
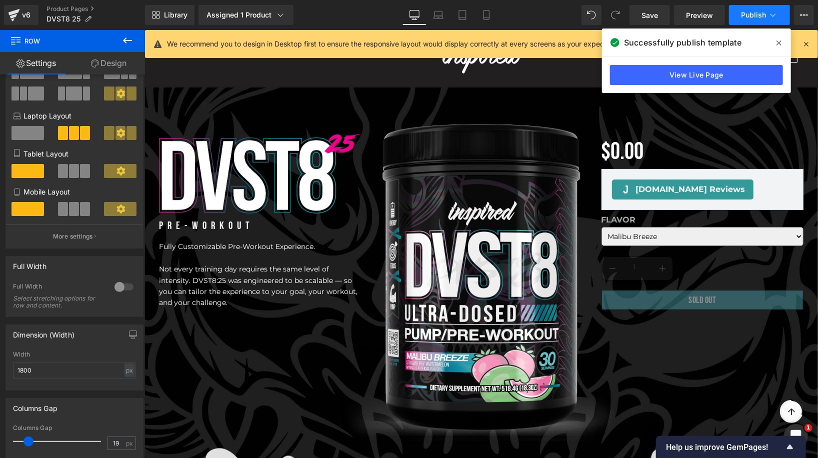
click at [753, 19] on span "Publish" at bounding box center [753, 15] width 25 height 8
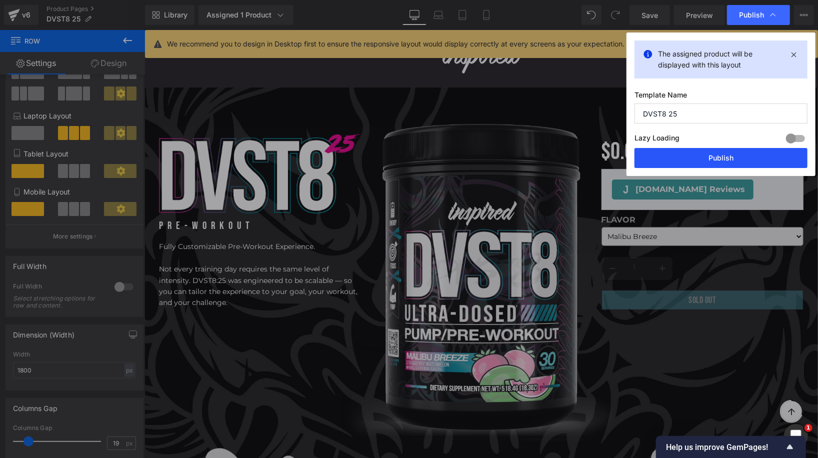
click at [717, 160] on button "Publish" at bounding box center [720, 158] width 173 height 20
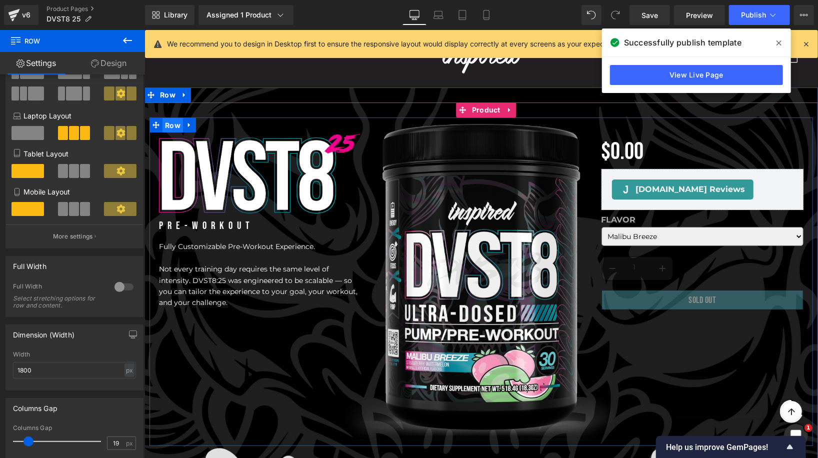
click at [174, 125] on span "Row" at bounding box center [172, 124] width 20 height 15
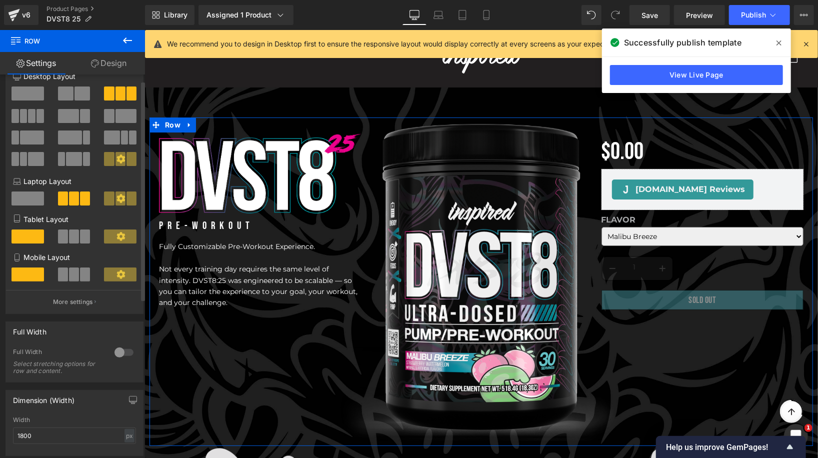
scroll to position [0, 0]
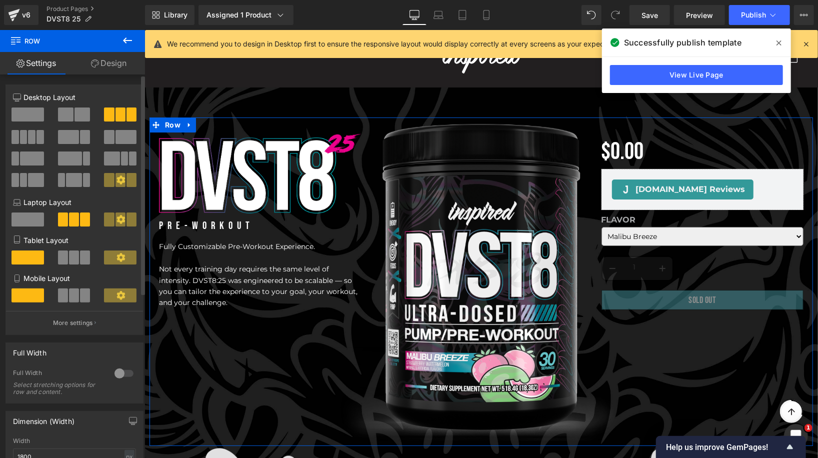
click at [116, 178] on icon at bounding box center [120, 179] width 8 height 8
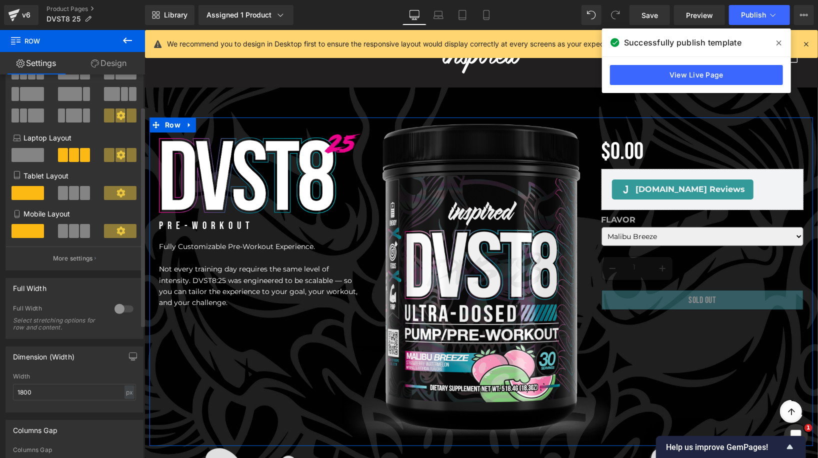
scroll to position [65, 0]
click at [22, 393] on input "1800" at bounding box center [74, 391] width 123 height 16
click at [78, 364] on div "Dimension (Width)" at bounding box center [74, 355] width 137 height 19
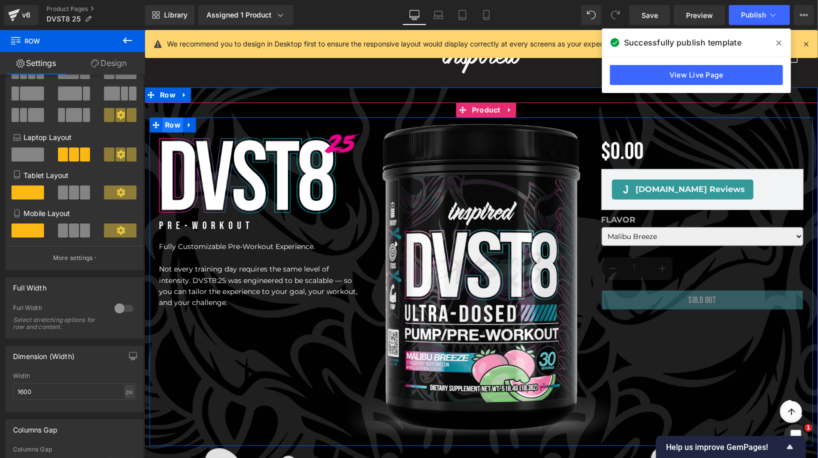
click at [174, 126] on span "Row" at bounding box center [172, 124] width 20 height 15
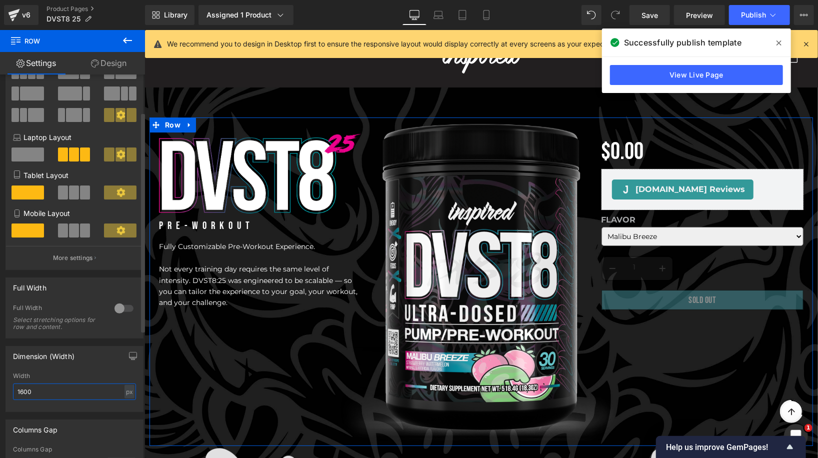
click at [21, 394] on input "1600" at bounding box center [74, 391] width 123 height 16
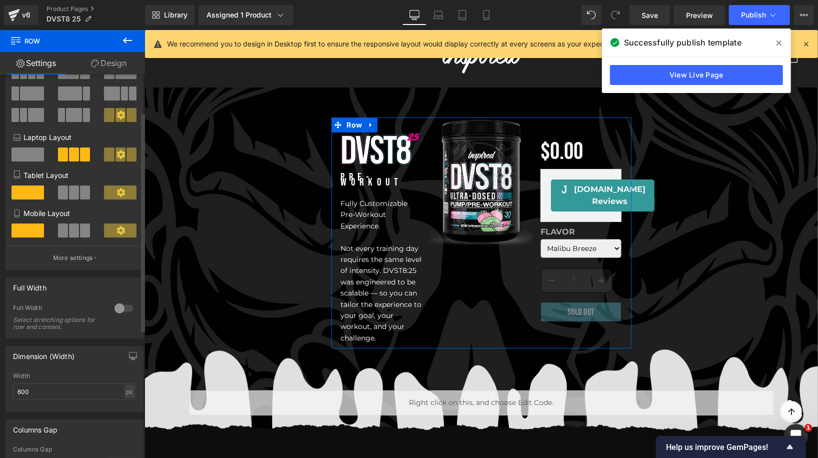
click at [57, 379] on div "Width" at bounding box center [74, 375] width 123 height 7
click at [18, 394] on input "600" at bounding box center [74, 391] width 123 height 16
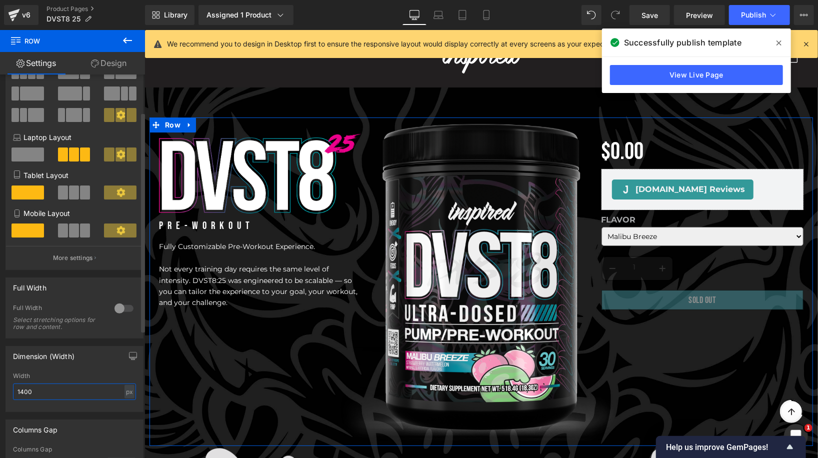
type input "1400"
click at [95, 363] on div "Dimension (Width)" at bounding box center [74, 355] width 137 height 19
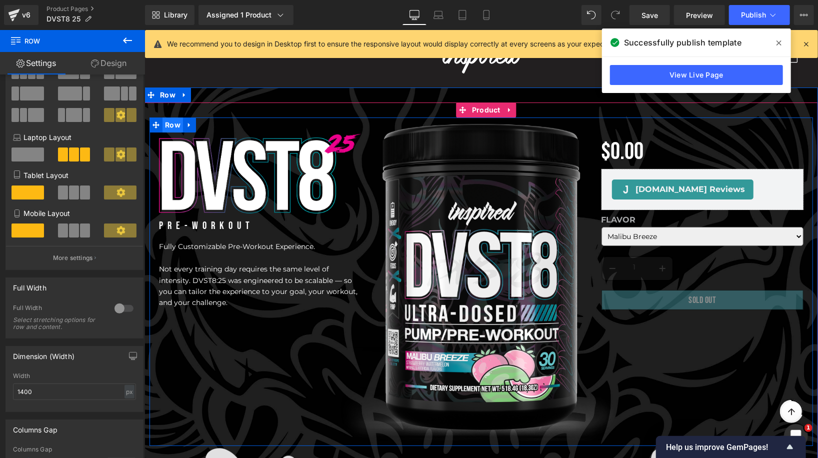
click at [172, 124] on span "Row" at bounding box center [172, 124] width 20 height 15
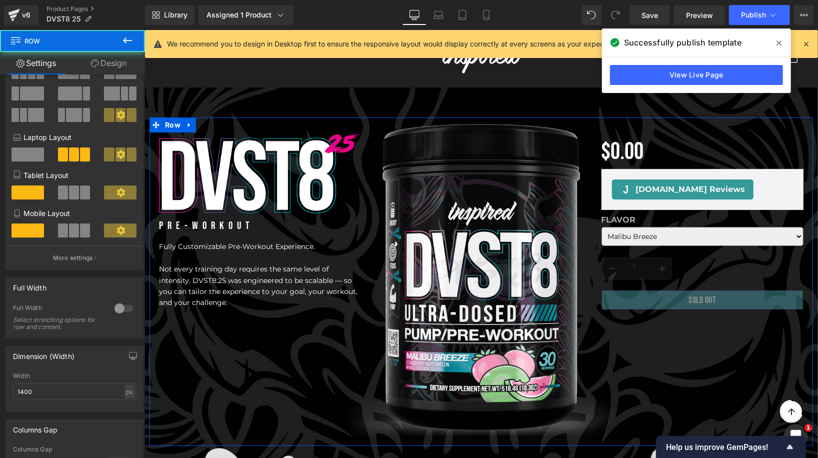
click at [124, 67] on link "Design" at bounding box center [108, 63] width 72 height 22
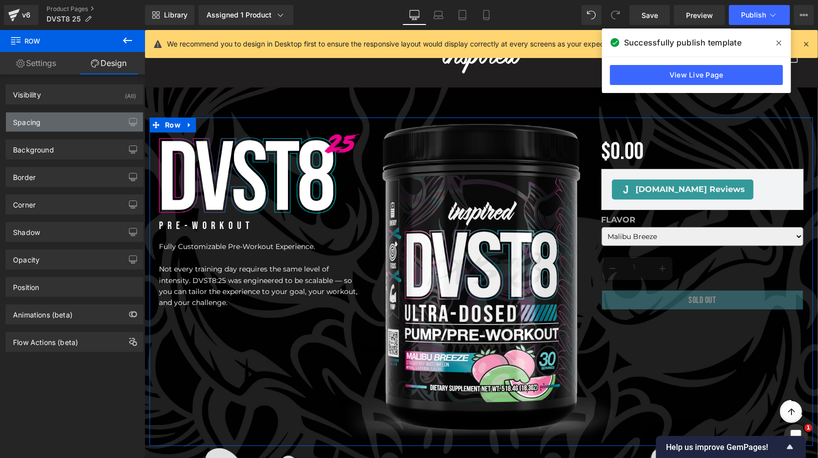
click at [47, 128] on div "Spacing" at bounding box center [74, 121] width 137 height 19
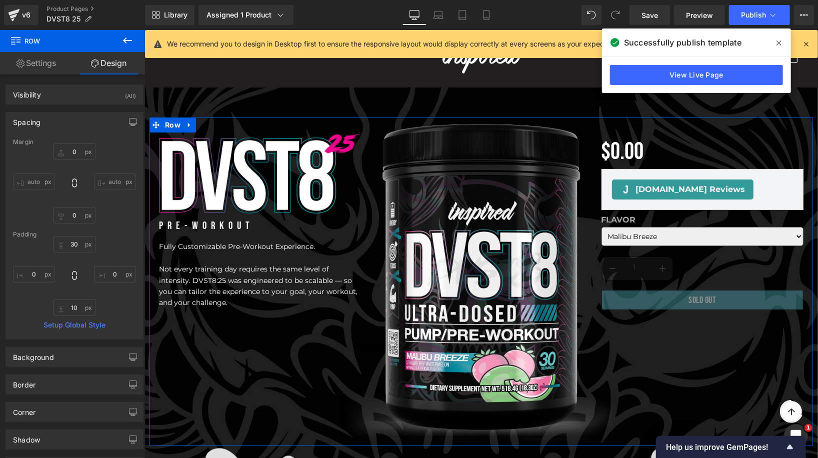
click at [77, 115] on div "Spacing" at bounding box center [74, 121] width 137 height 19
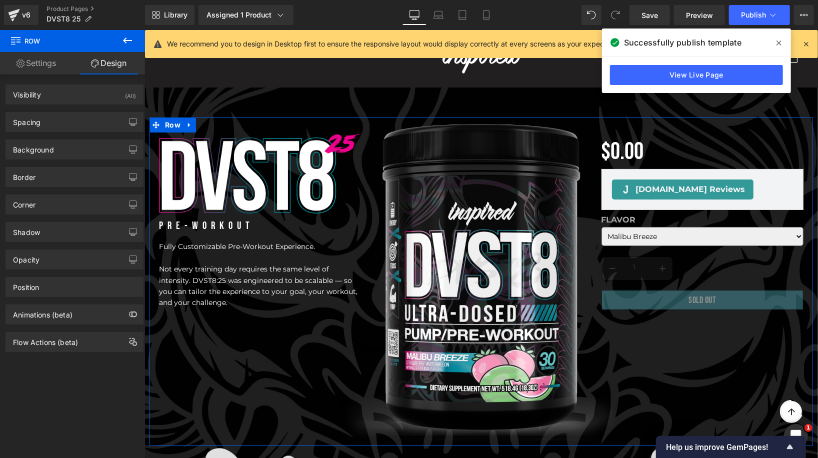
click at [47, 60] on link "Settings" at bounding box center [36, 63] width 72 height 22
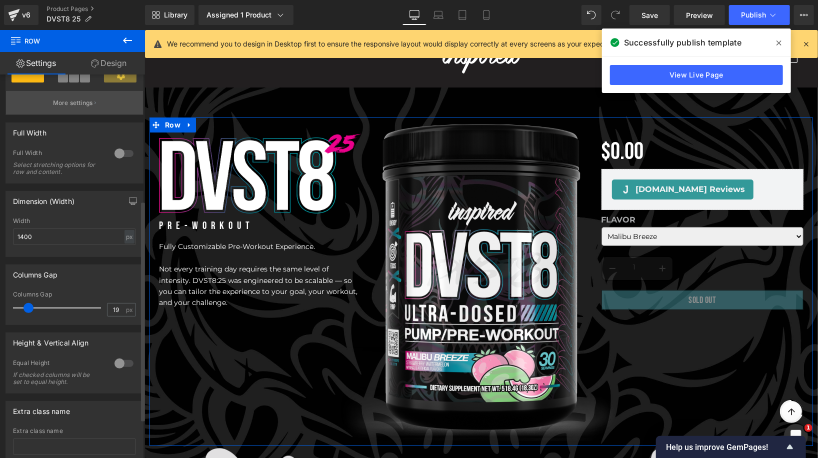
scroll to position [220, 0]
click at [115, 361] on div at bounding box center [124, 363] width 24 height 16
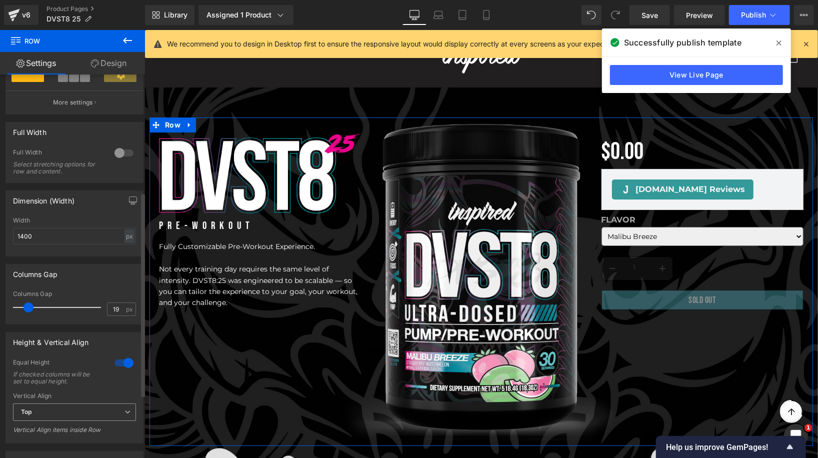
click at [88, 422] on div "Top Top Middle Bottom" at bounding box center [74, 414] width 123 height 22
click at [88, 419] on span "Top" at bounding box center [74, 411] width 123 height 17
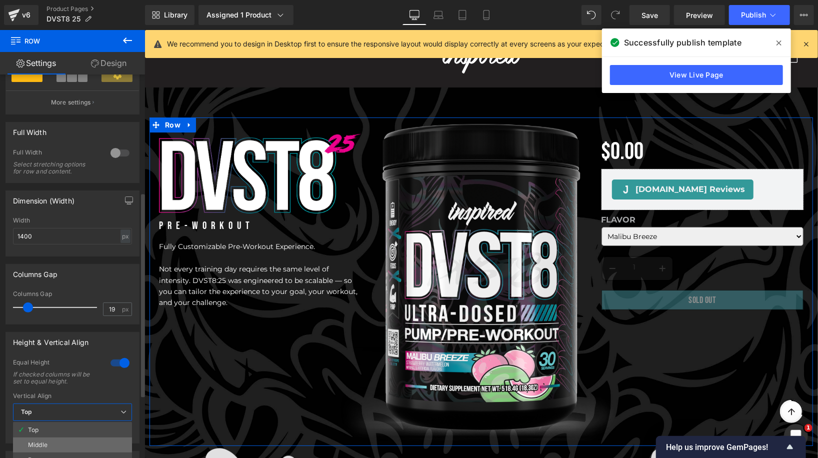
drag, startPoint x: 75, startPoint y: 436, endPoint x: 75, endPoint y: 447, distance: 10.5
click at [75, 447] on ul "Top Middle Bottom" at bounding box center [72, 445] width 119 height 46
click at [75, 447] on li "Middle" at bounding box center [72, 444] width 119 height 15
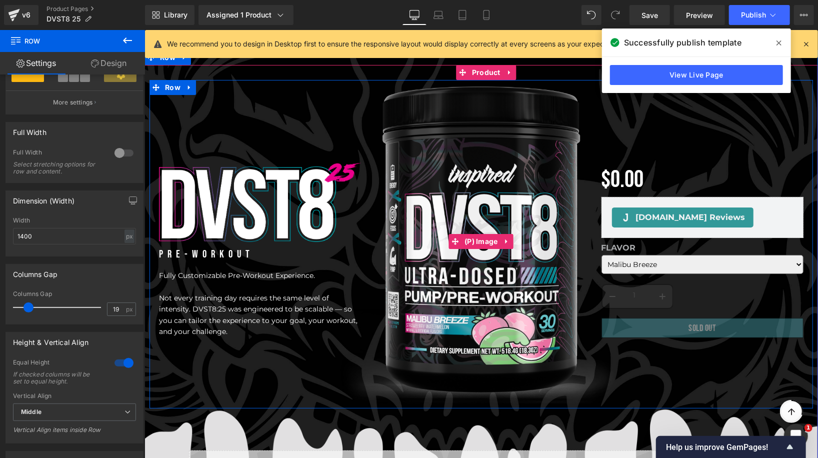
scroll to position [0, 0]
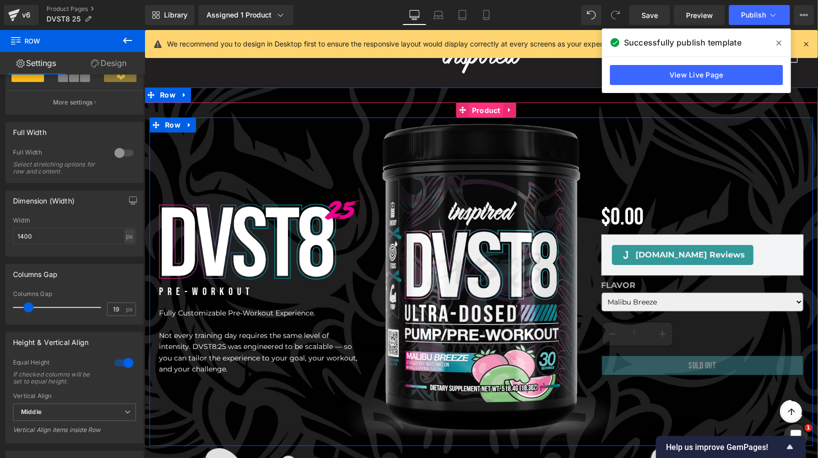
click at [487, 109] on span "Product" at bounding box center [485, 109] width 33 height 15
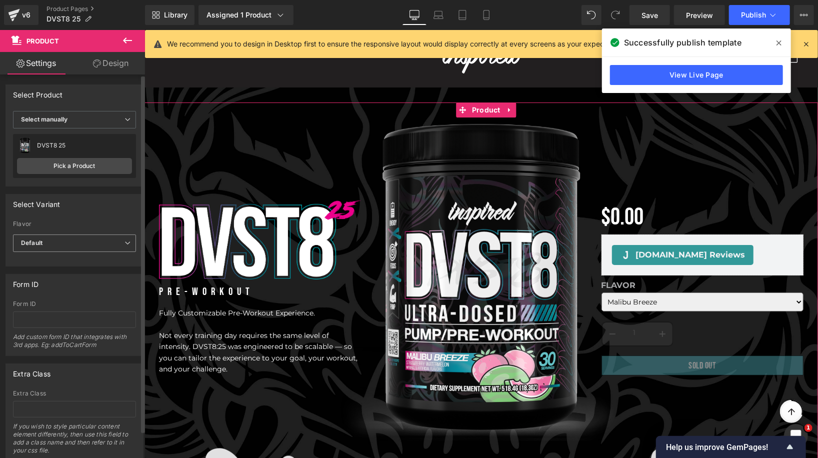
scroll to position [29, 0]
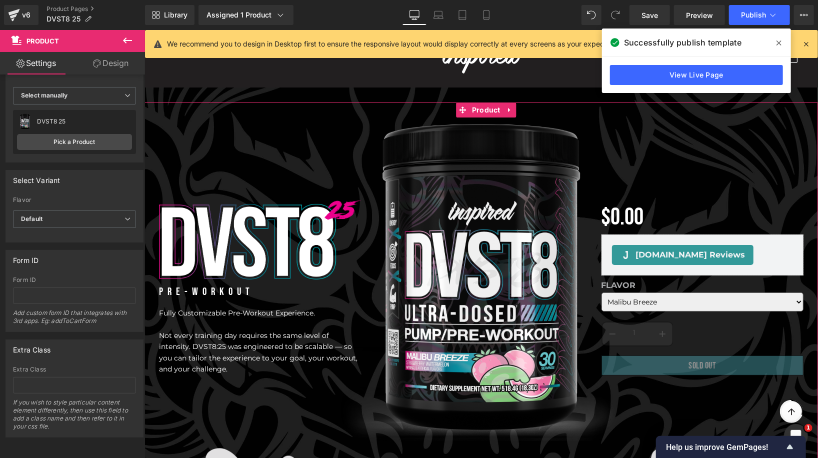
click at [129, 65] on link "Design" at bounding box center [110, 63] width 72 height 22
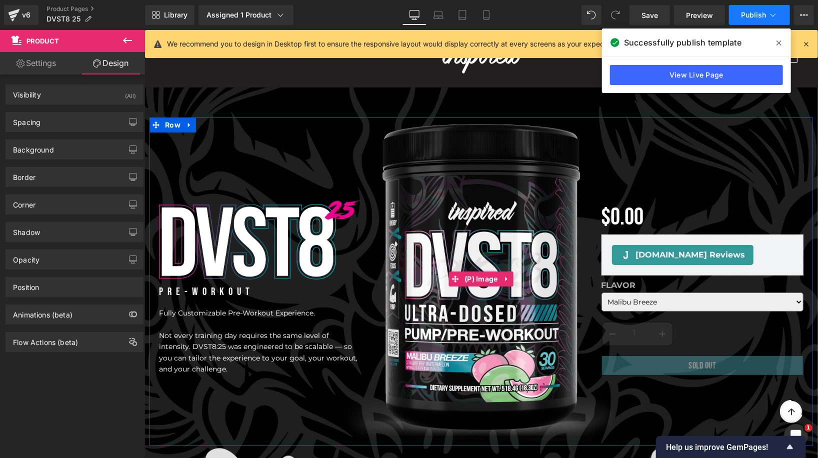
click at [752, 12] on span "Publish" at bounding box center [753, 15] width 25 height 8
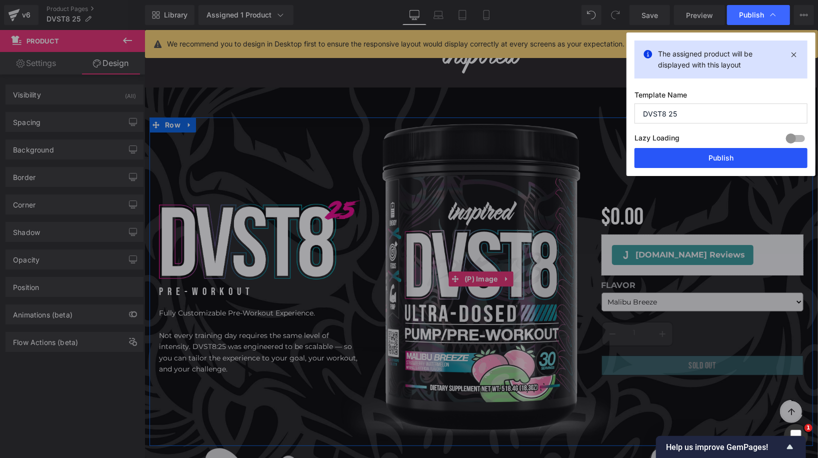
click at [690, 162] on button "Publish" at bounding box center [720, 158] width 173 height 20
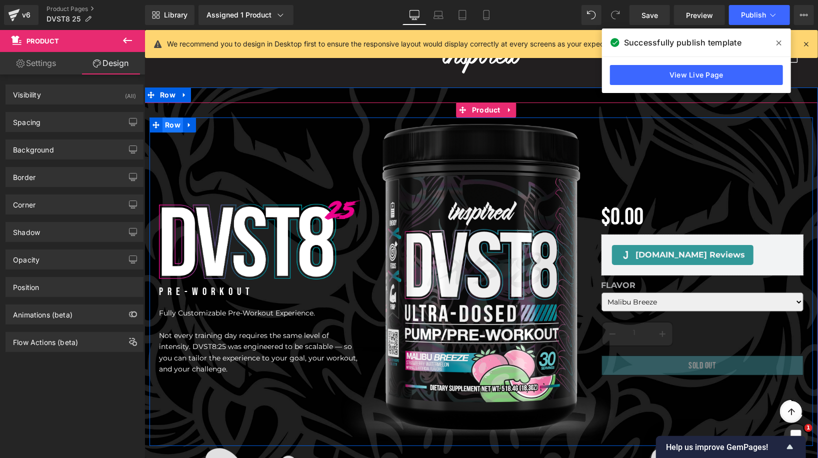
click at [171, 127] on span "Row" at bounding box center [172, 124] width 20 height 15
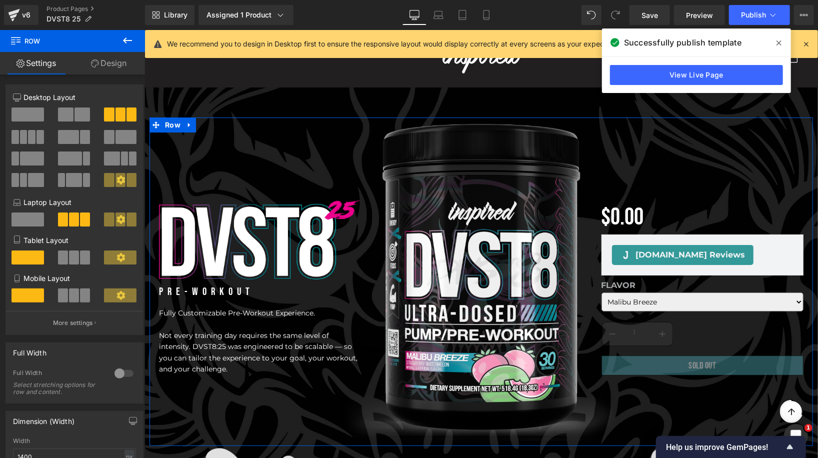
click at [105, 67] on link "Design" at bounding box center [108, 63] width 72 height 22
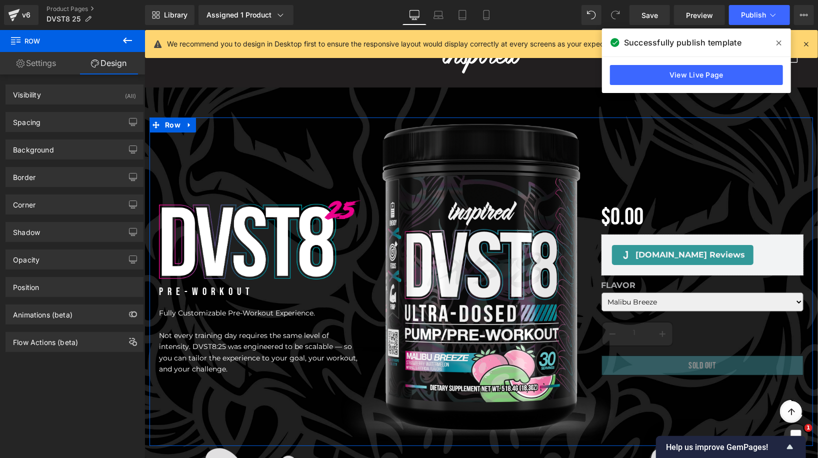
click at [43, 68] on link "Settings" at bounding box center [36, 63] width 72 height 22
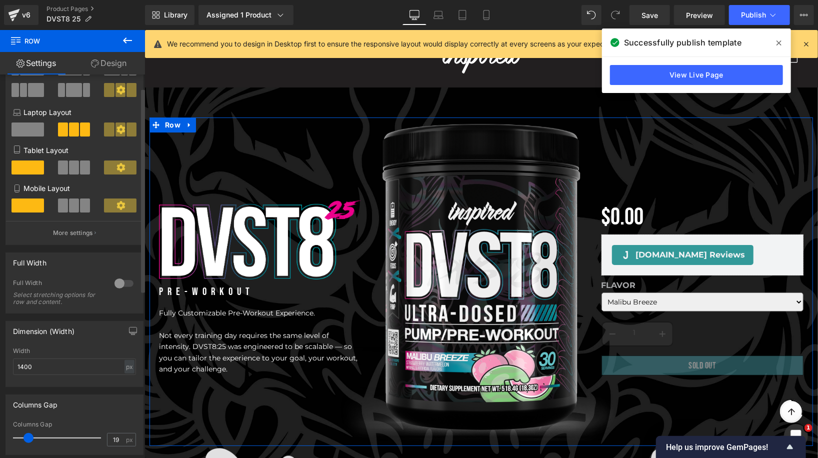
scroll to position [99, 0]
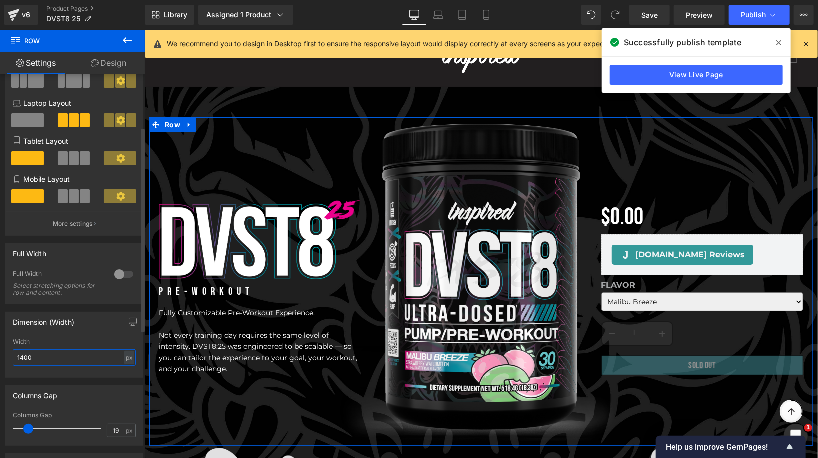
click at [23, 357] on input "1400" at bounding box center [74, 357] width 123 height 16
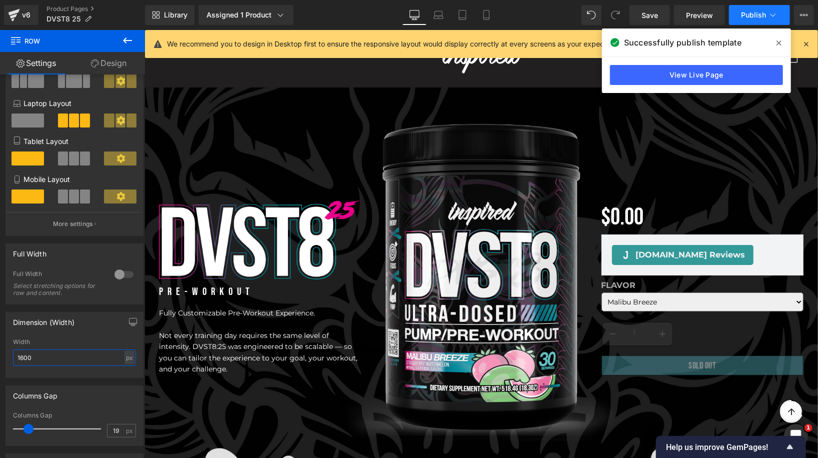
type input "1600"
click at [751, 12] on span "Publish" at bounding box center [753, 15] width 25 height 8
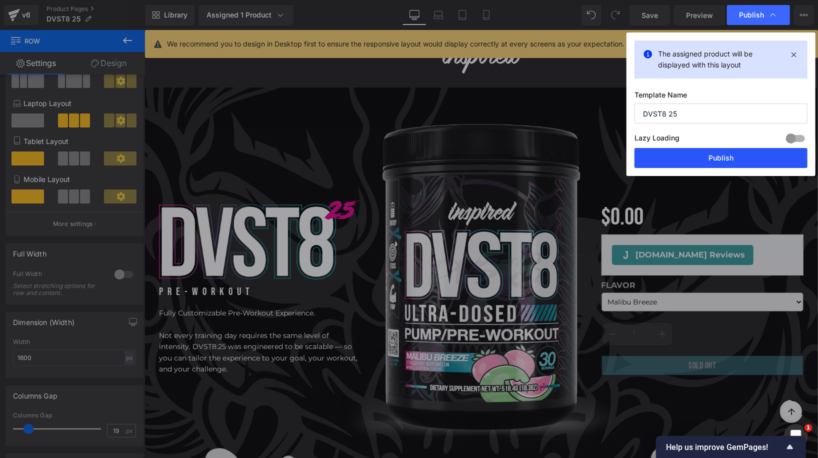
drag, startPoint x: 693, startPoint y: 166, endPoint x: 524, endPoint y: 42, distance: 209.9
click at [693, 166] on button "Publish" at bounding box center [720, 158] width 173 height 20
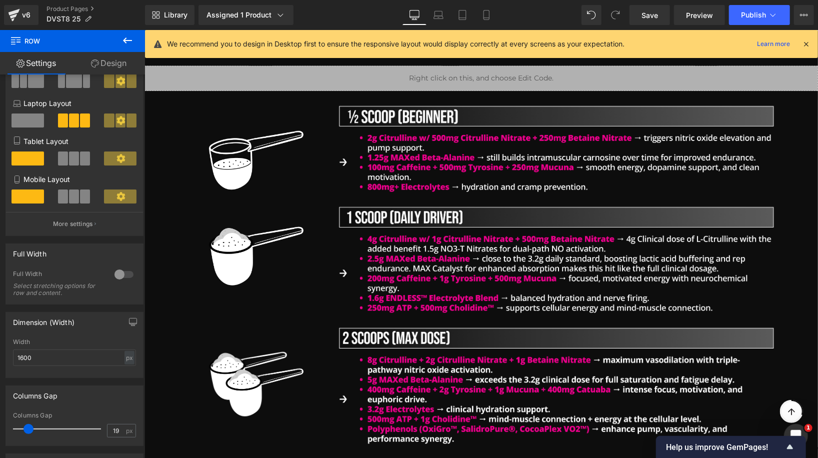
scroll to position [495, 0]
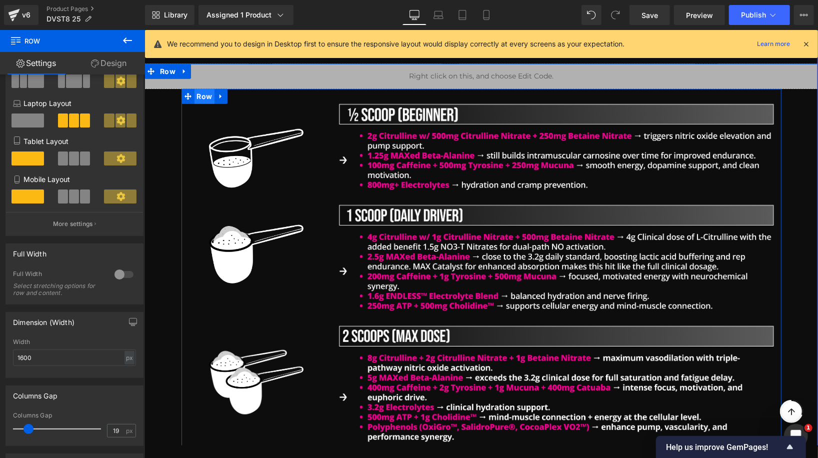
click at [206, 95] on span "Row" at bounding box center [204, 95] width 20 height 15
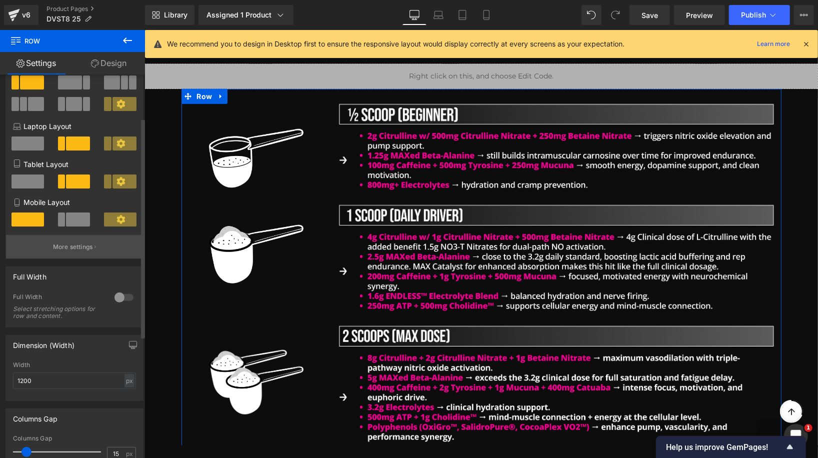
scroll to position [75, 0]
click at [21, 383] on input "1200" at bounding box center [74, 381] width 123 height 16
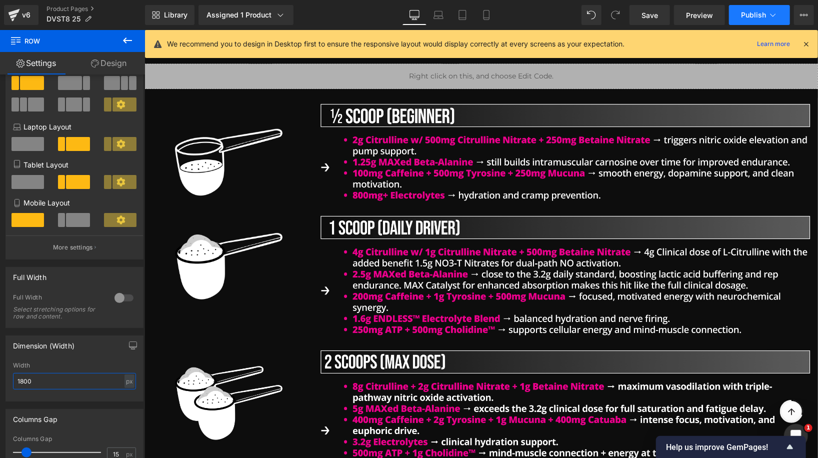
type input "1800"
click at [746, 12] on span "Publish" at bounding box center [753, 15] width 25 height 8
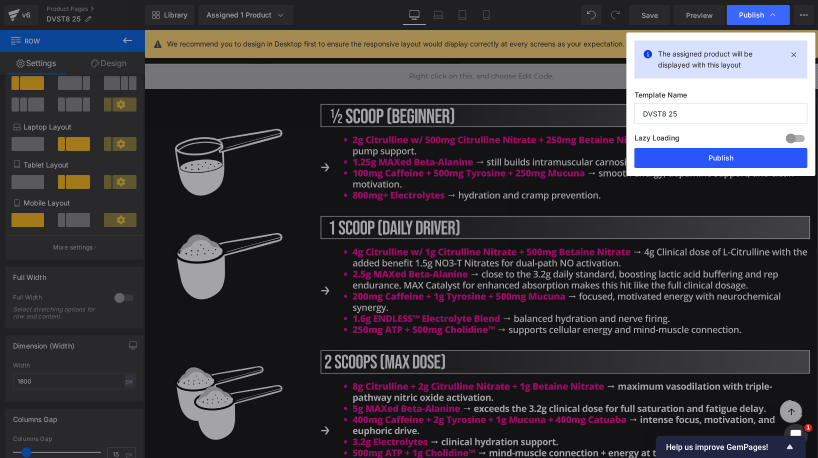
click at [661, 158] on button "Publish" at bounding box center [720, 158] width 173 height 20
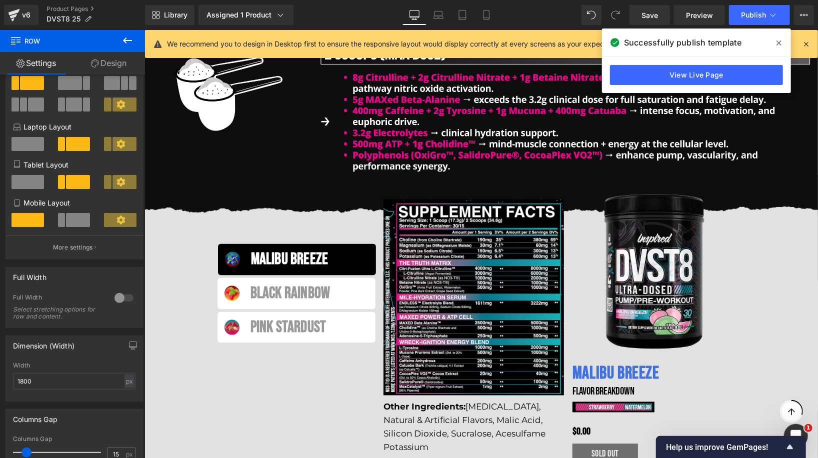
scroll to position [813, 0]
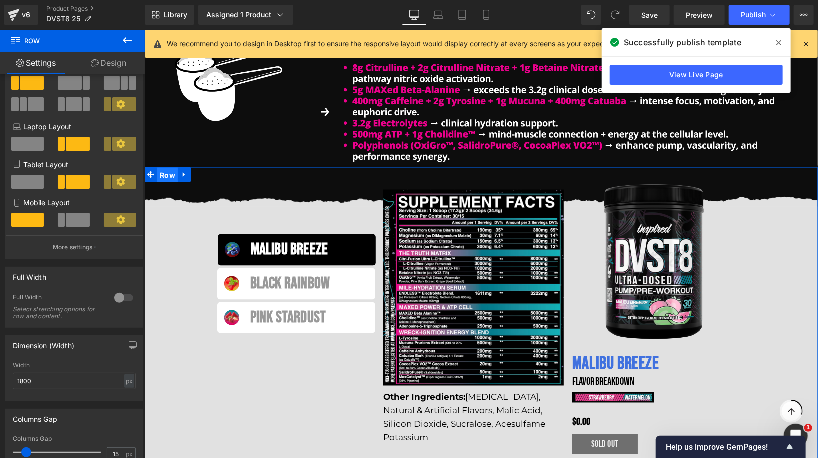
click at [163, 172] on span "Row" at bounding box center [167, 174] width 20 height 15
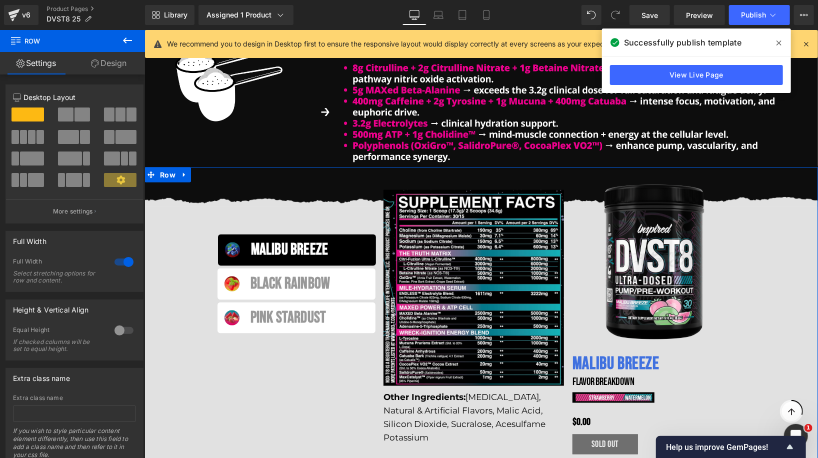
click at [119, 59] on link "Design" at bounding box center [108, 63] width 72 height 22
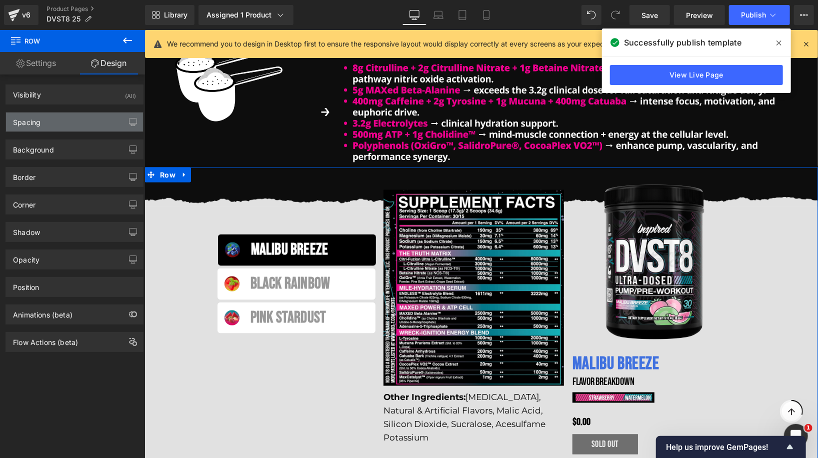
click at [69, 122] on div "Spacing" at bounding box center [74, 121] width 137 height 19
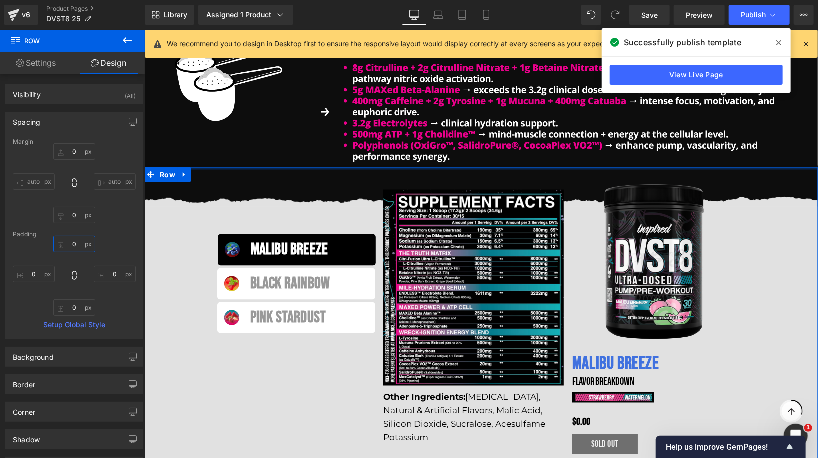
click at [71, 244] on input "0" at bounding box center [74, 244] width 42 height 16
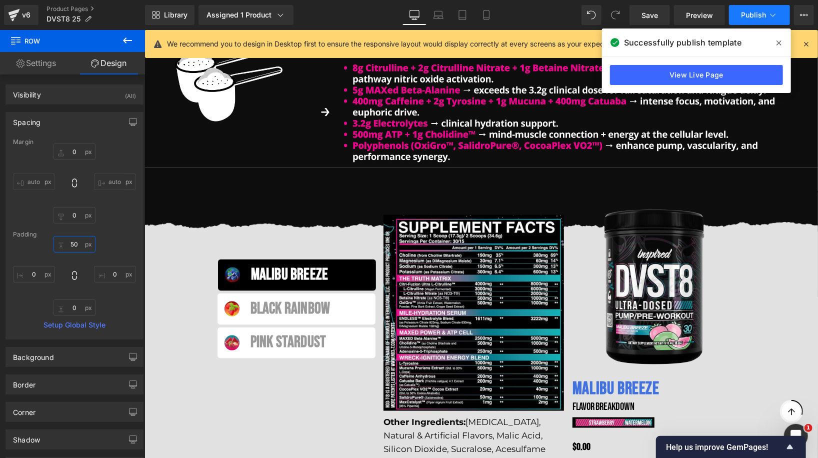
type input "50"
click at [746, 16] on span "Publish" at bounding box center [753, 15] width 25 height 8
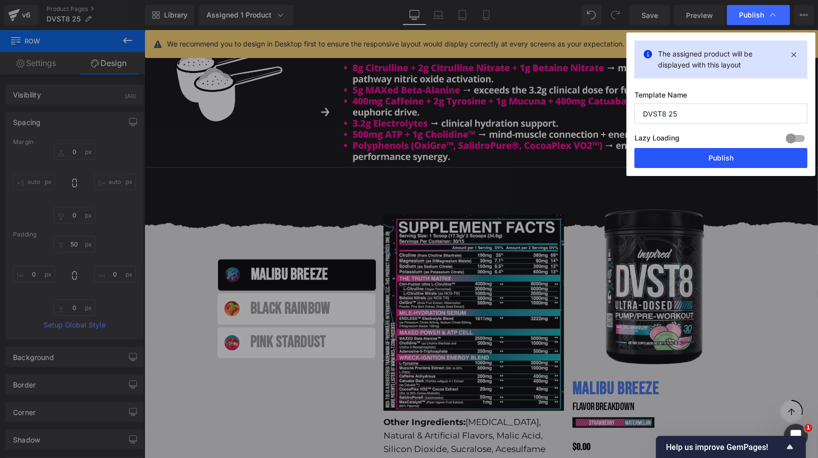
click at [682, 154] on button "Publish" at bounding box center [720, 158] width 173 height 20
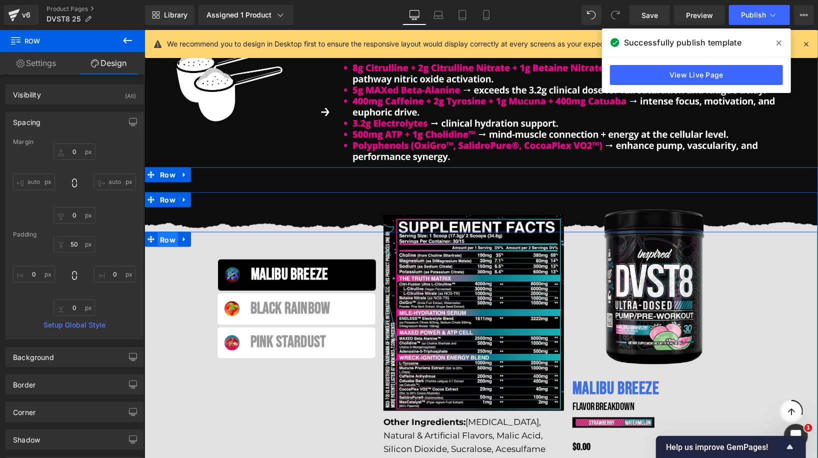
click at [166, 237] on span "Row" at bounding box center [167, 239] width 20 height 15
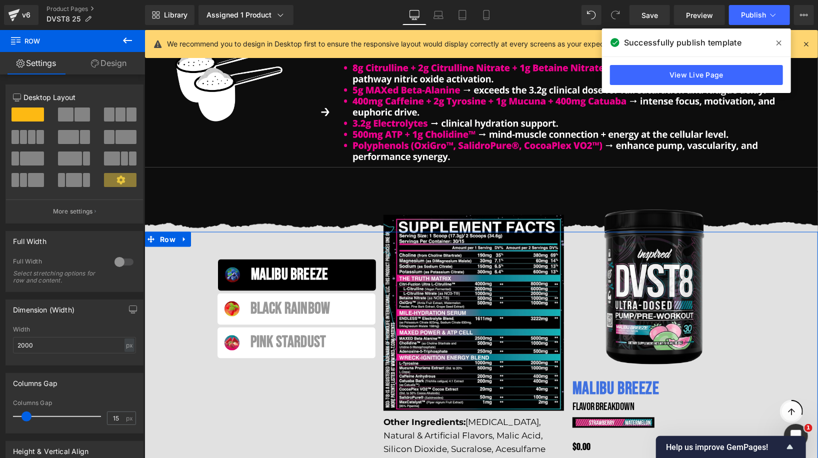
click at [118, 60] on link "Design" at bounding box center [108, 63] width 72 height 22
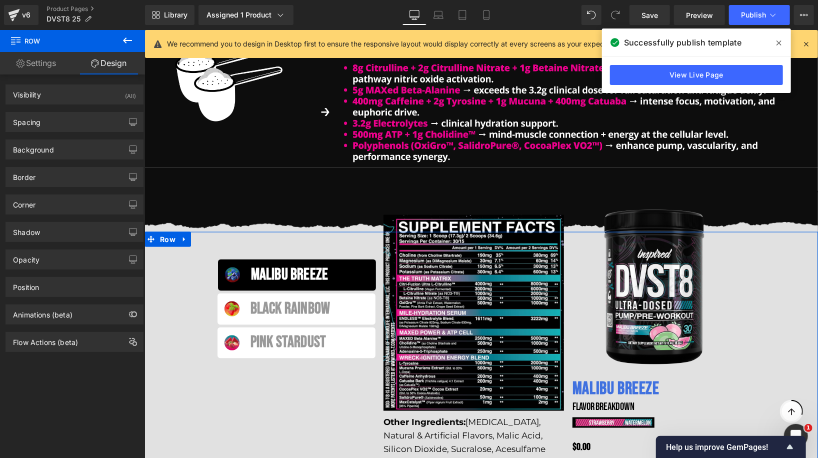
type input "0"
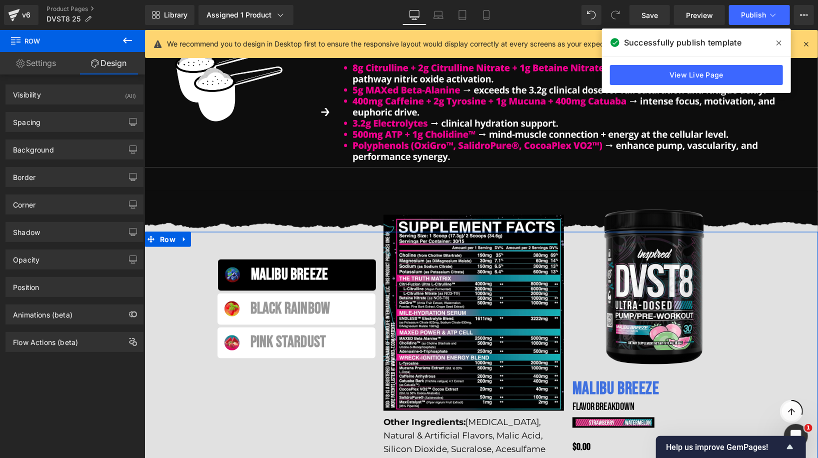
type input "0"
click at [72, 119] on div "Spacing" at bounding box center [74, 121] width 137 height 19
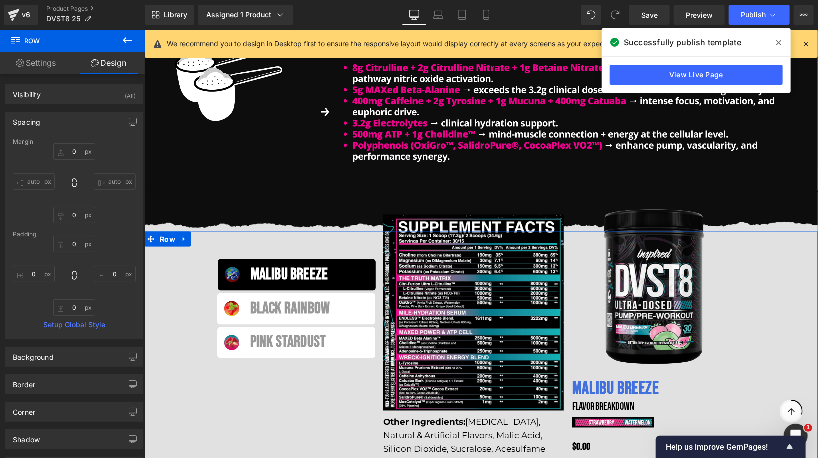
click at [72, 119] on div "Spacing" at bounding box center [74, 121] width 137 height 19
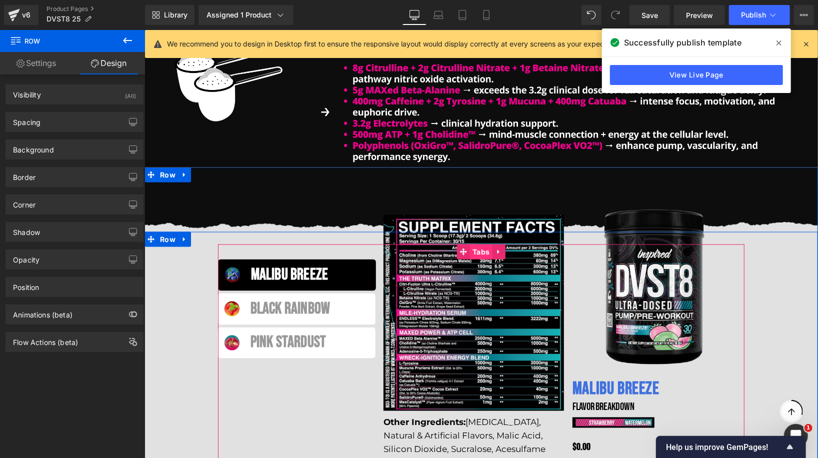
click at [481, 251] on link "Tabs" at bounding box center [473, 251] width 35 height 15
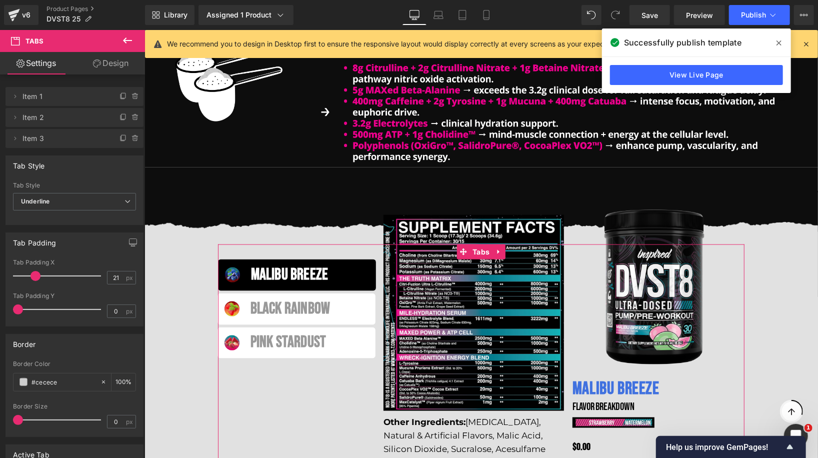
click at [108, 65] on link "Design" at bounding box center [110, 63] width 72 height 22
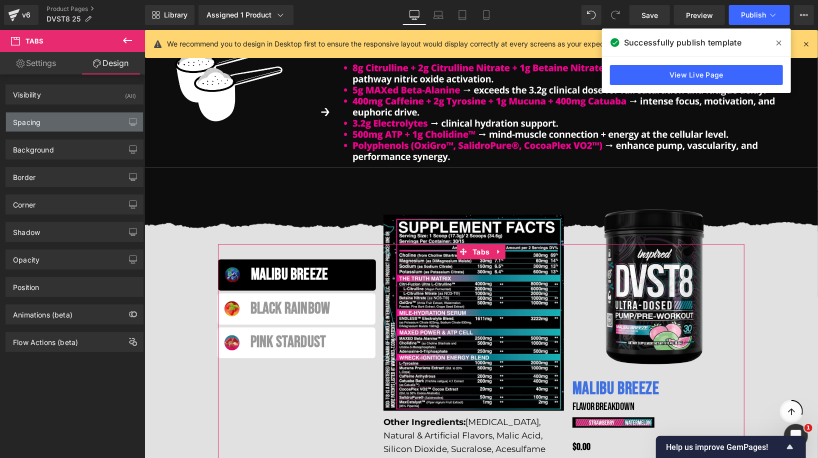
click at [67, 123] on div "Spacing" at bounding box center [74, 121] width 137 height 19
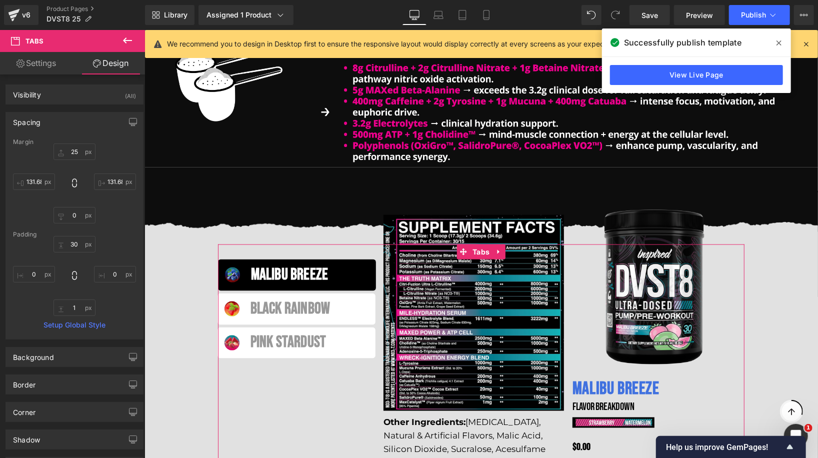
click at [73, 120] on div "Spacing" at bounding box center [74, 121] width 137 height 19
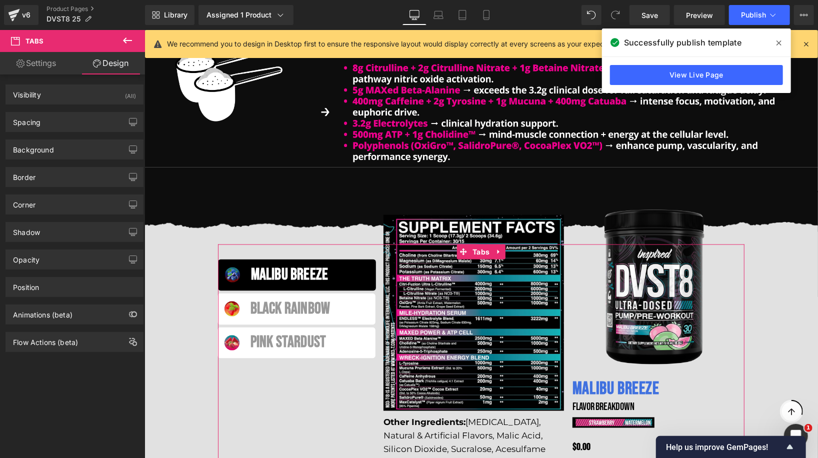
click at [55, 63] on link "Settings" at bounding box center [36, 63] width 72 height 22
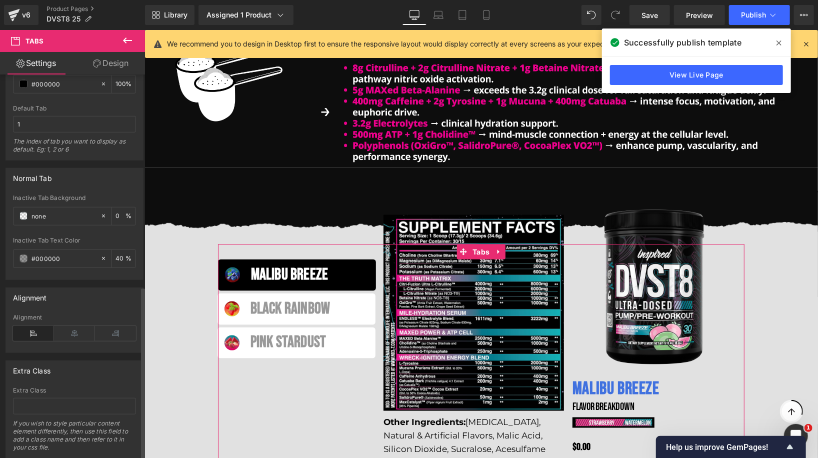
scroll to position [477, 0]
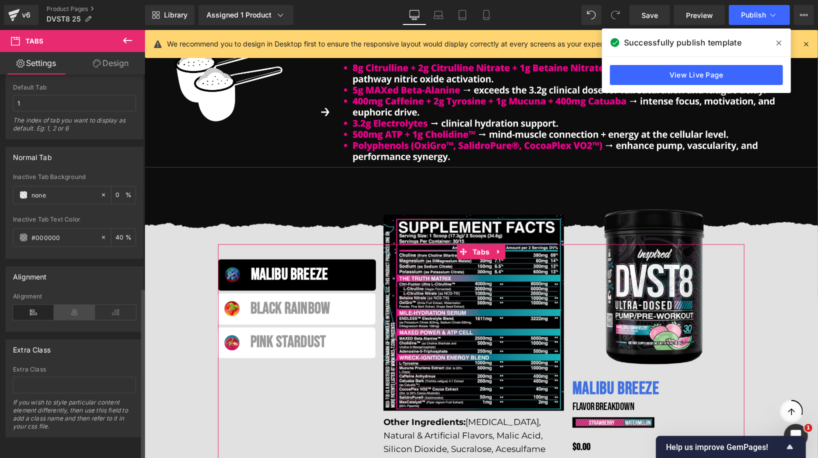
click at [68, 305] on icon at bounding box center [74, 312] width 41 height 15
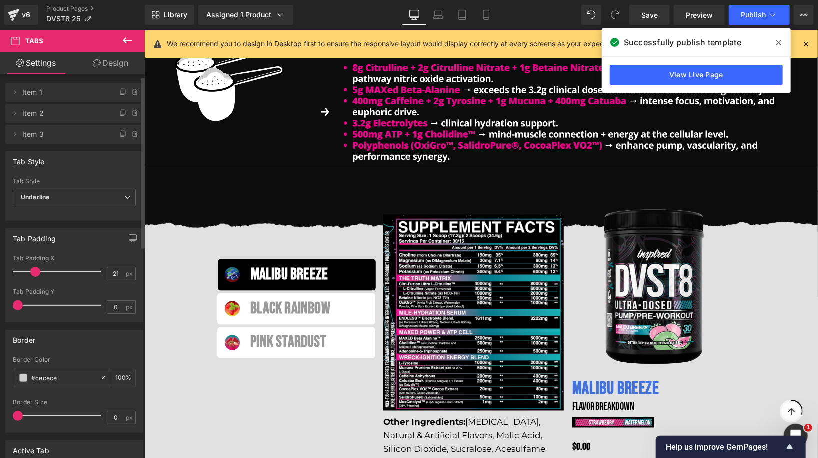
scroll to position [0, 0]
click at [111, 65] on link "Design" at bounding box center [110, 63] width 72 height 22
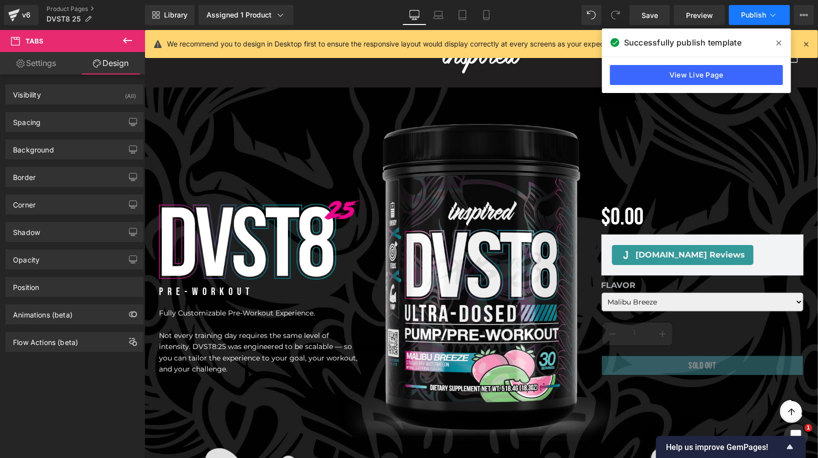
click at [747, 13] on span "Publish" at bounding box center [753, 15] width 25 height 8
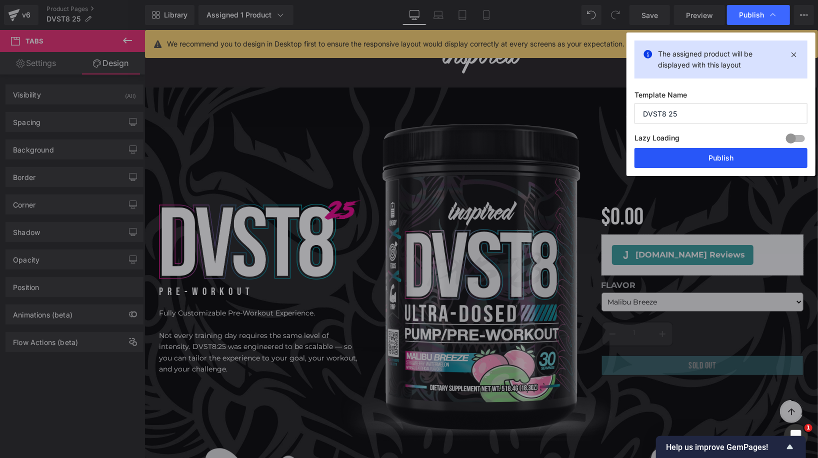
click at [687, 151] on button "Publish" at bounding box center [720, 158] width 173 height 20
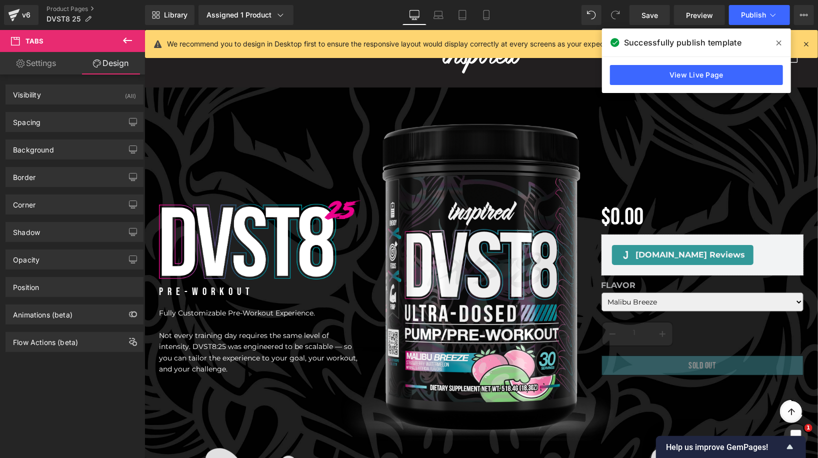
click at [781, 45] on icon at bounding box center [778, 43] width 5 height 8
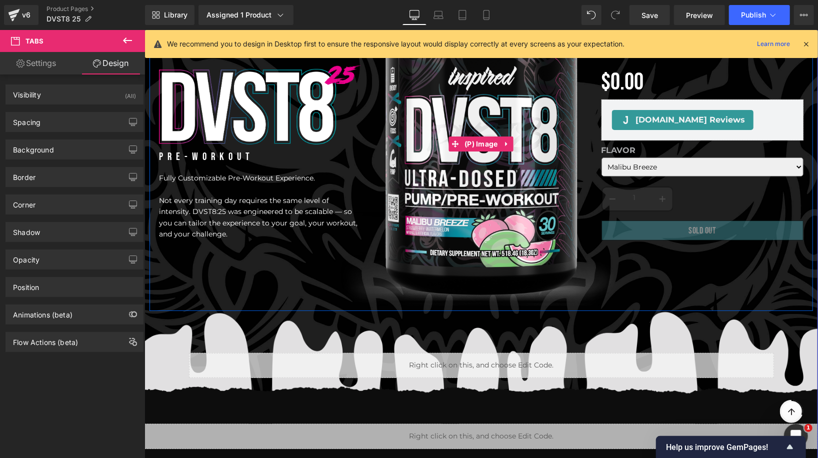
scroll to position [330, 0]
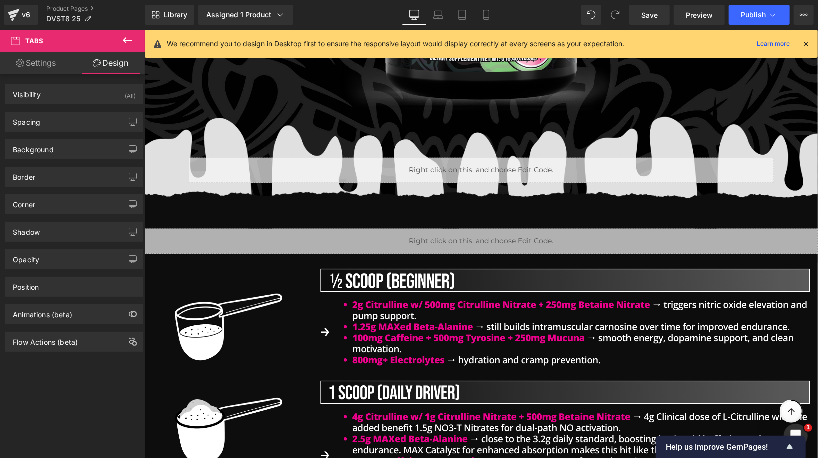
click at [809, 42] on icon at bounding box center [805, 43] width 9 height 9
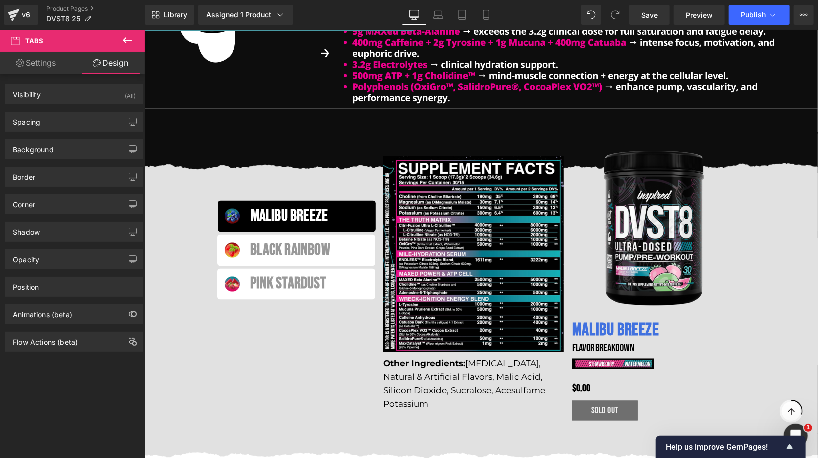
scroll to position [883, 0]
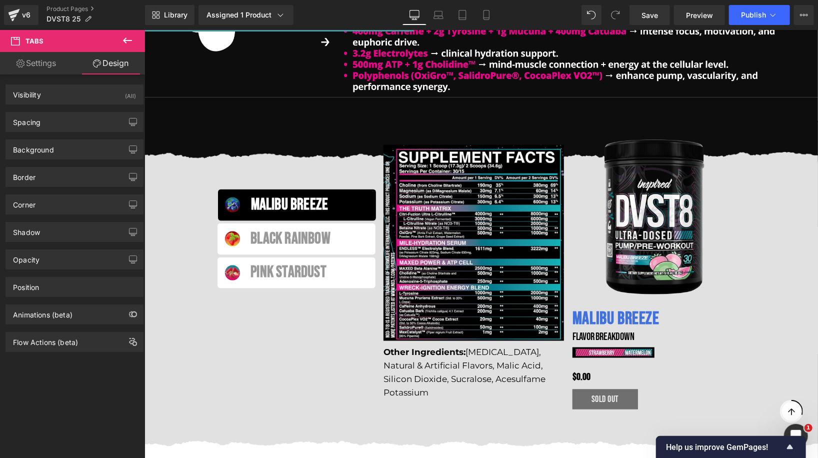
click at [443, 366] on span at bounding box center [446, 372] width 10 height 12
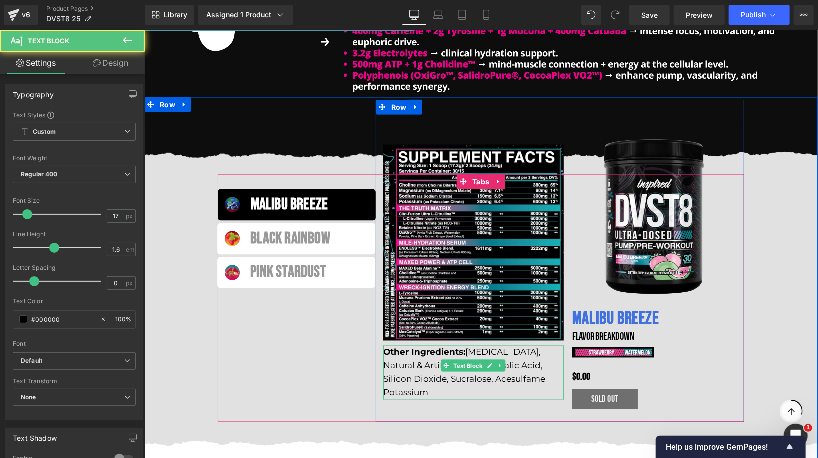
click at [467, 369] on link "Text Block" at bounding box center [462, 365] width 43 height 12
click at [475, 364] on div "Other Ingredients: [MEDICAL_DATA], Natural & Artificial Flavors, Malic Acid, Si…" at bounding box center [473, 372] width 180 height 54
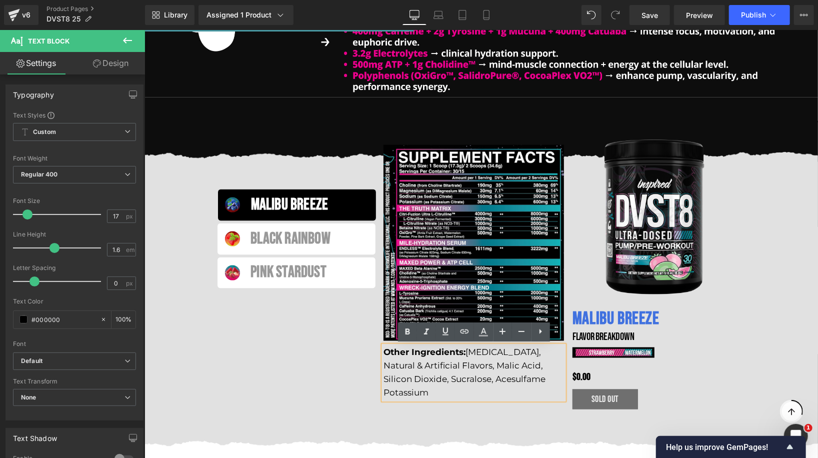
click at [411, 361] on p "Other Ingredients: [MEDICAL_DATA], Natural & Artificial Flavors, Malic Acid, Si…" at bounding box center [473, 372] width 180 height 54
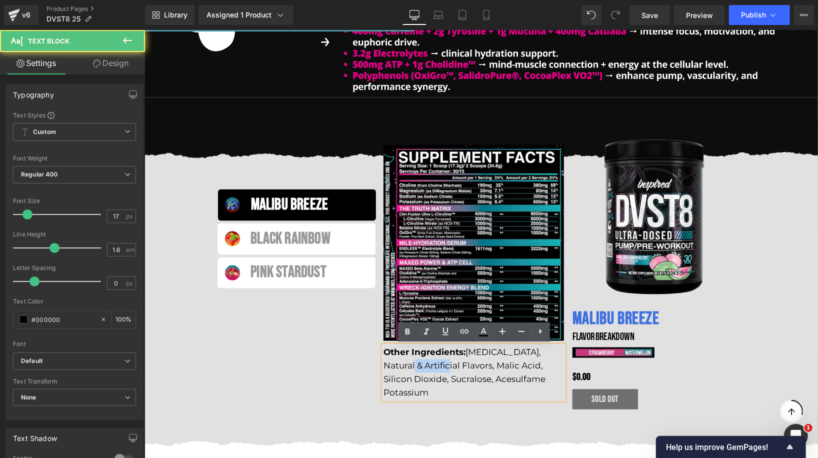
click at [411, 361] on p "Other Ingredients: [MEDICAL_DATA], Natural & Artificial Flavors, Malic Acid, Si…" at bounding box center [473, 372] width 180 height 54
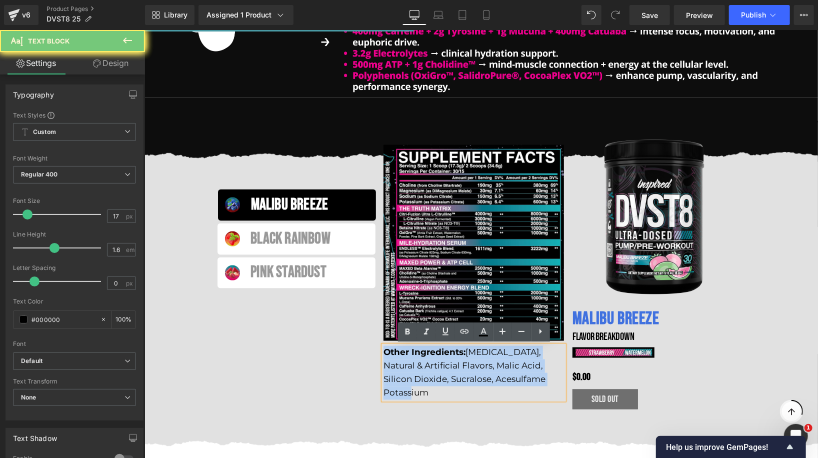
click at [411, 361] on p "Other Ingredients: [MEDICAL_DATA], Natural & Artificial Flavors, Malic Acid, Si…" at bounding box center [473, 372] width 180 height 54
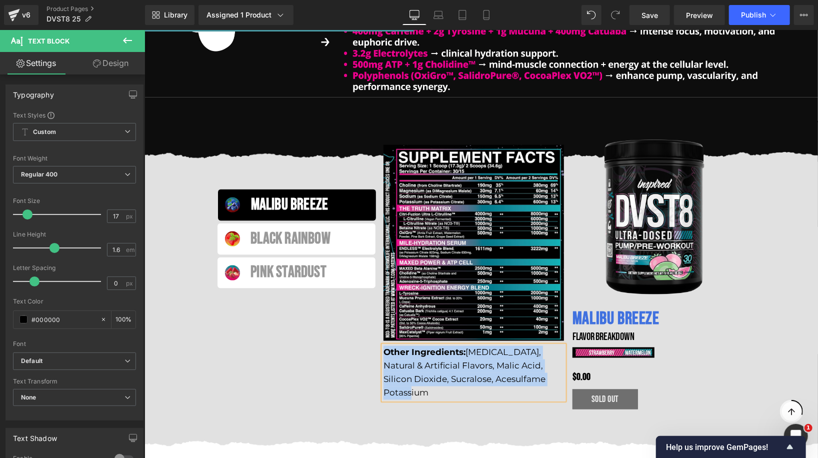
paste div
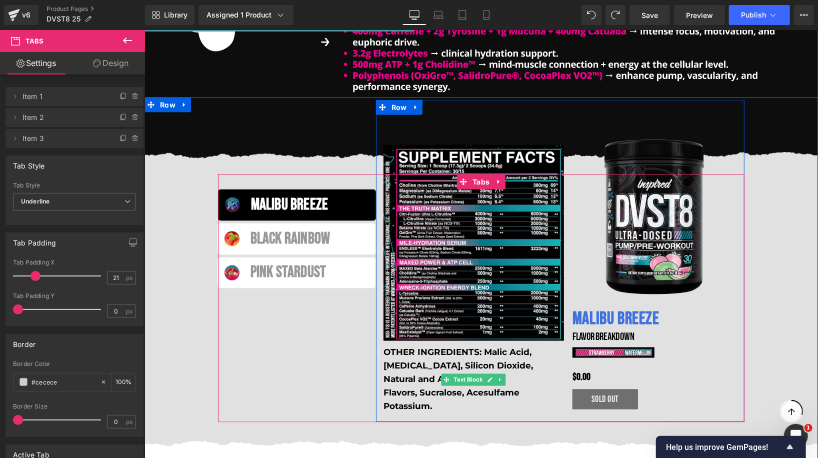
click at [415, 362] on b "OTHER INGREDIENTS: Malic Acid, [MEDICAL_DATA], Silicon Dioxide, Natural and Art…" at bounding box center [457, 365] width 149 height 37
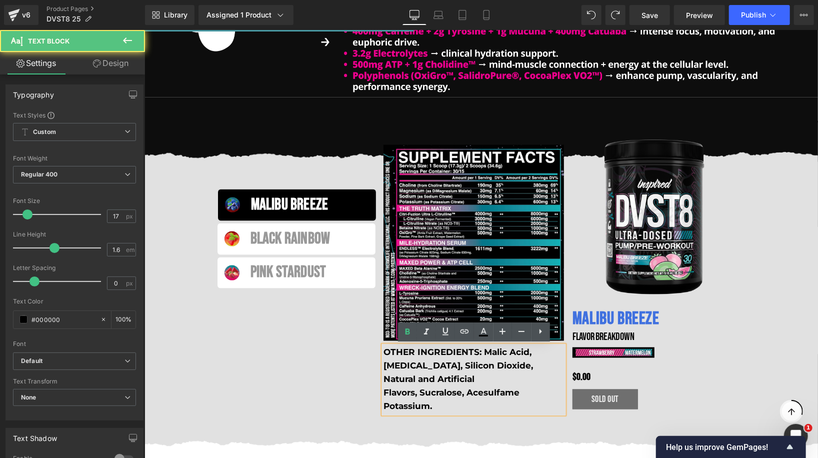
click at [489, 353] on b "OTHER INGREDIENTS: Malic Acid, [MEDICAL_DATA], Silicon Dioxide, Natural and Art…" at bounding box center [457, 365] width 149 height 37
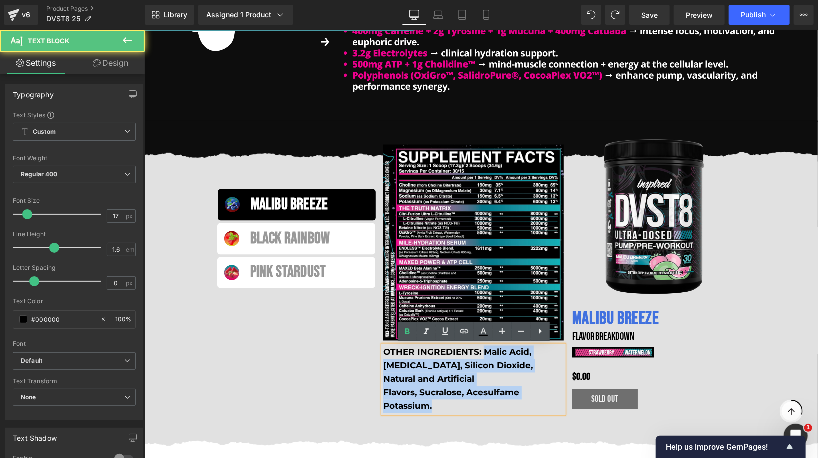
drag, startPoint x: 489, startPoint y: 353, endPoint x: 472, endPoint y: 406, distance: 56.0
click at [472, 406] on div "OTHER INGREDIENTS: Malic Acid, [MEDICAL_DATA], Silicon Dioxide, Natural and Art…" at bounding box center [473, 379] width 180 height 68
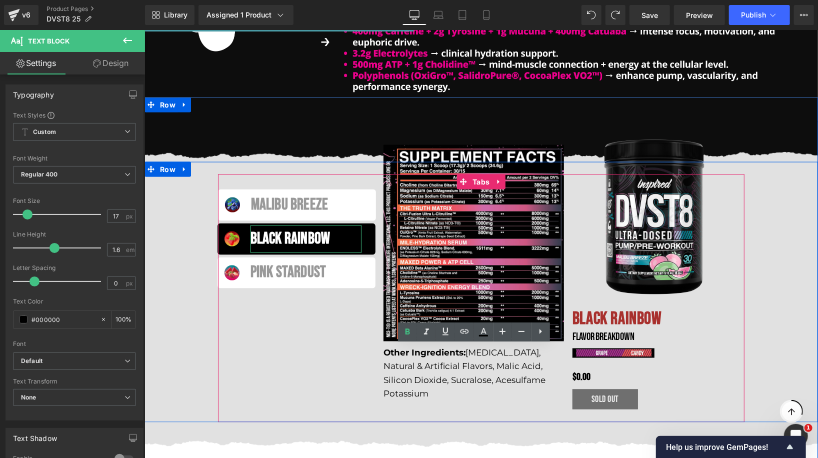
click at [341, 236] on div "Black Rainbow" at bounding box center [305, 238] width 111 height 27
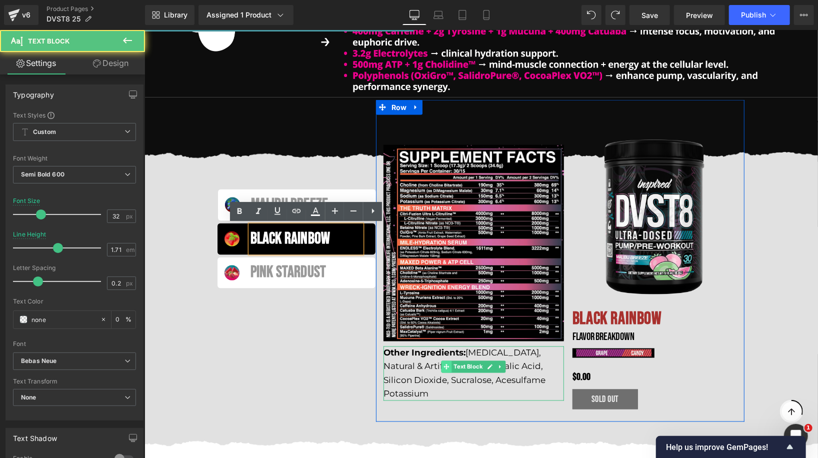
click at [441, 371] on span at bounding box center [446, 366] width 10 height 12
click at [462, 369] on link "Text Block" at bounding box center [462, 366] width 43 height 12
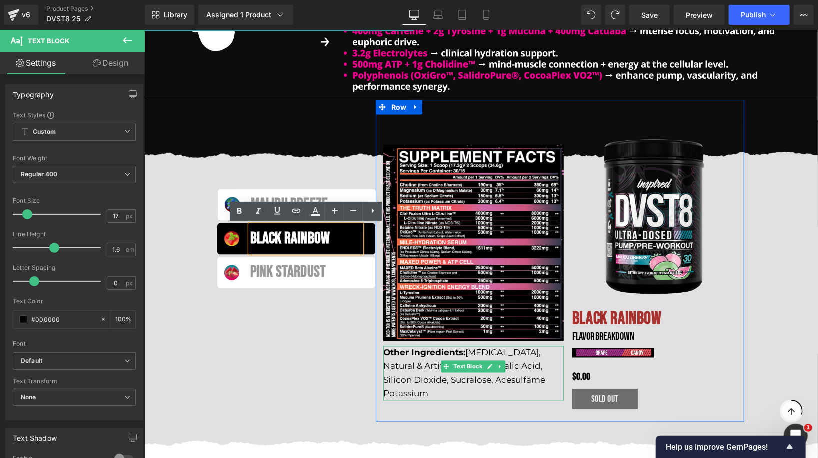
click at [414, 361] on p "Other Ingredients: [MEDICAL_DATA], Natural & Artificial Flavors, Malic Acid, Si…" at bounding box center [473, 373] width 180 height 54
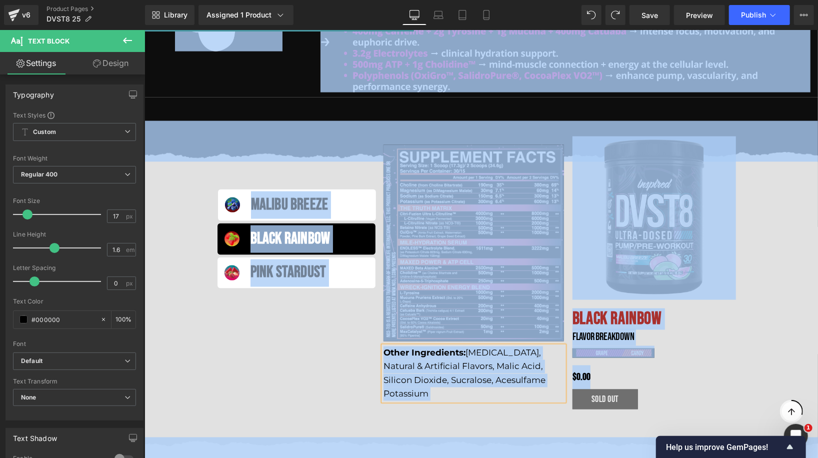
click at [414, 361] on p "Other Ingredients: [MEDICAL_DATA], Natural & Artificial Flavors, Malic Acid, Si…" at bounding box center [473, 373] width 180 height 54
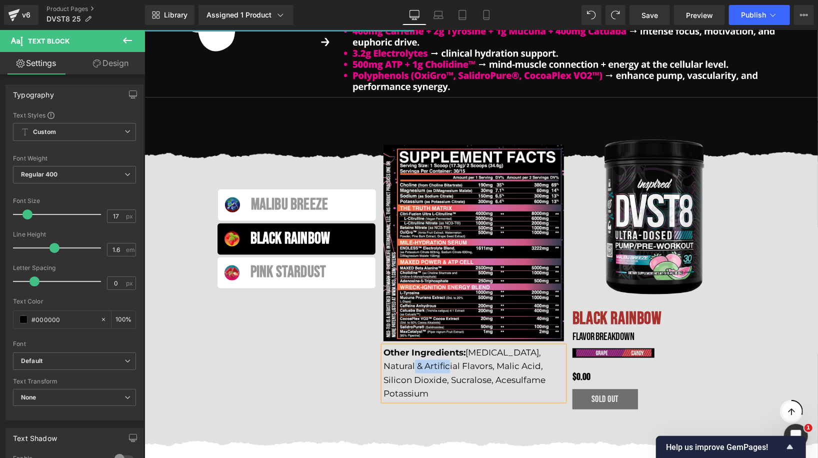
click at [414, 361] on p "Other Ingredients: [MEDICAL_DATA], Natural & Artificial Flavors, Malic Acid, Si…" at bounding box center [473, 373] width 180 height 54
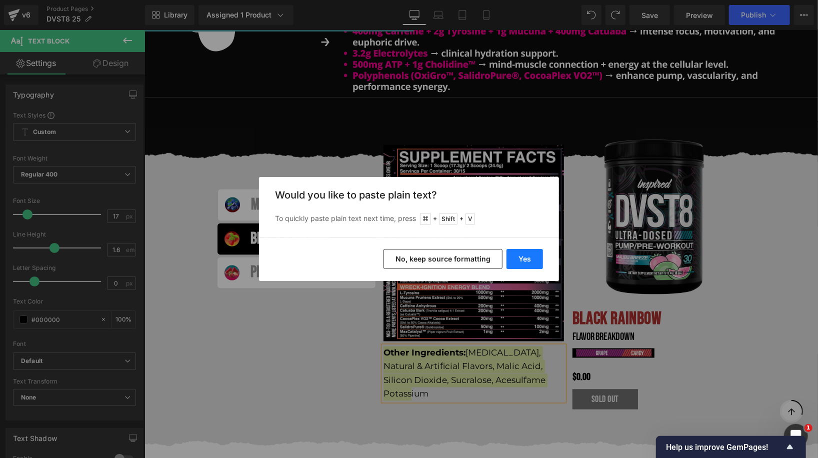
click at [524, 259] on button "Yes" at bounding box center [524, 259] width 36 height 20
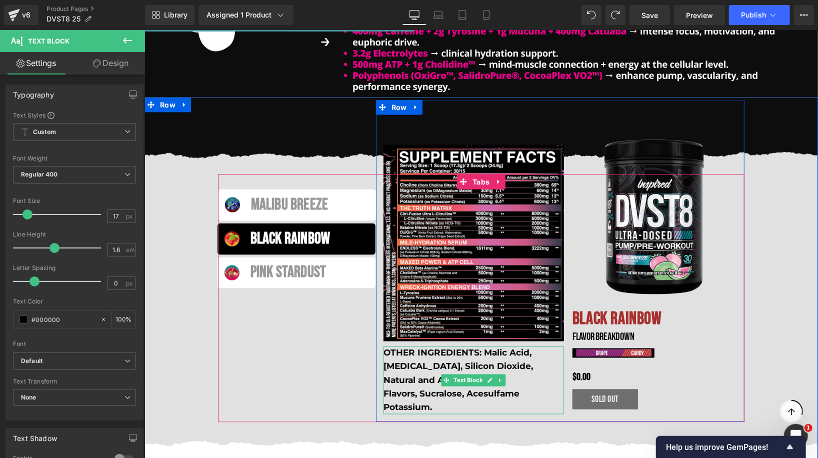
click at [490, 356] on b "OTHER INGREDIENTS: Malic Acid, [MEDICAL_DATA], Silicon Dioxide, Natural and Art…" at bounding box center [457, 365] width 149 height 37
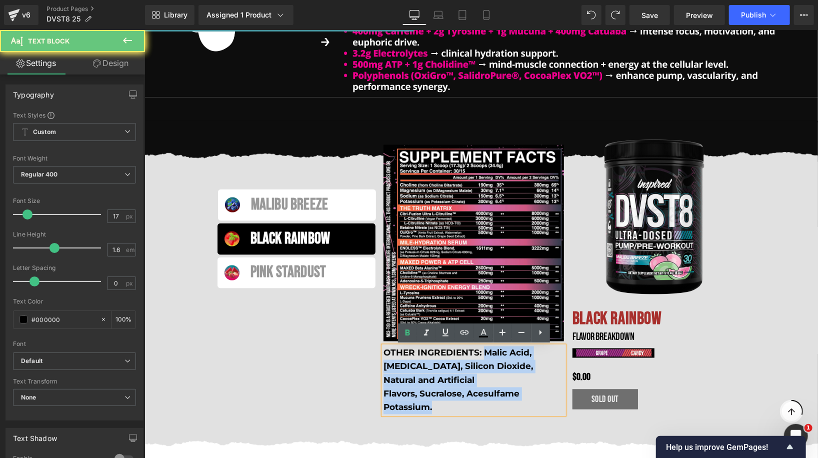
drag, startPoint x: 490, startPoint y: 356, endPoint x: 442, endPoint y: 405, distance: 68.2
click at [442, 405] on div "OTHER INGREDIENTS: Malic Acid, [MEDICAL_DATA], Silicon Dioxide, Natural and Art…" at bounding box center [473, 380] width 180 height 68
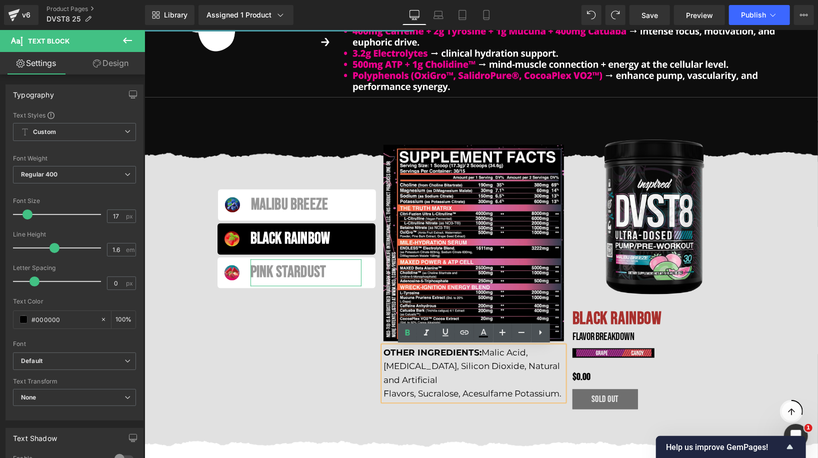
click at [320, 270] on div "Pink Stardust" at bounding box center [305, 272] width 111 height 27
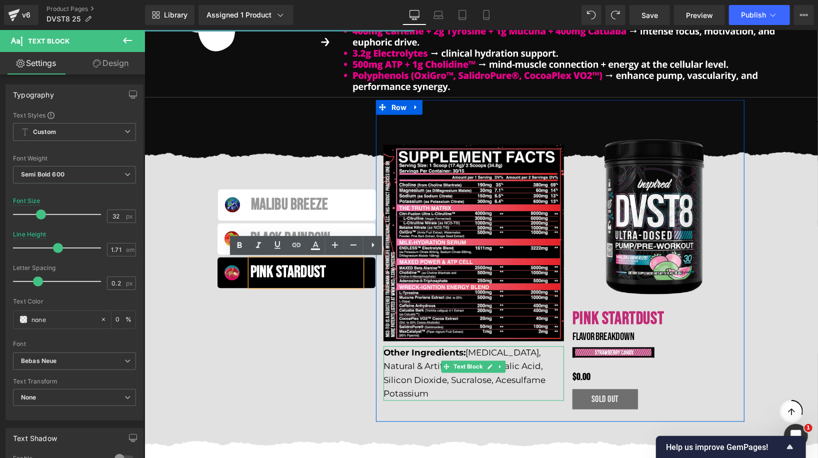
click at [447, 354] on strong "Other Ingredients:" at bounding box center [424, 352] width 82 height 10
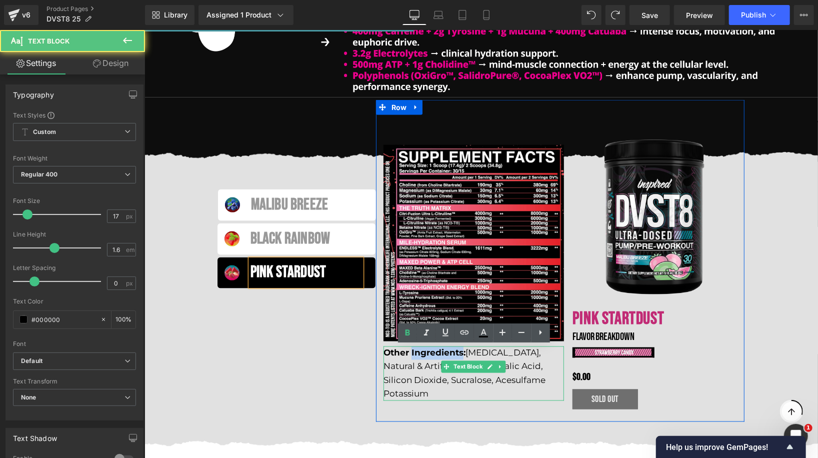
click at [447, 354] on strong "Other Ingredients:" at bounding box center [424, 352] width 82 height 10
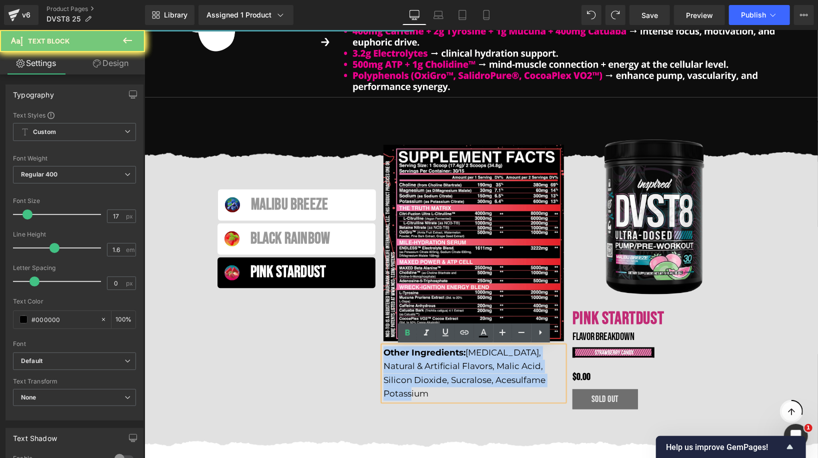
click at [447, 354] on strong "Other Ingredients:" at bounding box center [424, 352] width 82 height 10
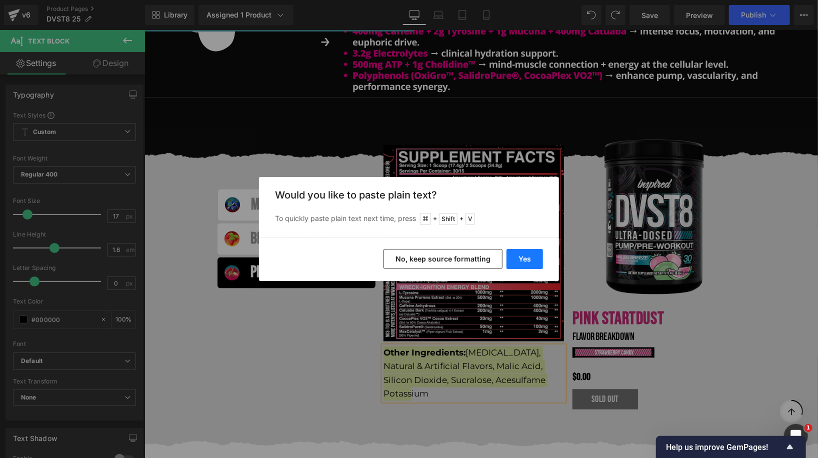
click at [520, 262] on button "Yes" at bounding box center [524, 259] width 36 height 20
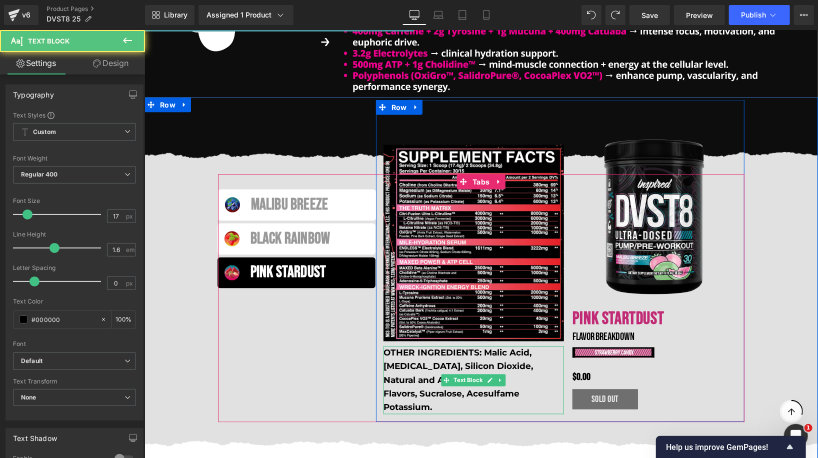
click at [491, 349] on b "OTHER INGREDIENTS: Malic Acid, [MEDICAL_DATA], Silicon Dioxide, Natural and Art…" at bounding box center [457, 365] width 149 height 37
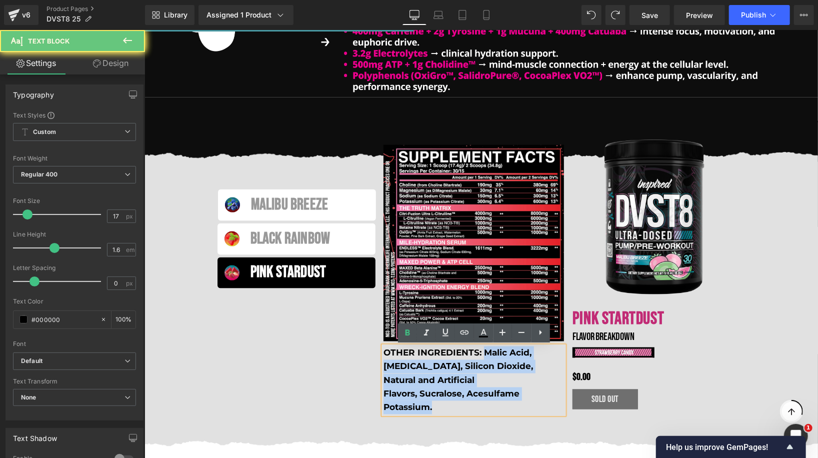
drag, startPoint x: 491, startPoint y: 349, endPoint x: 486, endPoint y: 410, distance: 60.7
click at [486, 410] on div "OTHER INGREDIENTS: Malic Acid, [MEDICAL_DATA], Silicon Dioxide, Natural and Art…" at bounding box center [473, 380] width 180 height 68
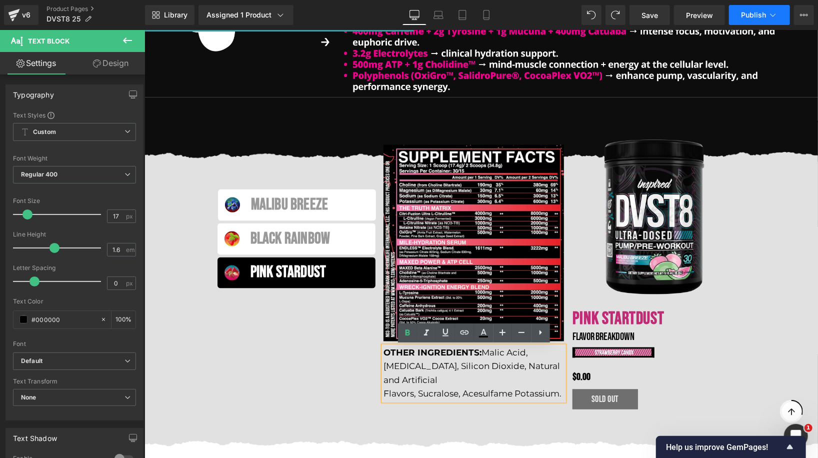
click at [755, 9] on button "Publish" at bounding box center [759, 15] width 61 height 20
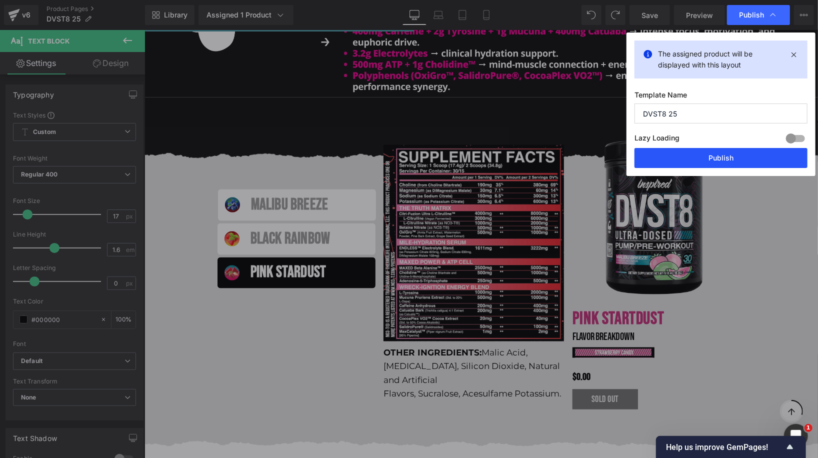
click at [716, 154] on button "Publish" at bounding box center [720, 158] width 173 height 20
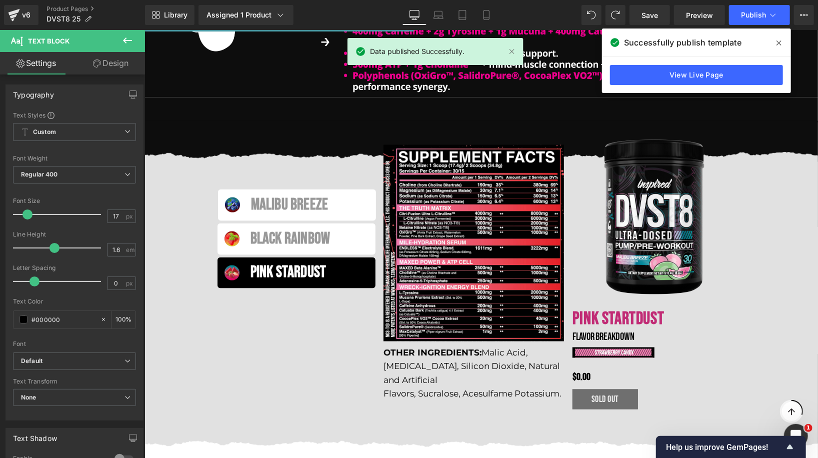
click at [780, 39] on icon at bounding box center [778, 43] width 5 height 8
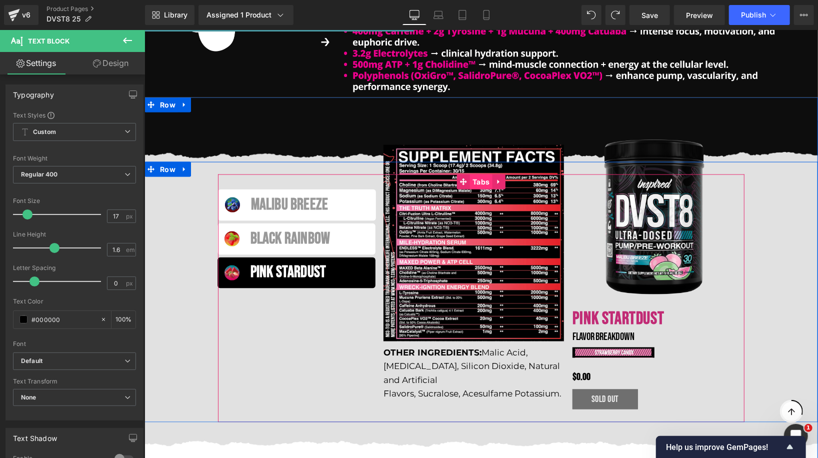
click at [478, 181] on span "Tabs" at bounding box center [480, 181] width 22 height 15
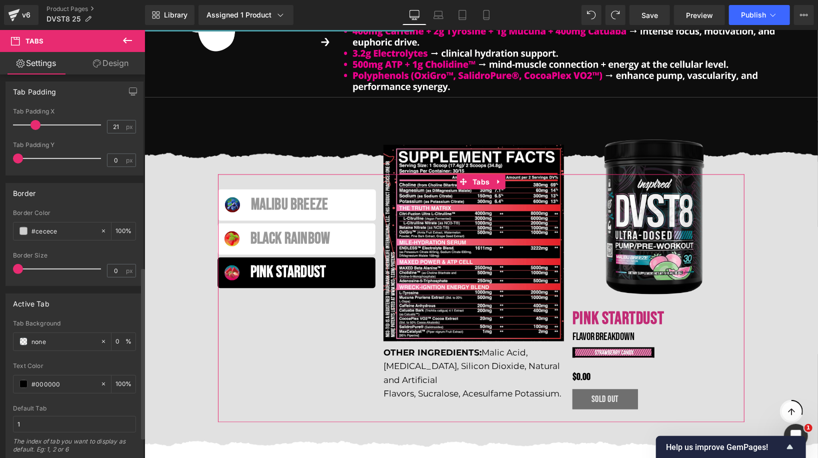
scroll to position [0, 0]
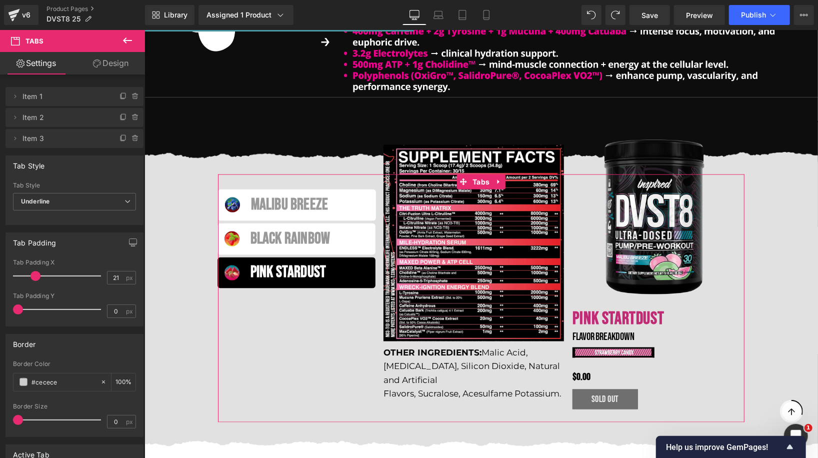
click at [113, 59] on link "Design" at bounding box center [110, 63] width 72 height 22
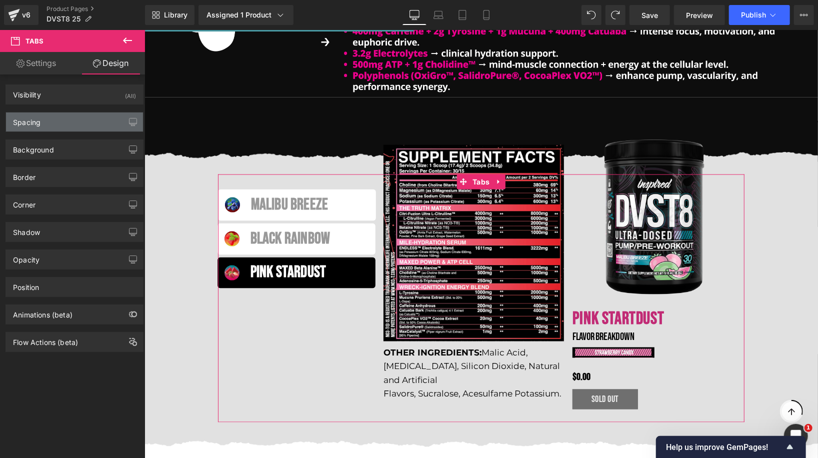
click at [61, 122] on div "Spacing" at bounding box center [74, 121] width 137 height 19
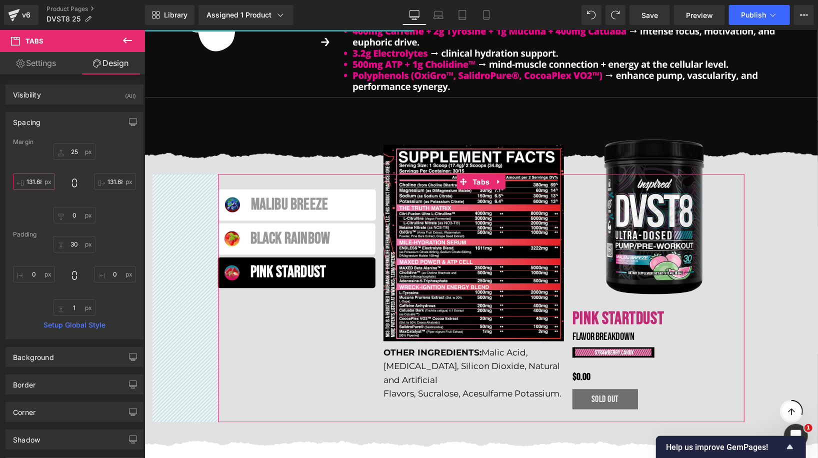
click at [38, 183] on input "131.683" at bounding box center [34, 181] width 42 height 16
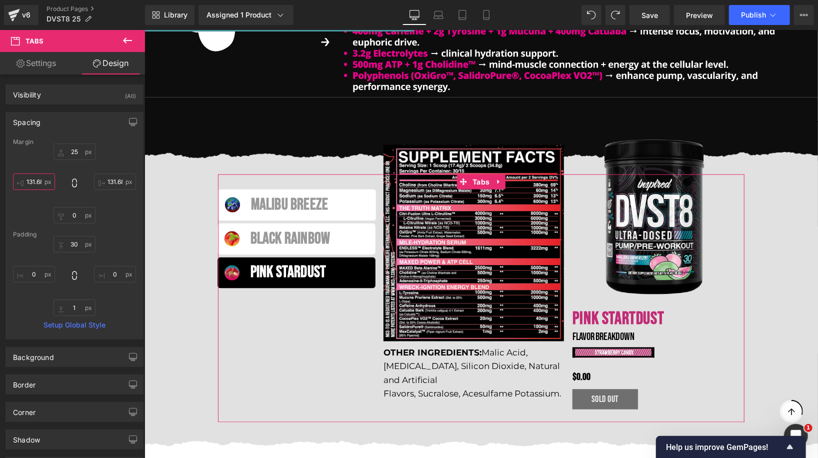
click at [38, 183] on input "131.683" at bounding box center [34, 181] width 42 height 16
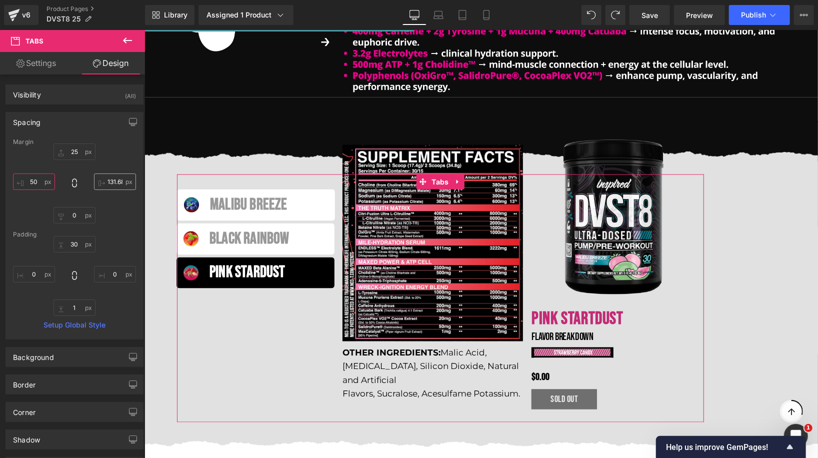
type input "50"
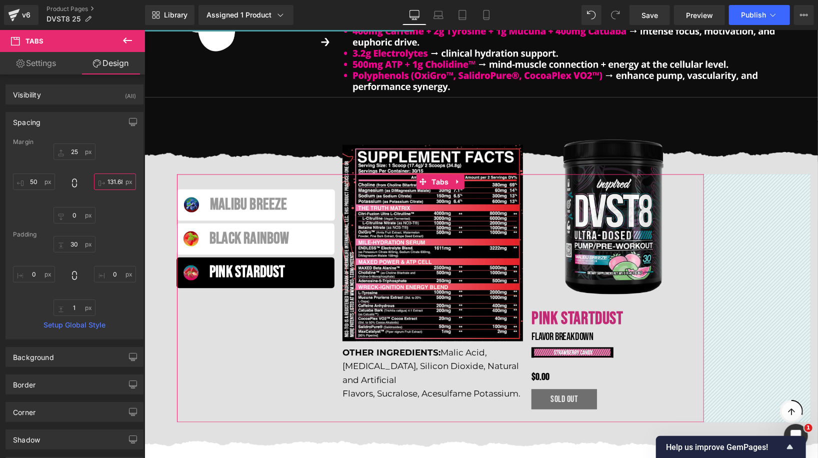
click at [101, 183] on input "131.683" at bounding box center [115, 181] width 42 height 16
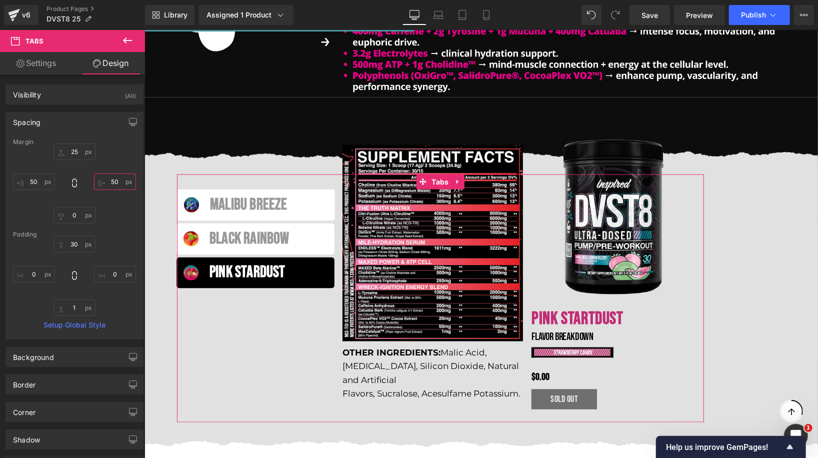
type input "50"
click at [99, 204] on div "25px 25 50 50 0px 0 50 50" at bounding box center [74, 183] width 123 height 80
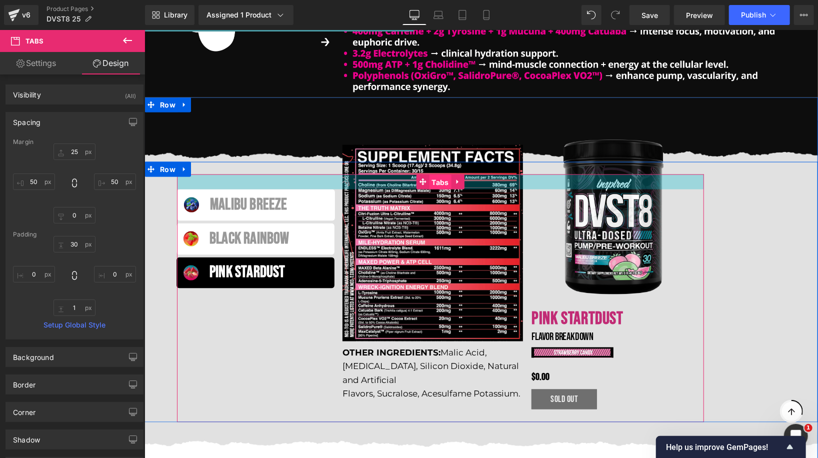
click at [436, 182] on link "Tabs" at bounding box center [433, 181] width 35 height 15
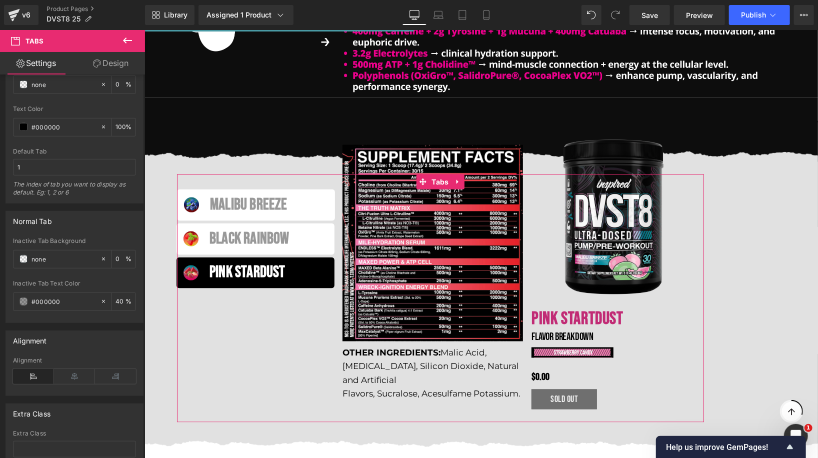
scroll to position [450, 0]
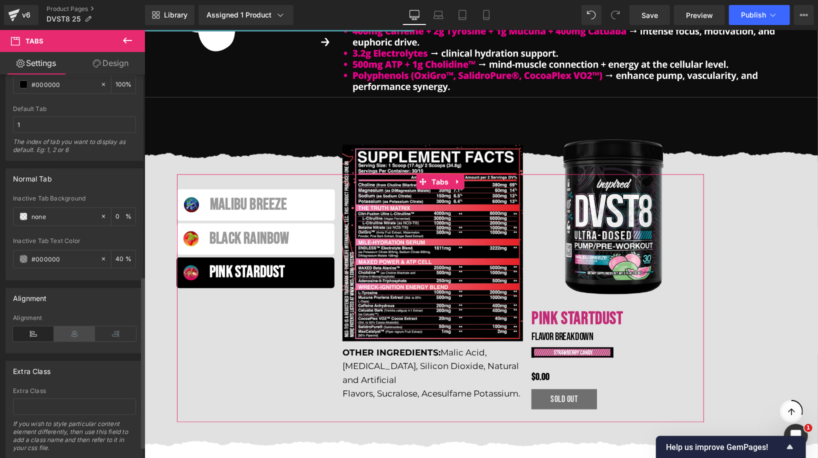
click at [79, 336] on icon at bounding box center [74, 333] width 41 height 15
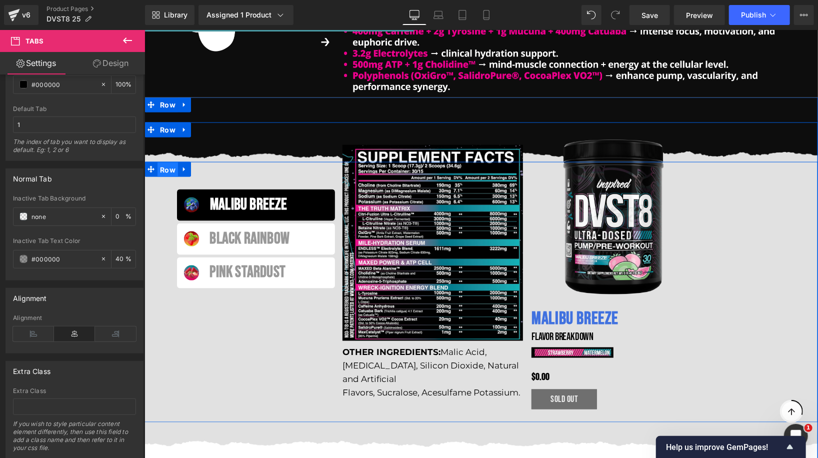
click at [169, 169] on span "Row" at bounding box center [167, 169] width 20 height 15
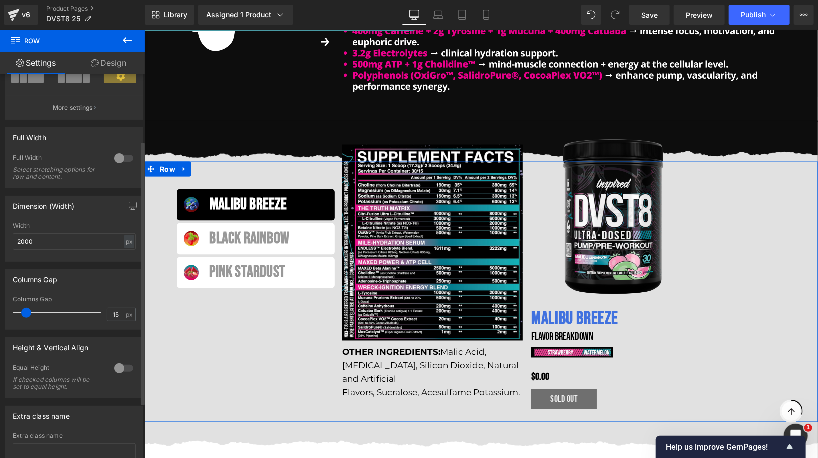
scroll to position [96, 0]
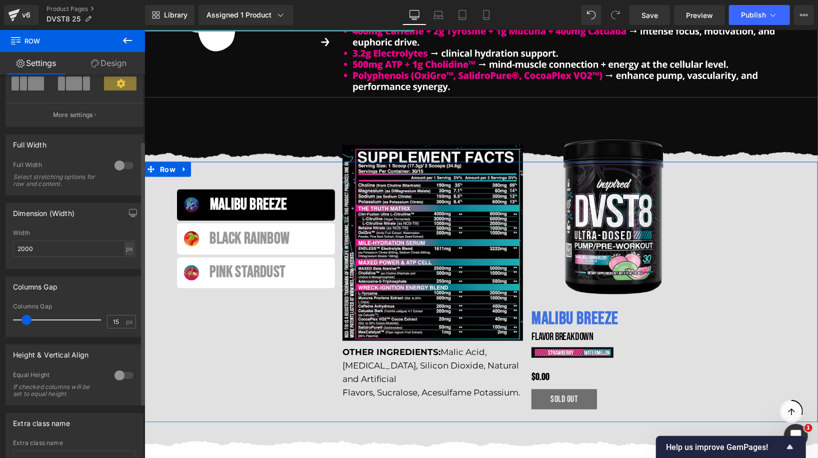
click at [119, 165] on div at bounding box center [124, 165] width 24 height 16
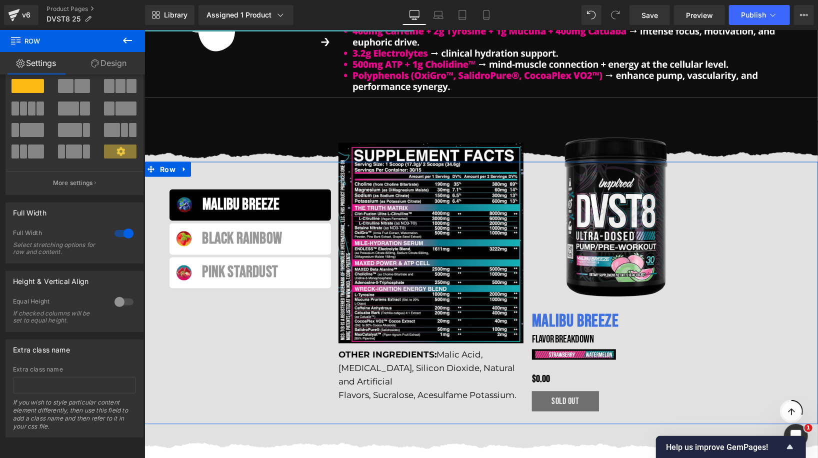
click at [113, 62] on link "Design" at bounding box center [108, 63] width 72 height 22
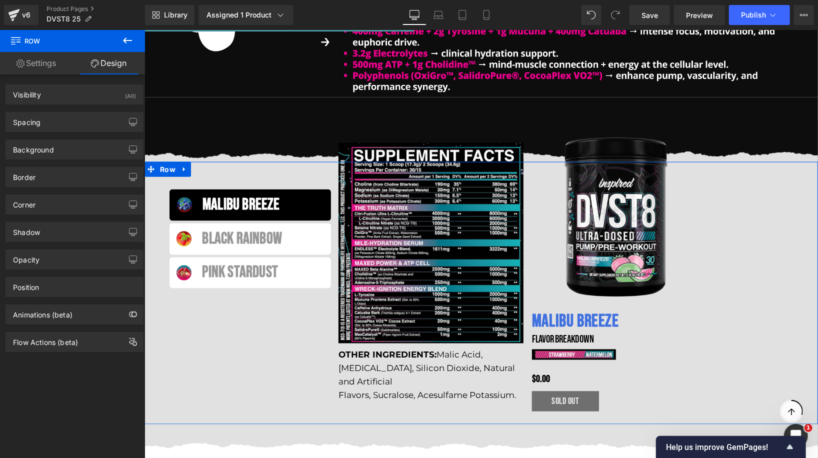
type input "0"
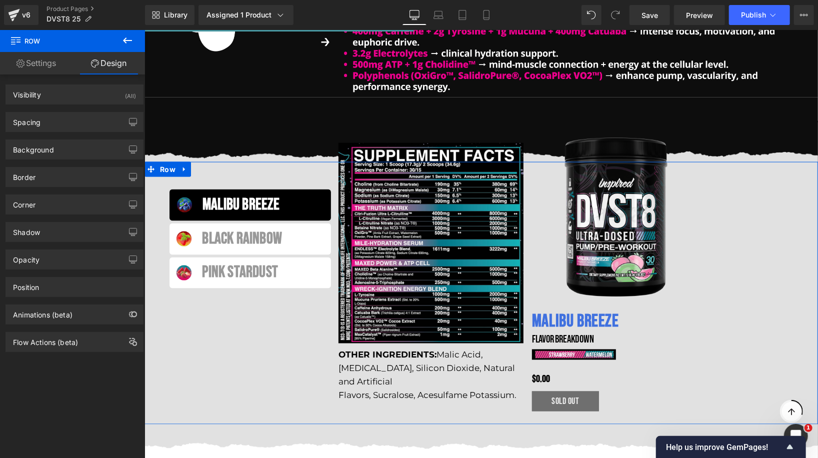
type input "0"
click at [74, 123] on div "Spacing" at bounding box center [74, 121] width 137 height 19
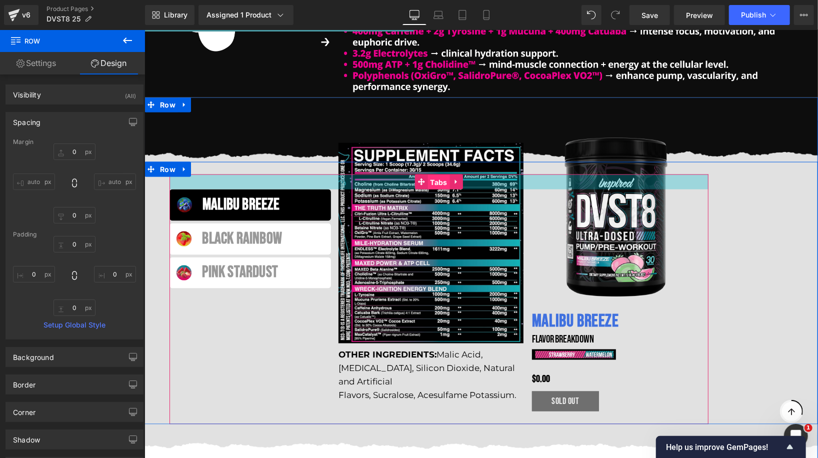
click at [434, 186] on span "Tabs" at bounding box center [438, 181] width 22 height 15
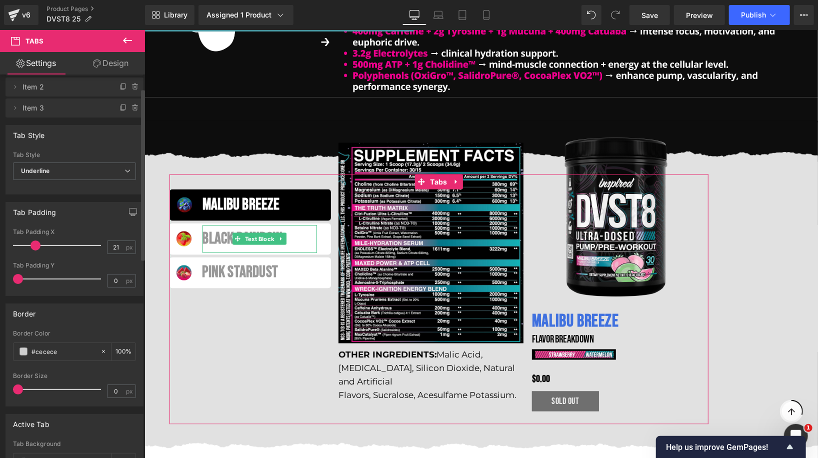
scroll to position [0, 0]
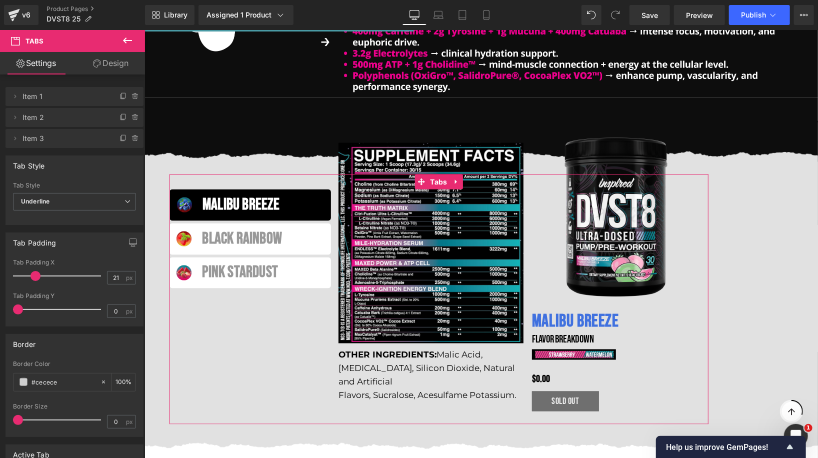
click at [111, 63] on link "Design" at bounding box center [110, 63] width 72 height 22
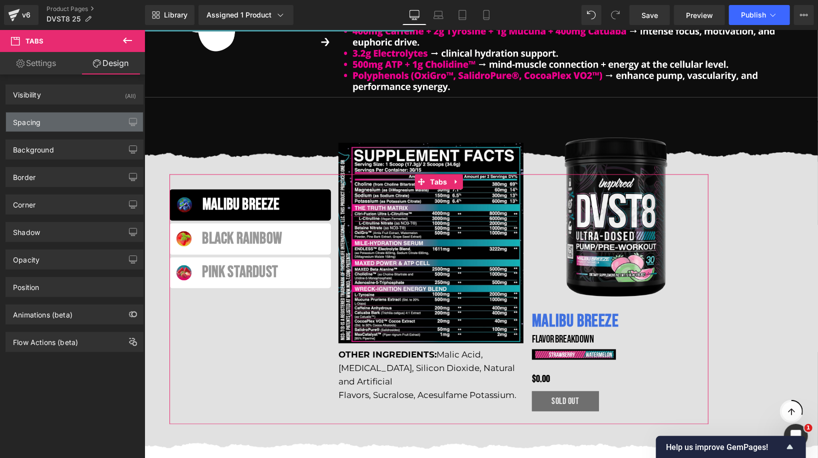
click at [62, 126] on div "Spacing" at bounding box center [74, 121] width 137 height 19
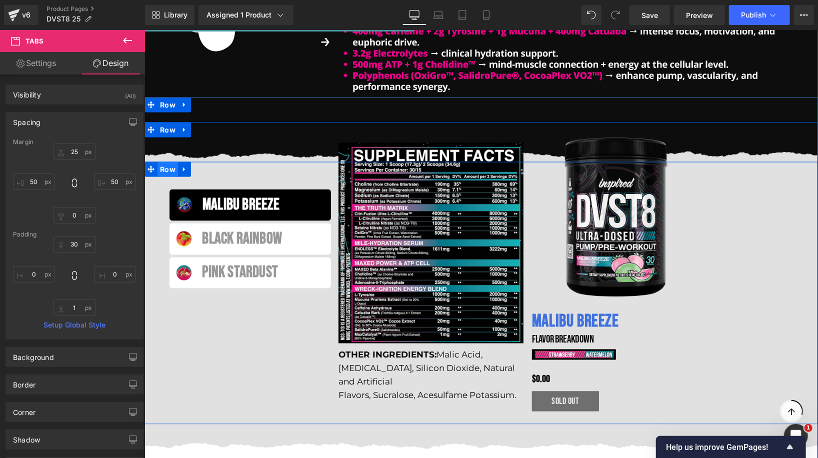
click at [166, 168] on span "Row" at bounding box center [167, 168] width 20 height 15
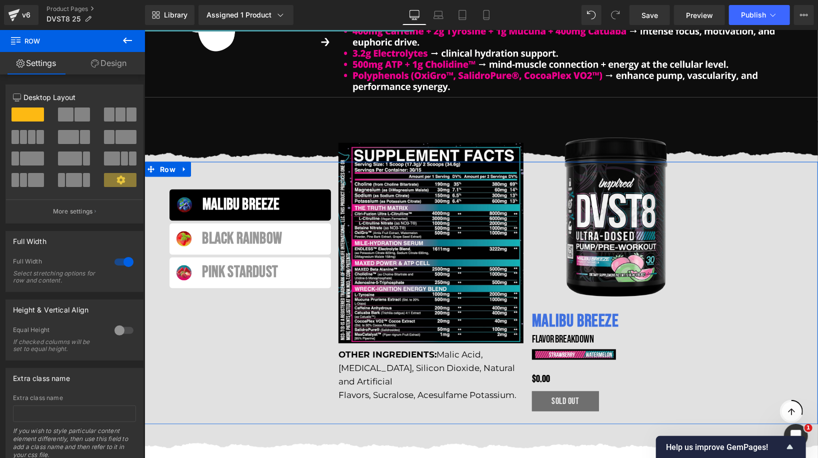
click at [108, 65] on link "Design" at bounding box center [108, 63] width 72 height 22
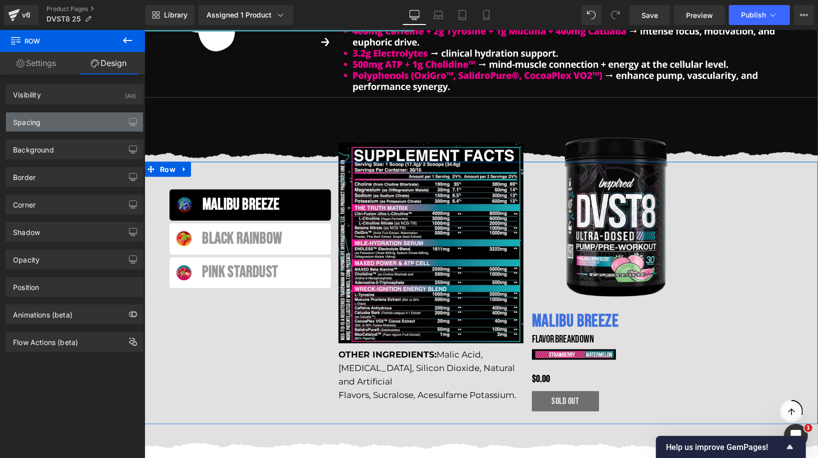
click at [78, 124] on div "Spacing" at bounding box center [74, 121] width 137 height 19
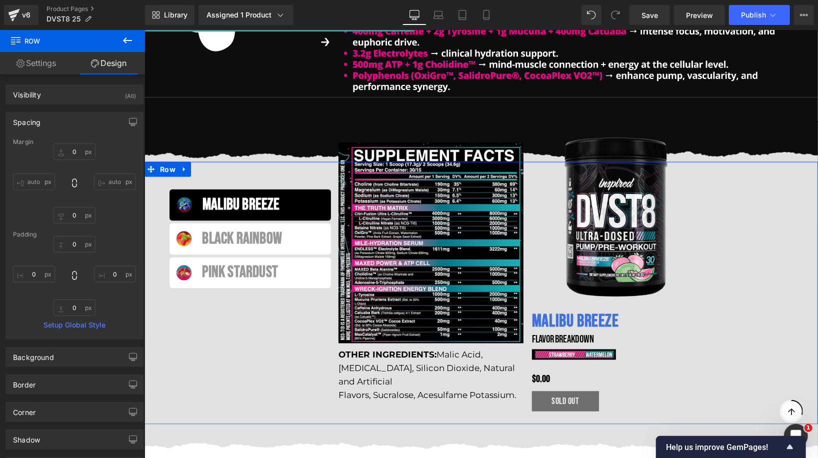
click at [79, 120] on div "Spacing" at bounding box center [74, 121] width 137 height 19
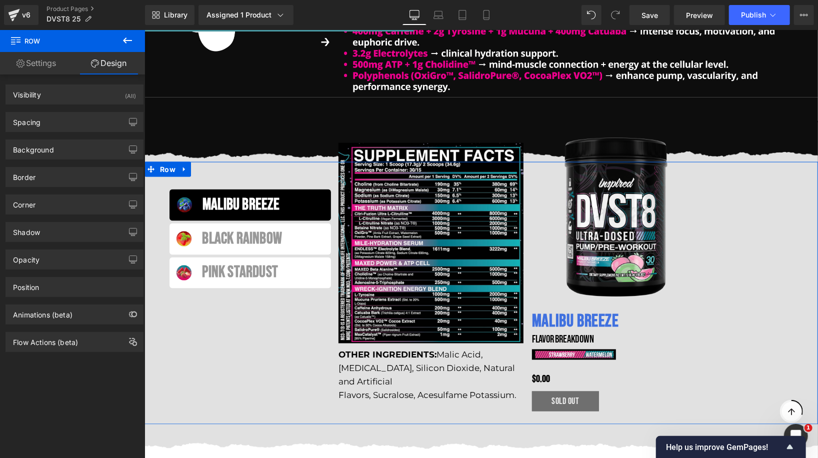
click at [79, 105] on div "Spacing [GEOGRAPHIC_DATA] 0px 0 auto auto 0px 0 auto auto [GEOGRAPHIC_DATA] 0px…" at bounding box center [74, 117] width 149 height 27
click at [80, 100] on div "Visibility (All)" at bounding box center [74, 94] width 137 height 19
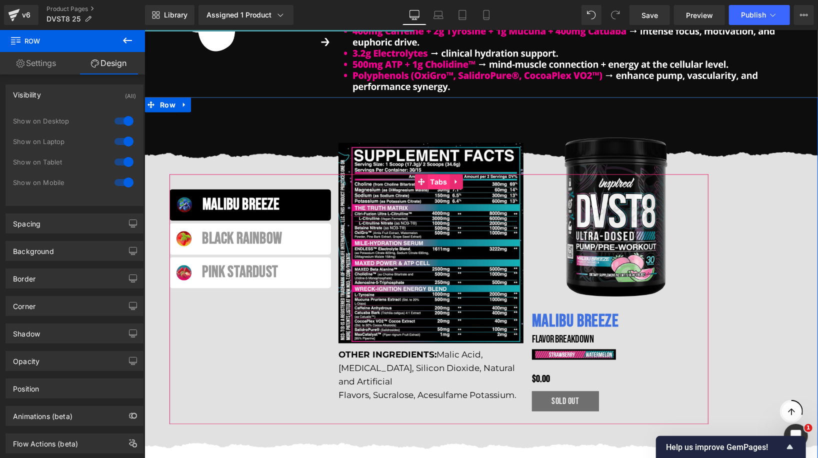
click at [433, 180] on span "Tabs" at bounding box center [438, 181] width 22 height 15
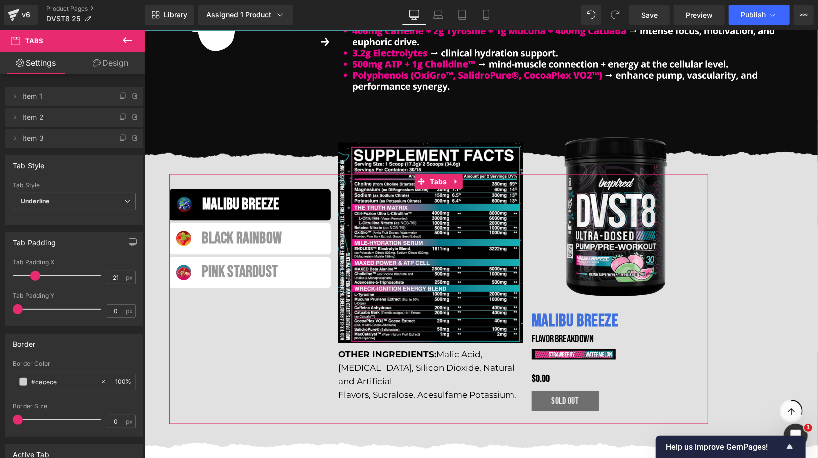
click at [108, 64] on link "Design" at bounding box center [110, 63] width 72 height 22
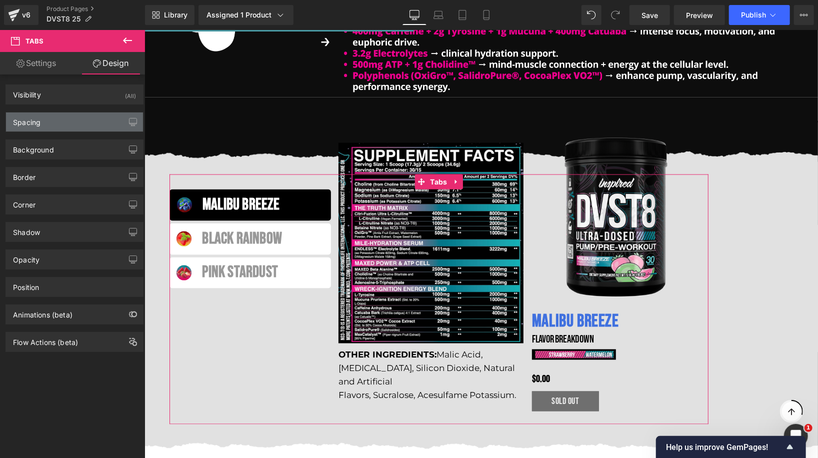
click at [45, 118] on div "Spacing" at bounding box center [74, 121] width 137 height 19
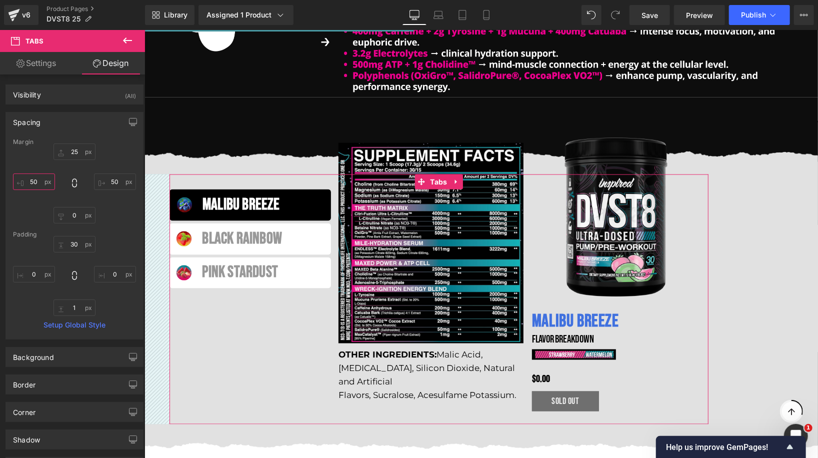
click at [32, 179] on input "50" at bounding box center [34, 181] width 42 height 16
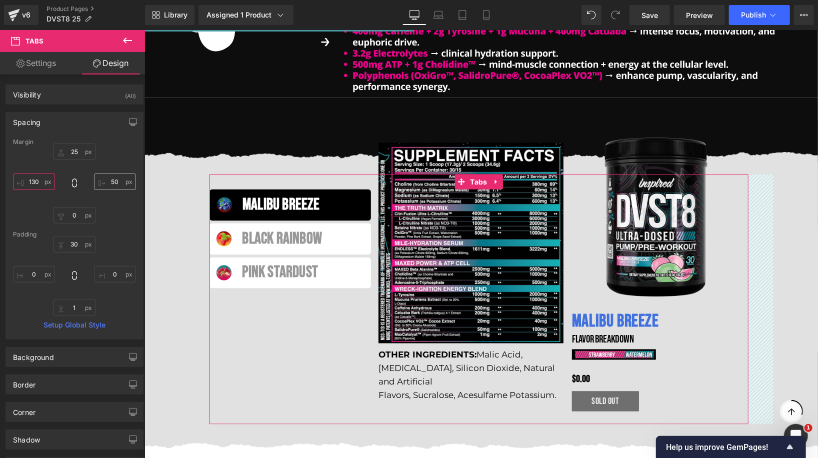
type input "130"
click at [115, 177] on input "50" at bounding box center [115, 181] width 42 height 16
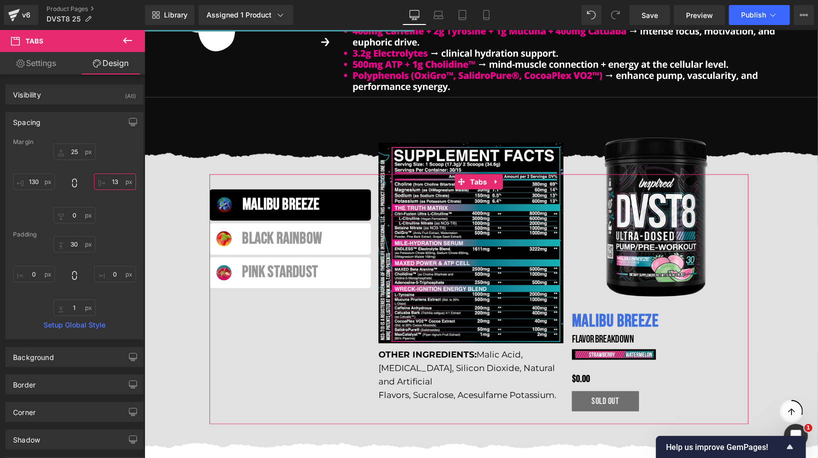
type input "130"
click at [331, 338] on ul "Malibu breeze Text Block Black Rainbow Text Block Pink Stardust Text Block" at bounding box center [289, 306] width 161 height 234
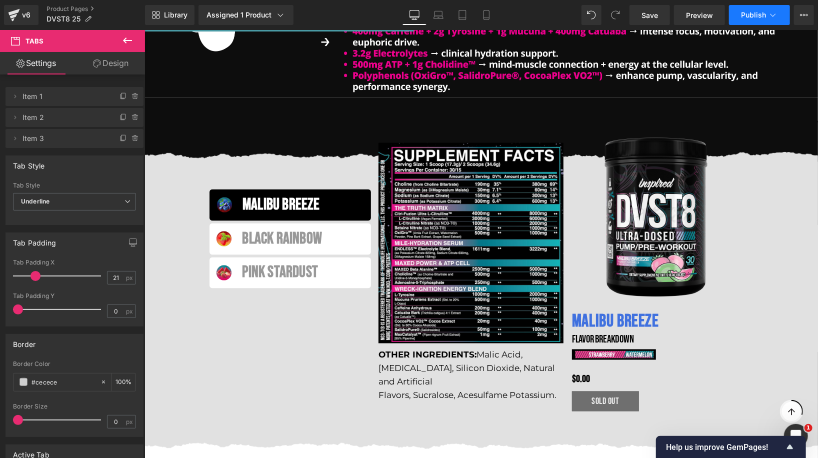
click at [759, 11] on span "Publish" at bounding box center [753, 15] width 25 height 8
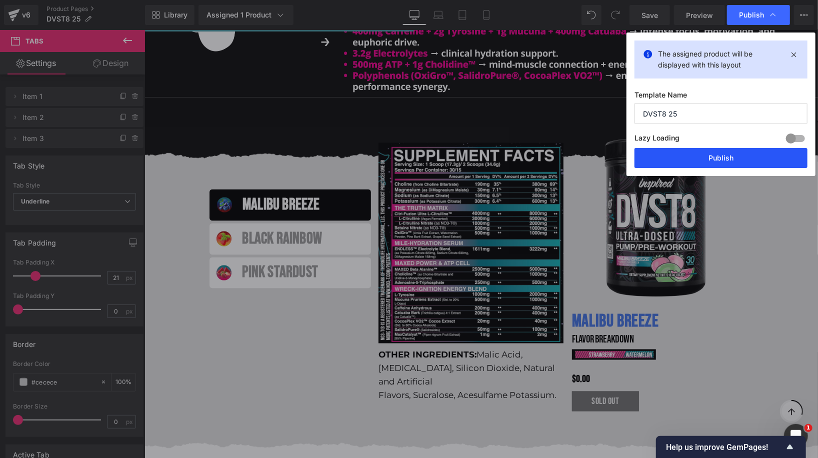
click at [703, 151] on button "Publish" at bounding box center [720, 158] width 173 height 20
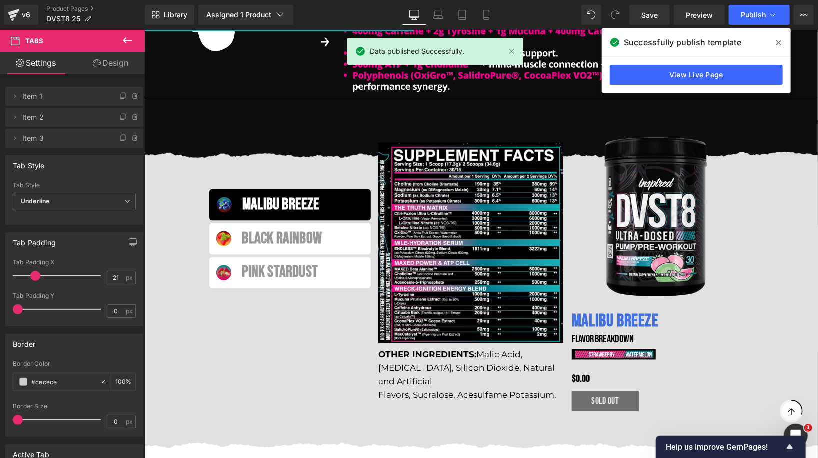
click at [776, 42] on icon at bounding box center [778, 43] width 5 height 8
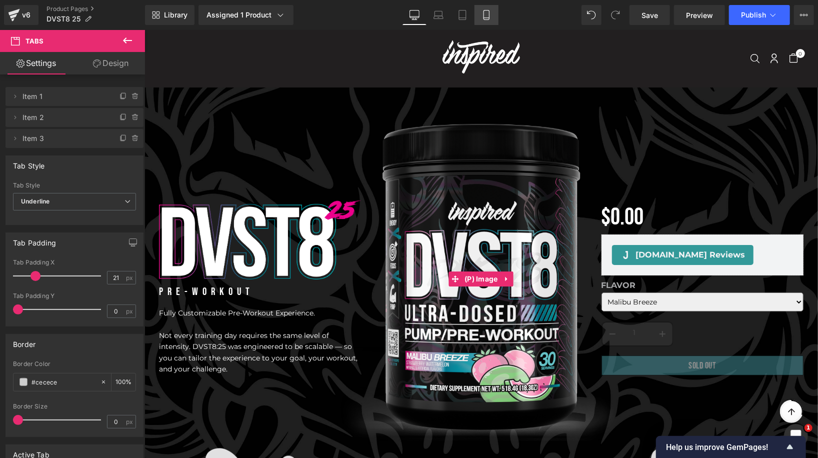
click at [486, 12] on icon at bounding box center [486, 15] width 10 height 10
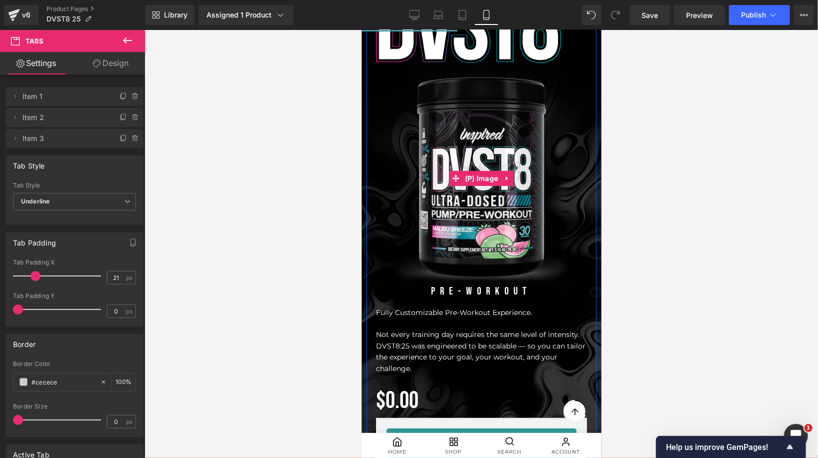
scroll to position [157, 0]
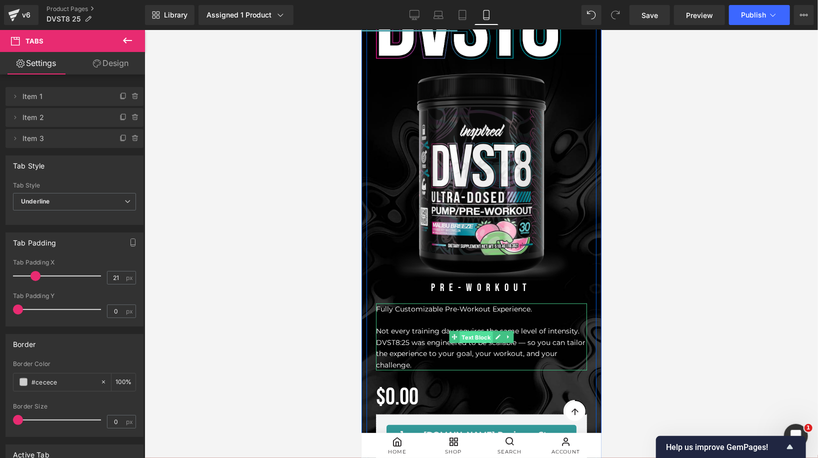
click at [475, 333] on span "Text Block" at bounding box center [475, 337] width 33 height 12
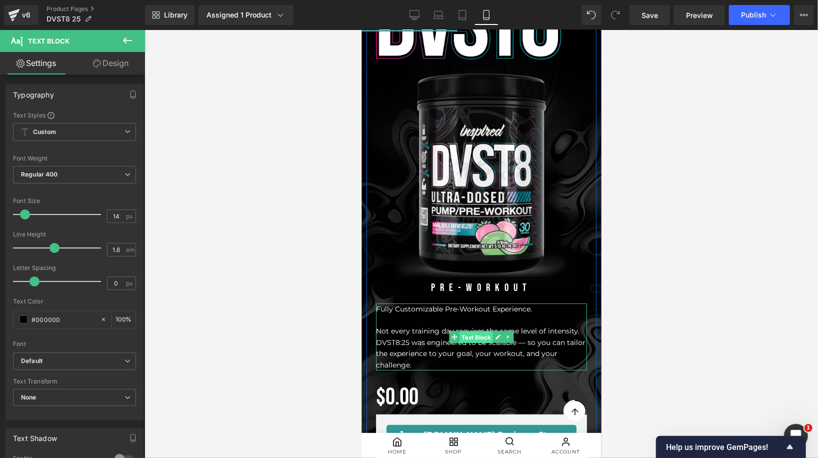
click at [477, 337] on link "Text Block" at bounding box center [470, 336] width 43 height 12
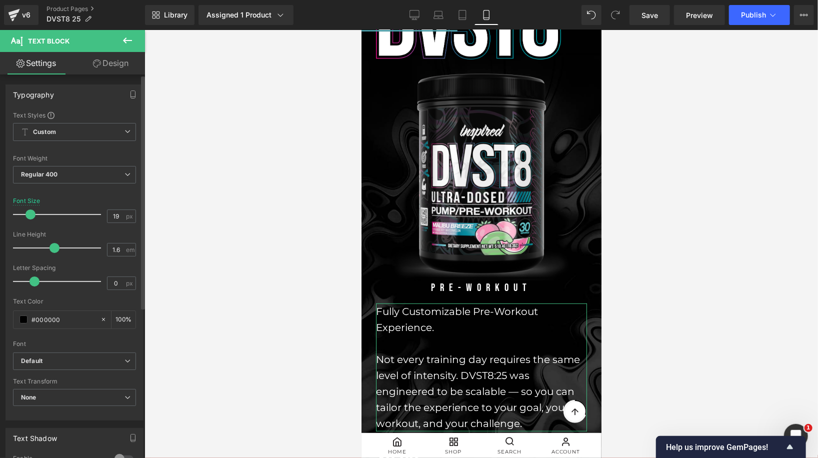
type input "18"
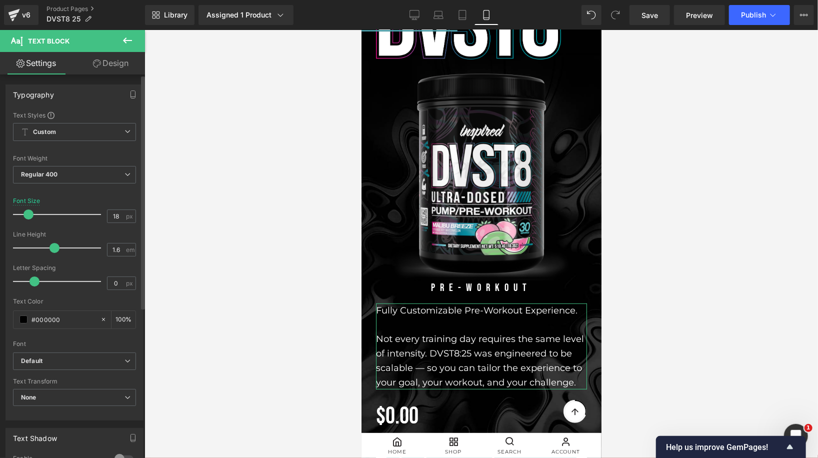
click at [28, 216] on span at bounding box center [28, 214] width 10 height 10
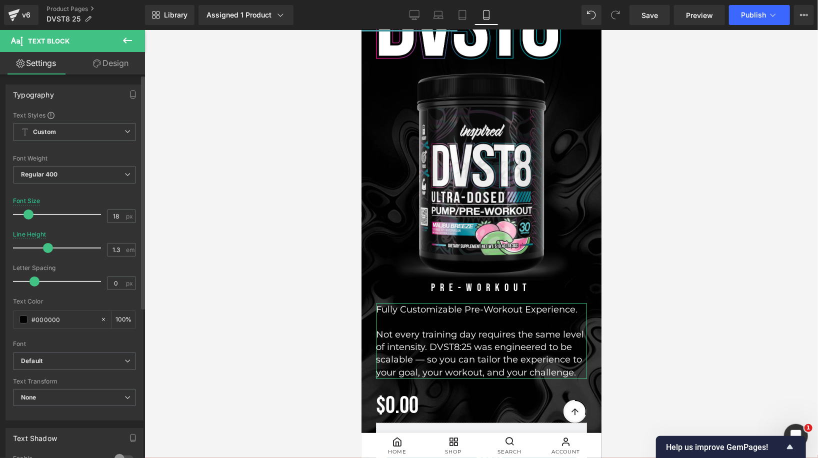
type input "1.2"
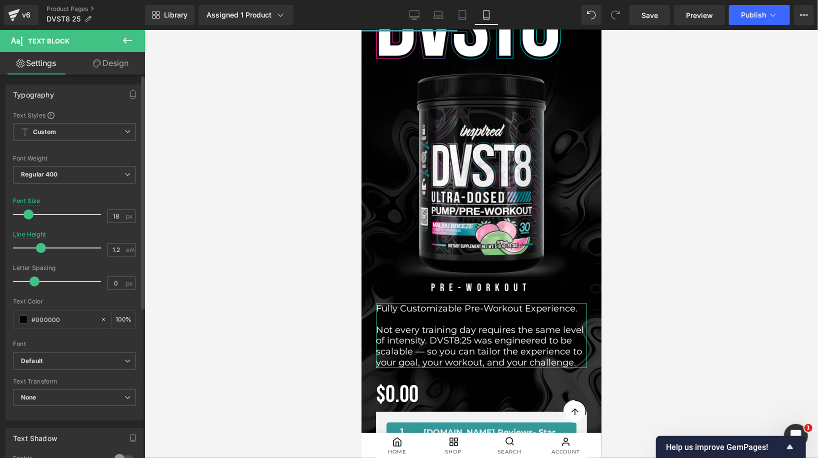
drag, startPoint x: 52, startPoint y: 248, endPoint x: 39, endPoint y: 249, distance: 12.5
click at [39, 249] on span at bounding box center [41, 248] width 10 height 10
click at [88, 133] on span "Custom Setup Global Style" at bounding box center [74, 132] width 123 height 18
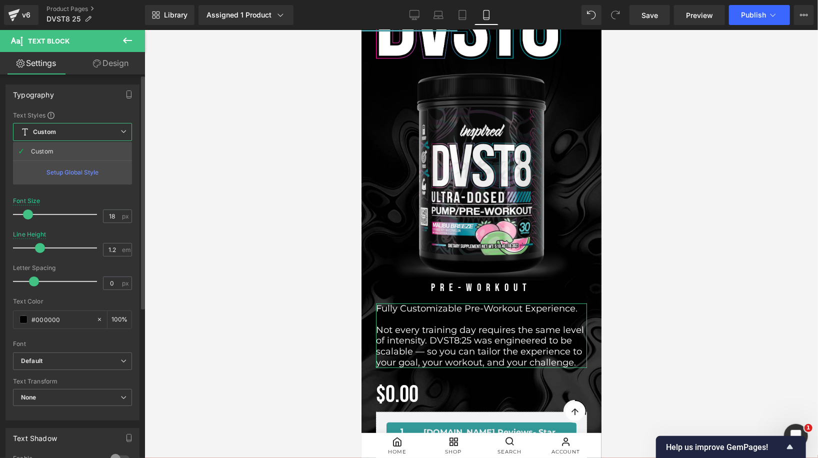
click at [94, 108] on div "Typography Text Styles Custom Custom Setup Global Style Custom Setup Global Sty…" at bounding box center [72, 252] width 134 height 336
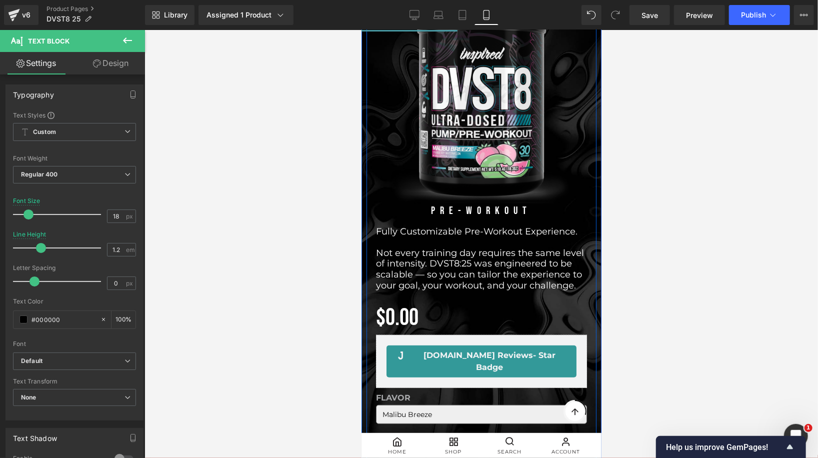
scroll to position [185, 0]
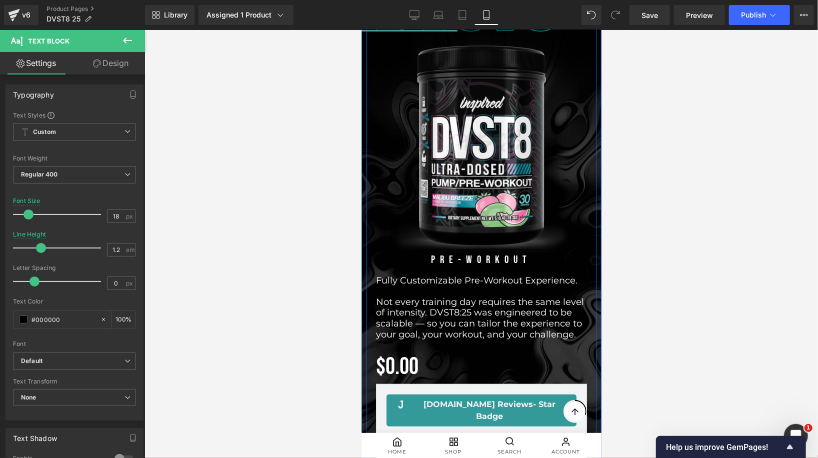
click at [503, 146] on div "Sale Off (P) Image" at bounding box center [480, 146] width 211 height 211
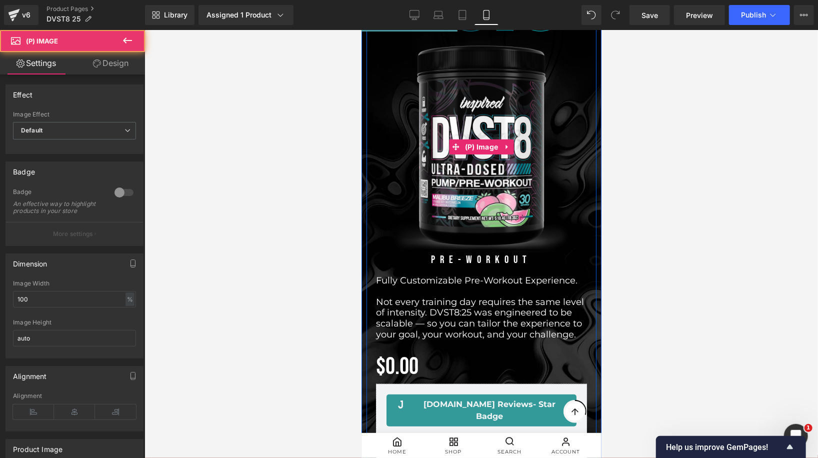
click at [480, 148] on link "(P) Image" at bounding box center [474, 146] width 51 height 15
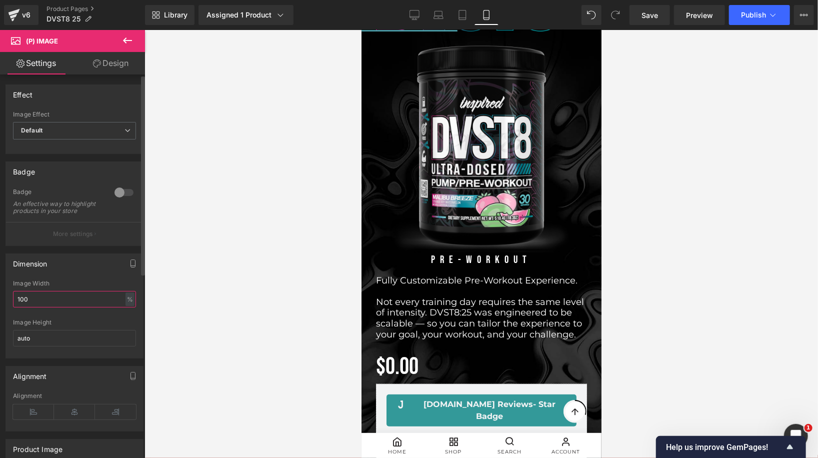
click at [66, 304] on input "100" at bounding box center [74, 299] width 123 height 16
type input "80"
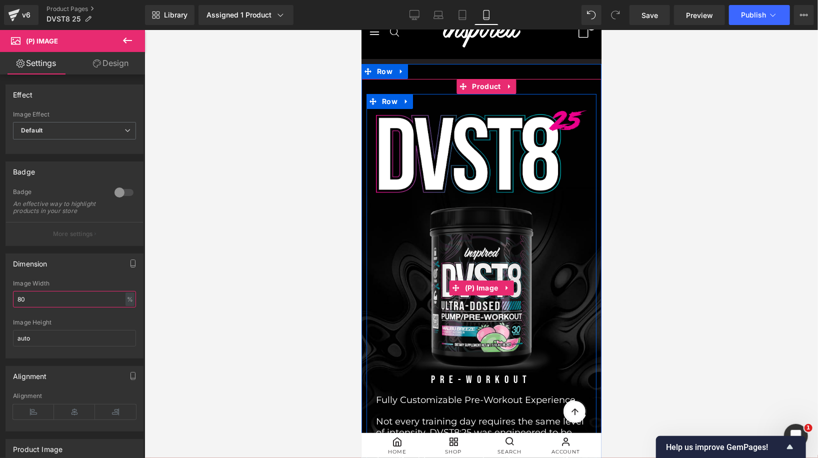
scroll to position [0, 0]
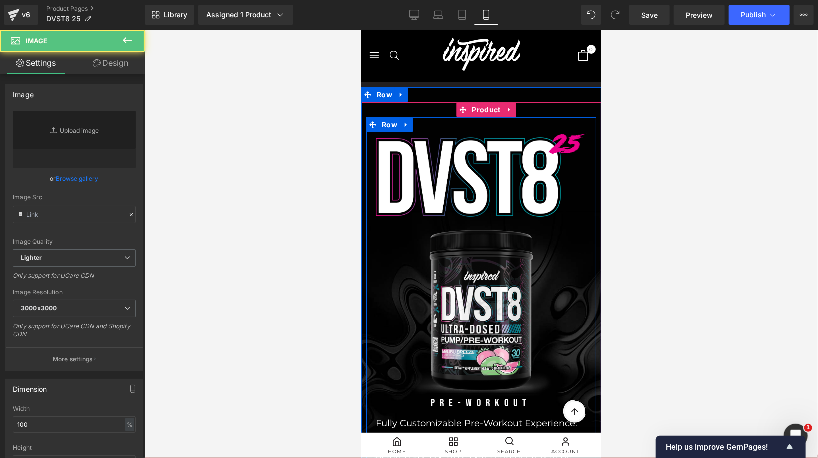
type input "[URL][DOMAIN_NAME]"
click at [466, 169] on div "Image" at bounding box center [480, 174] width 211 height 84
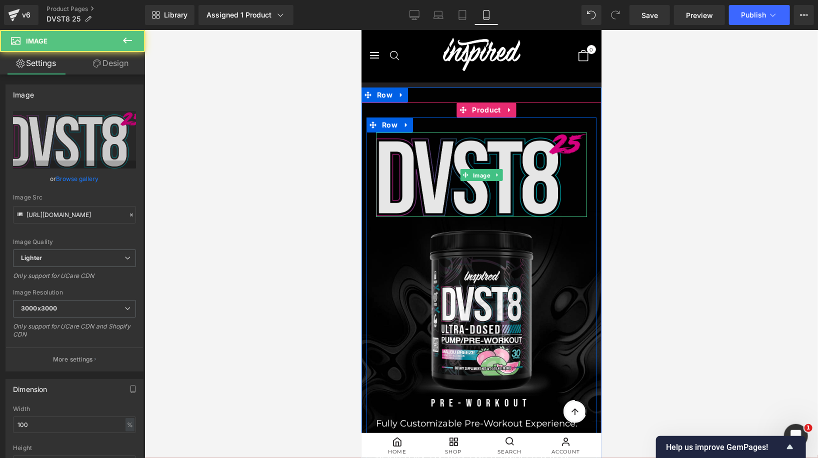
click at [480, 173] on link "Image" at bounding box center [476, 174] width 32 height 12
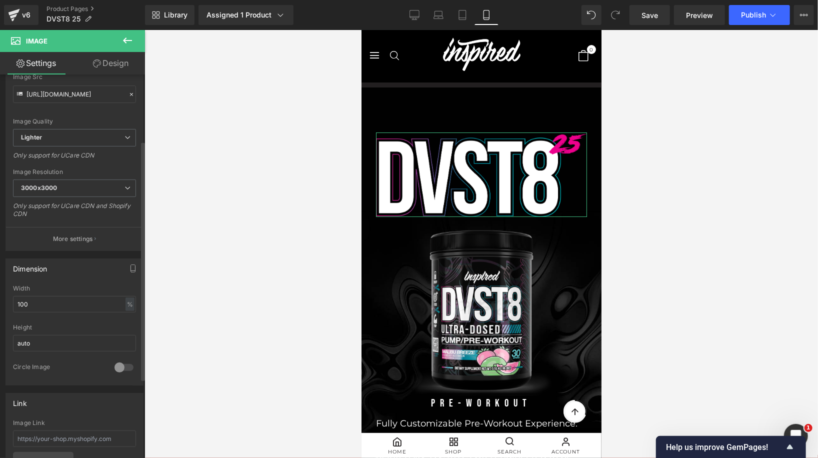
scroll to position [152, 0]
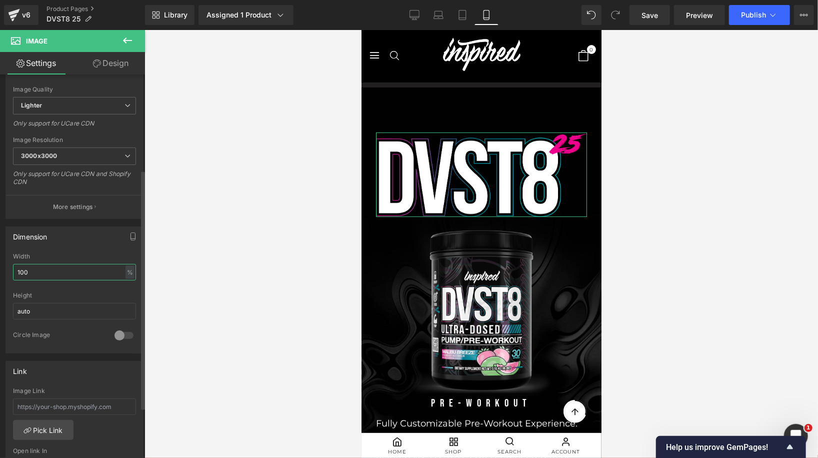
click at [59, 277] on input "100" at bounding box center [74, 272] width 123 height 16
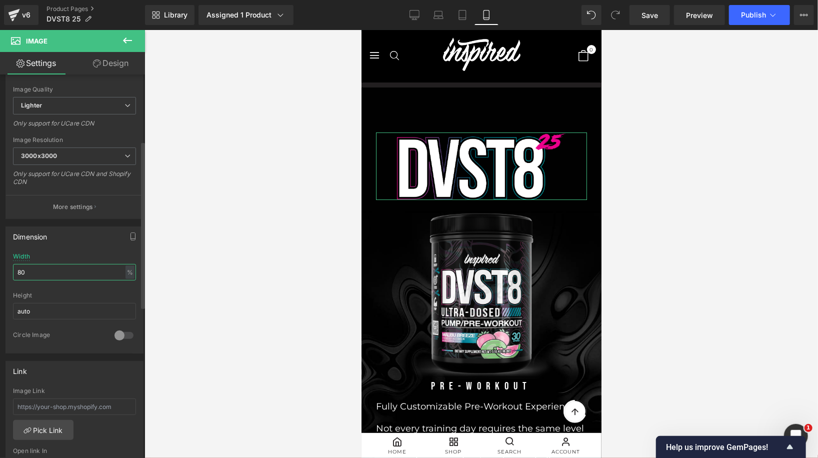
click at [19, 273] on input "80" at bounding box center [74, 272] width 123 height 16
type input "70"
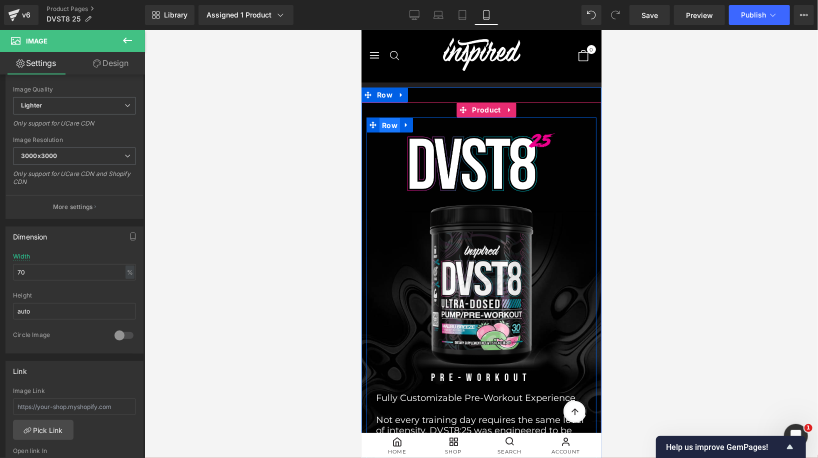
click at [386, 126] on span "Row" at bounding box center [389, 124] width 20 height 15
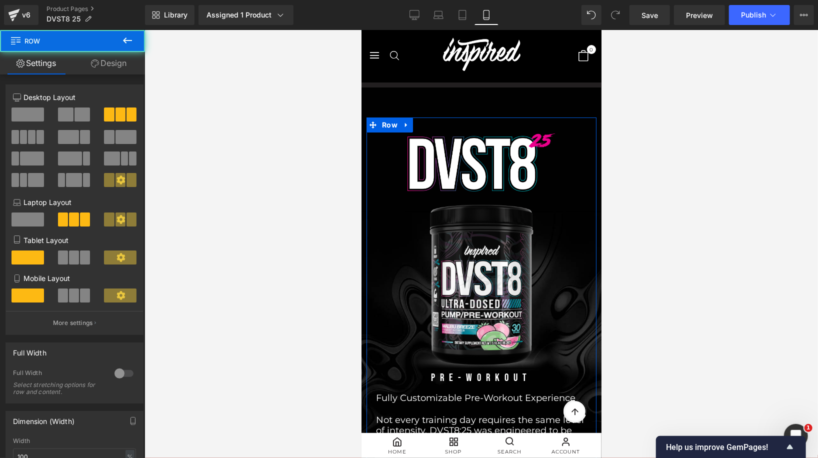
click at [117, 66] on link "Design" at bounding box center [108, 63] width 72 height 22
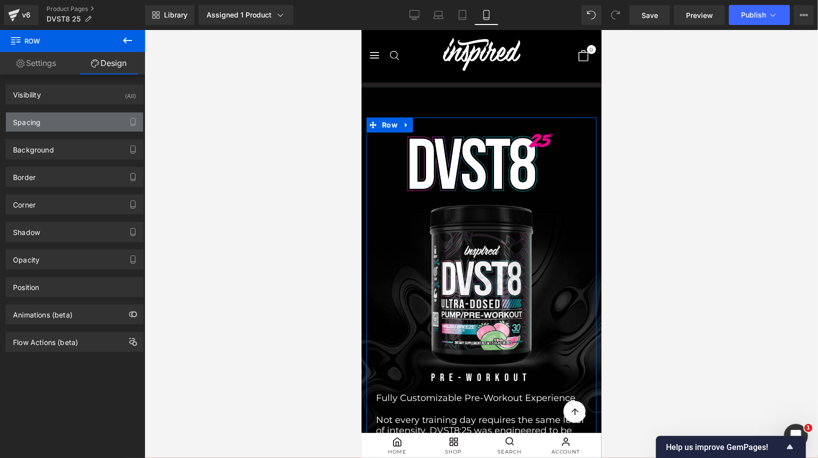
click at [61, 119] on div "Spacing" at bounding box center [74, 121] width 137 height 19
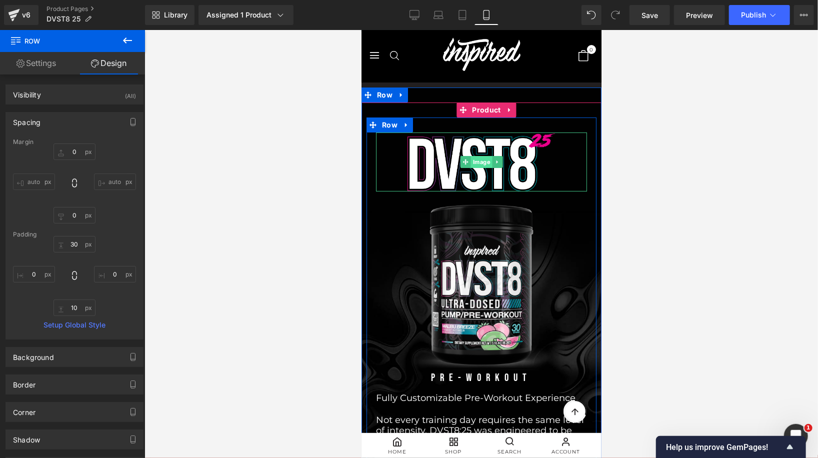
click at [482, 159] on link "Image" at bounding box center [476, 161] width 32 height 12
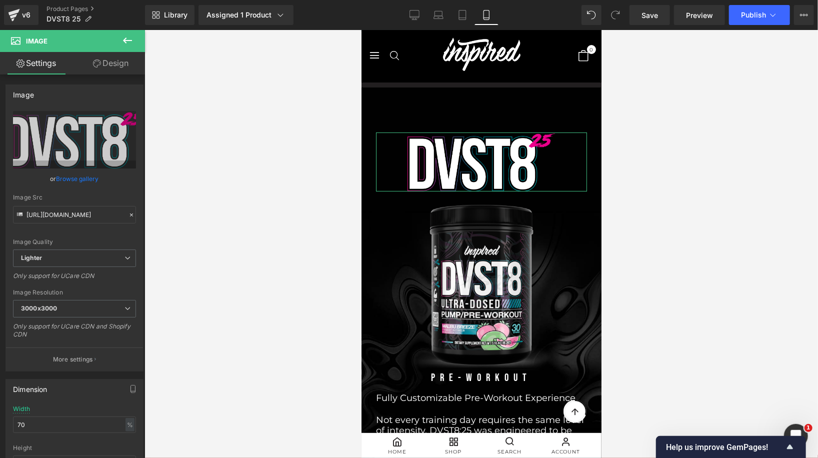
click at [106, 60] on link "Design" at bounding box center [110, 63] width 72 height 22
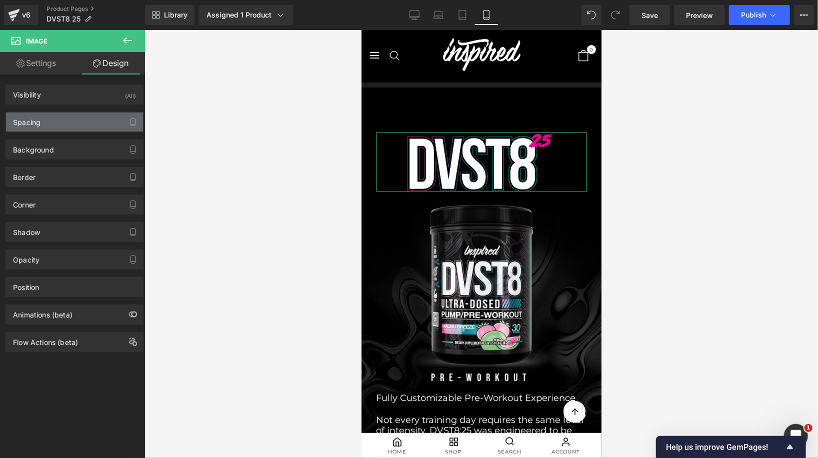
click at [63, 117] on div "Spacing" at bounding box center [74, 121] width 137 height 19
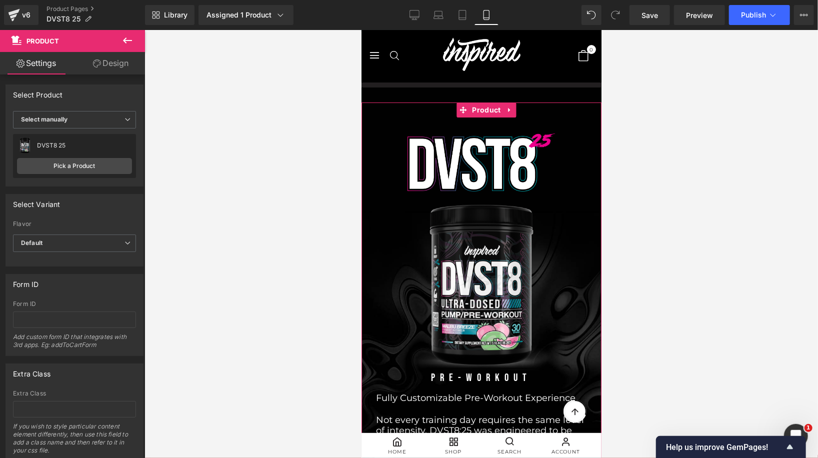
click at [111, 58] on link "Design" at bounding box center [110, 63] width 72 height 22
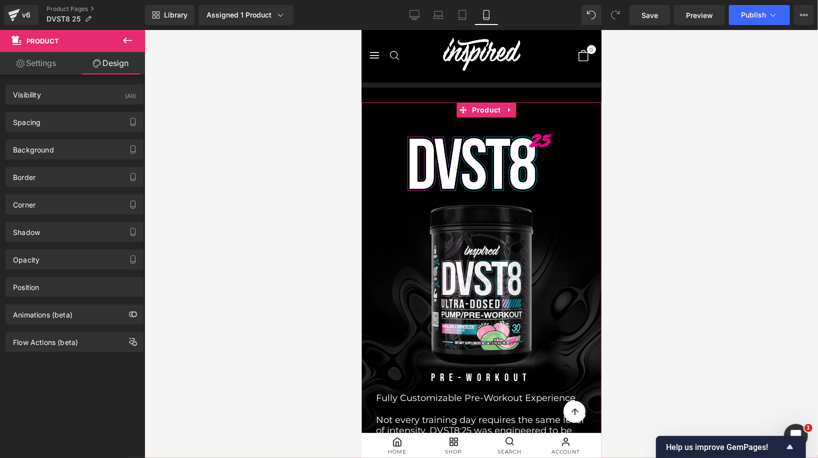
type input "0"
type input "30"
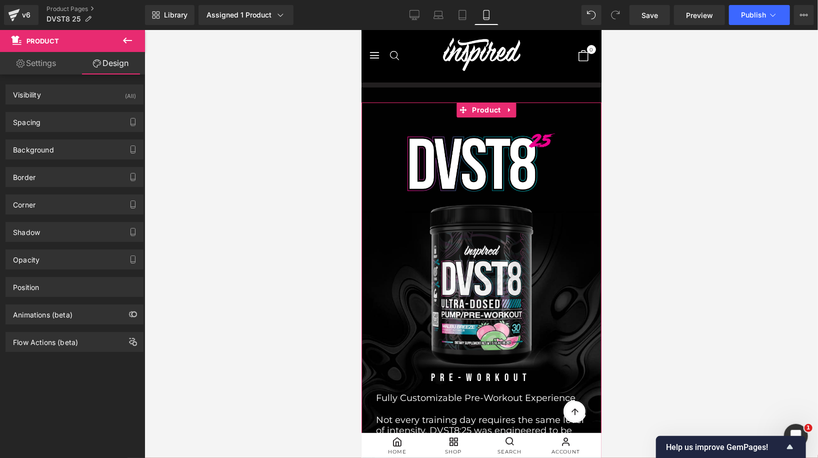
type input "10"
type input "0"
type input "10"
click at [49, 120] on div "Spacing" at bounding box center [74, 121] width 137 height 19
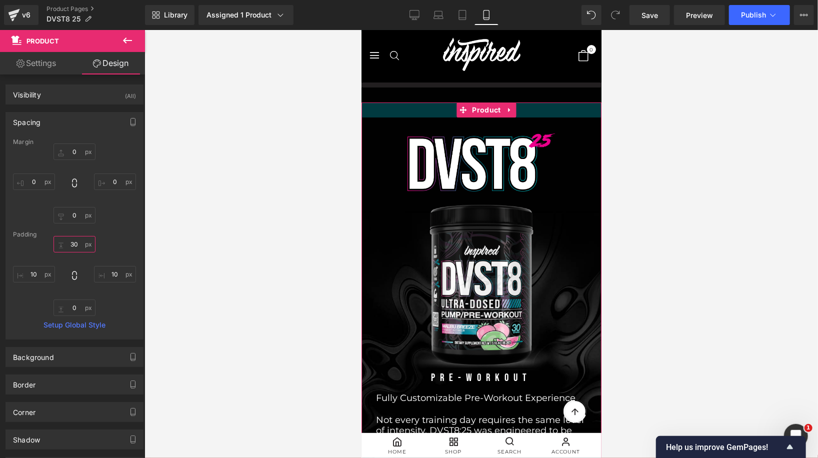
click at [67, 243] on input "30" at bounding box center [74, 244] width 42 height 16
type input "0"
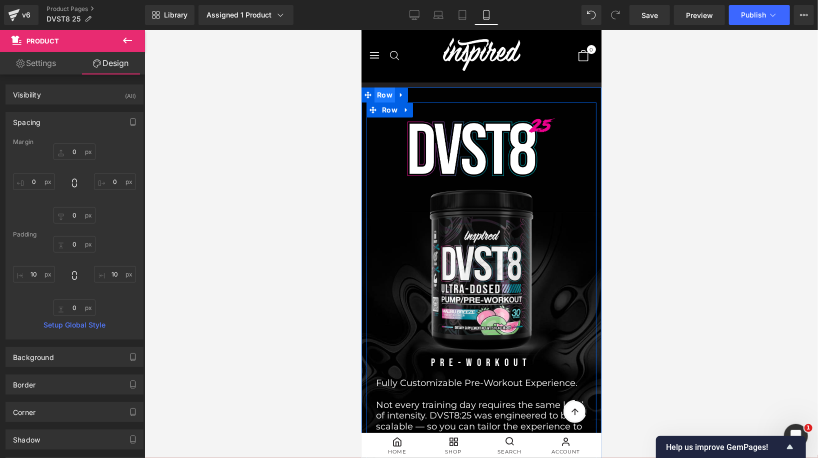
click at [387, 94] on span "Row" at bounding box center [384, 94] width 20 height 15
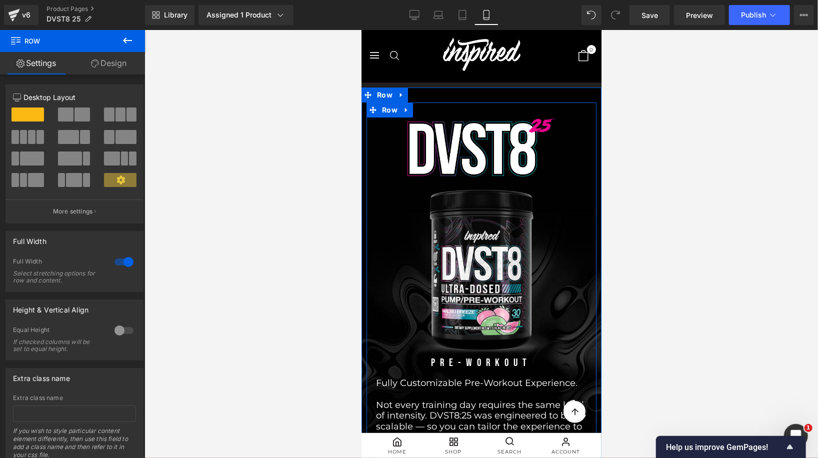
click at [113, 70] on link "Design" at bounding box center [108, 63] width 72 height 22
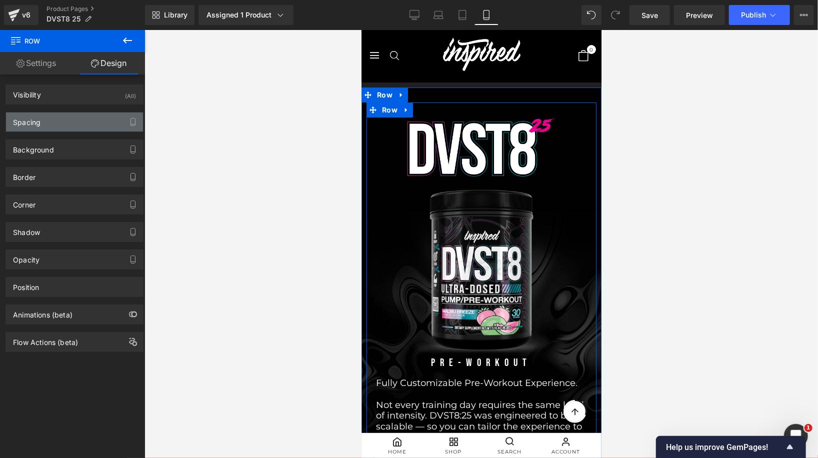
click at [84, 119] on div "Spacing" at bounding box center [74, 121] width 137 height 19
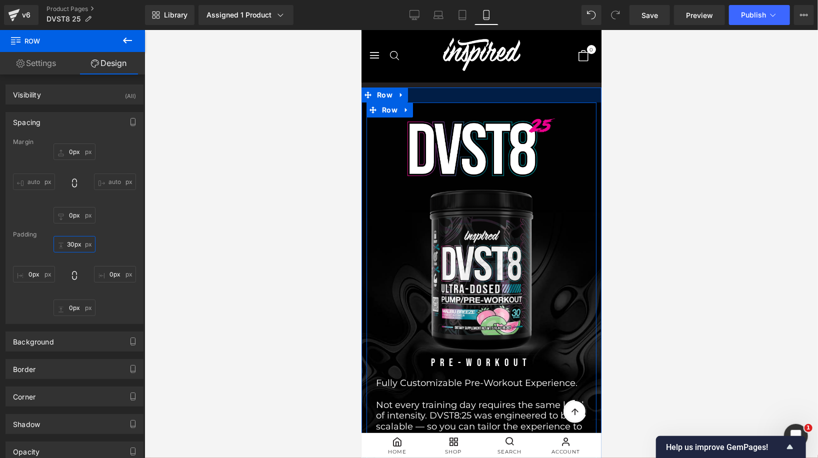
click at [70, 245] on input "30px" at bounding box center [74, 244] width 42 height 16
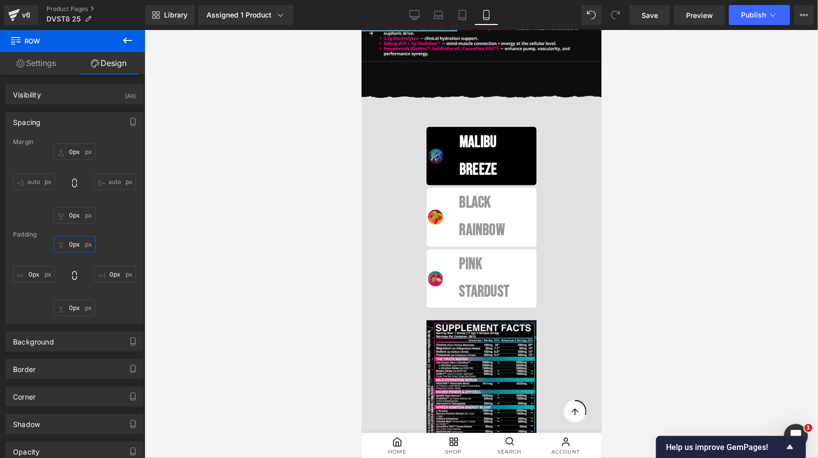
scroll to position [959, 0]
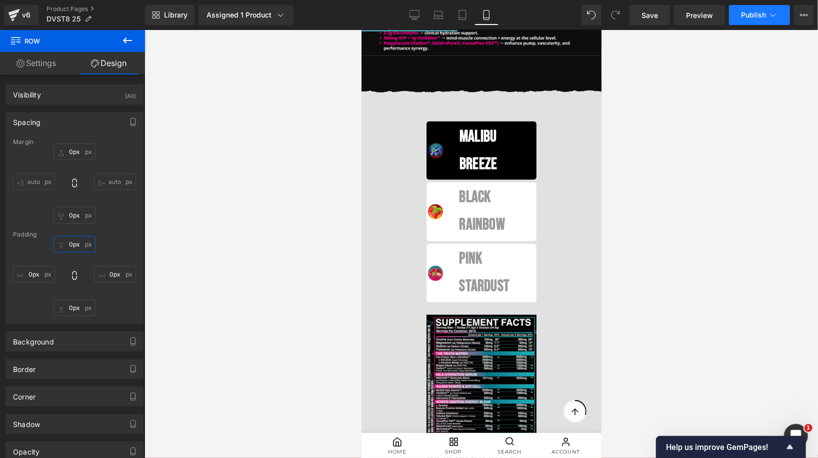
type input "0px"
click at [751, 18] on span "Publish" at bounding box center [753, 15] width 25 height 8
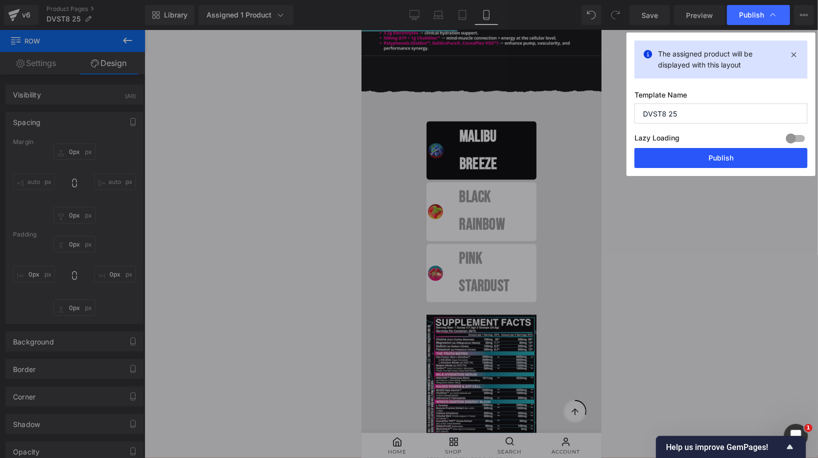
click at [707, 164] on button "Publish" at bounding box center [720, 158] width 173 height 20
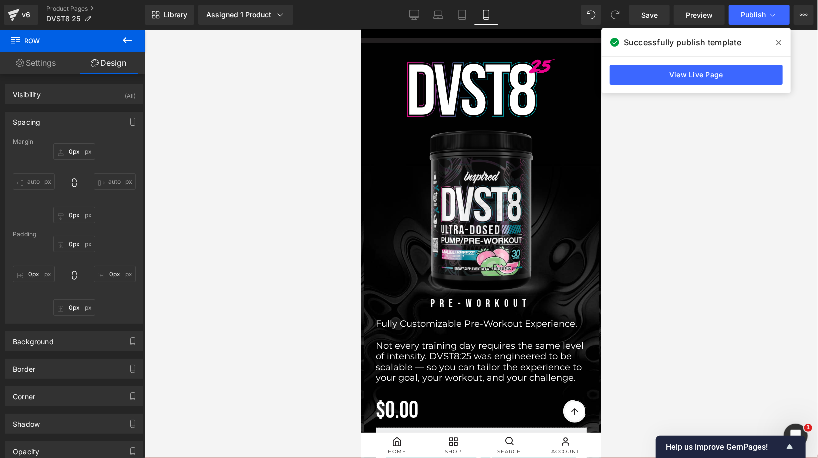
scroll to position [43, 0]
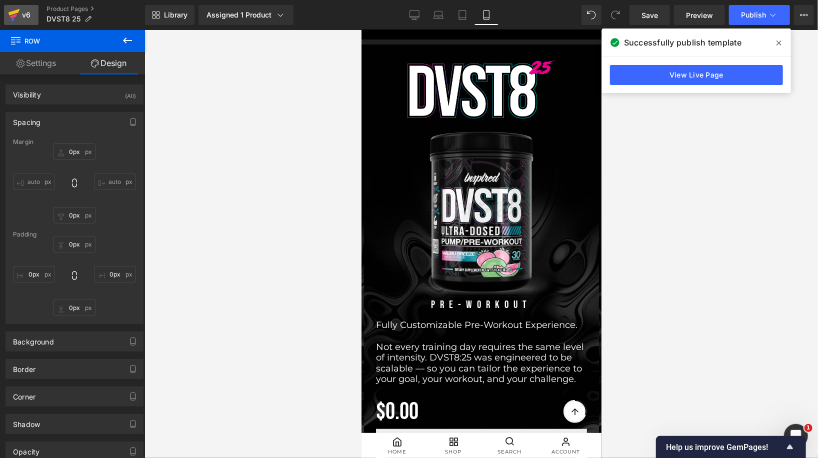
click at [16, 12] on icon at bounding box center [13, 12] width 11 height 6
